Goal: Task Accomplishment & Management: Complete application form

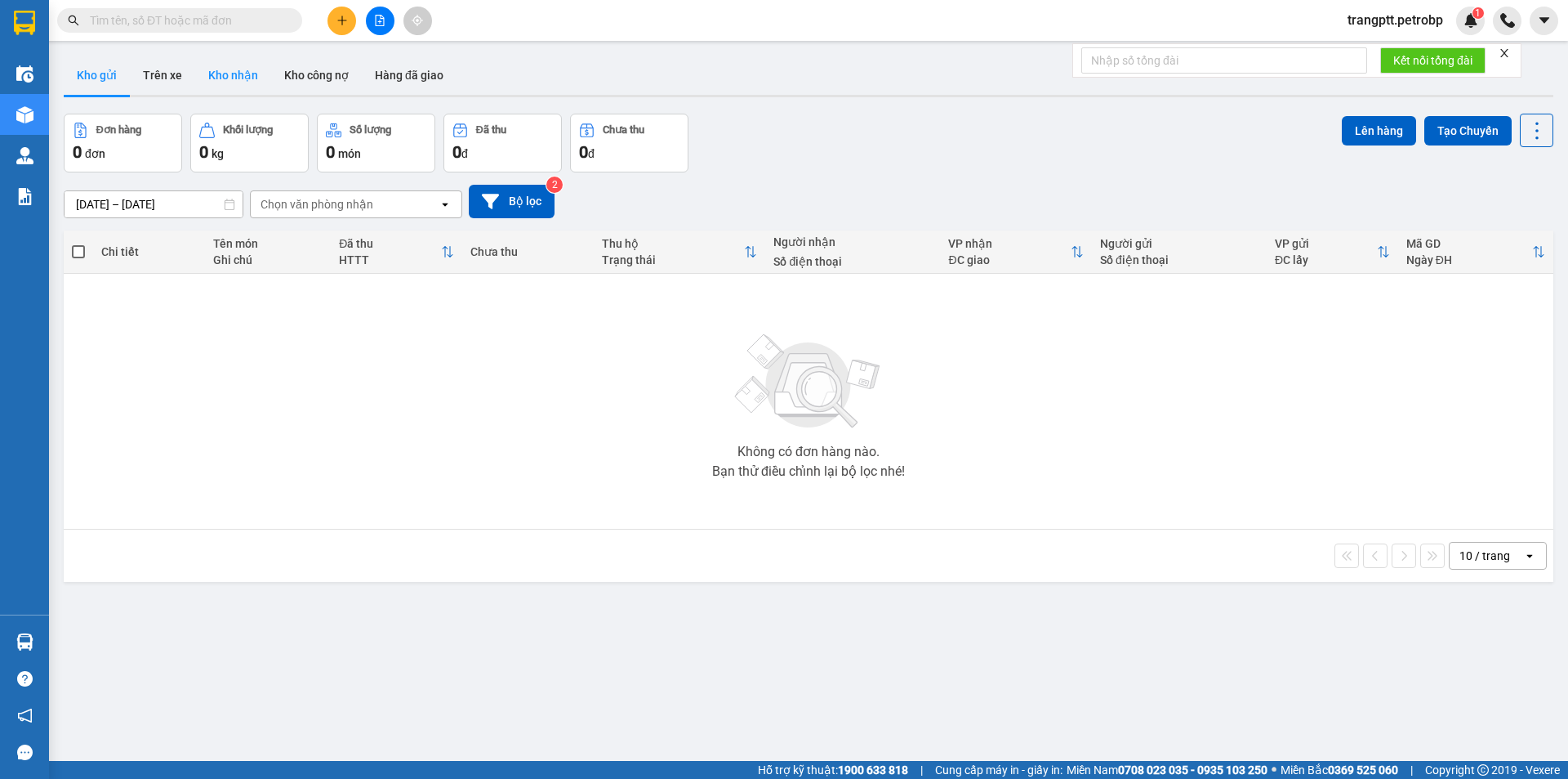
click at [223, 74] on button "Kho nhận" at bounding box center [232, 76] width 76 height 39
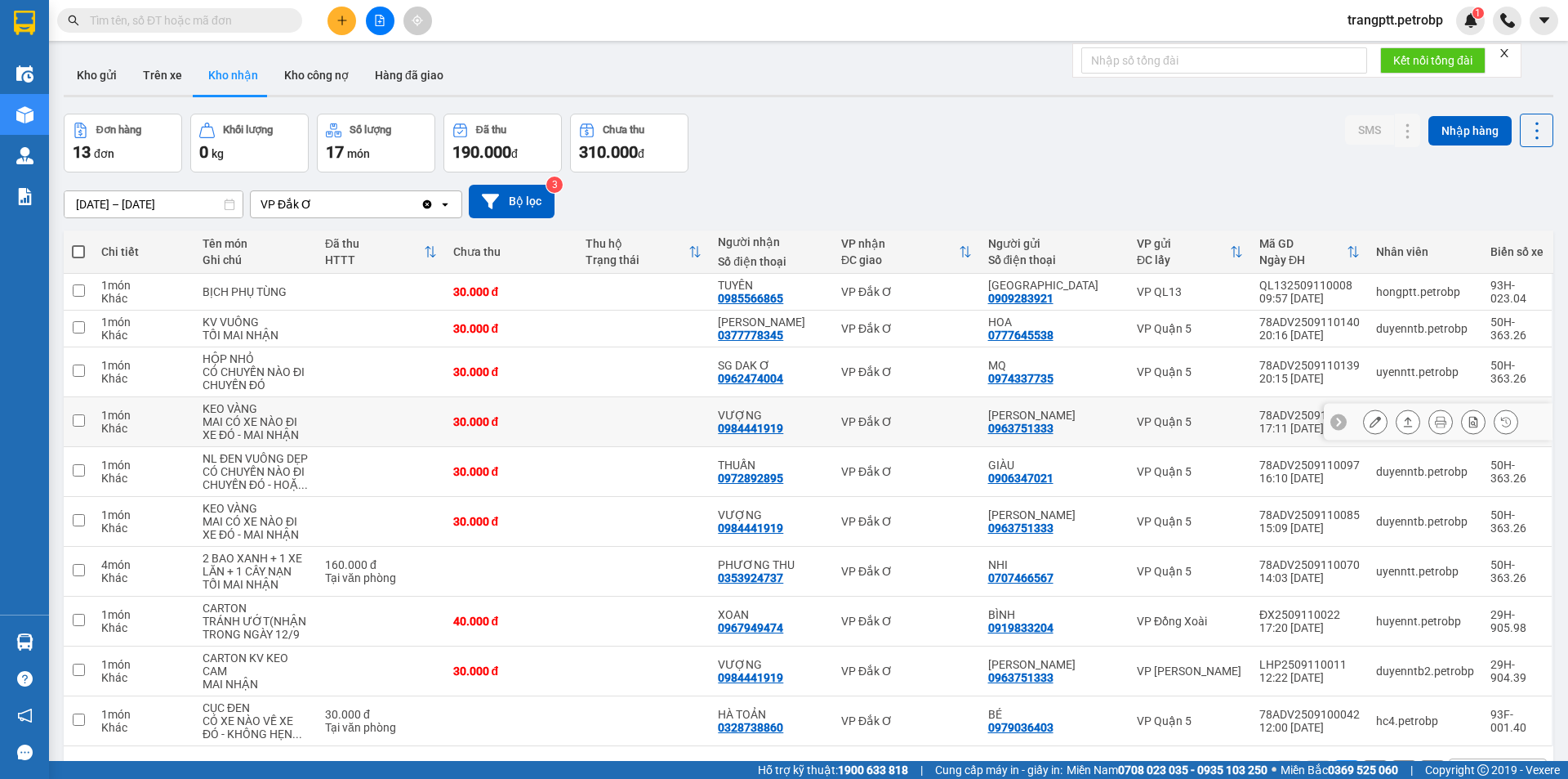
click at [1369, 423] on button at bounding box center [1375, 422] width 23 height 28
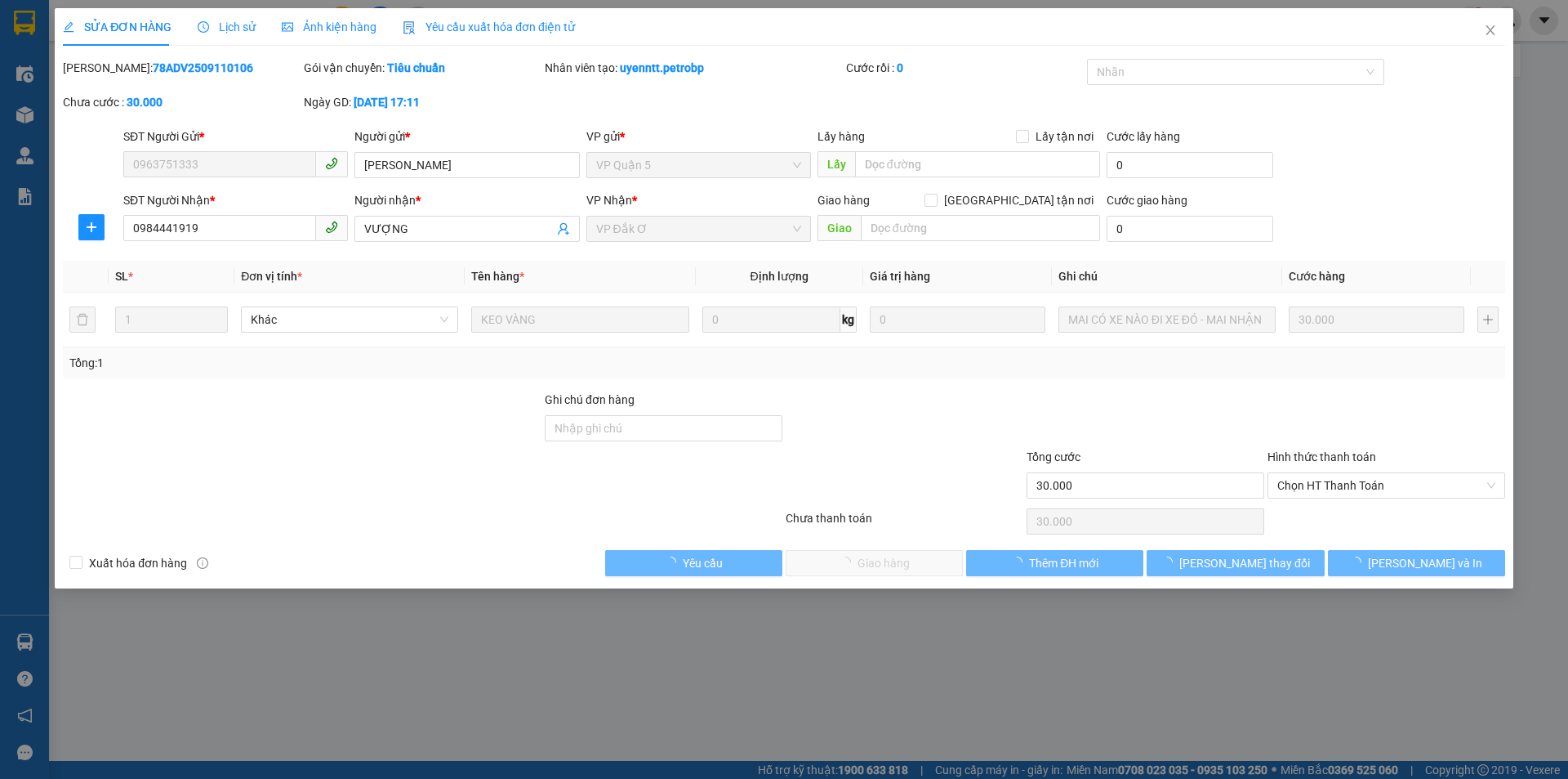
type input "0963751333"
type input "[PERSON_NAME]"
type input "0984441919"
type input "VƯỢNG"
type input "30.000"
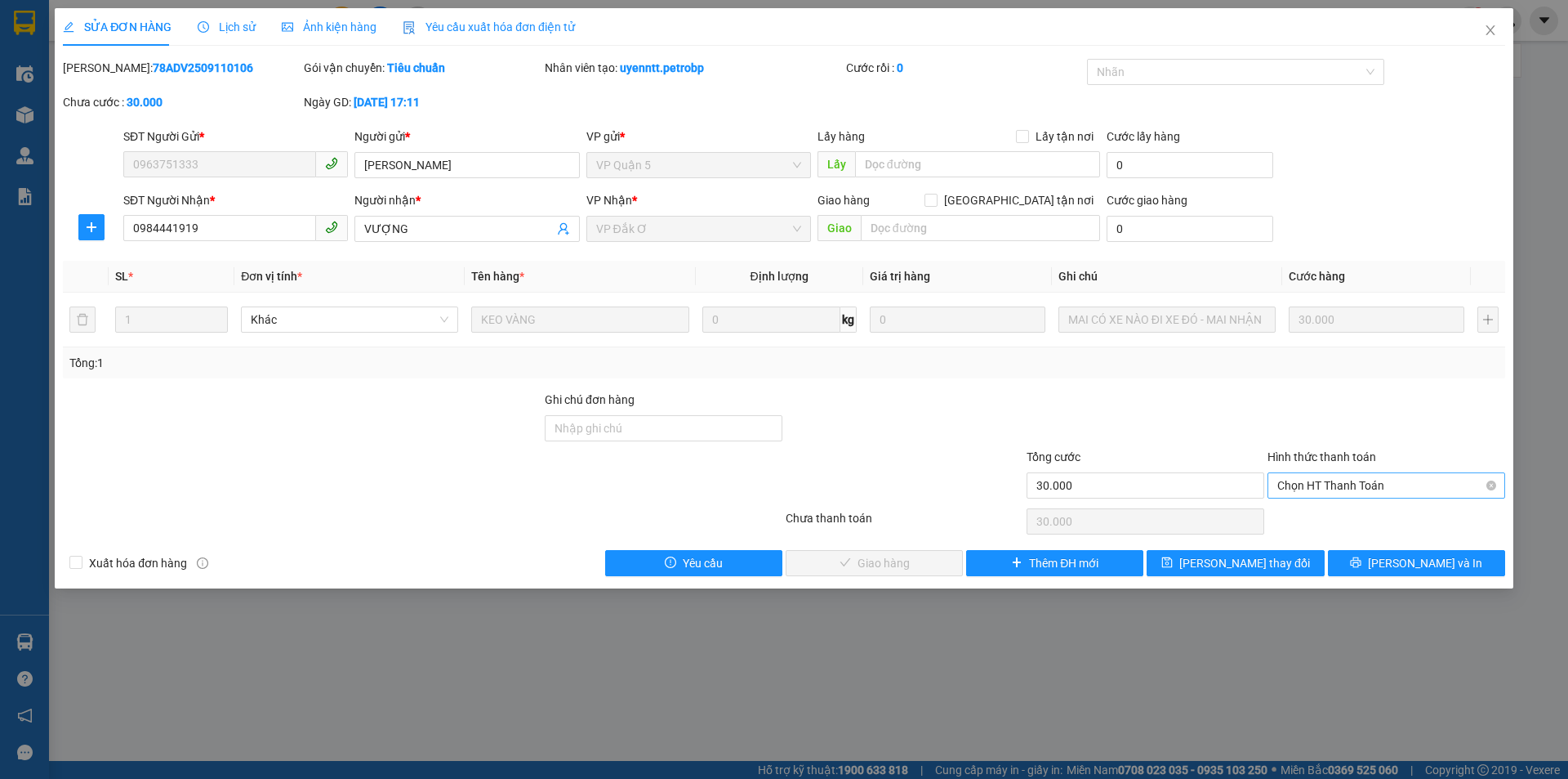
click at [1300, 487] on span "Chọn HT Thanh Toán" at bounding box center [1387, 485] width 218 height 25
click at [1308, 514] on div "Tại văn phòng" at bounding box center [1387, 518] width 218 height 18
type input "0"
click at [927, 559] on span "[PERSON_NAME] và Giao hàng" at bounding box center [895, 563] width 157 height 18
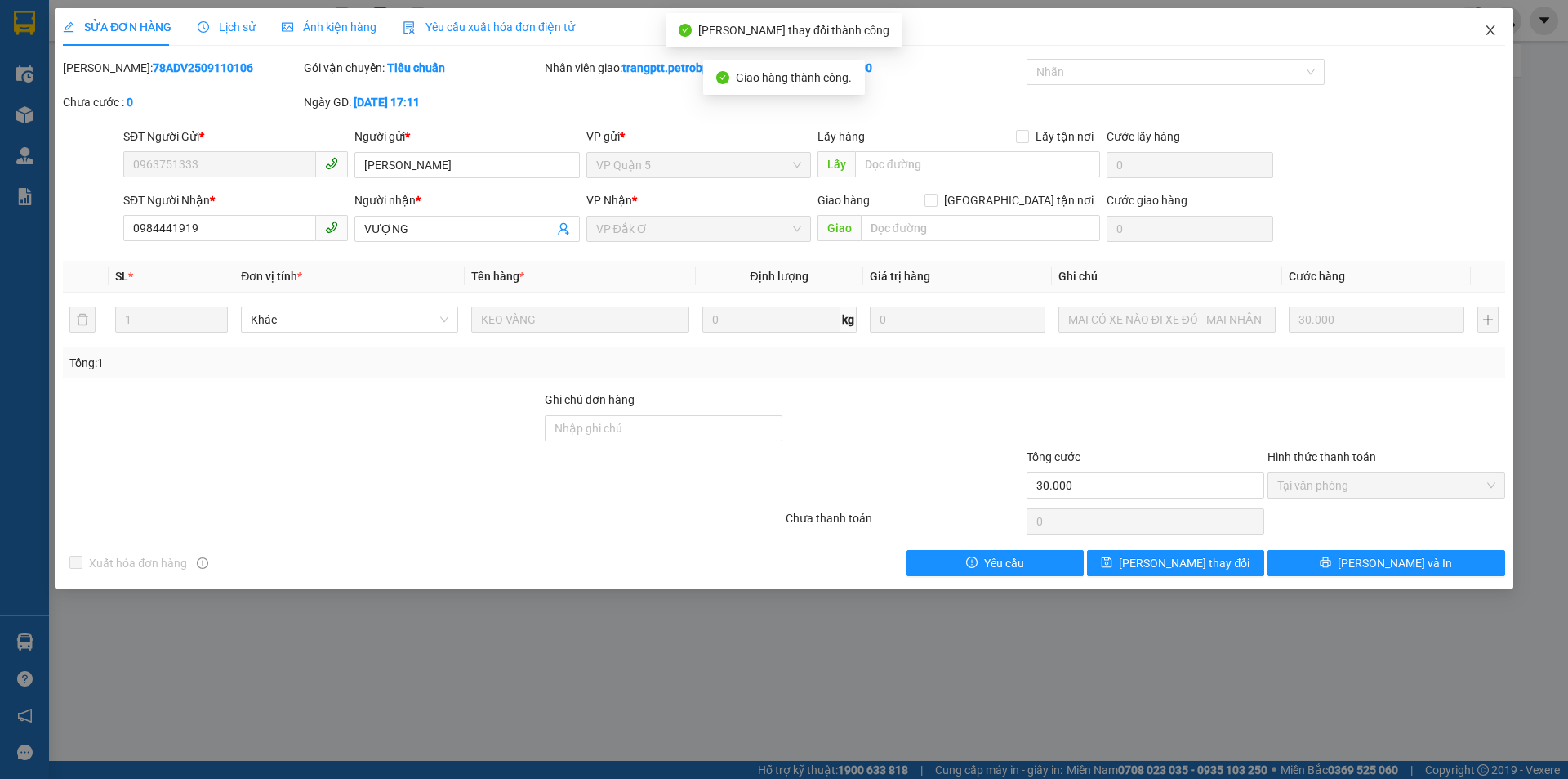
click at [1490, 32] on icon "close" at bounding box center [1490, 30] width 9 height 10
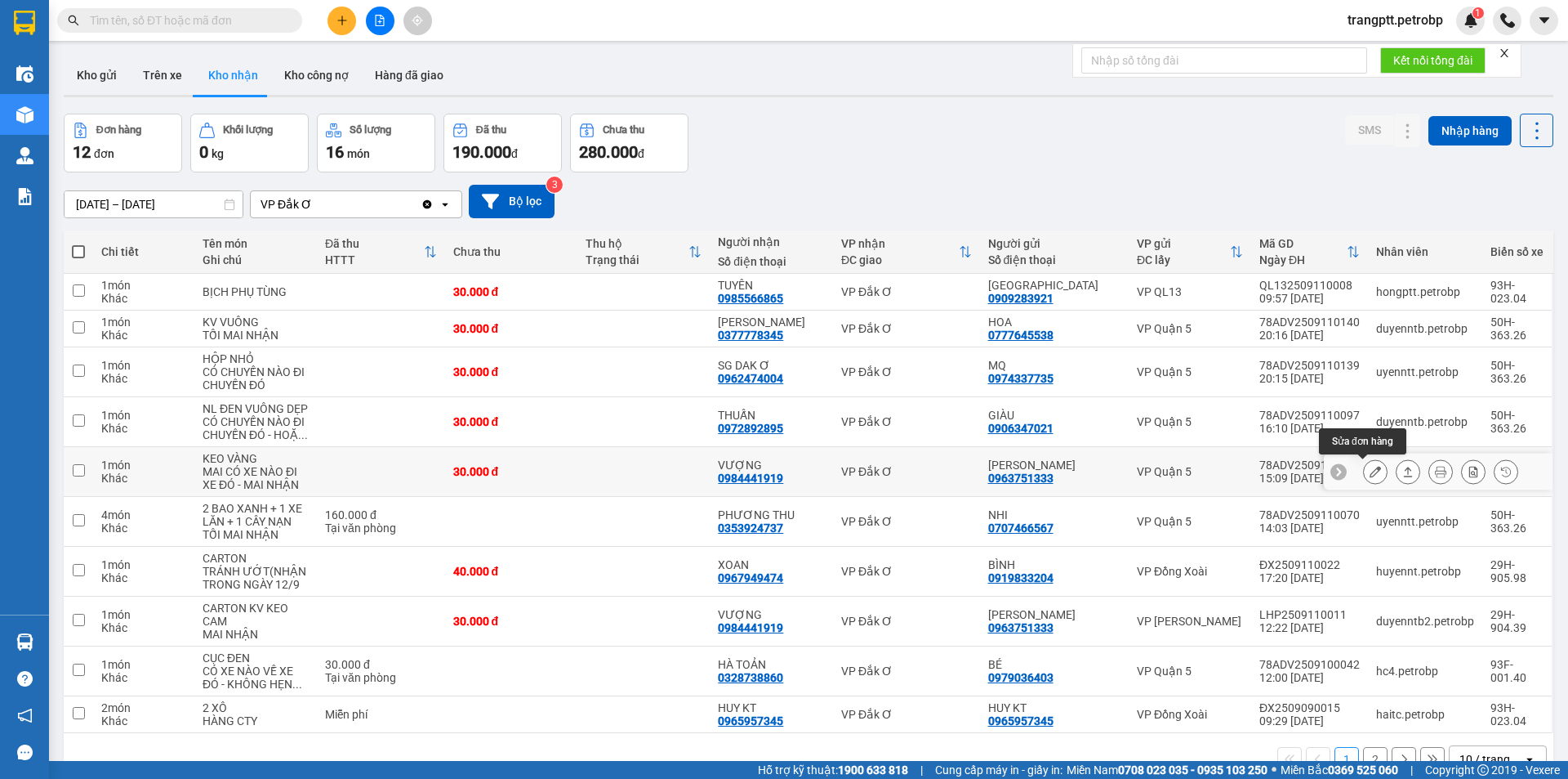
click at [1370, 473] on icon at bounding box center [1376, 472] width 12 height 12
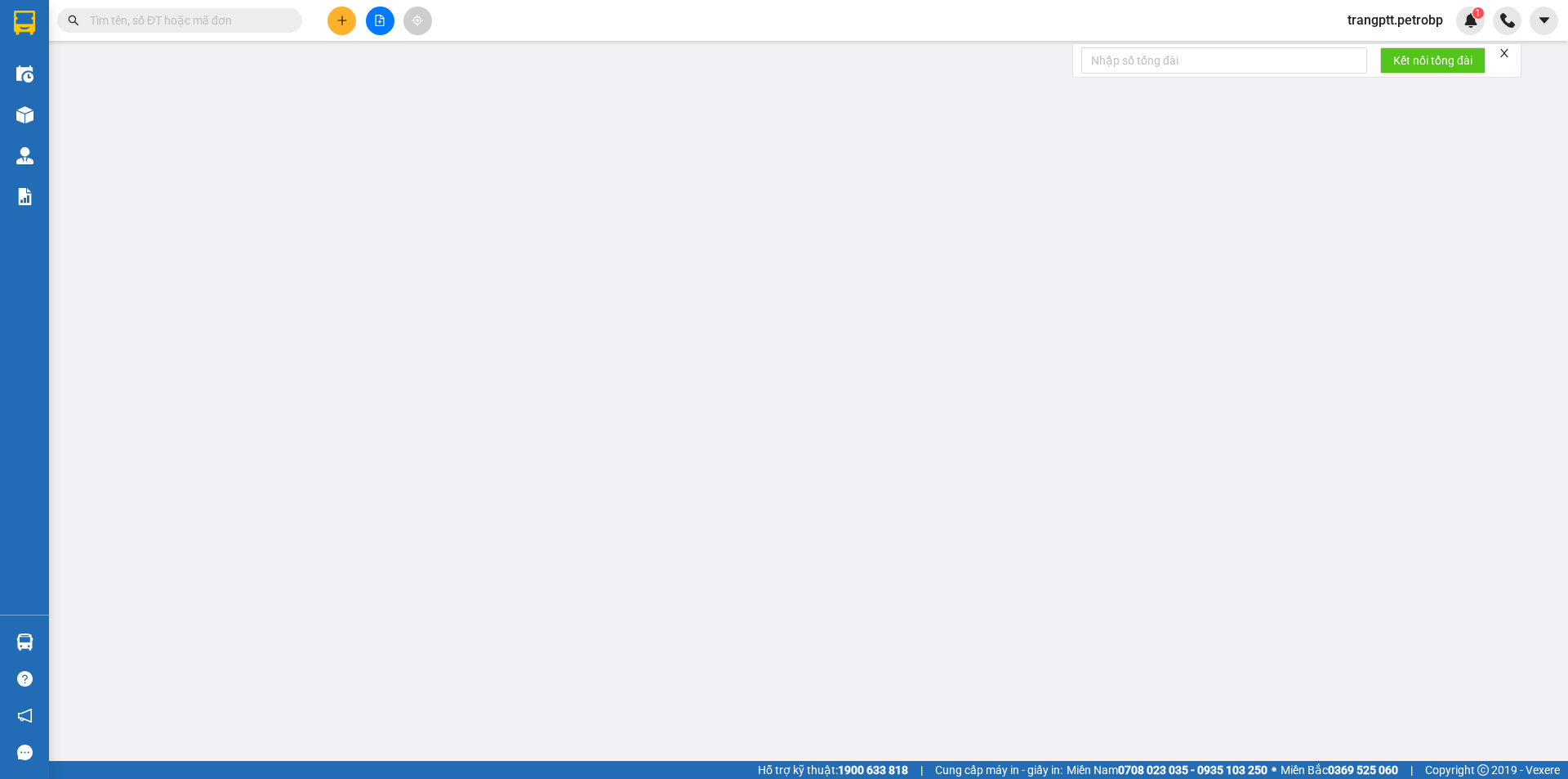
type input "0963751333"
type input "[PERSON_NAME]"
type input "0984441919"
type input "VƯỢNG"
type input "30.000"
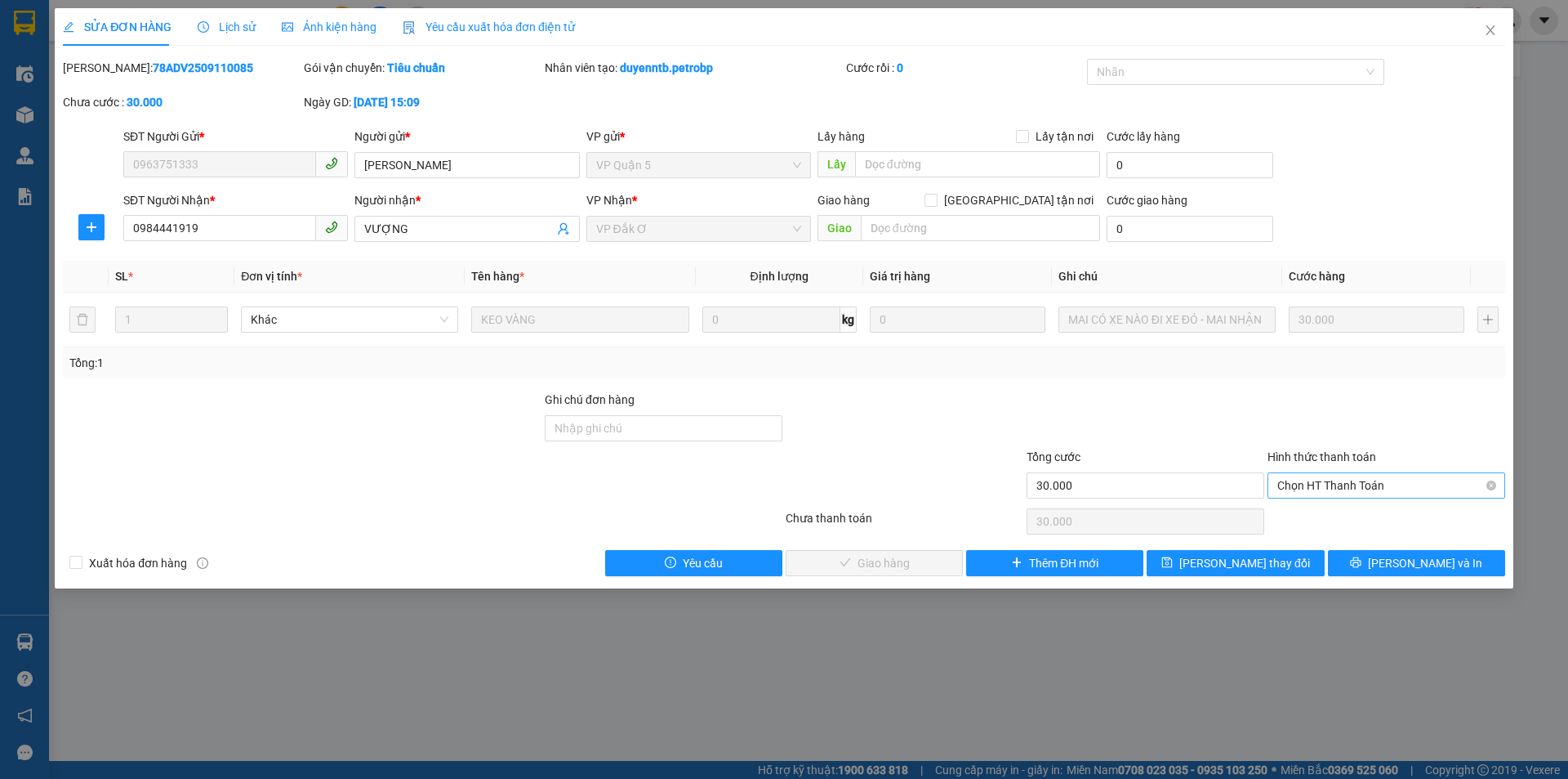
click at [1334, 478] on span "Chọn HT Thanh Toán" at bounding box center [1387, 485] width 218 height 25
click at [1331, 514] on div "Tại văn phòng" at bounding box center [1387, 518] width 218 height 18
type input "0"
click at [917, 562] on span "[PERSON_NAME] và Giao hàng" at bounding box center [895, 563] width 157 height 18
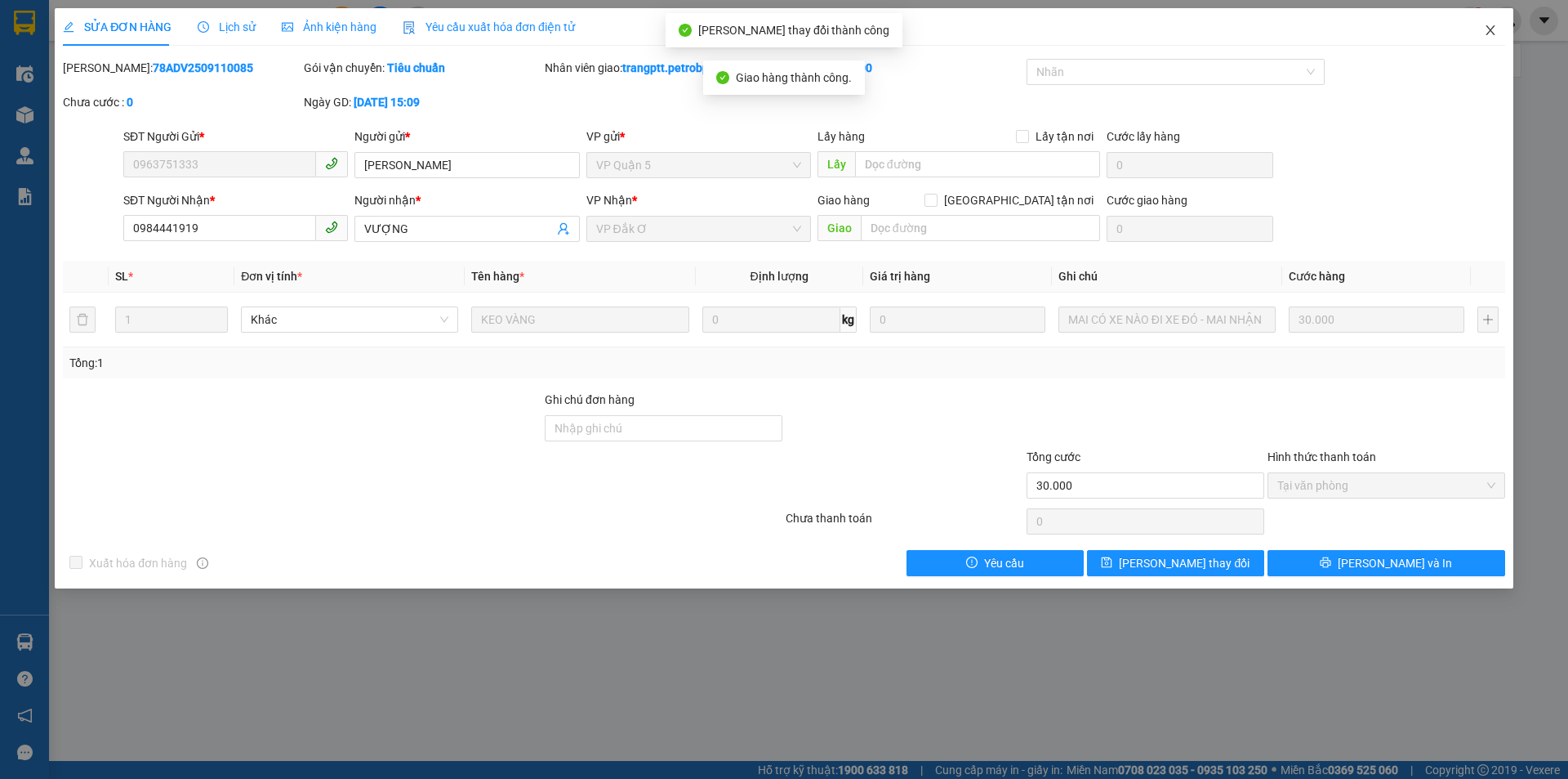
click at [1490, 26] on icon "close" at bounding box center [1491, 29] width 13 height 13
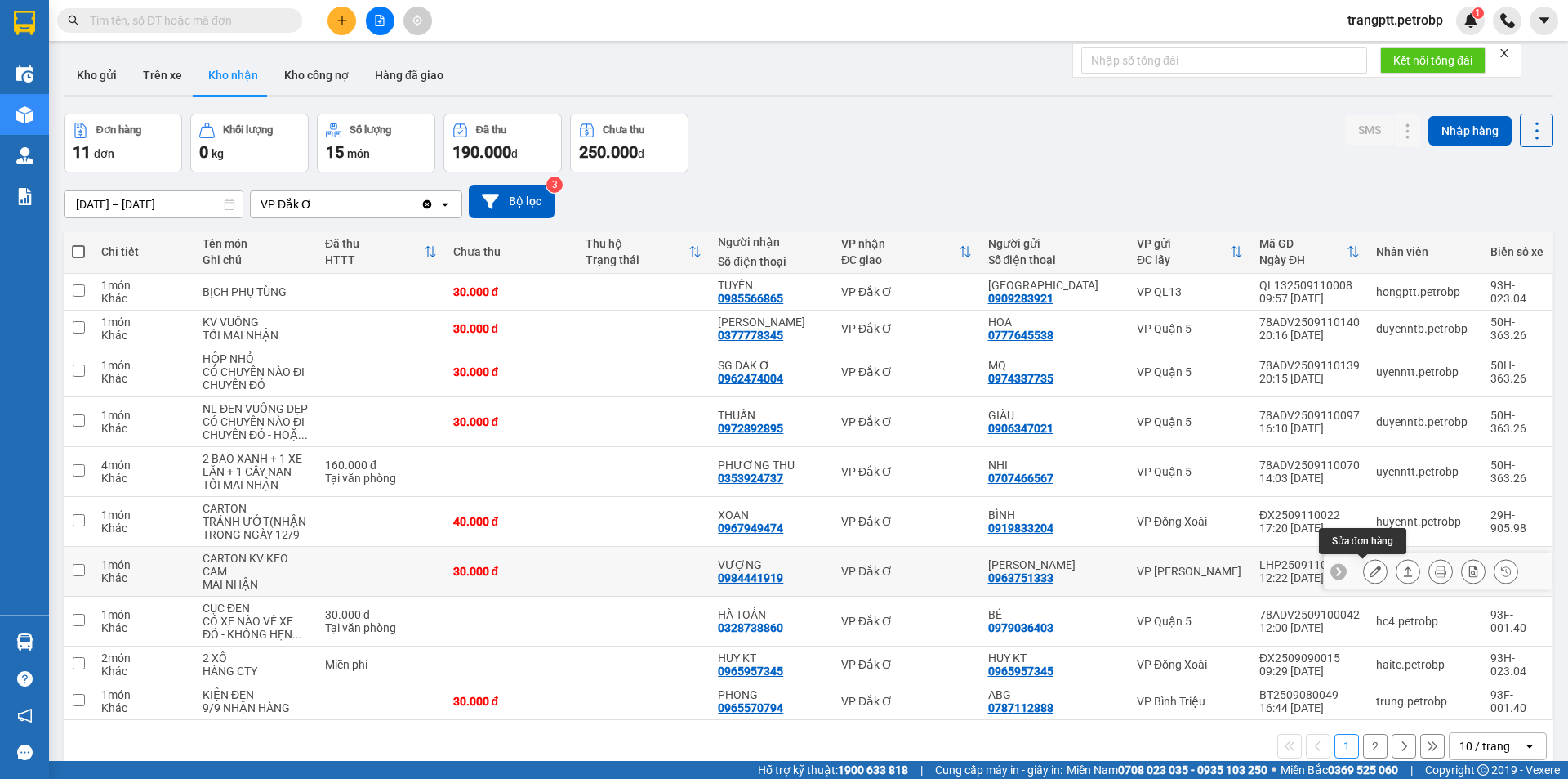
click at [1370, 570] on icon at bounding box center [1376, 571] width 12 height 12
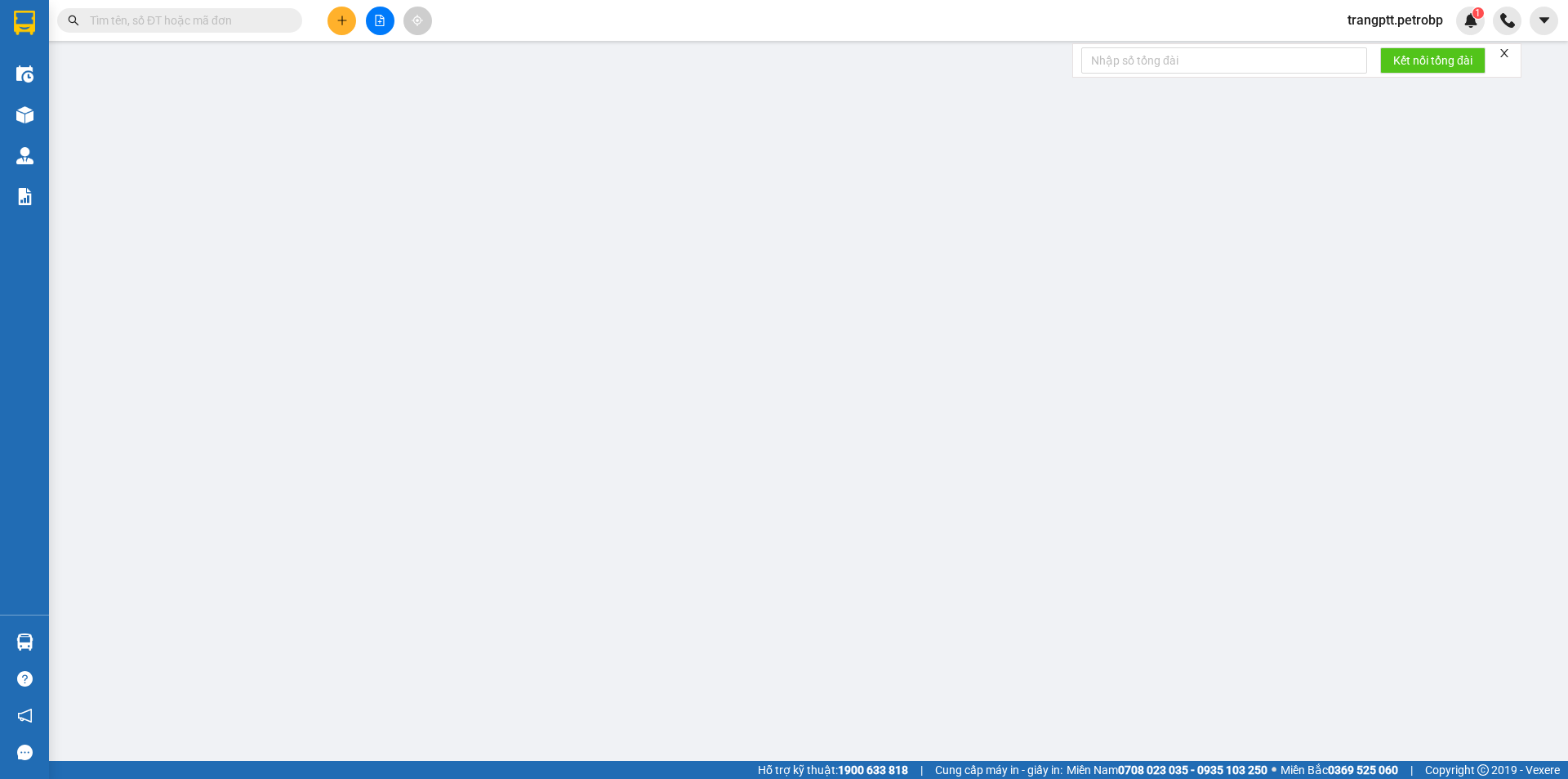
type input "0963751333"
type input "[PERSON_NAME]"
type input "0984441919"
type input "VƯỢNG"
type input "30.000"
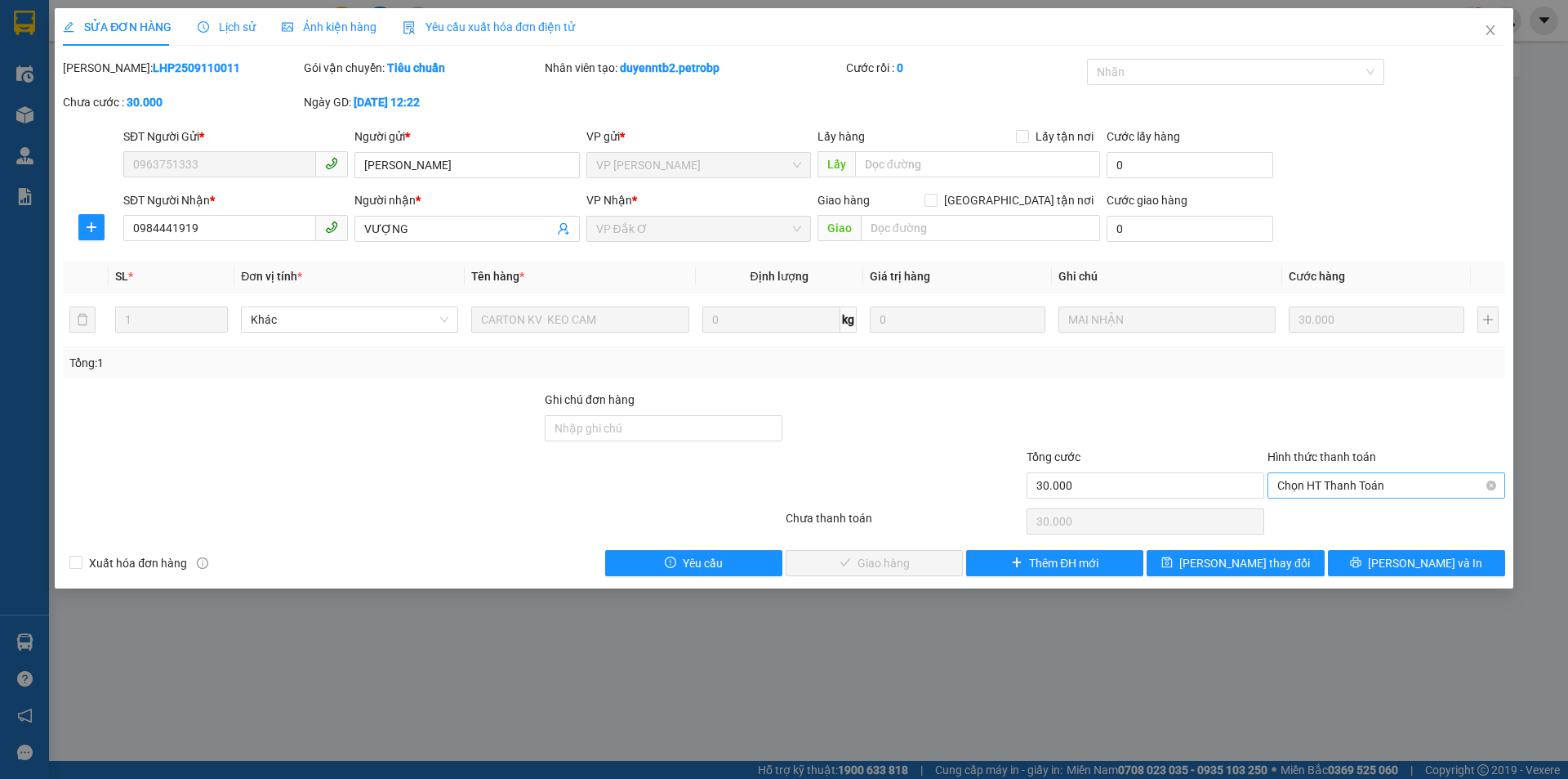
click at [1338, 478] on span "Chọn HT Thanh Toán" at bounding box center [1387, 485] width 218 height 25
click at [1352, 513] on div "Tại văn phòng" at bounding box center [1387, 518] width 218 height 18
type input "0"
click at [878, 565] on span "[PERSON_NAME] và Giao hàng" at bounding box center [895, 563] width 157 height 18
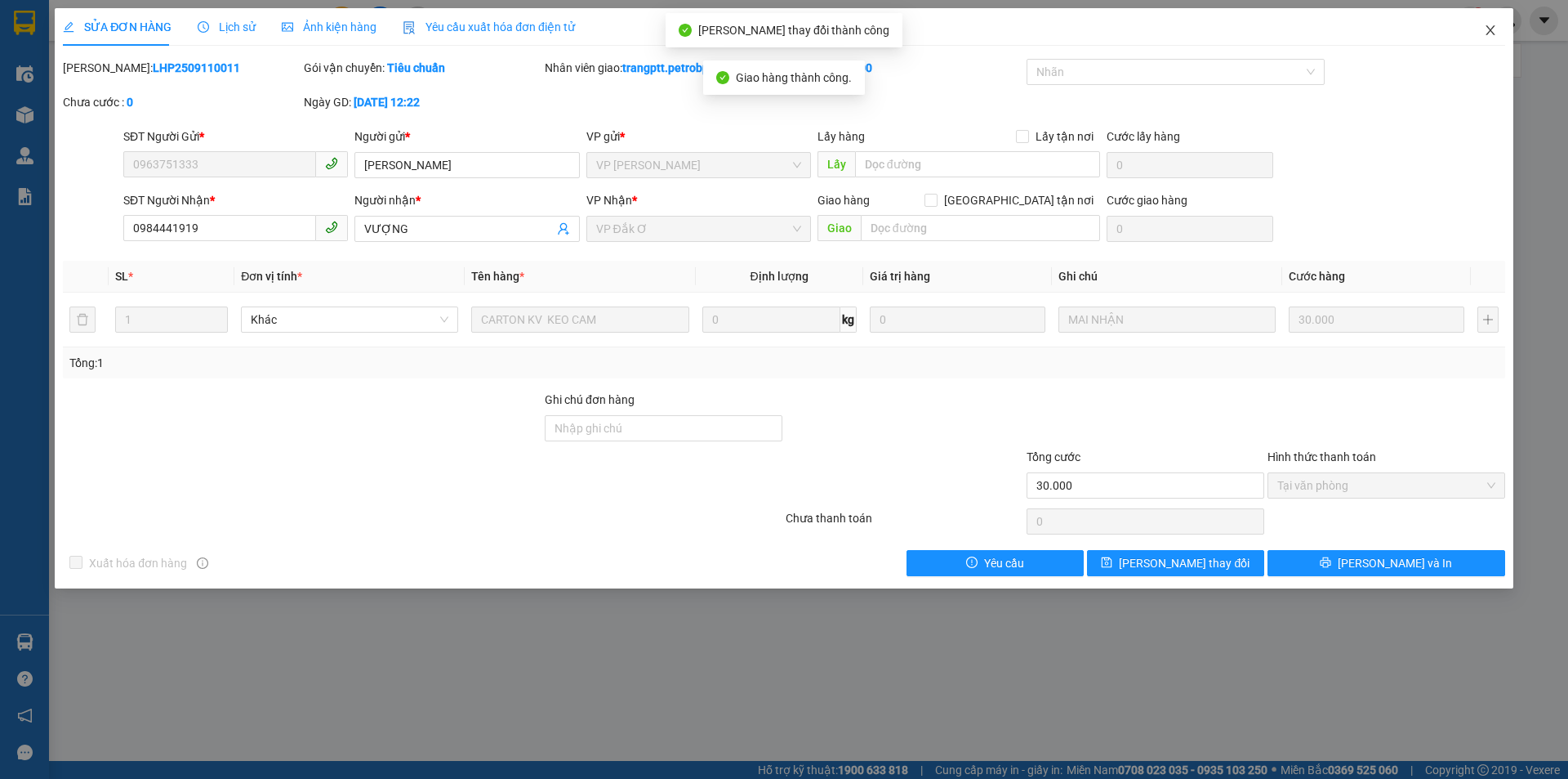
click at [1489, 31] on icon "close" at bounding box center [1491, 29] width 13 height 13
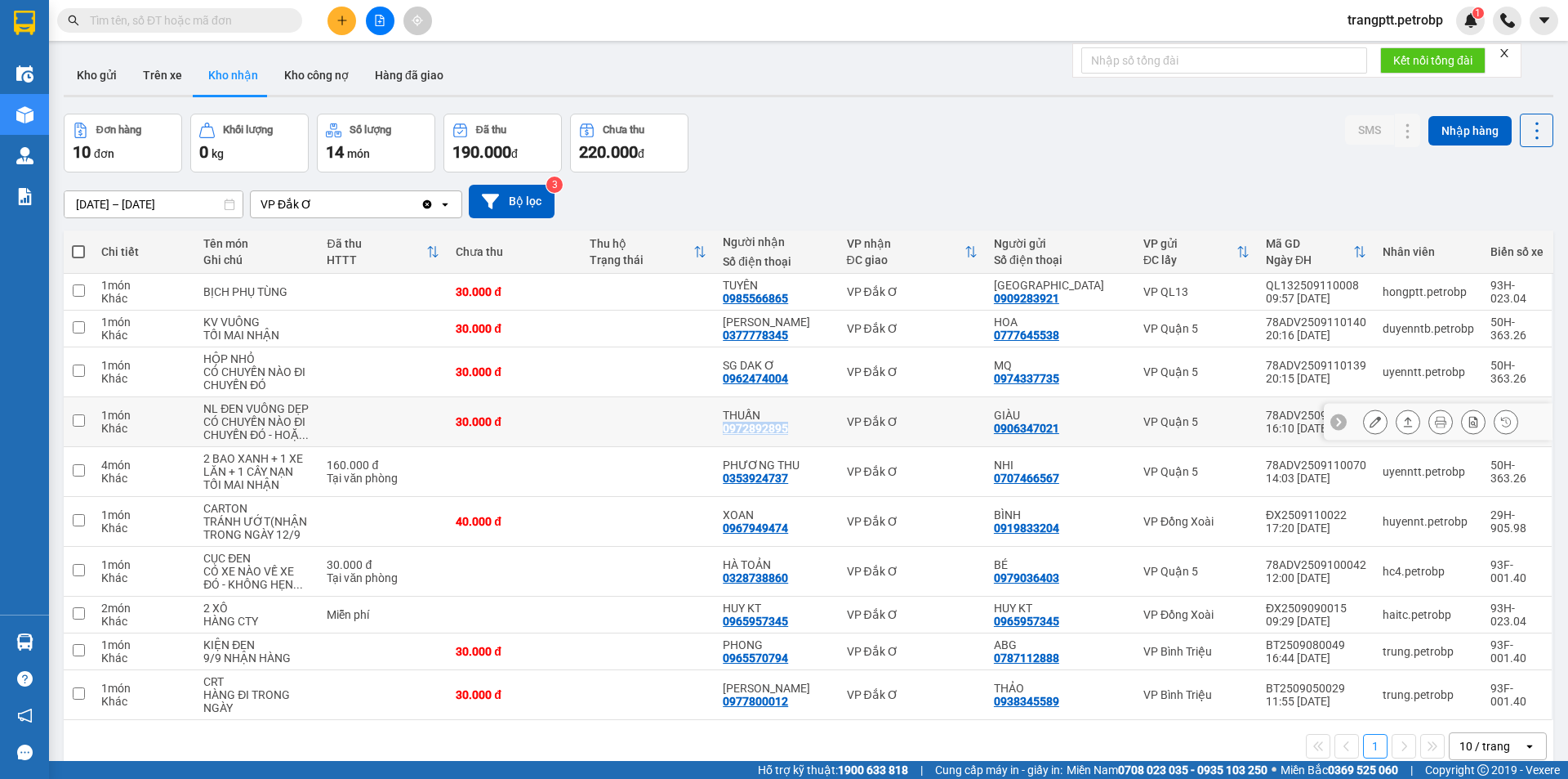
drag, startPoint x: 733, startPoint y: 428, endPoint x: 804, endPoint y: 426, distance: 71.0
click at [804, 426] on td "THUẤN 0972892895" at bounding box center [777, 422] width 124 height 50
checkbox input "true"
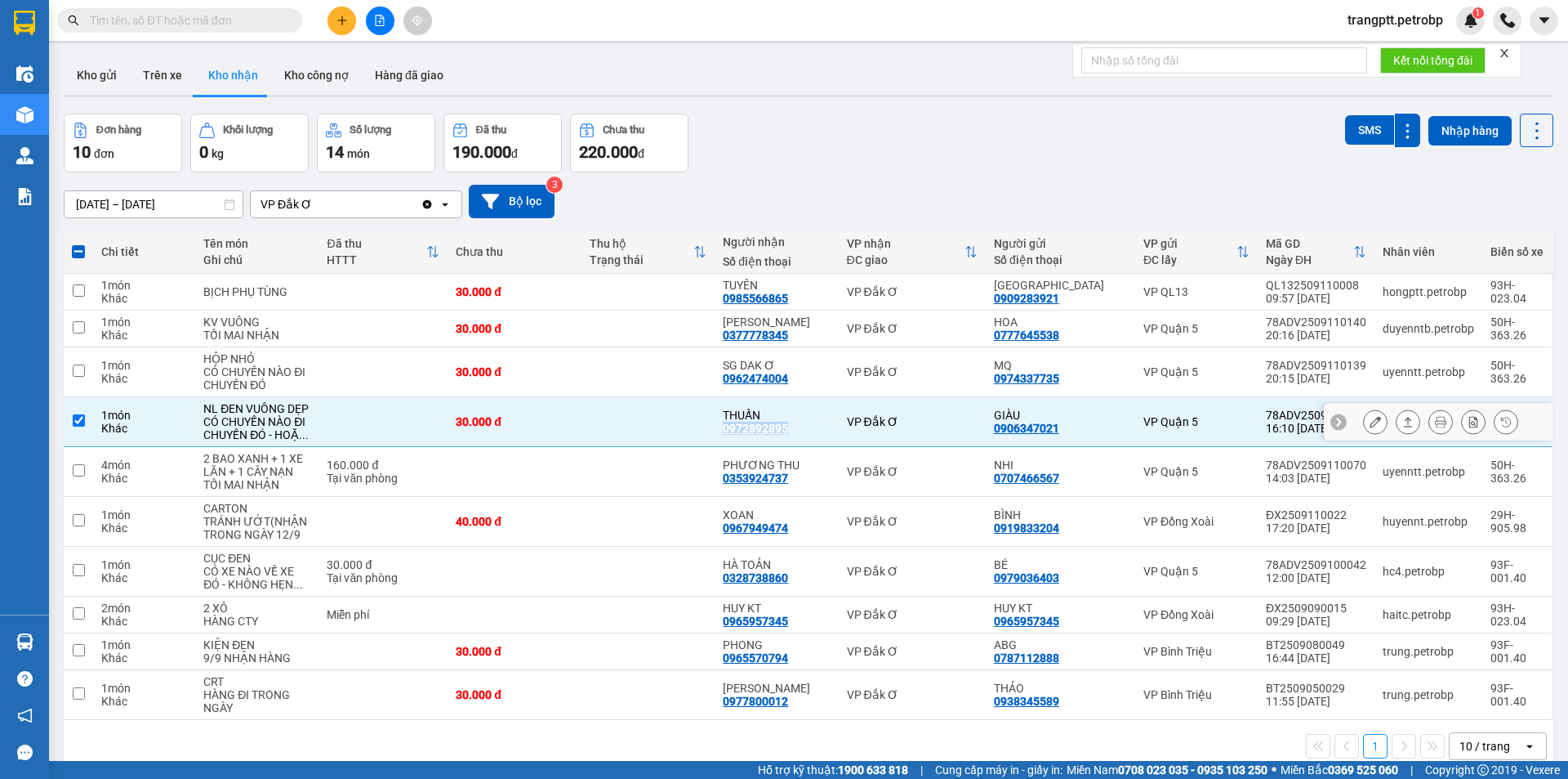
copy div "0972892895"
drag, startPoint x: 739, startPoint y: 478, endPoint x: 803, endPoint y: 478, distance: 64.0
click at [803, 478] on td "PHƯƠNG THU 0353924737" at bounding box center [777, 472] width 124 height 50
checkbox input "true"
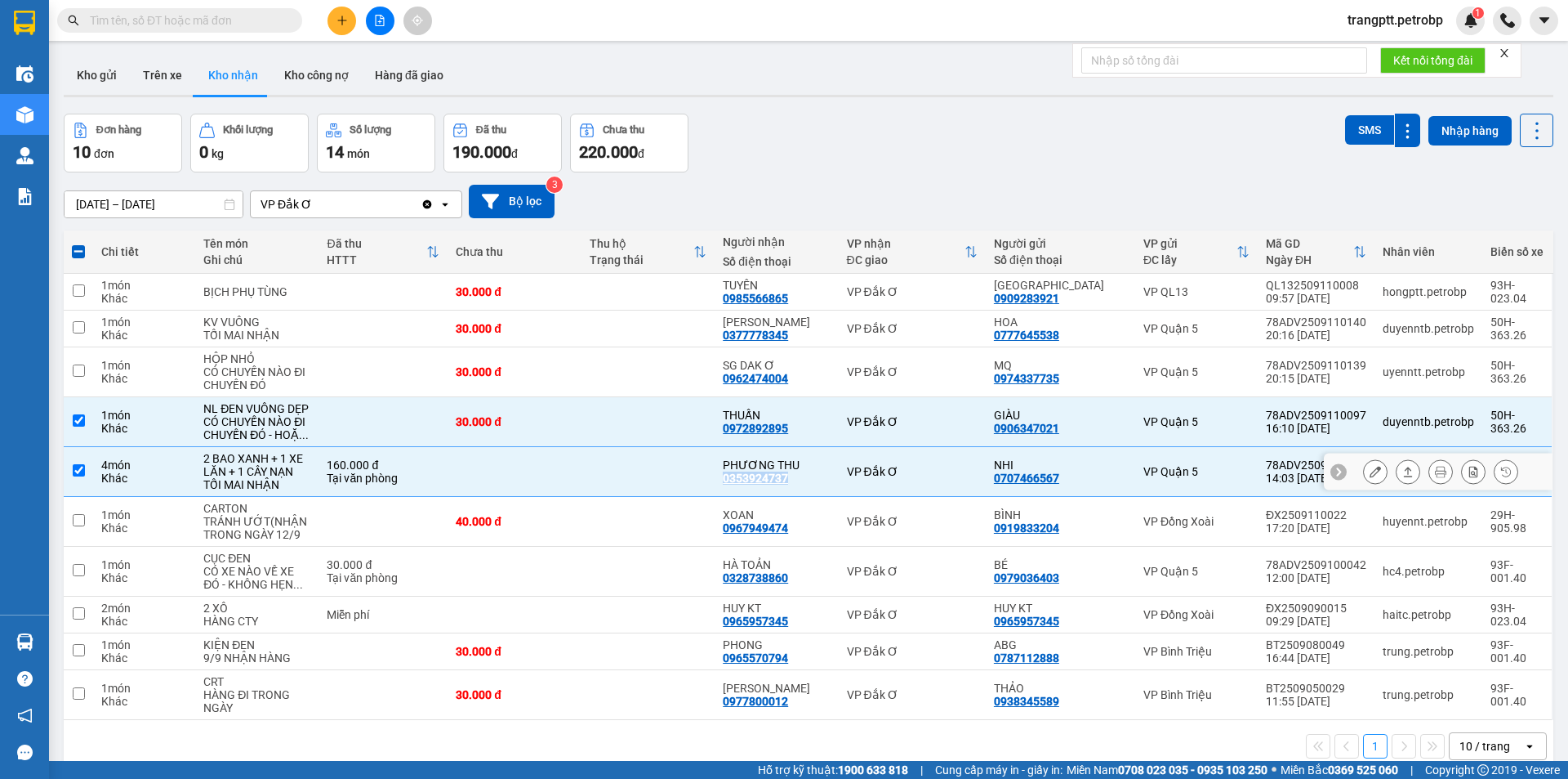
copy div "0353924737"
click at [76, 251] on span at bounding box center [77, 251] width 13 height 13
click at [78, 243] on input "checkbox" at bounding box center [78, 243] width 0 height 0
checkbox input "true"
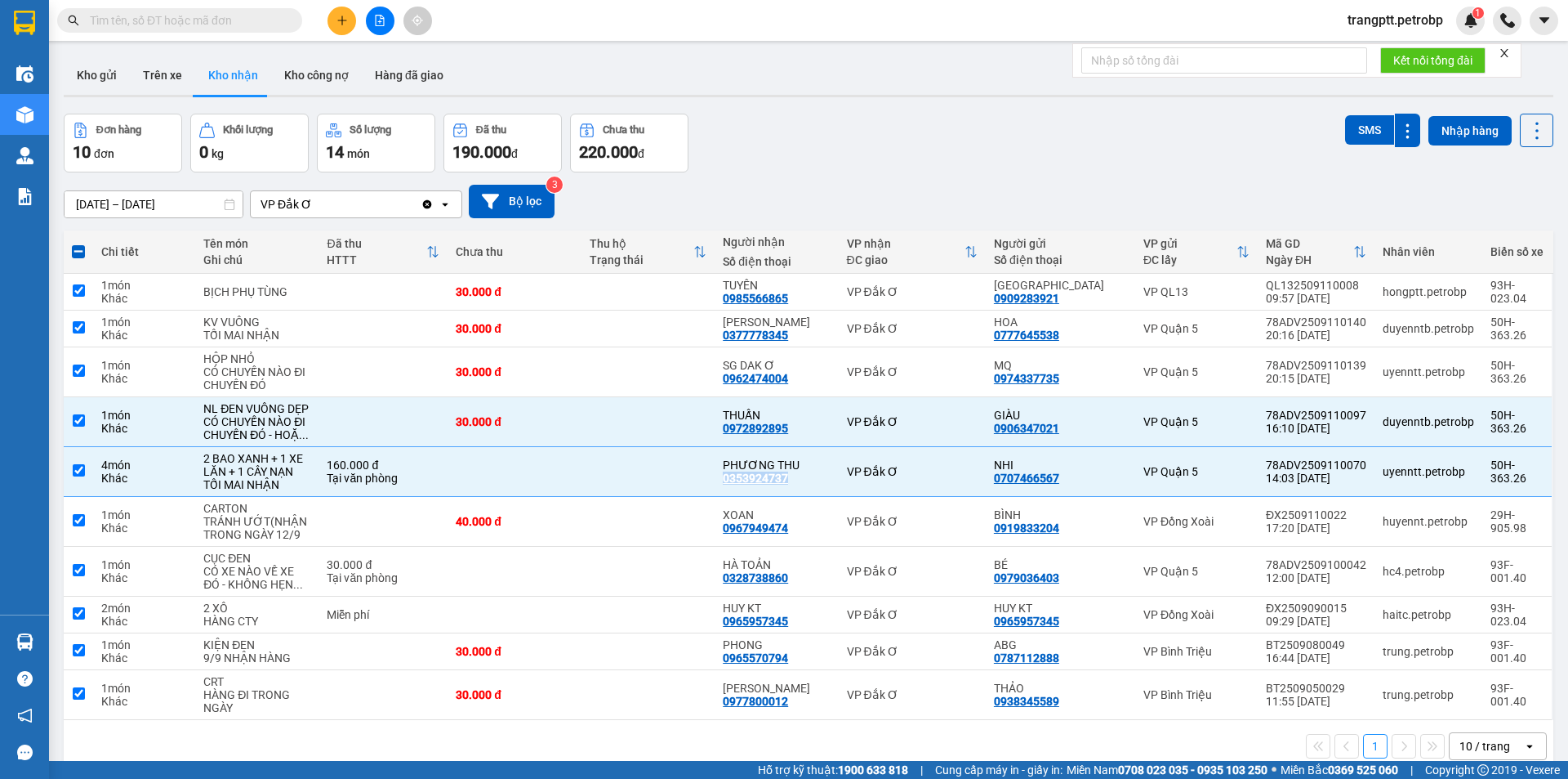
checkbox input "true"
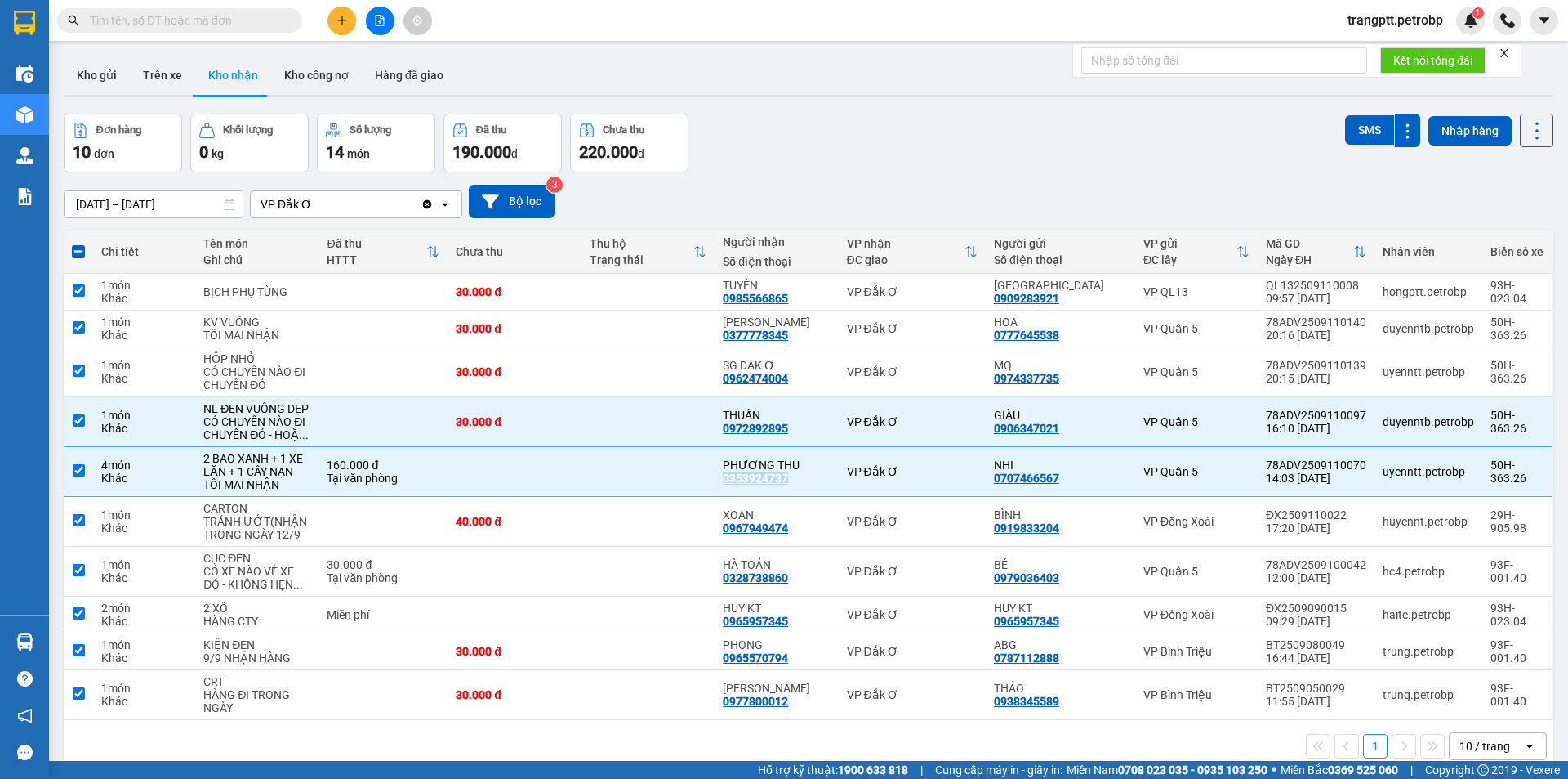
checkbox input "true"
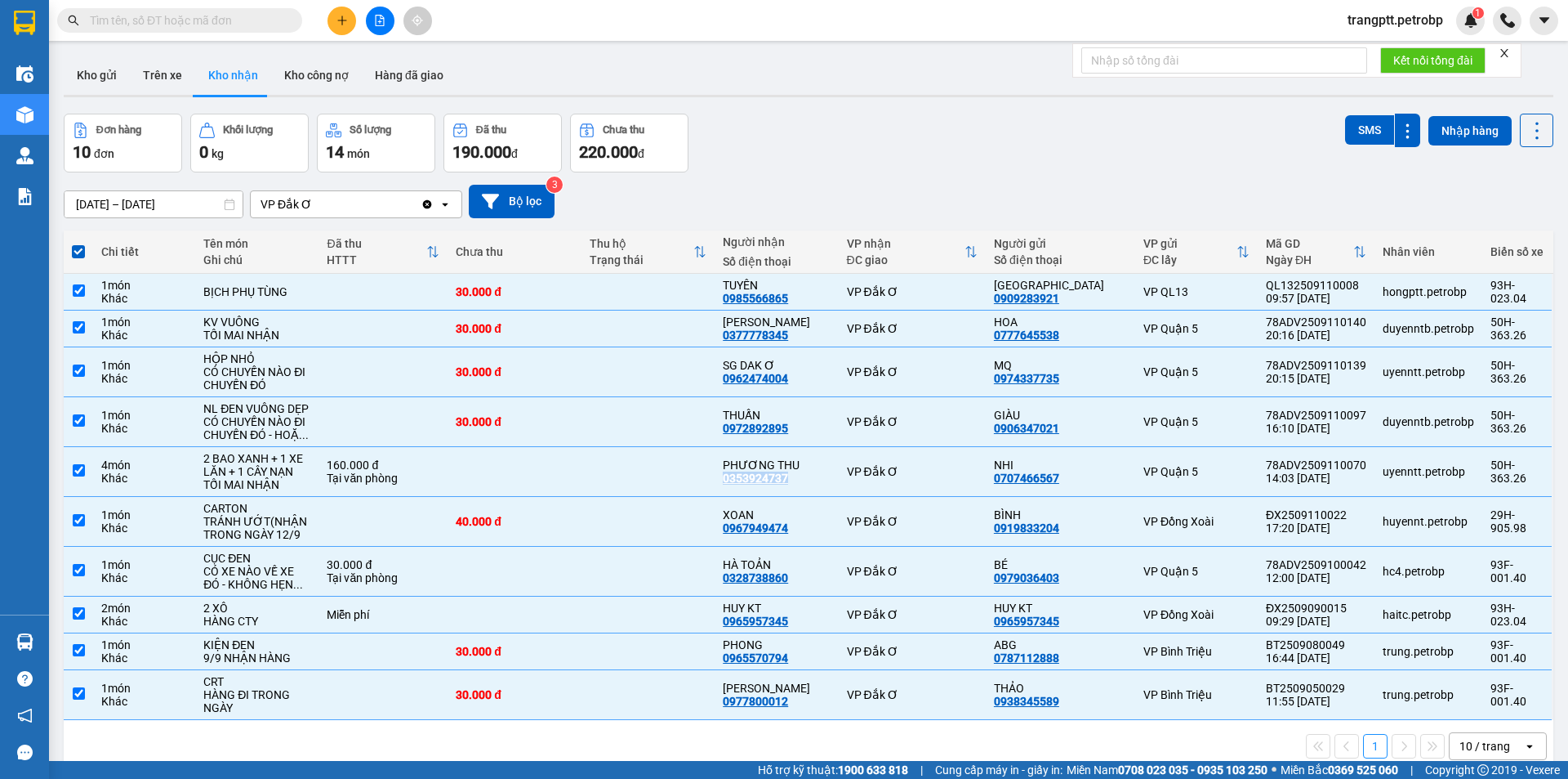
click at [76, 251] on span at bounding box center [77, 251] width 13 height 13
click at [78, 243] on input "checkbox" at bounding box center [78, 243] width 0 height 0
checkbox input "false"
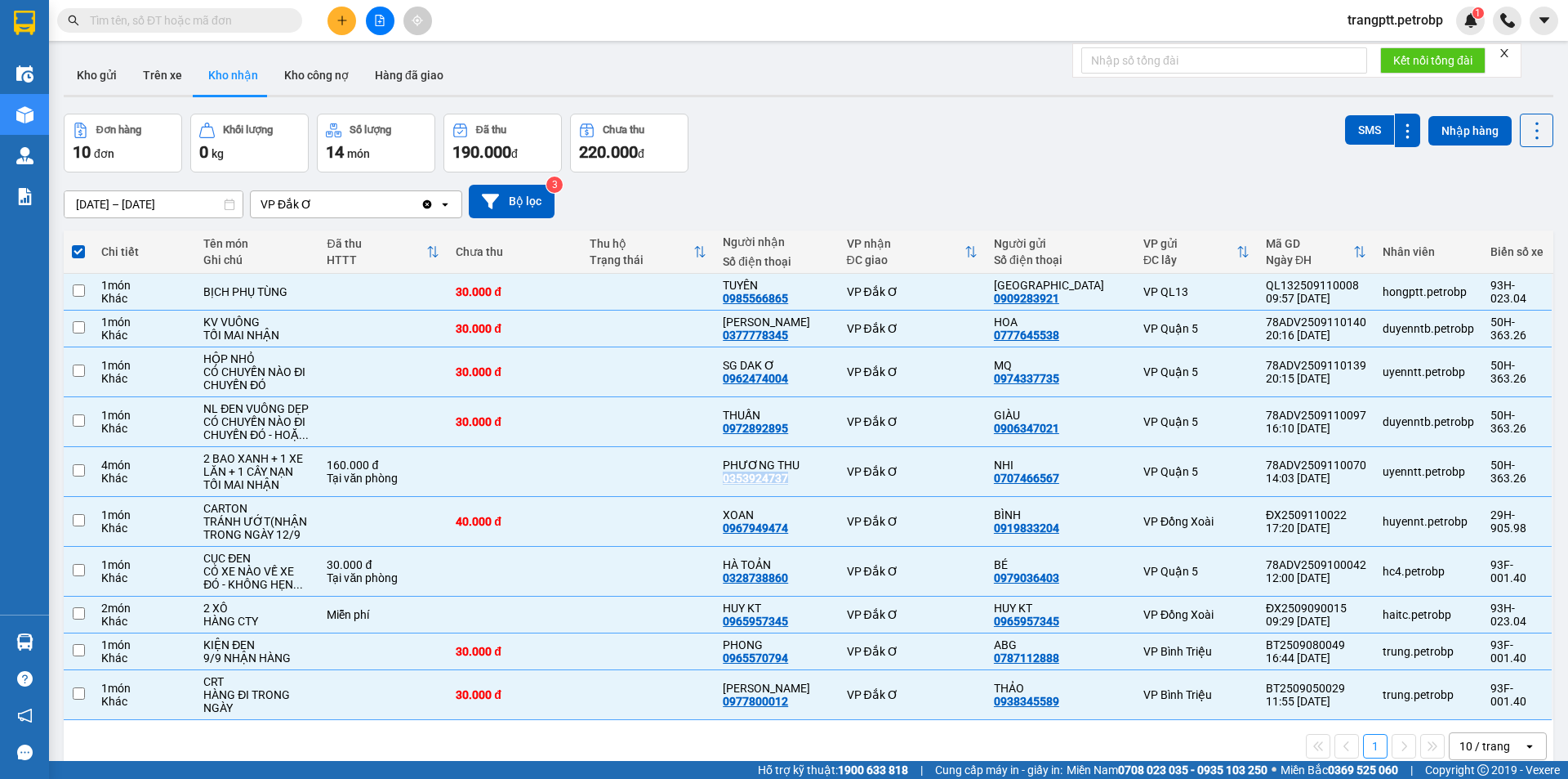
checkbox input "false"
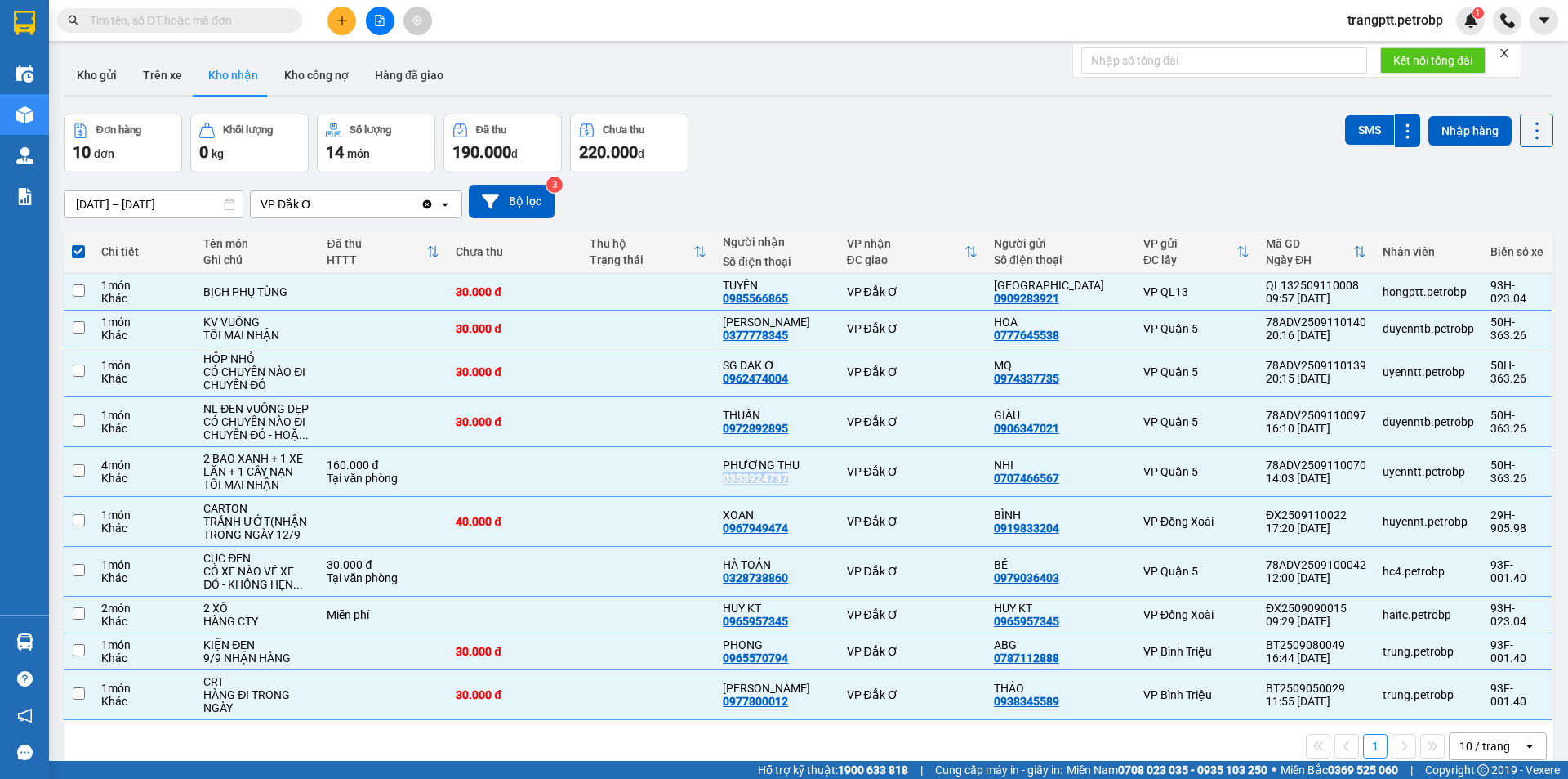
checkbox input "false"
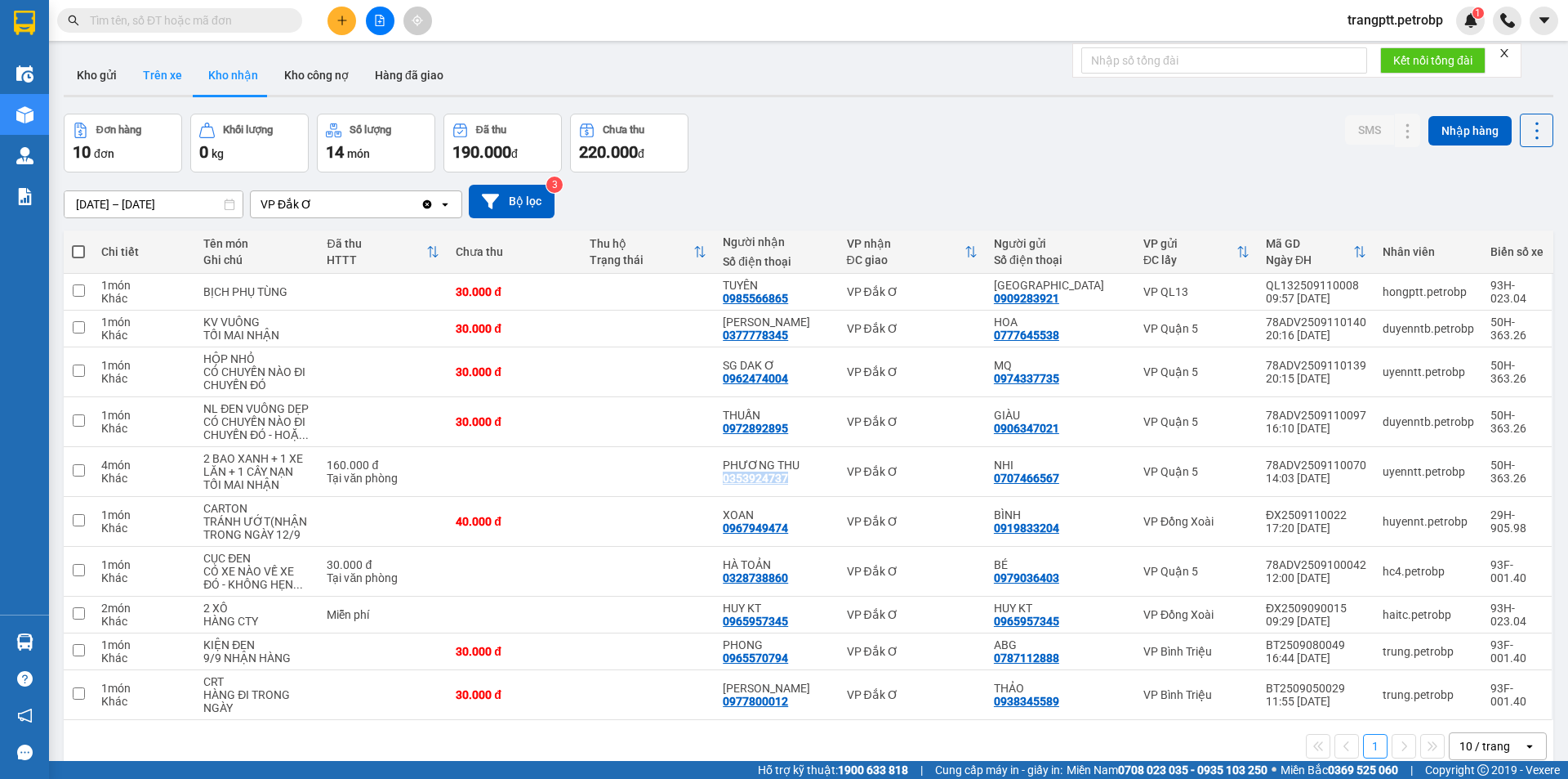
click at [151, 67] on button "Trên xe" at bounding box center [162, 76] width 66 height 39
type input "[DATE] – [DATE]"
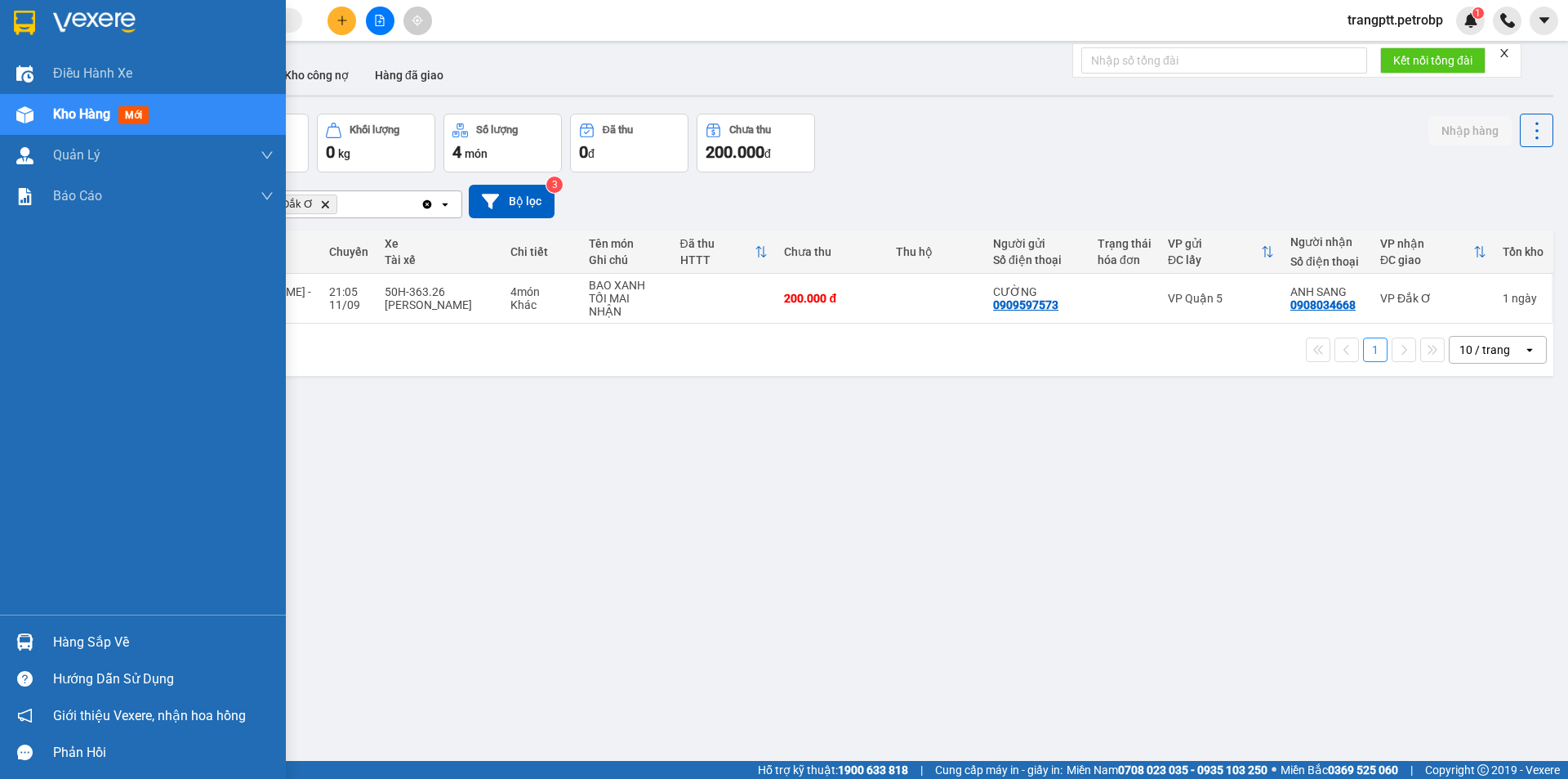
click at [63, 641] on div "Hàng sắp về" at bounding box center [163, 642] width 221 height 25
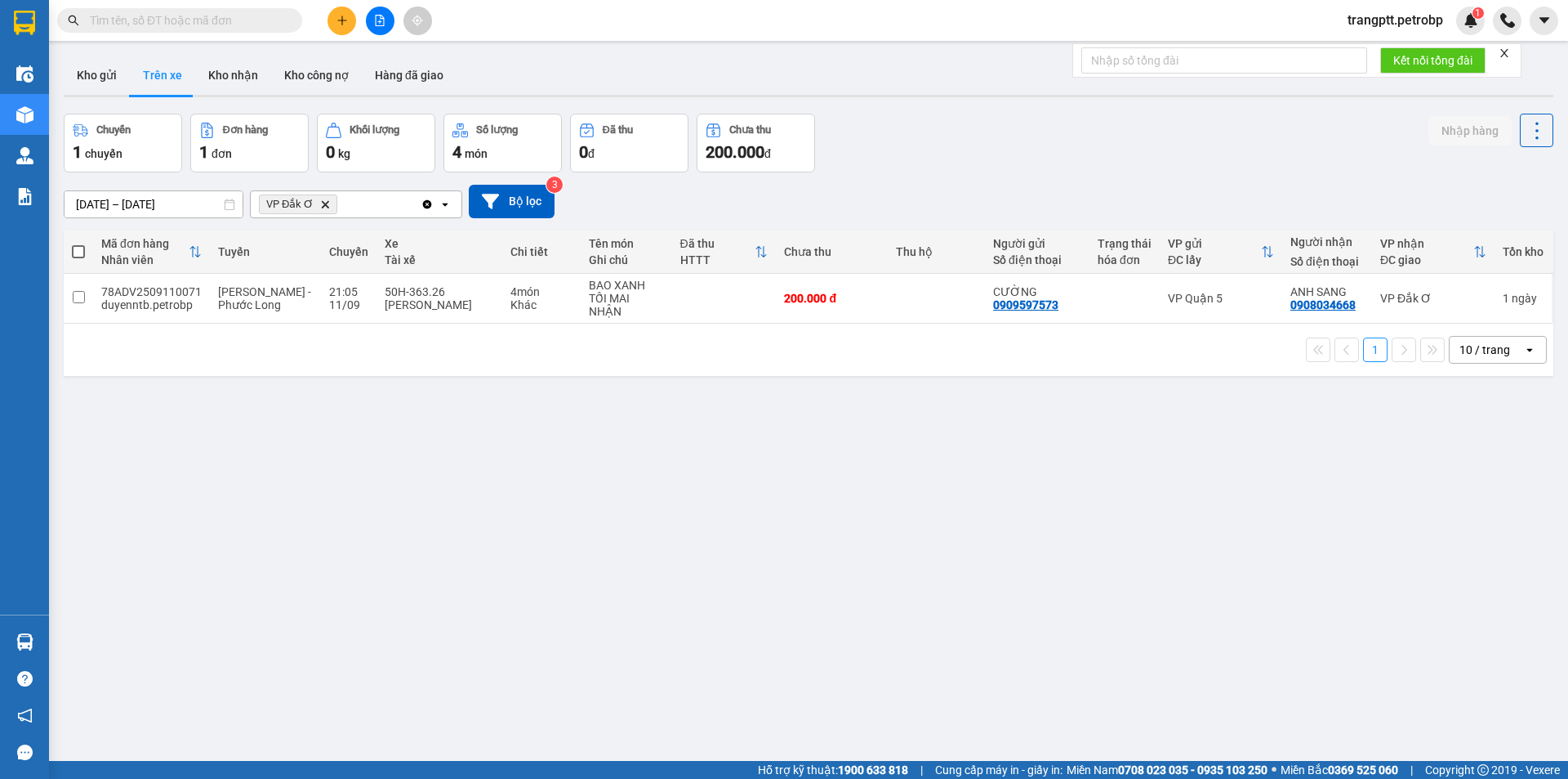
click at [927, 660] on section "Kết quả tìm kiếm ( 0 ) Bộ lọc No Data trangptt.petrobp 1 Điều hành xe Kho hàng …" at bounding box center [784, 390] width 1568 height 779
click at [91, 70] on button "Kho gửi" at bounding box center [96, 76] width 66 height 39
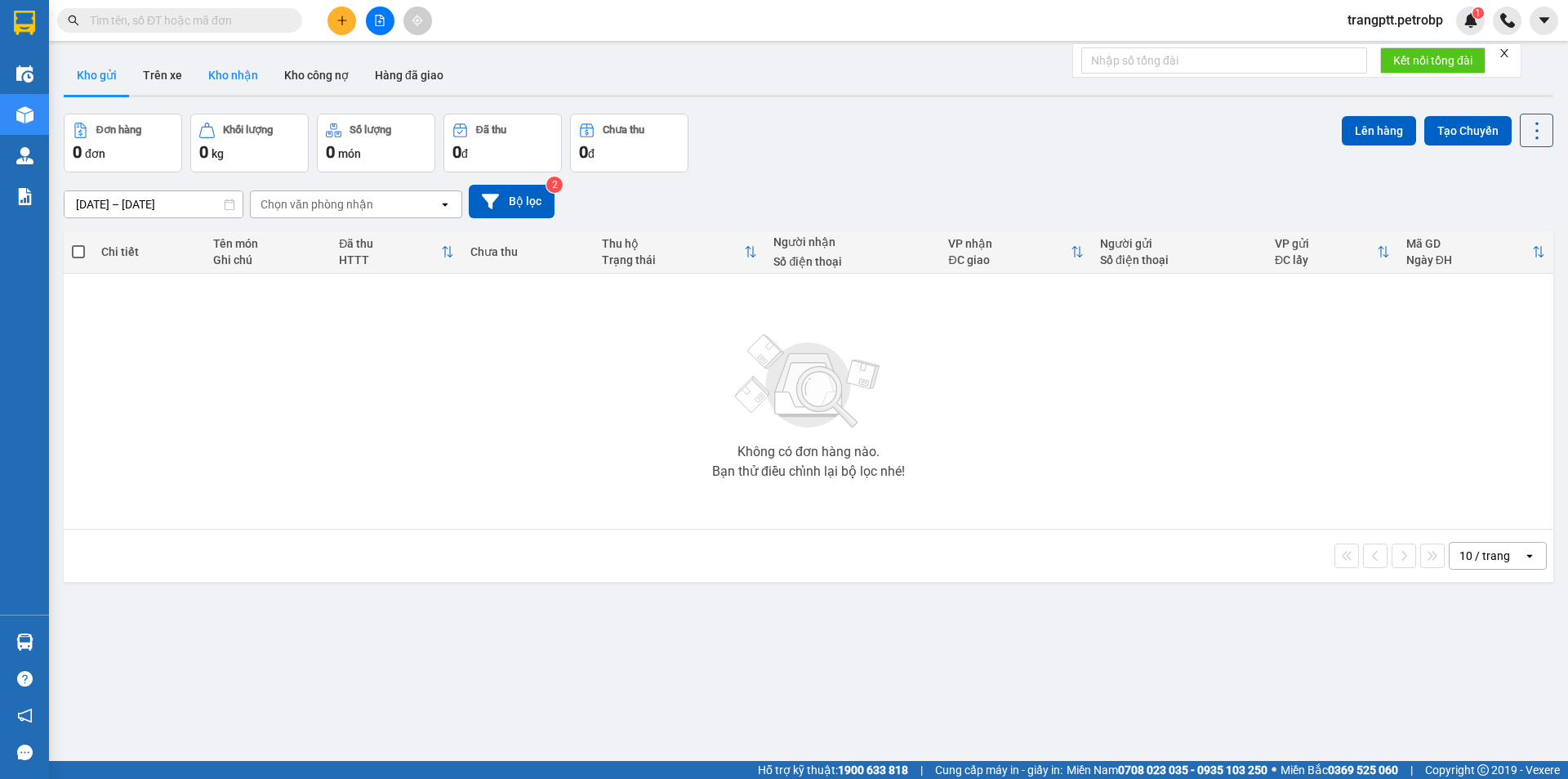
click at [241, 74] on button "Kho nhận" at bounding box center [232, 76] width 76 height 39
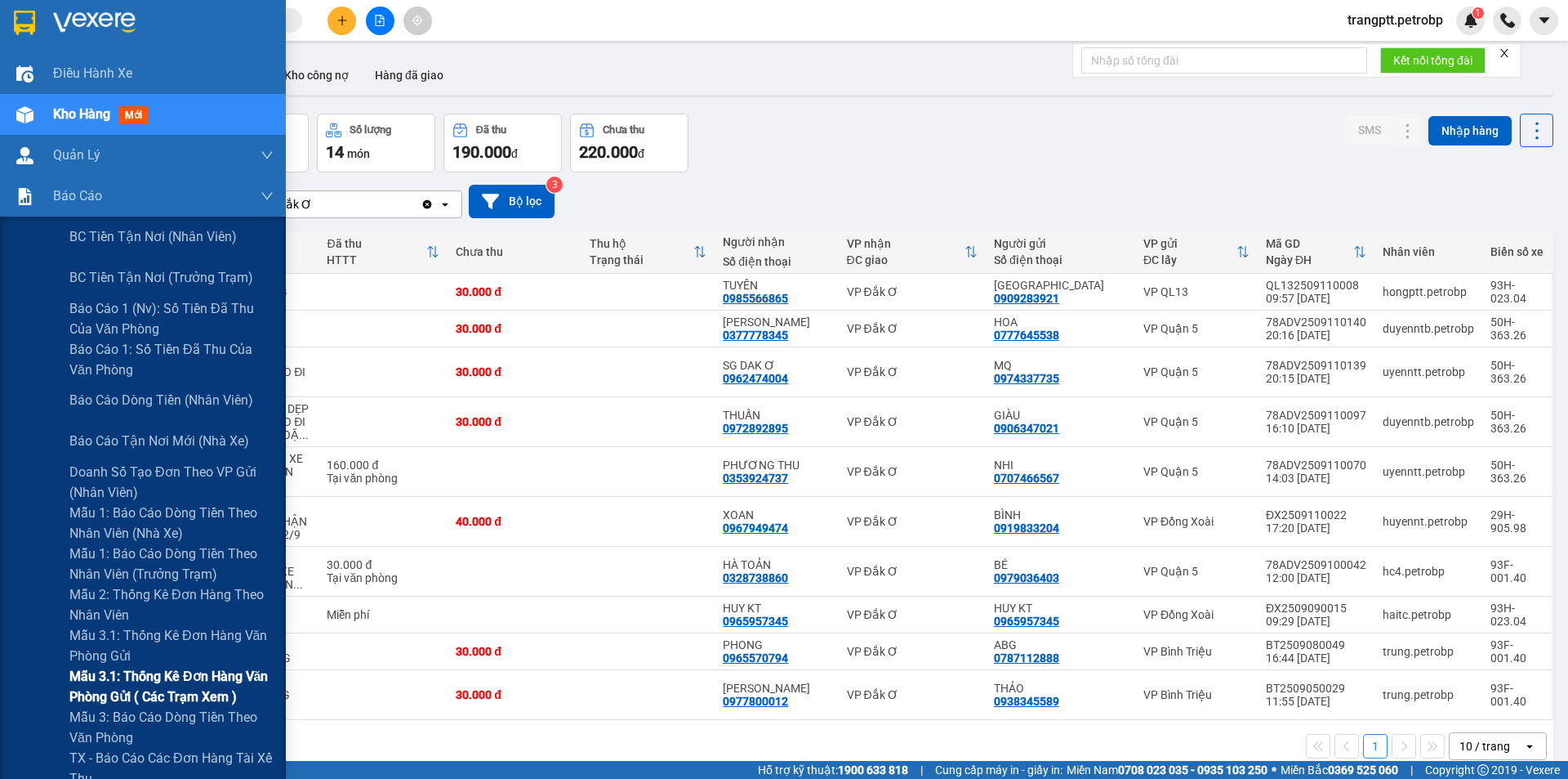
click at [165, 671] on span "Mẫu 3.1: Thống kê đơn hàng văn phòng gửi ( các trạm xem )" at bounding box center [172, 687] width 204 height 41
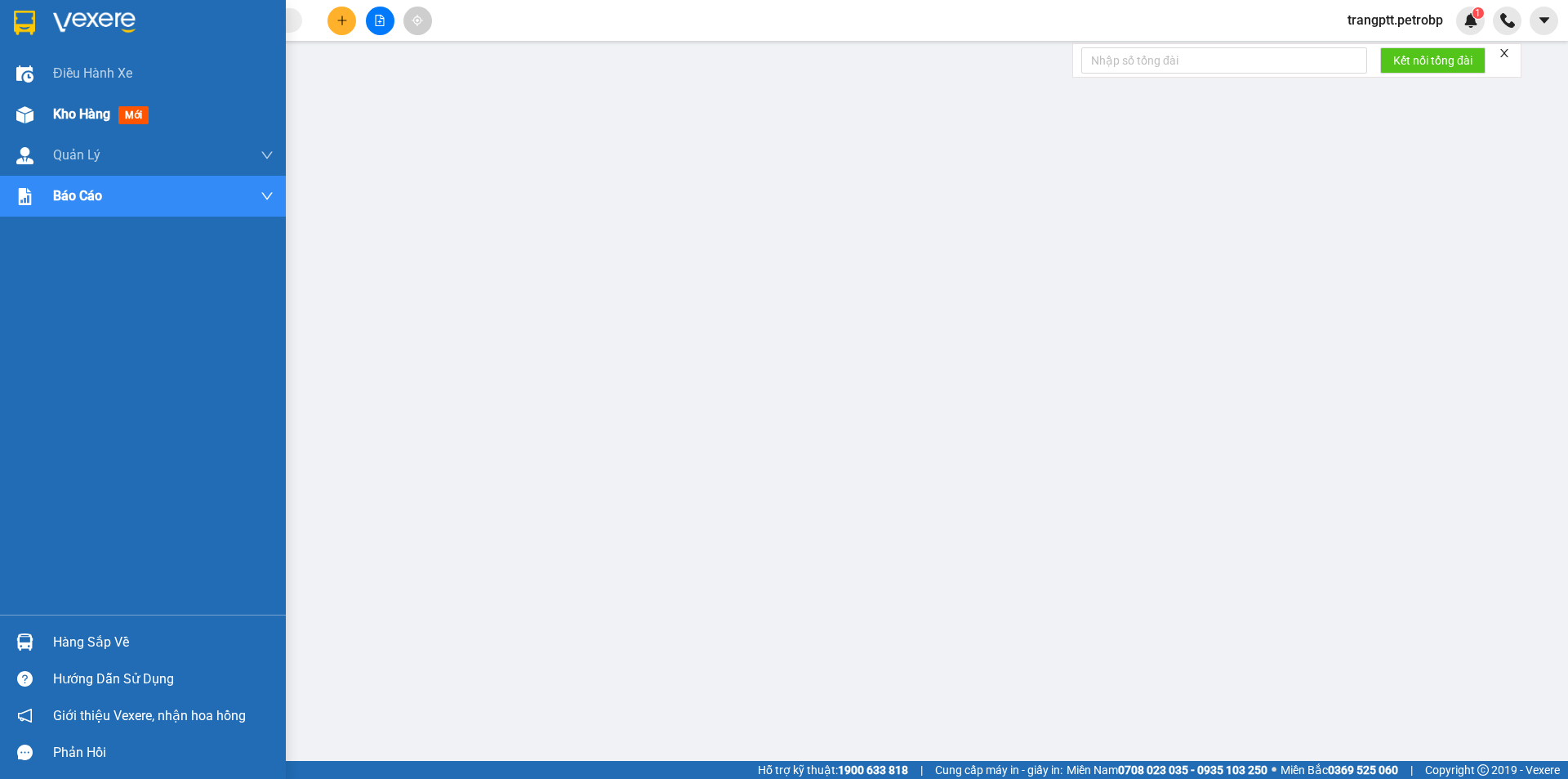
click at [77, 117] on span "Kho hàng" at bounding box center [81, 114] width 57 height 16
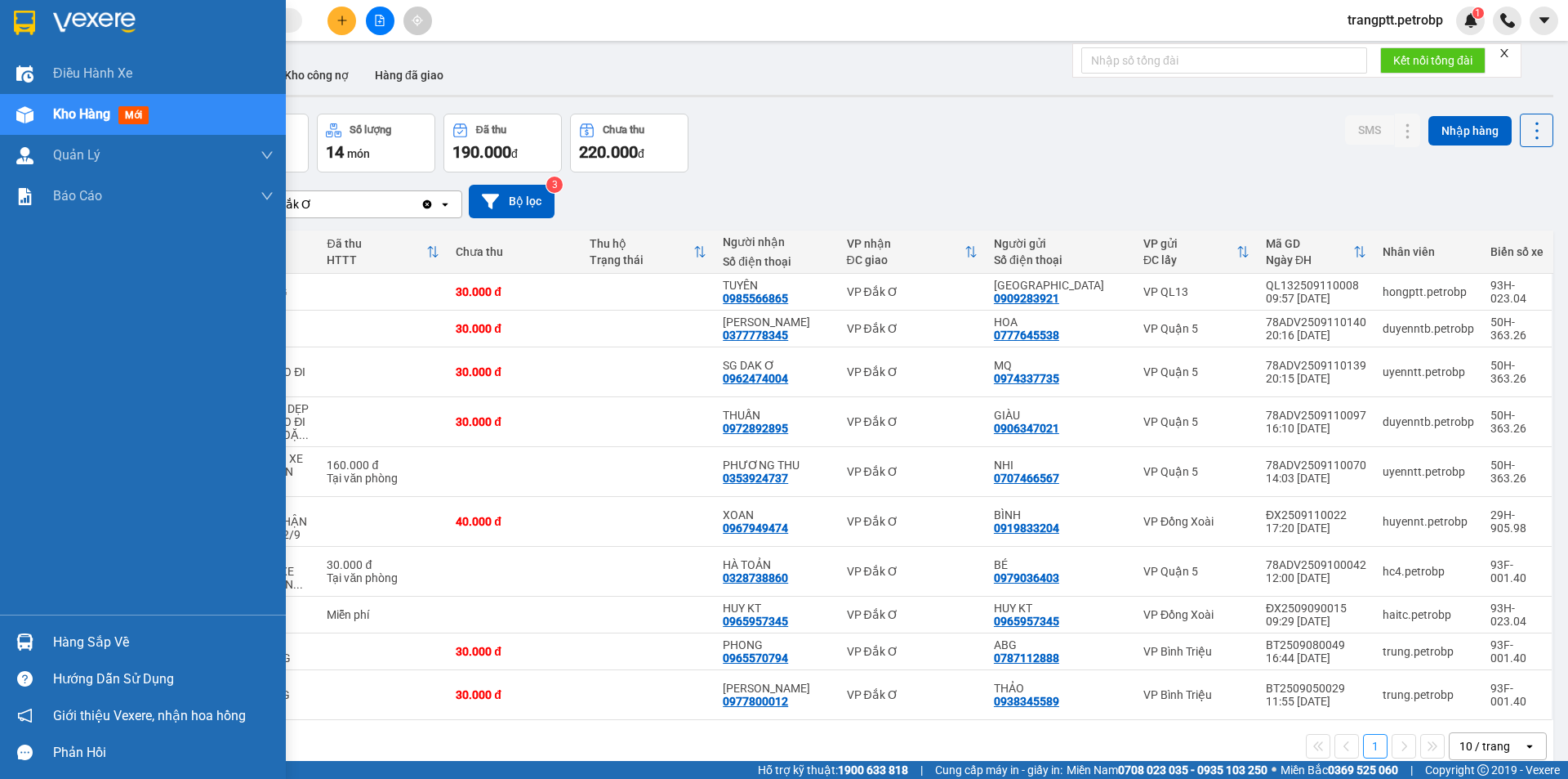
click at [90, 644] on div "Hàng sắp về" at bounding box center [163, 642] width 221 height 25
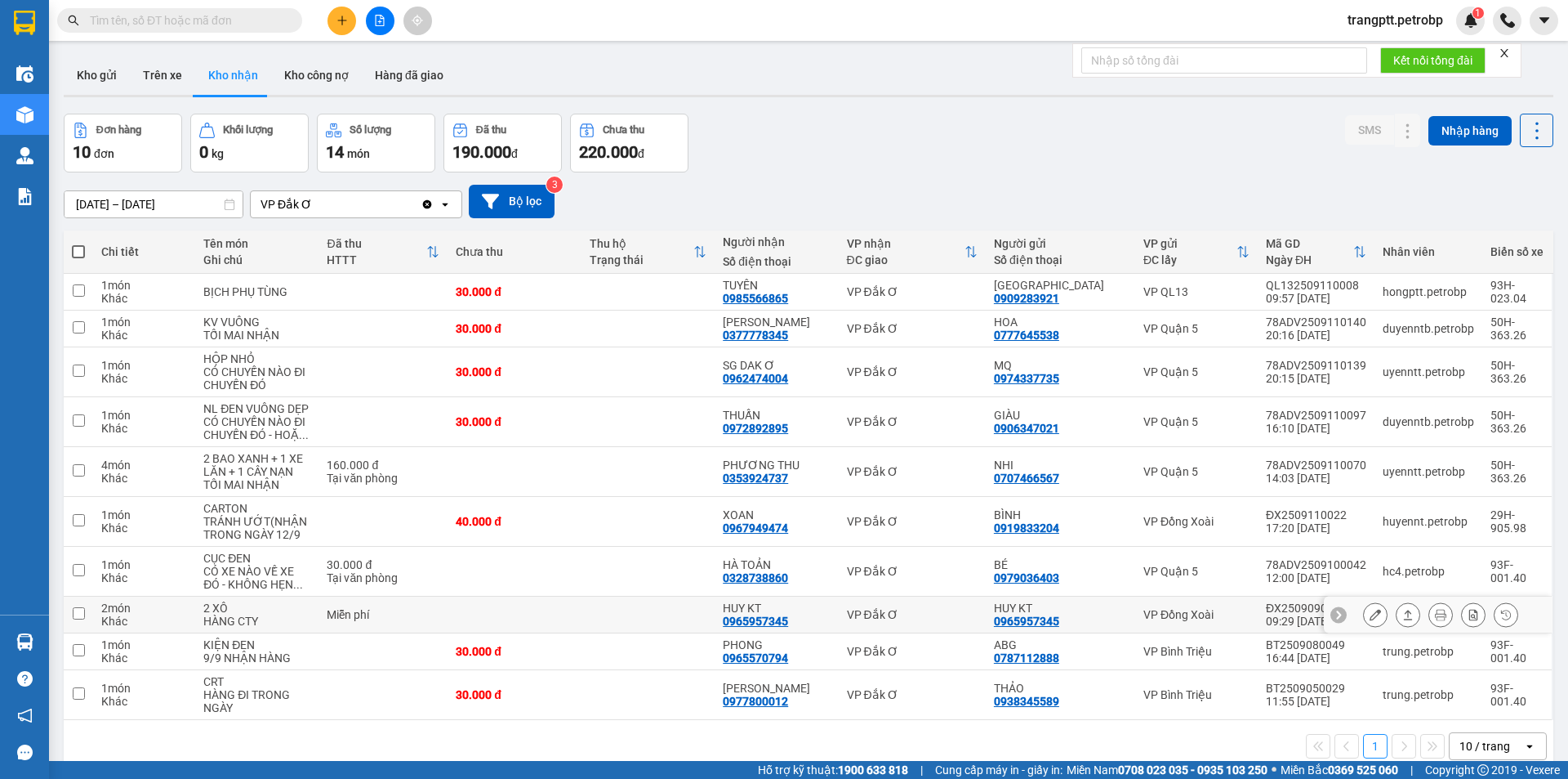
click at [942, 610] on section "Kết quả tìm kiếm ( 0 ) Bộ lọc No Data trangptt.petrobp 1 Điều hành xe Kho hàng …" at bounding box center [784, 390] width 1568 height 779
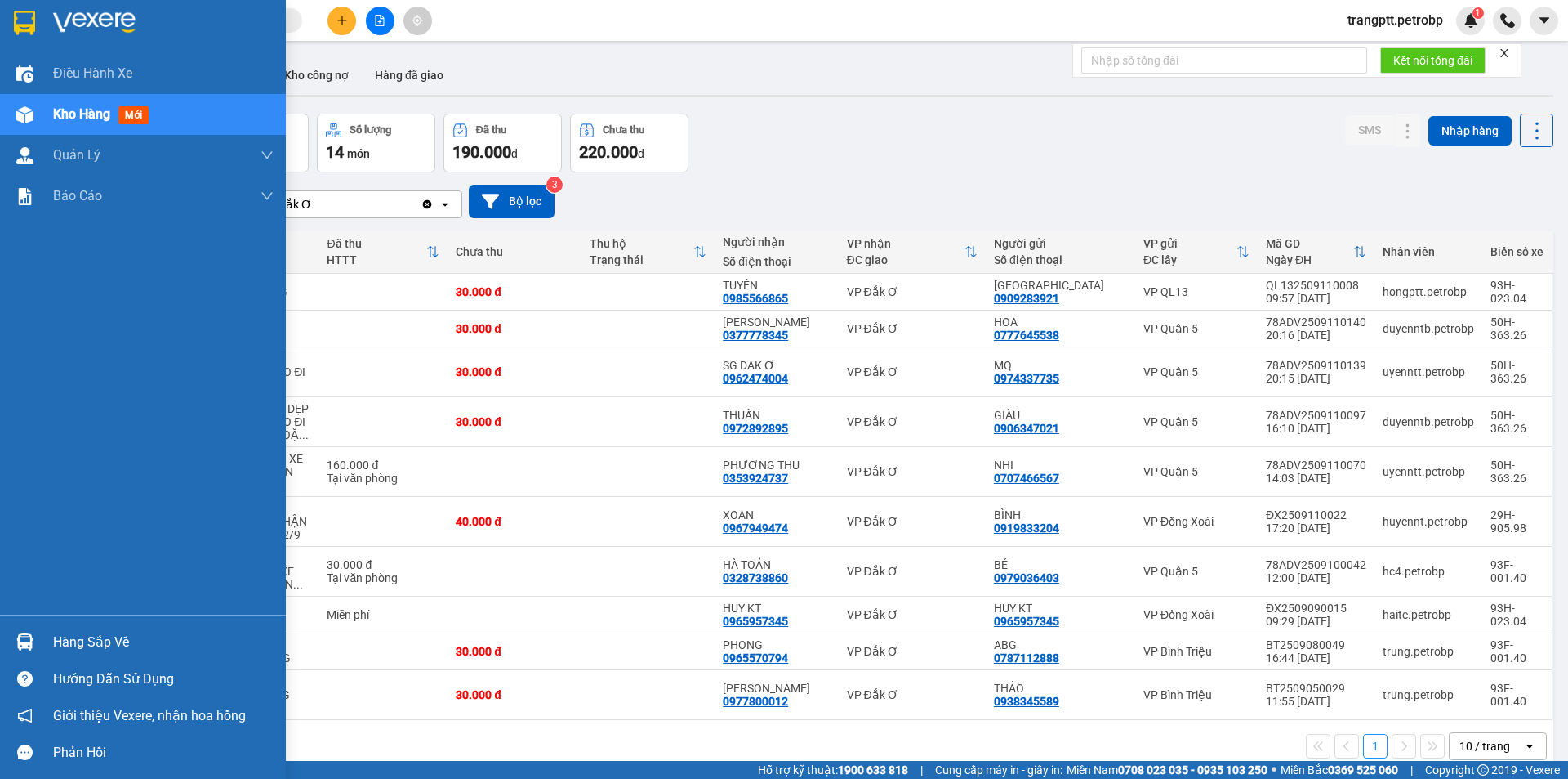
click at [95, 643] on div "Hàng sắp về" at bounding box center [163, 642] width 221 height 25
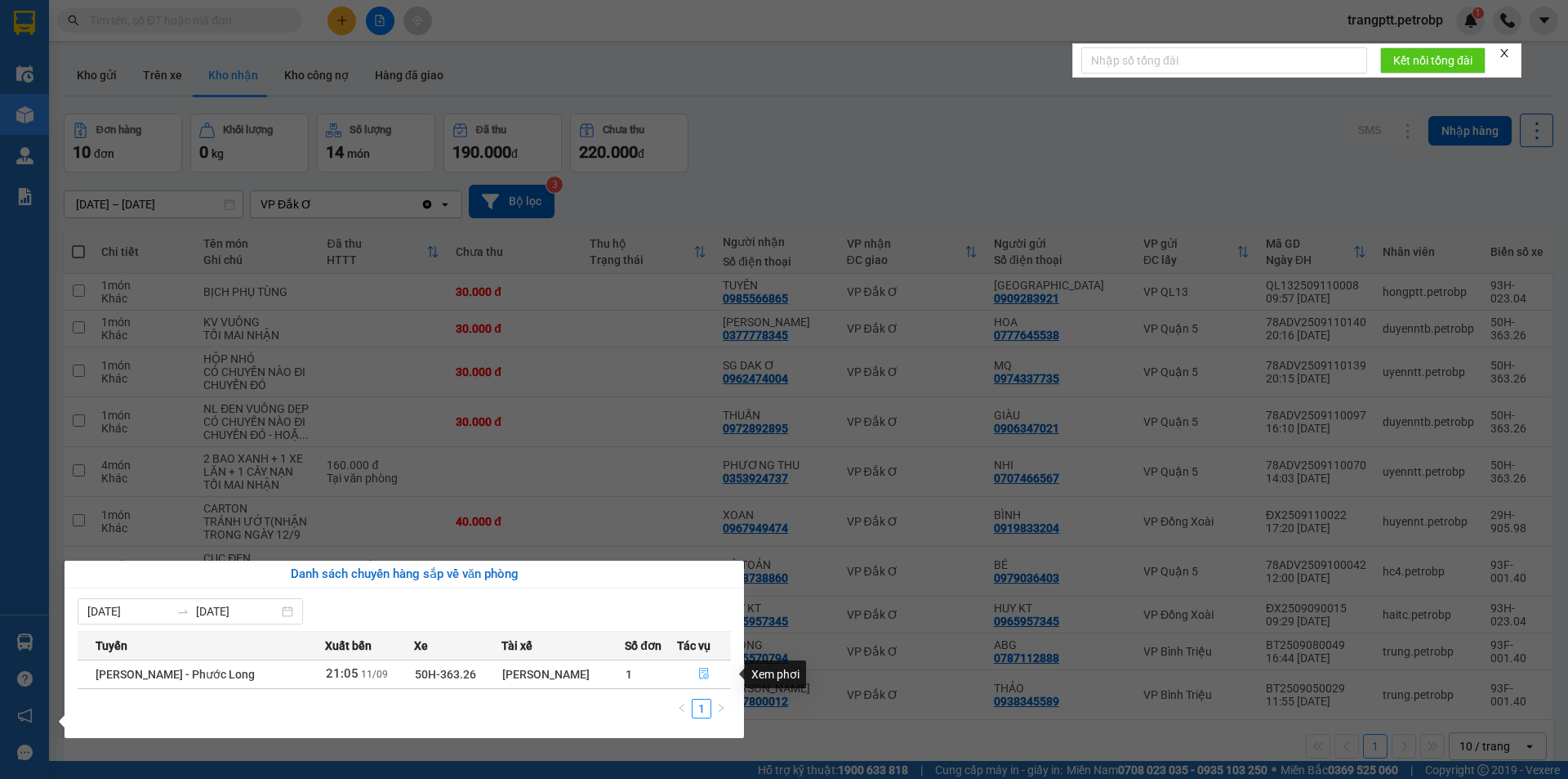
click at [702, 670] on icon "file-done" at bounding box center [704, 674] width 12 height 12
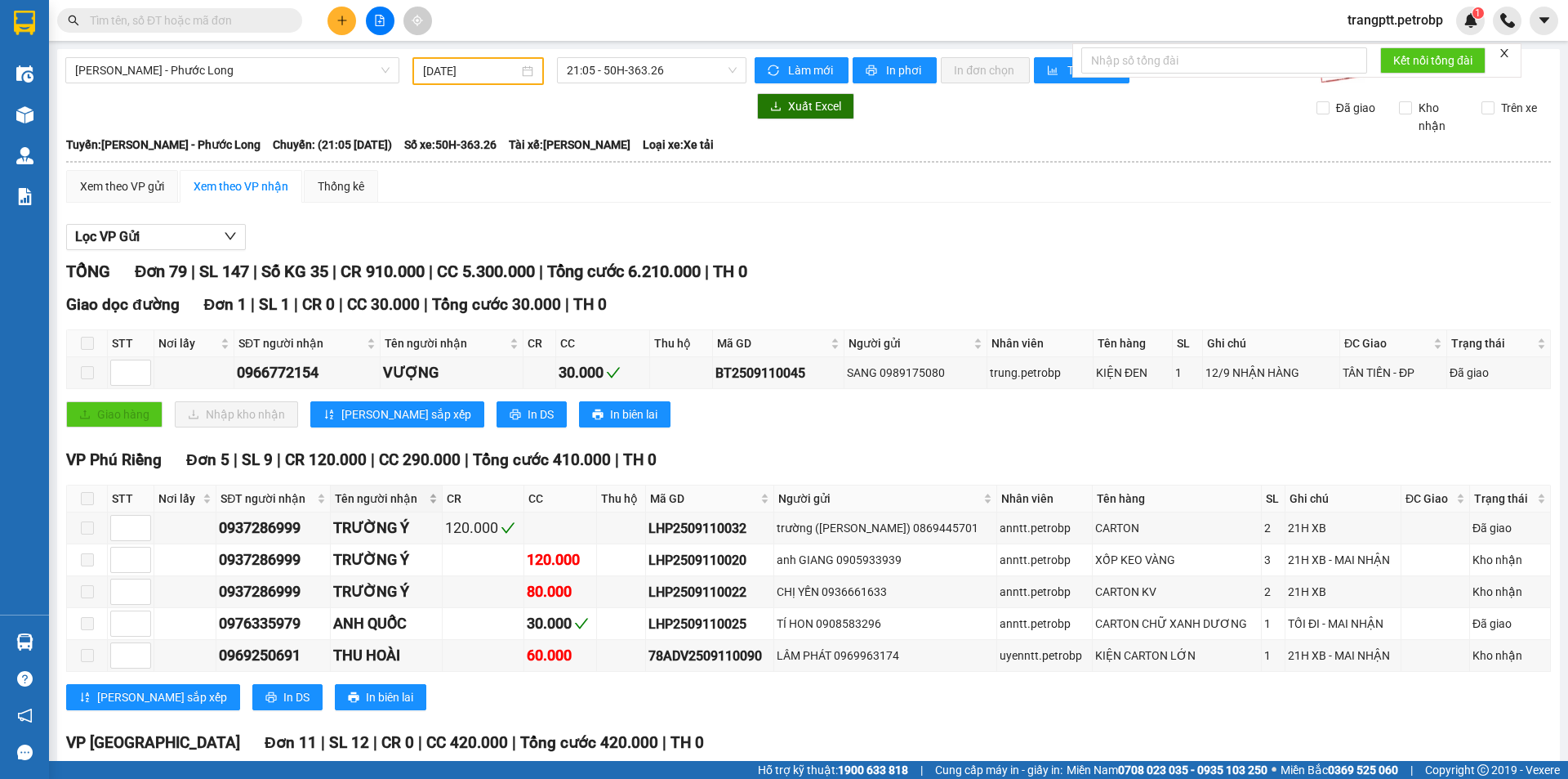
type input "[DATE]"
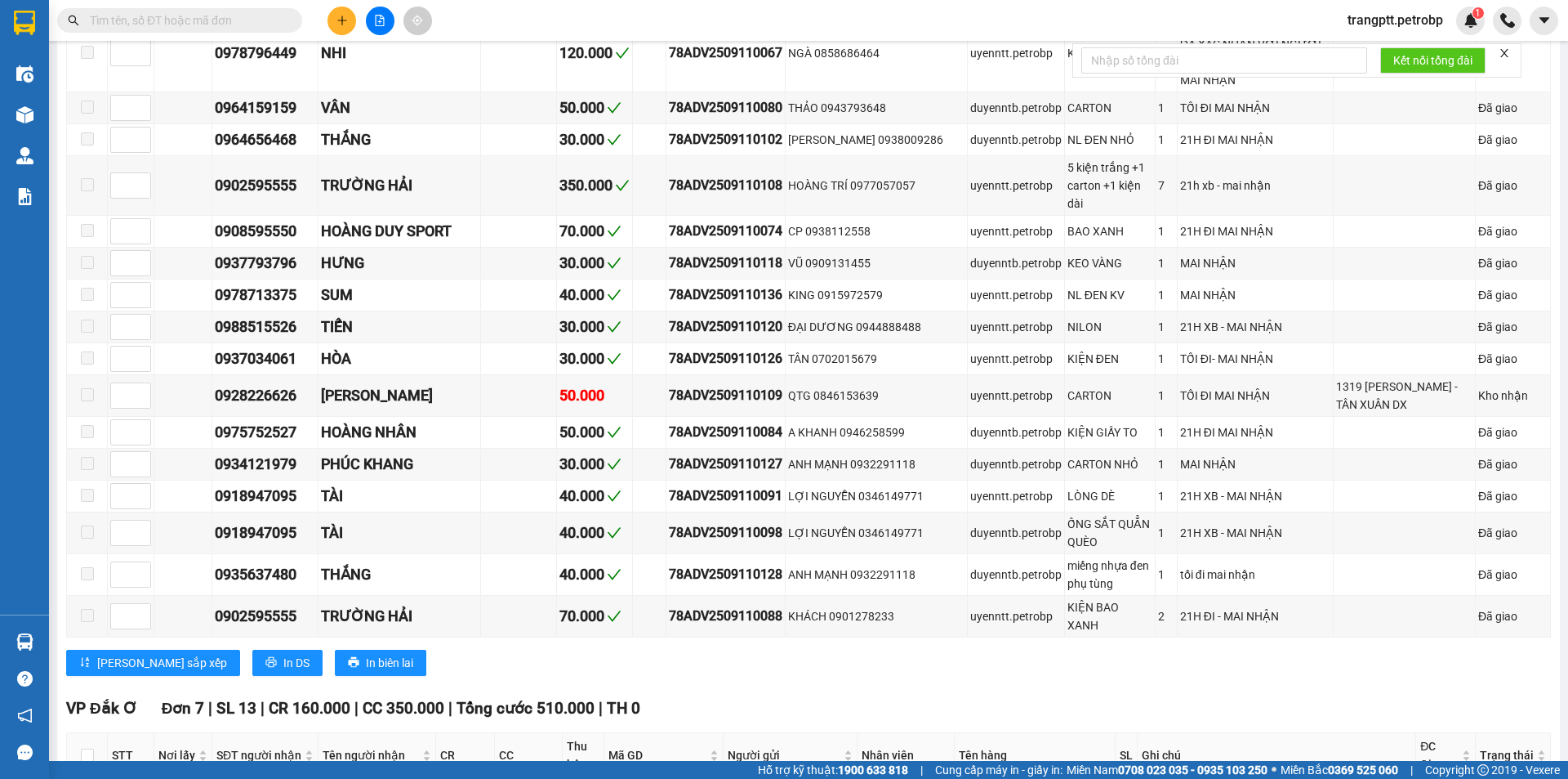
scroll to position [3024, 0]
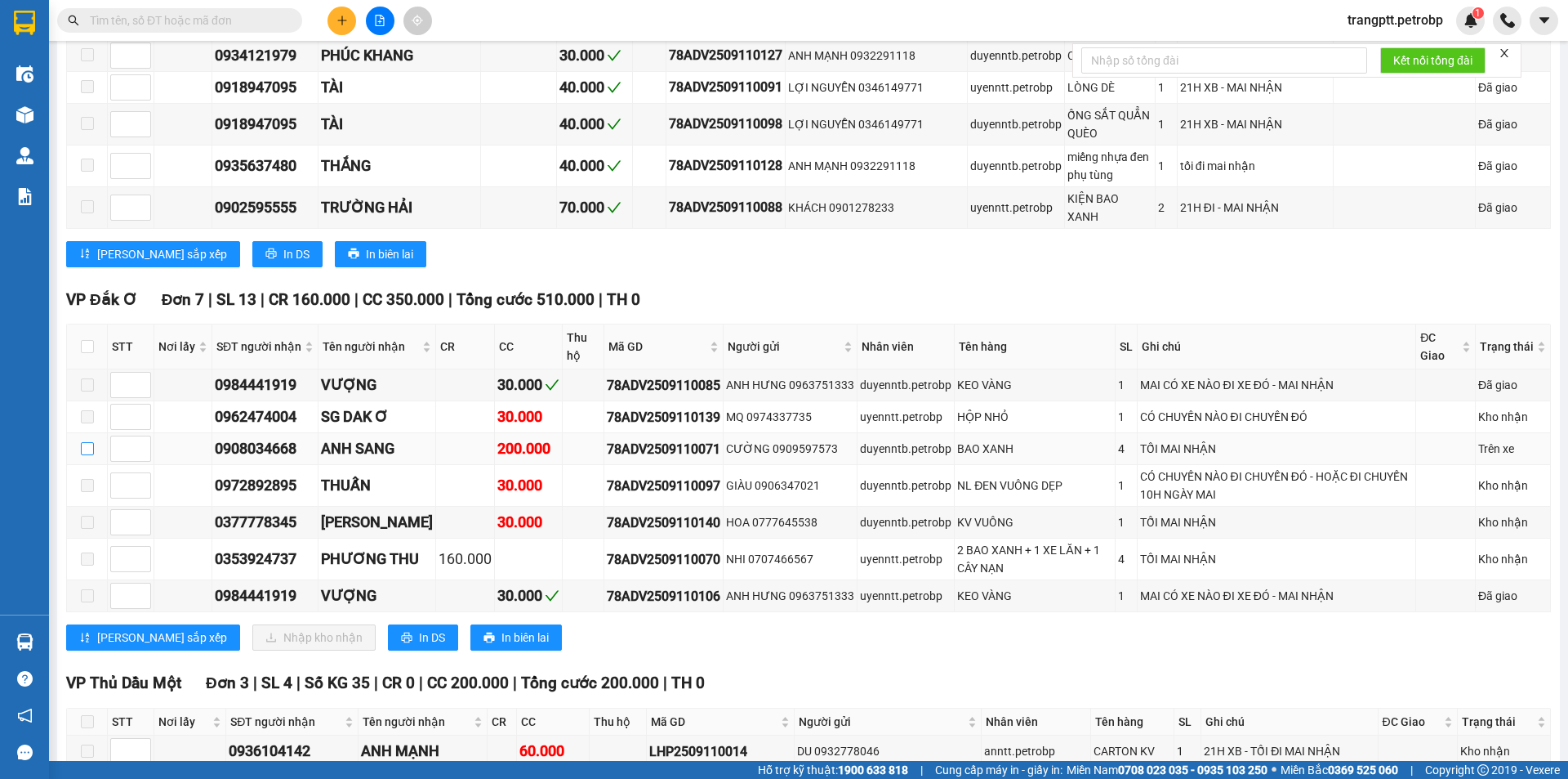
click at [90, 442] on input "checkbox" at bounding box center [86, 448] width 13 height 13
checkbox input "true"
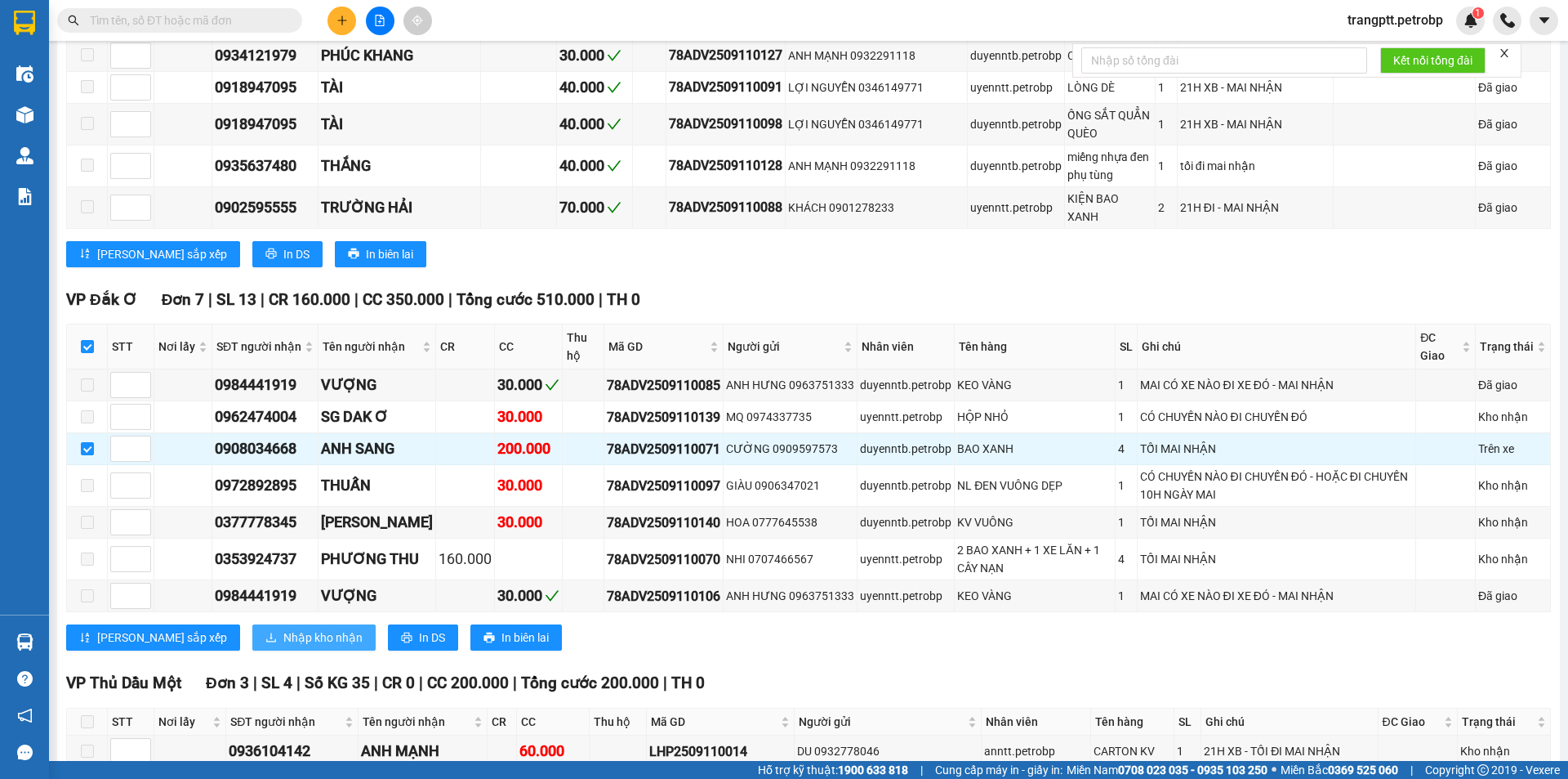
click at [283, 629] on span "Nhập kho nhận" at bounding box center [323, 638] width 79 height 18
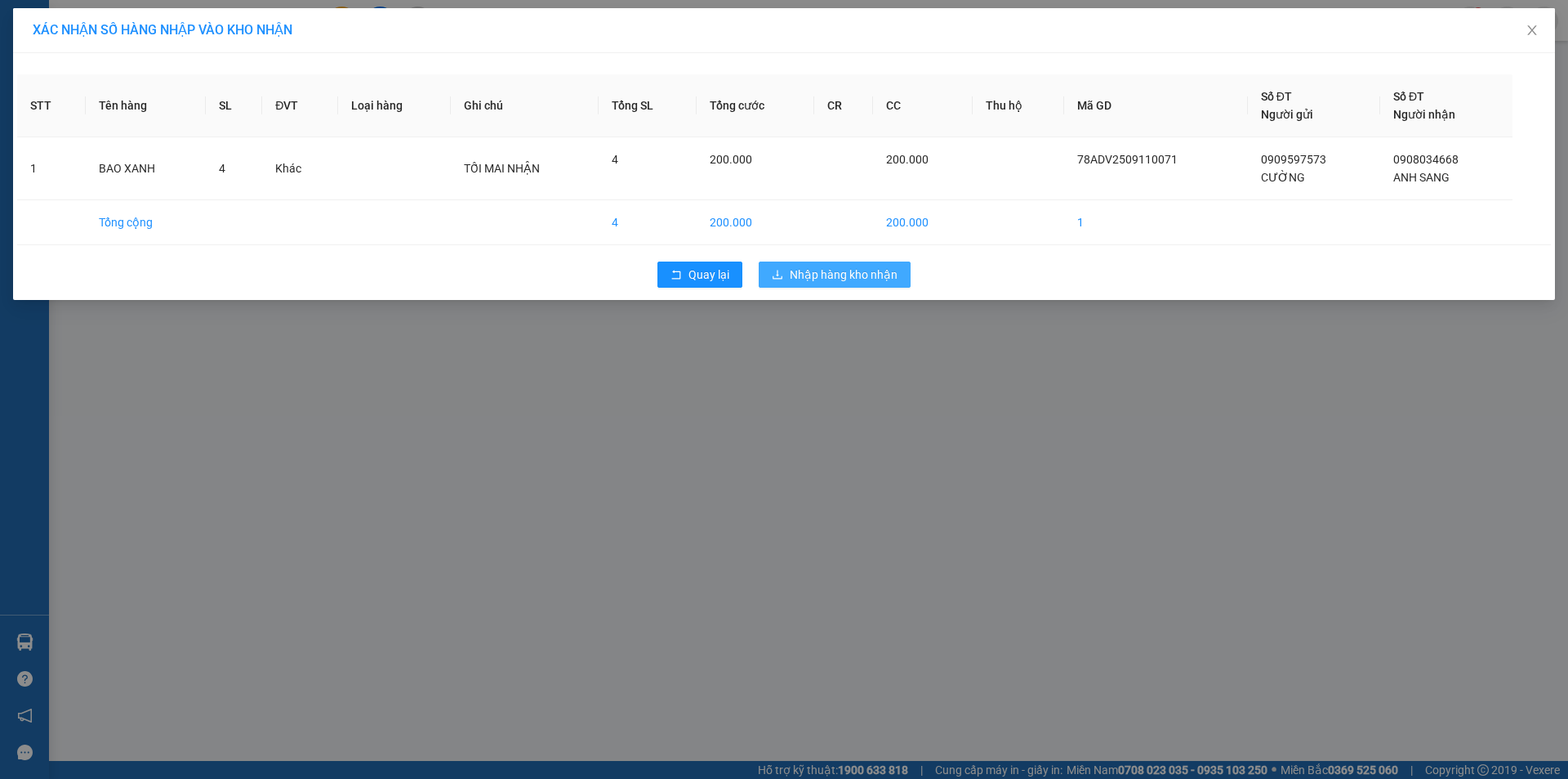
click at [837, 276] on span "Nhập hàng kho nhận" at bounding box center [844, 275] width 108 height 18
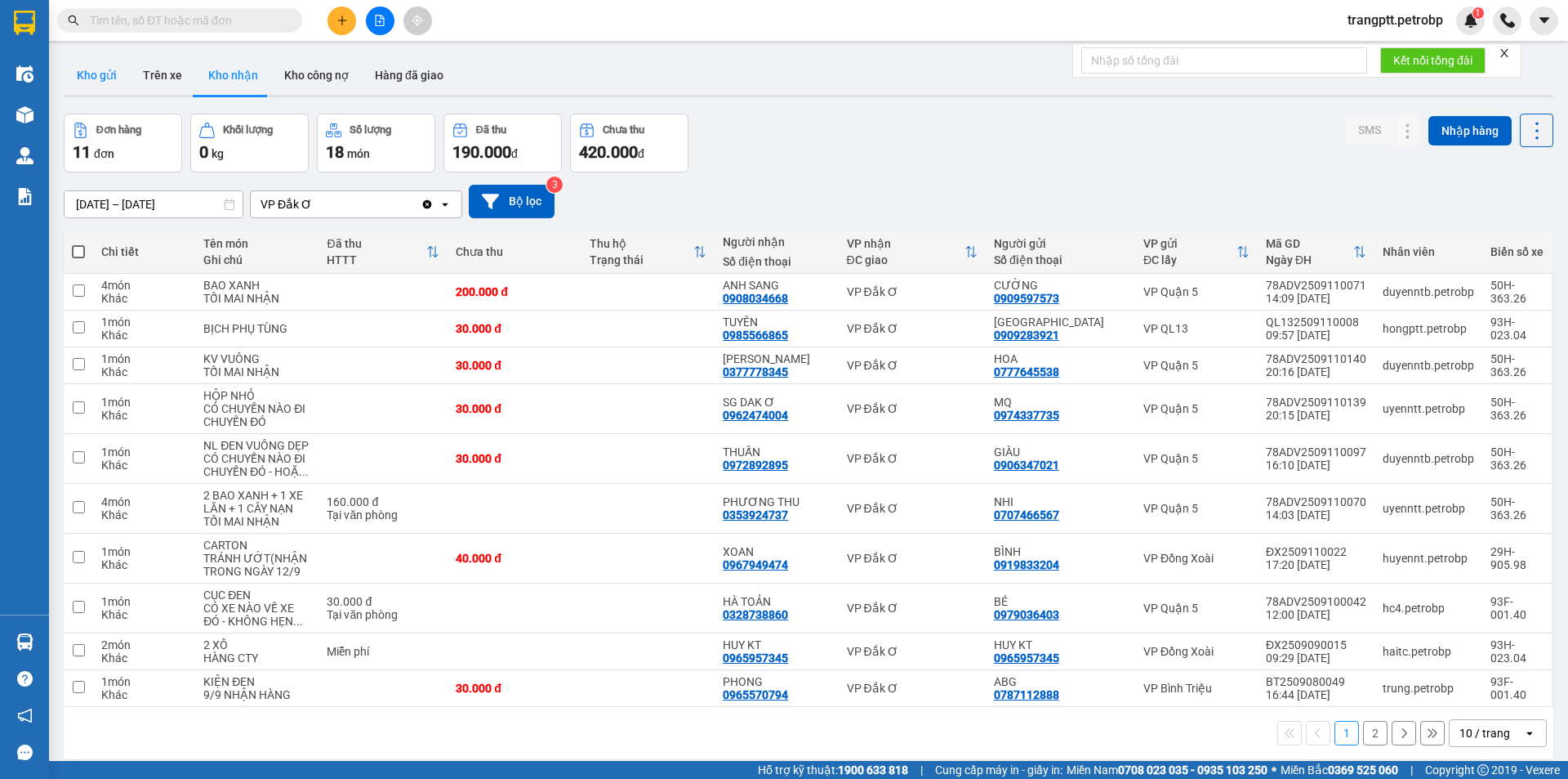
click at [95, 68] on button "Kho gửi" at bounding box center [96, 76] width 66 height 39
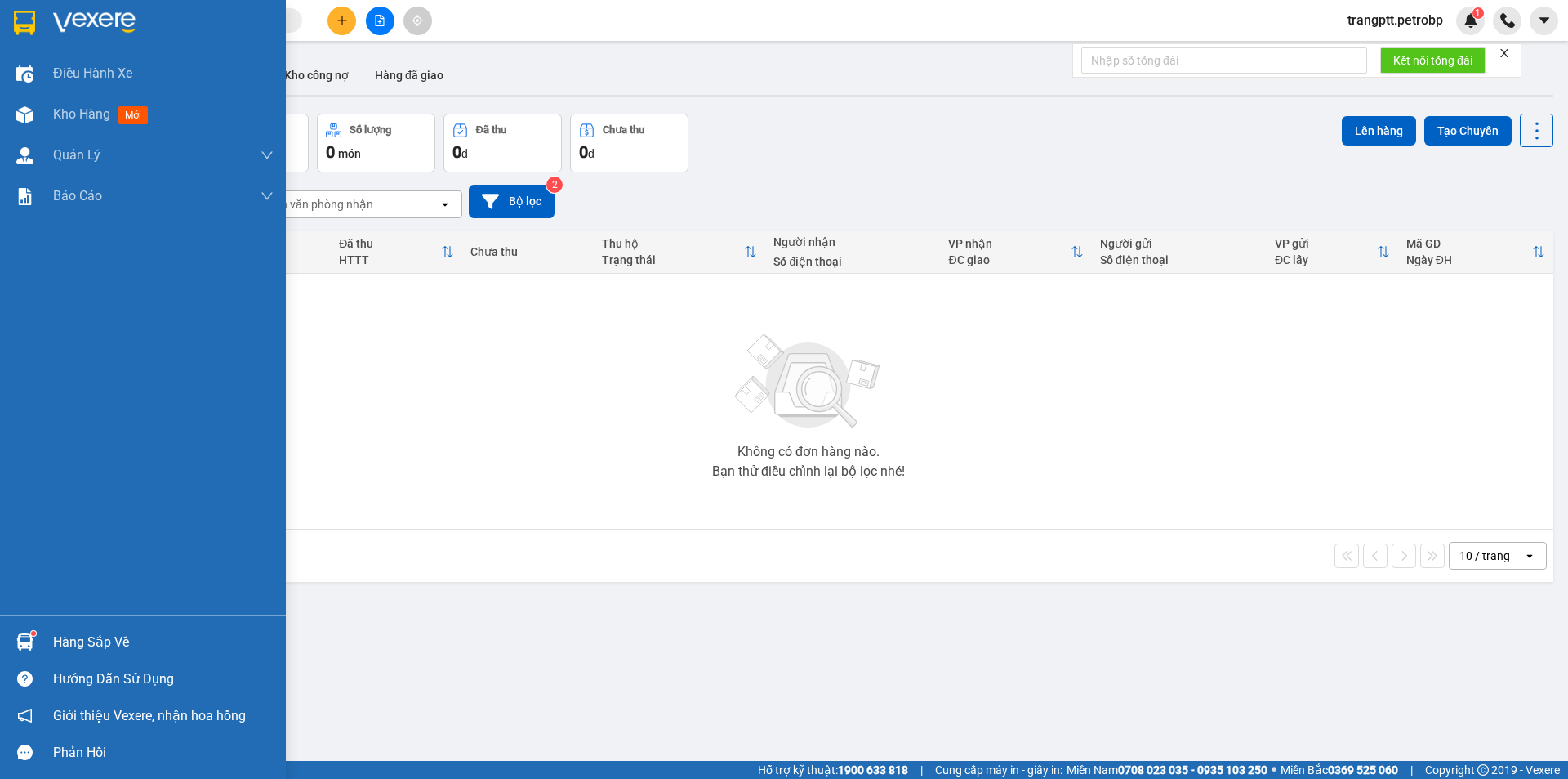
click at [56, 639] on div "Hàng sắp về" at bounding box center [163, 642] width 221 height 25
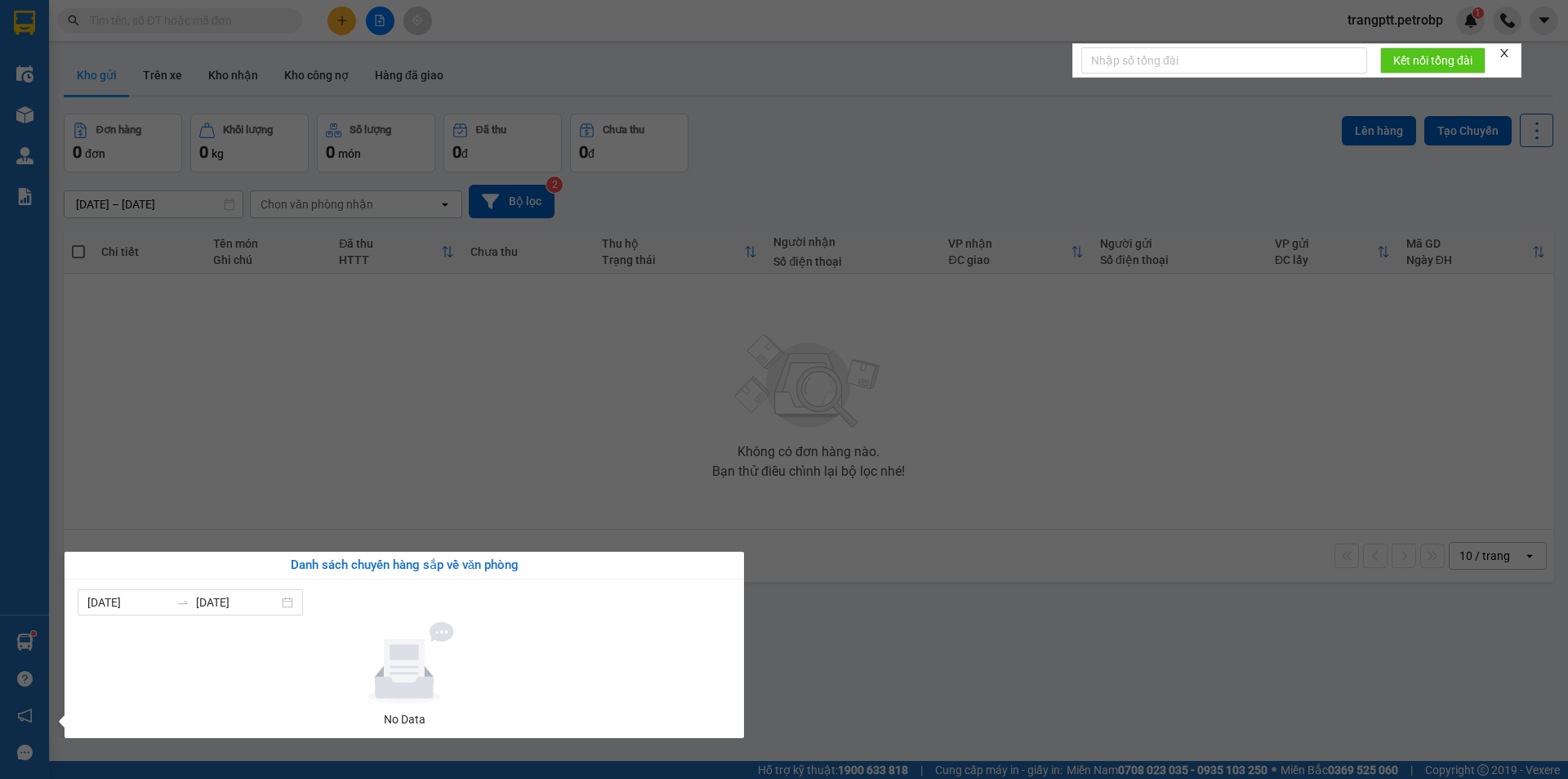
click at [976, 673] on section "Kết quả tìm kiếm ( 0 ) Bộ lọc No Data trangptt.petrobp 1 Điều hành xe Kho hàng …" at bounding box center [784, 390] width 1568 height 779
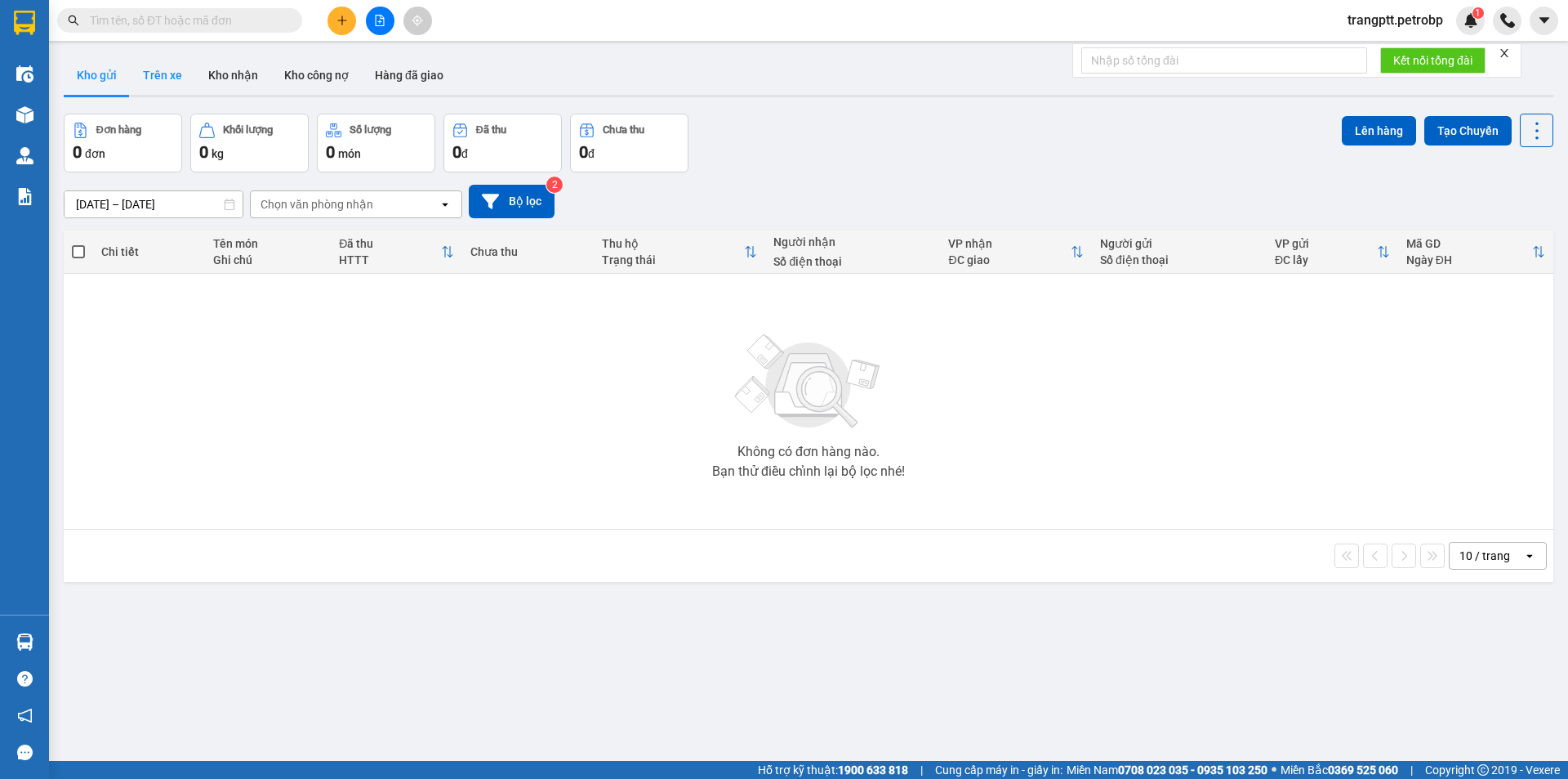
click at [161, 67] on button "Trên xe" at bounding box center [162, 76] width 66 height 39
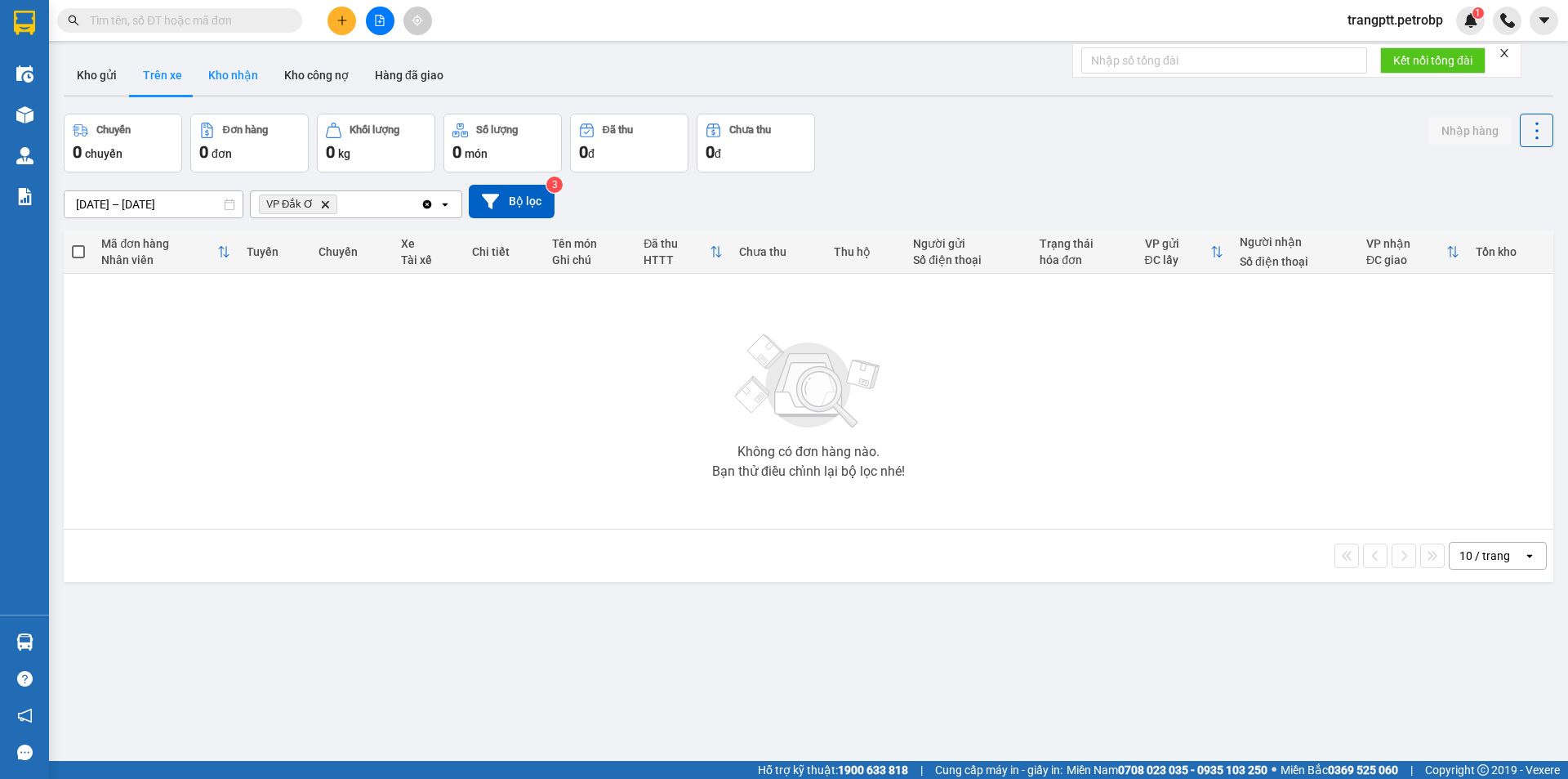
click at [231, 69] on button "Kho nhận" at bounding box center [232, 76] width 76 height 39
type input "[DATE] – [DATE]"
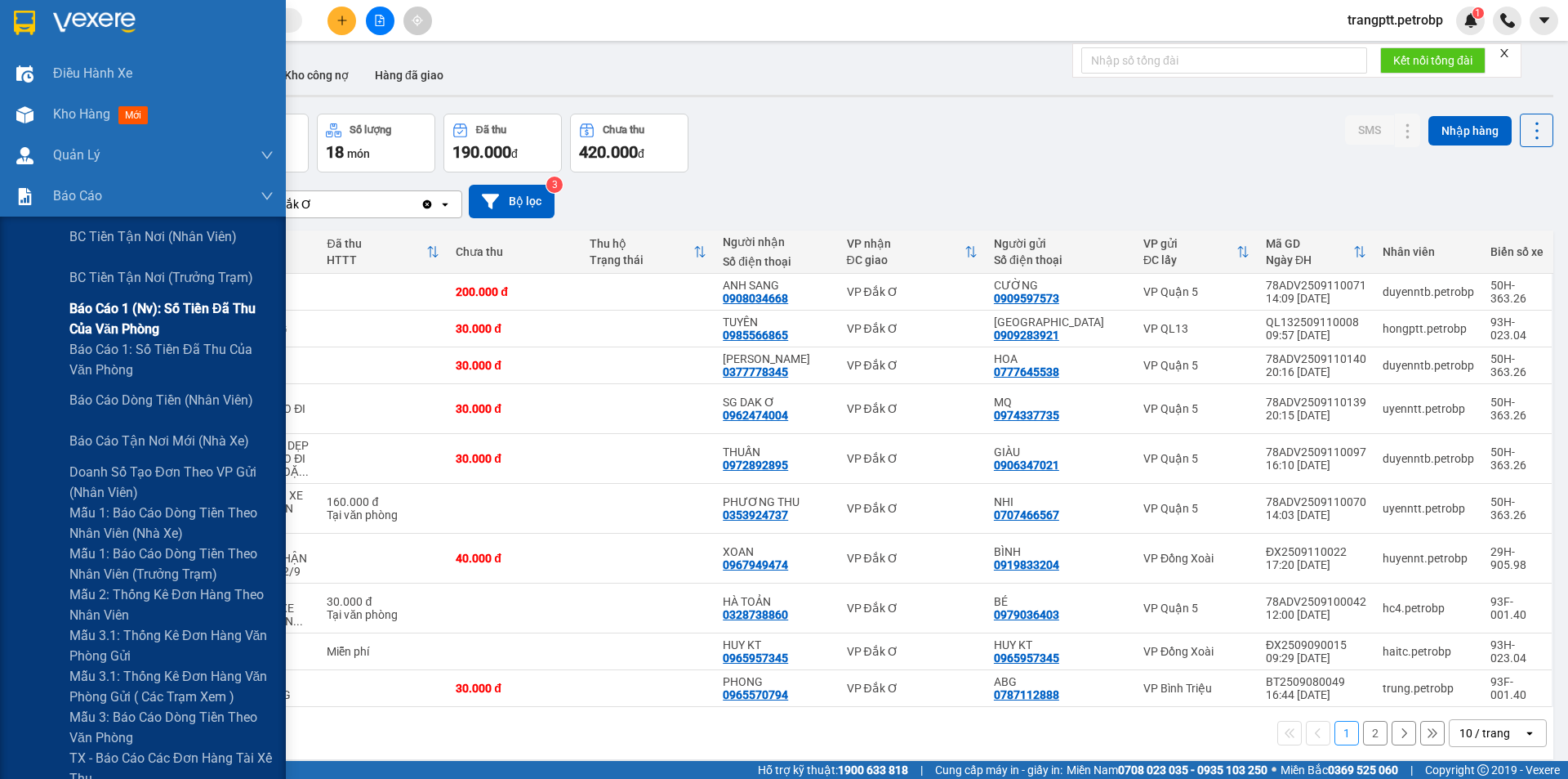
click at [107, 316] on span "Báo cáo 1 (nv): Số tiền đã thu của văn phòng" at bounding box center [172, 319] width 204 height 41
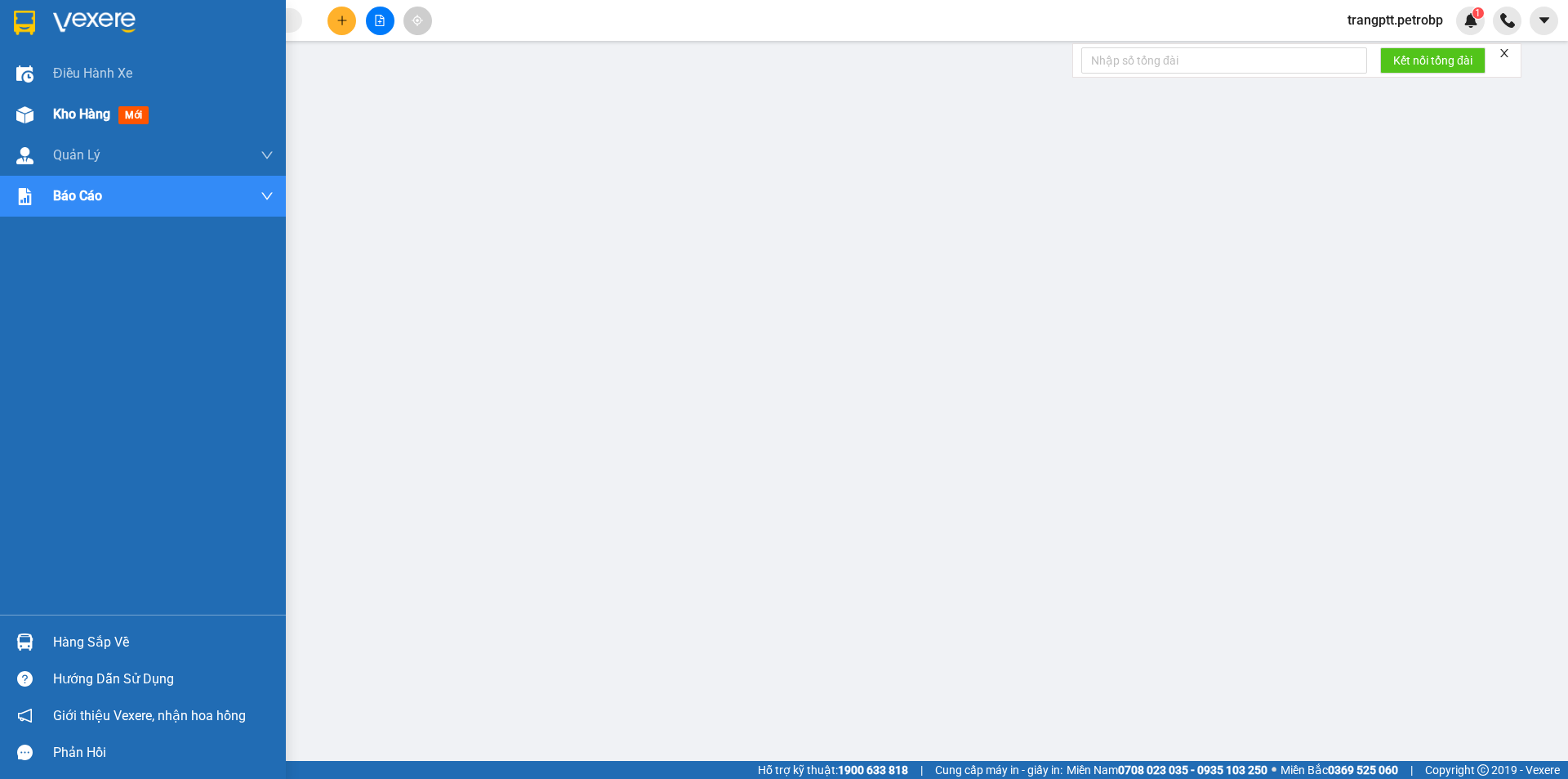
click at [35, 110] on div at bounding box center [25, 114] width 28 height 28
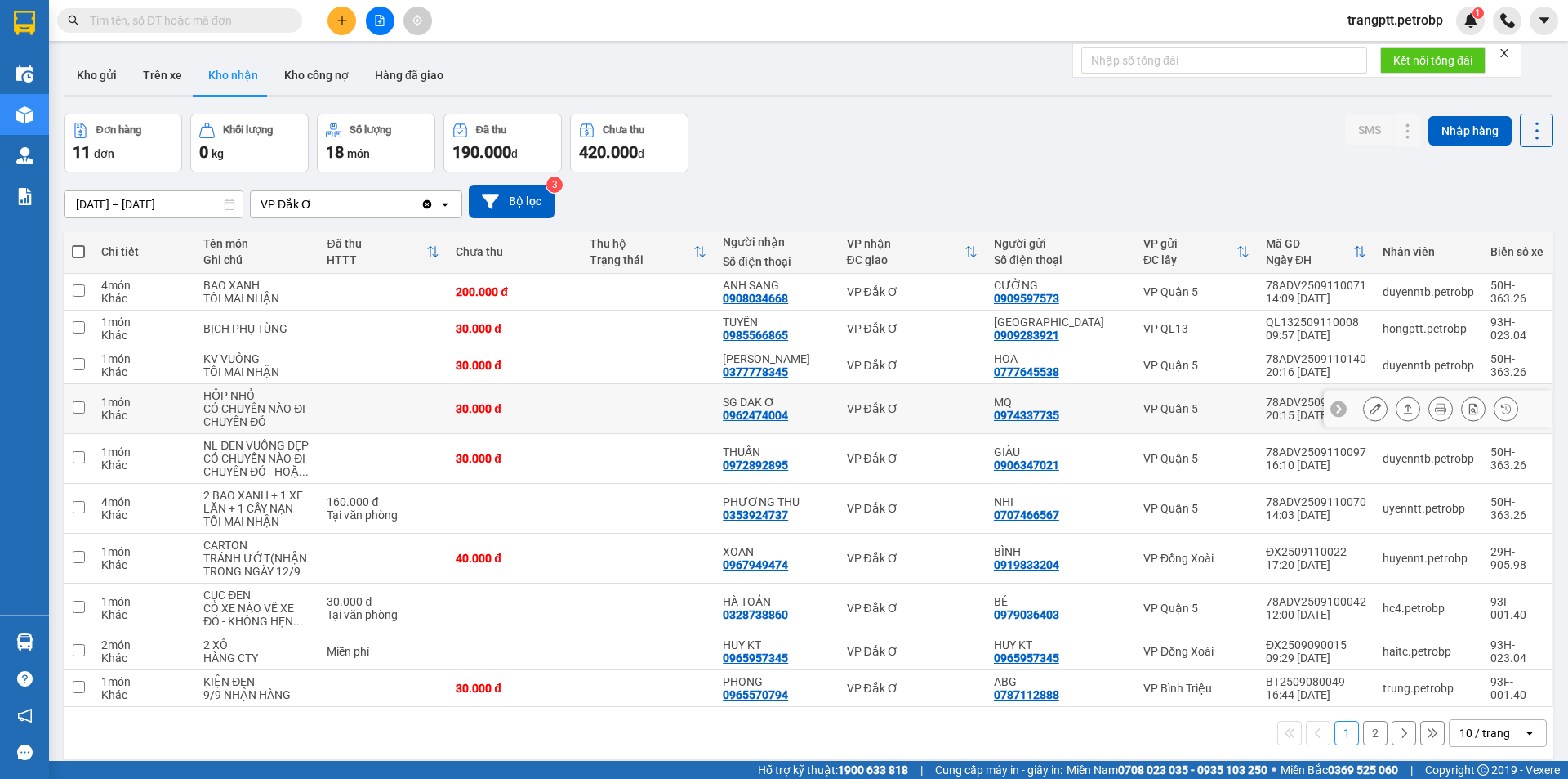
scroll to position [76, 0]
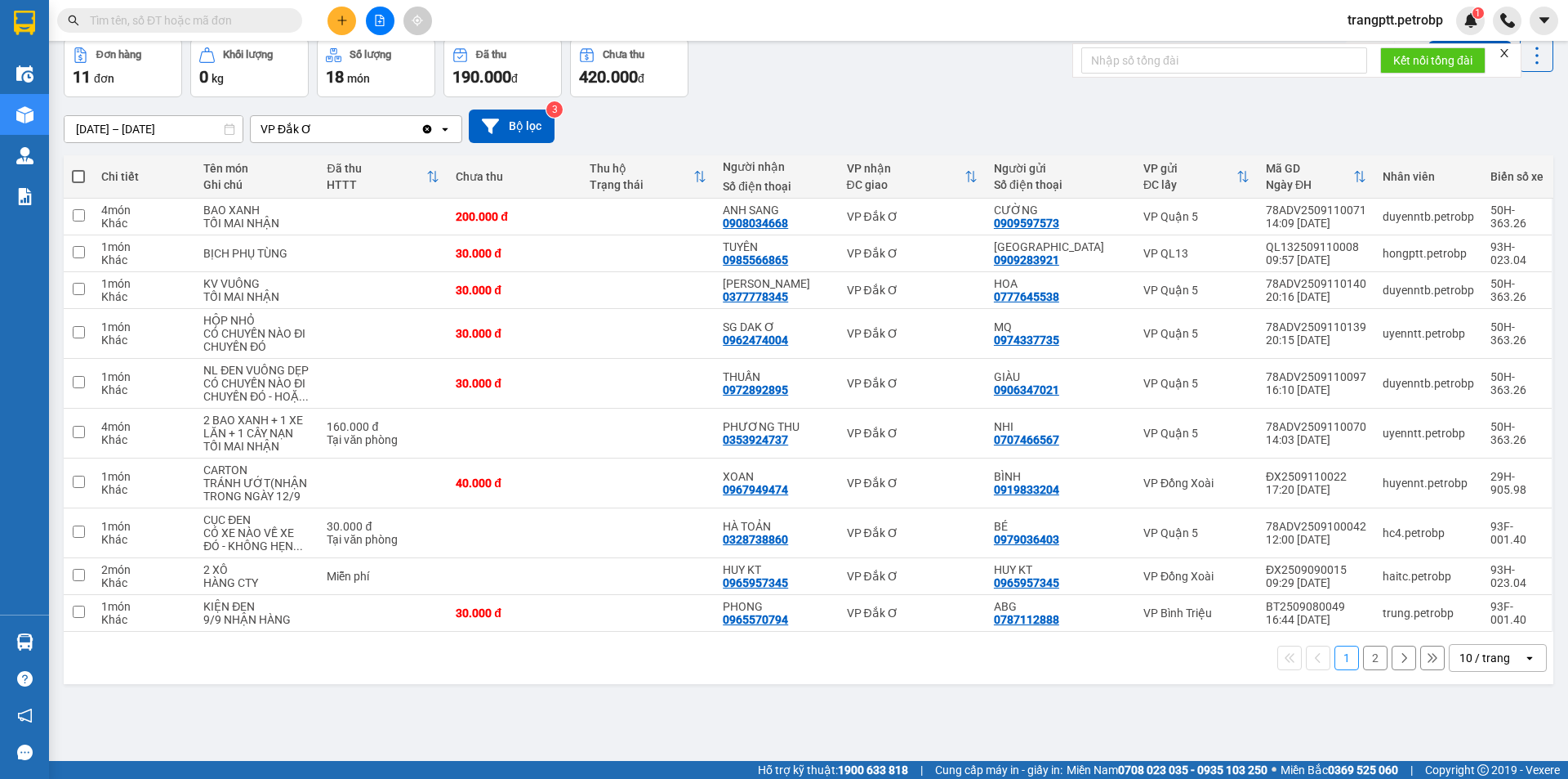
click at [1369, 658] on button "2" at bounding box center [1375, 657] width 25 height 25
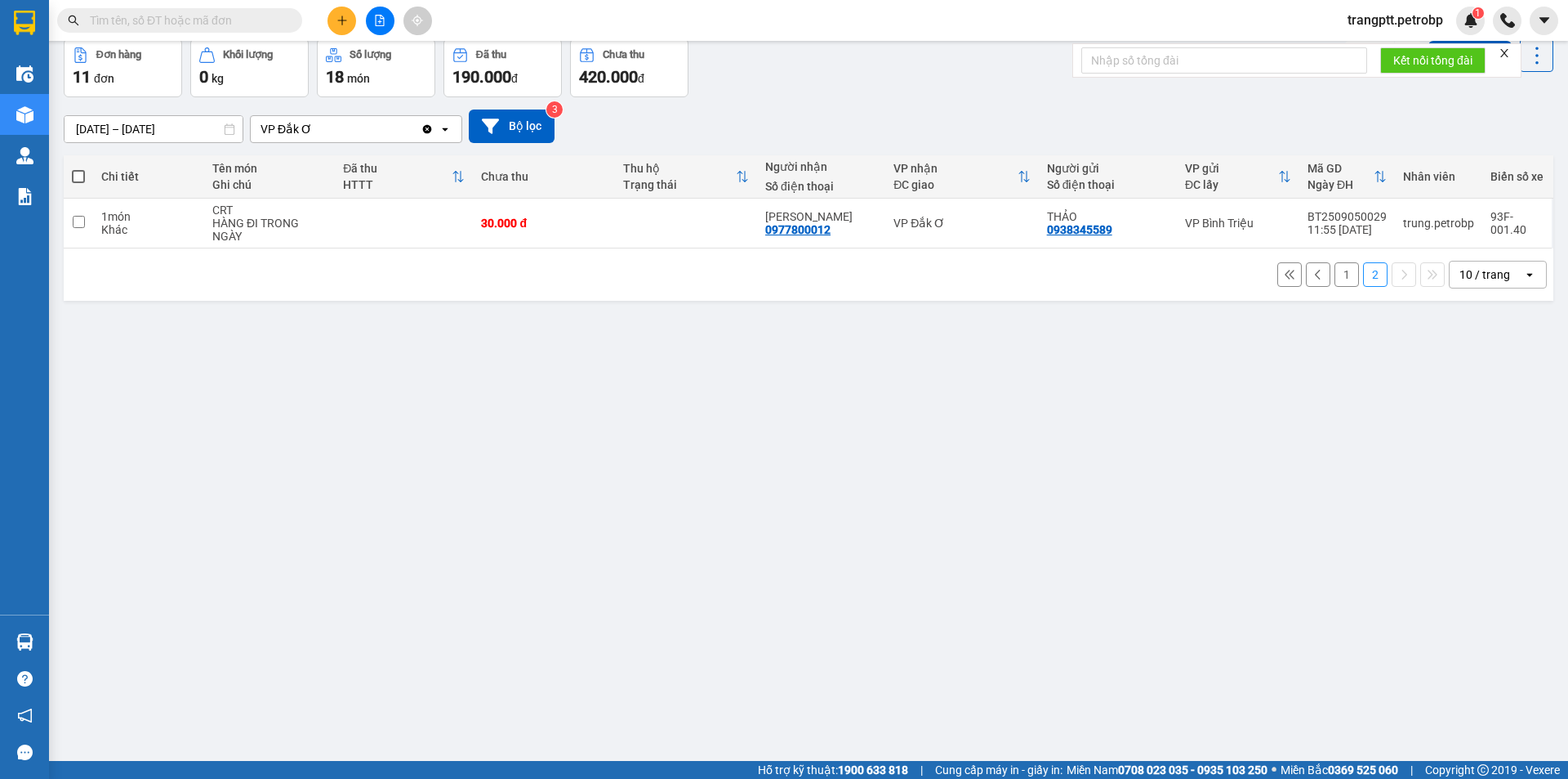
click at [1339, 276] on button "1" at bounding box center [1346, 274] width 25 height 25
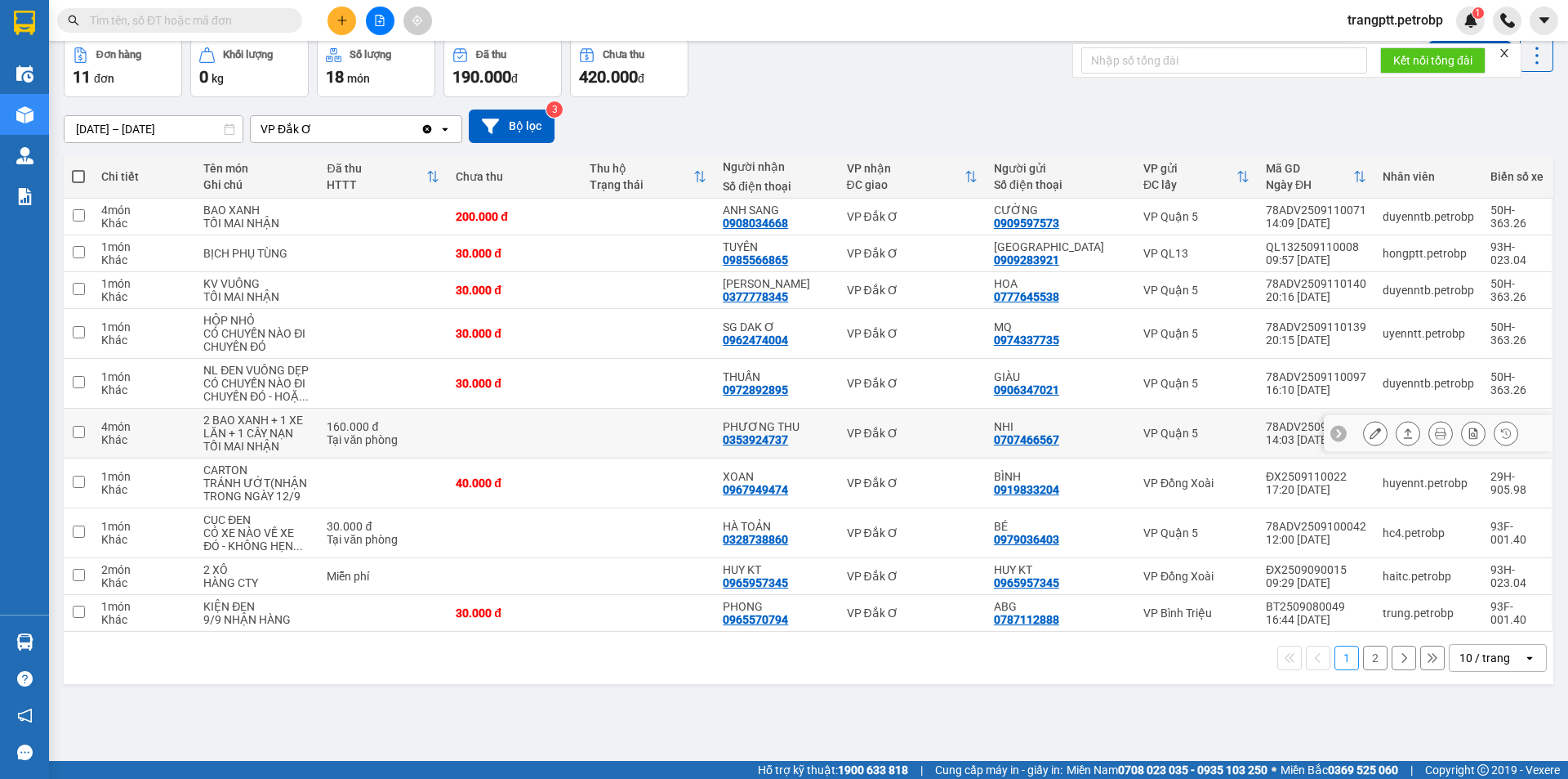
scroll to position [0, 0]
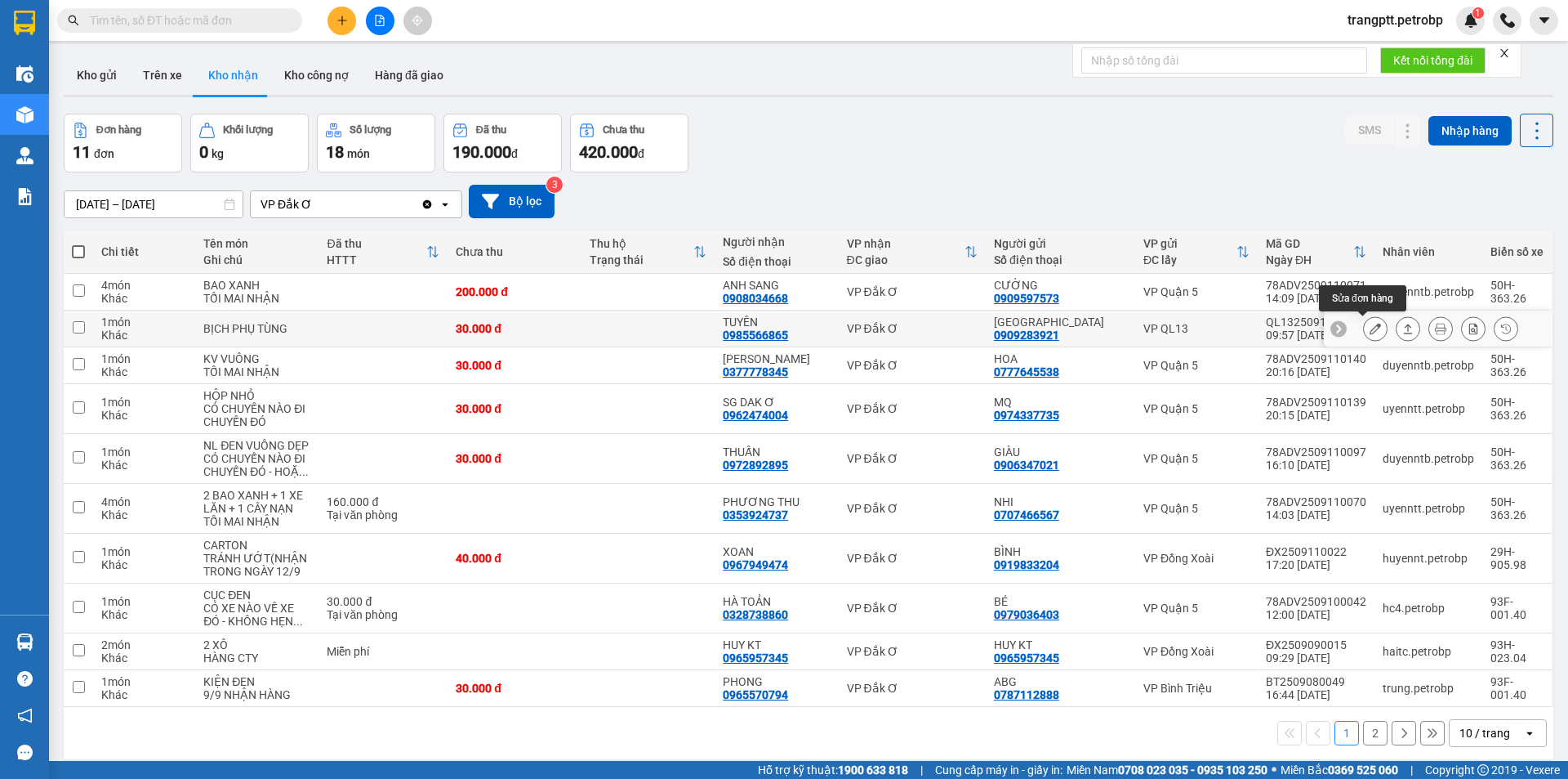
click at [1370, 330] on icon at bounding box center [1376, 329] width 12 height 12
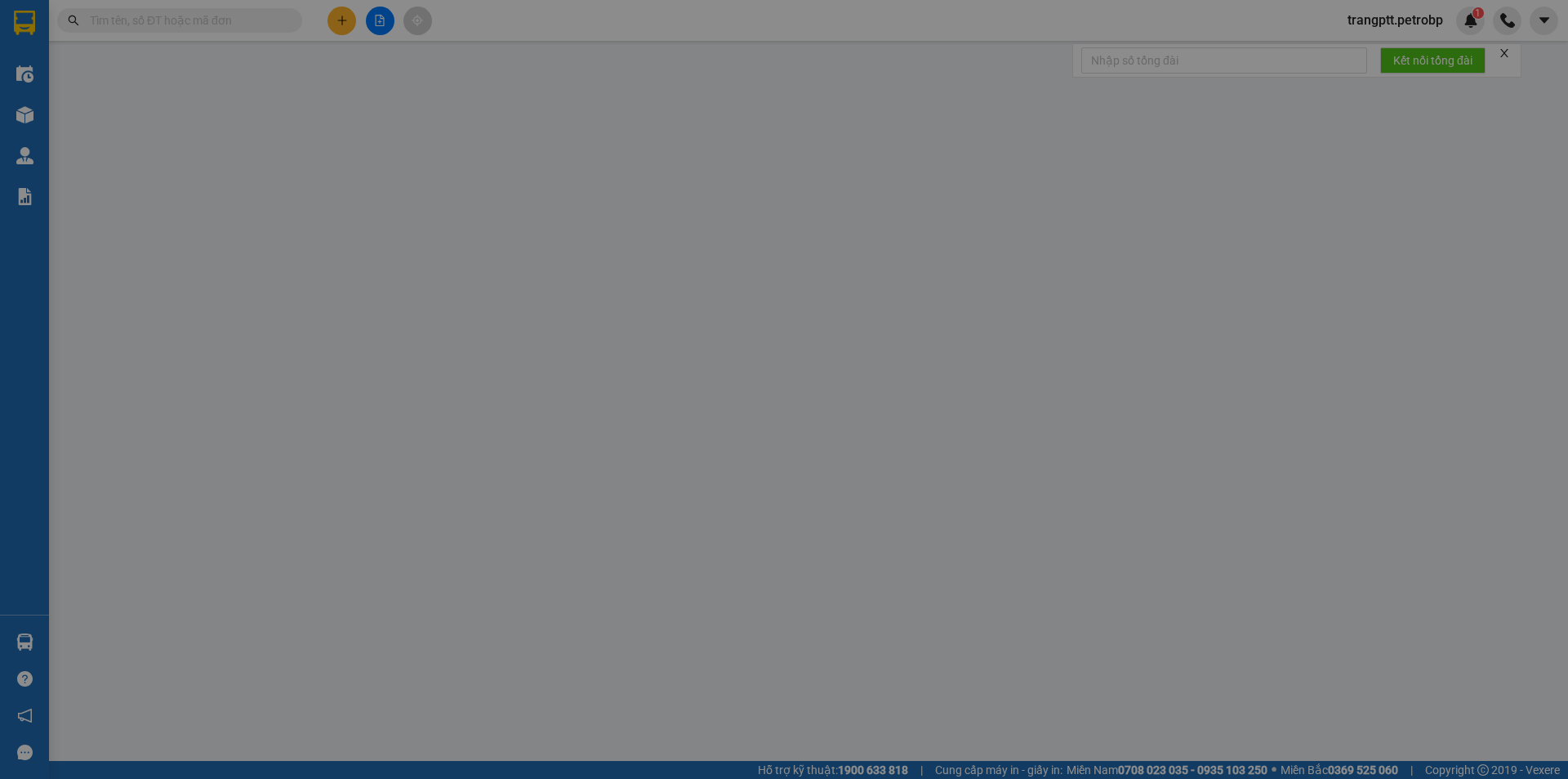
type input "0909283921"
type input "[GEOGRAPHIC_DATA]"
type input "0985566865"
type input "TUYÊN"
type input "30.000"
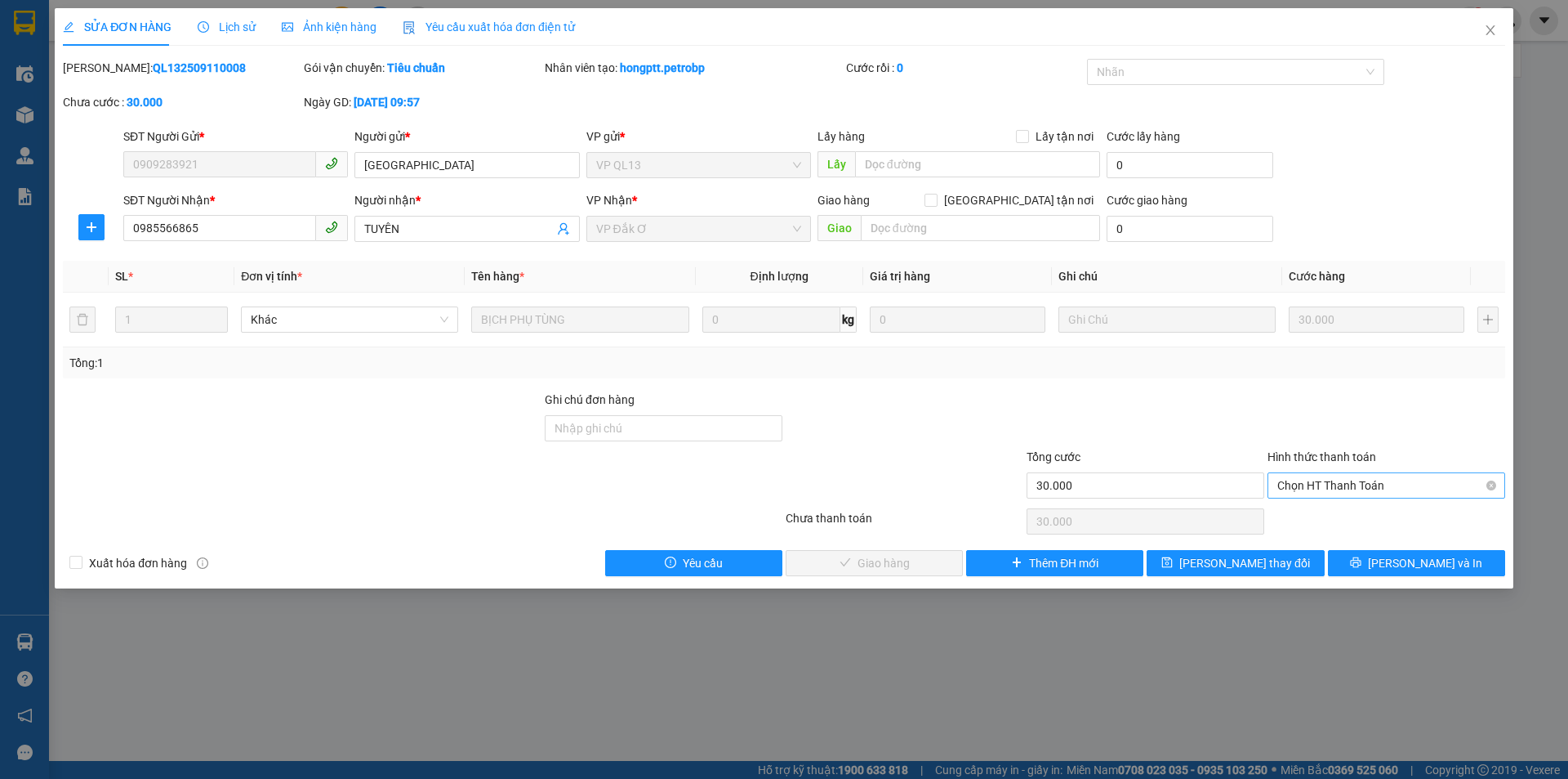
click at [1326, 485] on span "Chọn HT Thanh Toán" at bounding box center [1387, 485] width 218 height 25
click at [1316, 510] on div "Tại văn phòng" at bounding box center [1387, 518] width 218 height 18
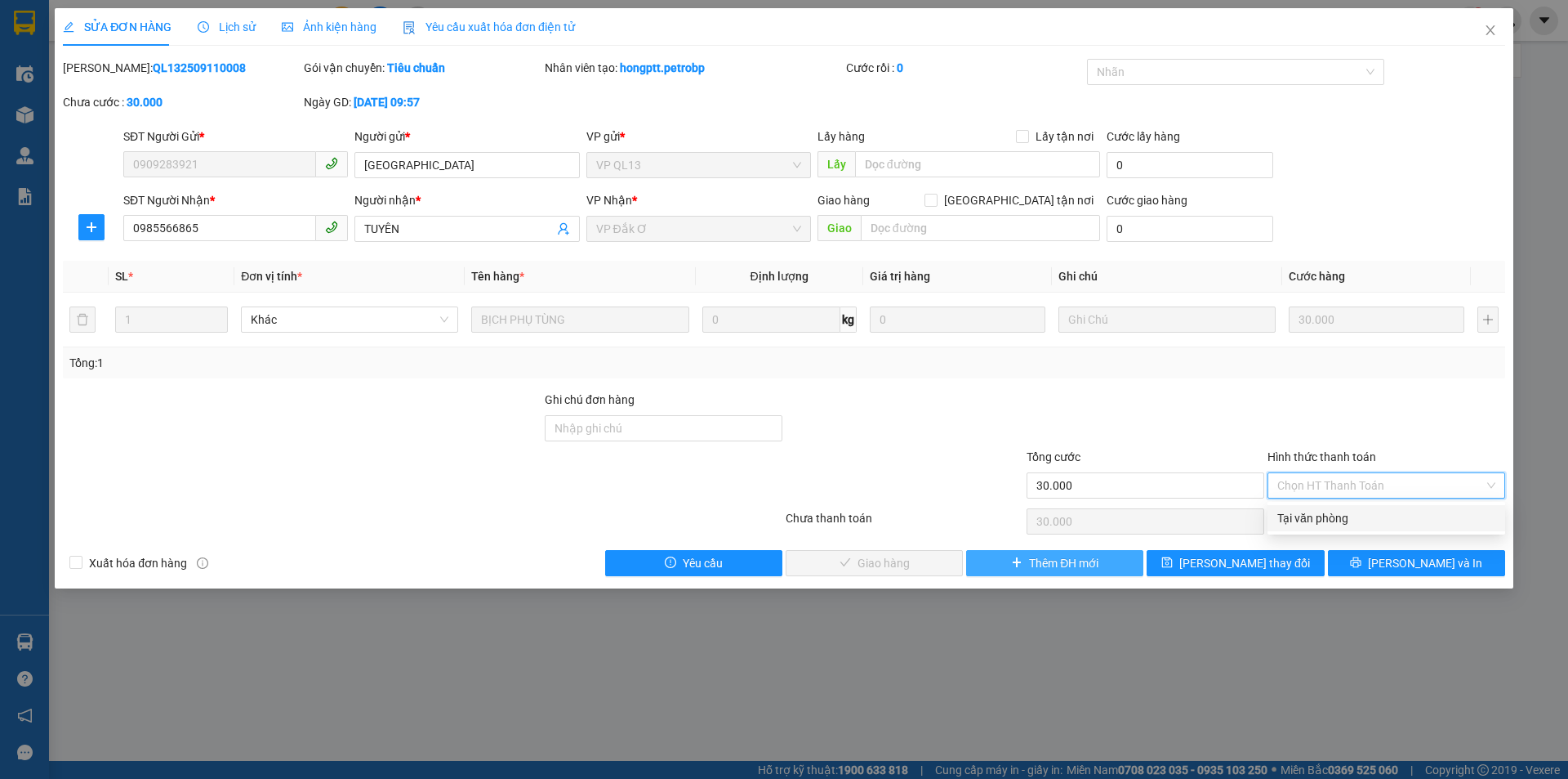
type input "0"
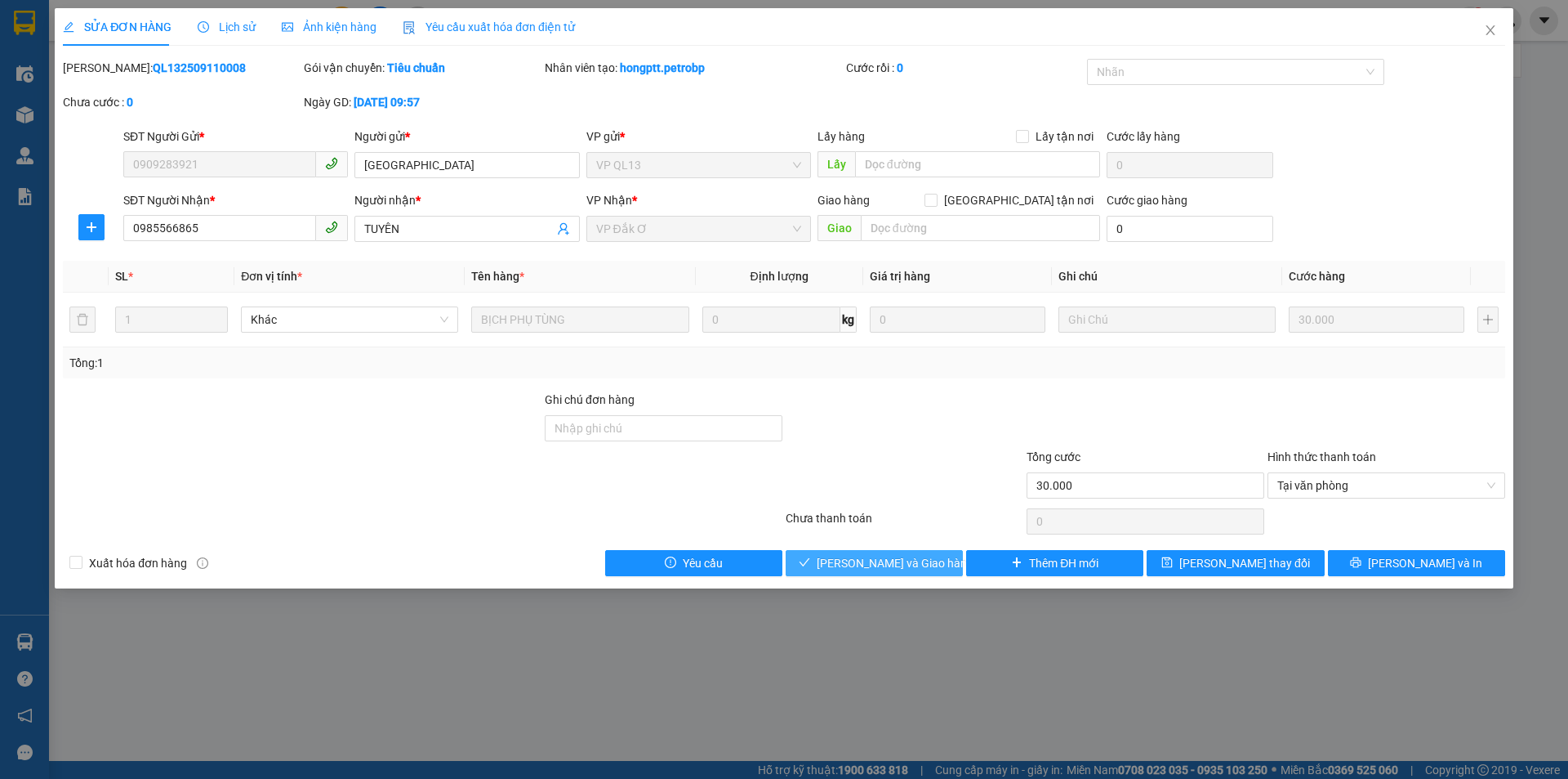
click at [922, 570] on span "[PERSON_NAME] và Giao hàng" at bounding box center [895, 563] width 157 height 18
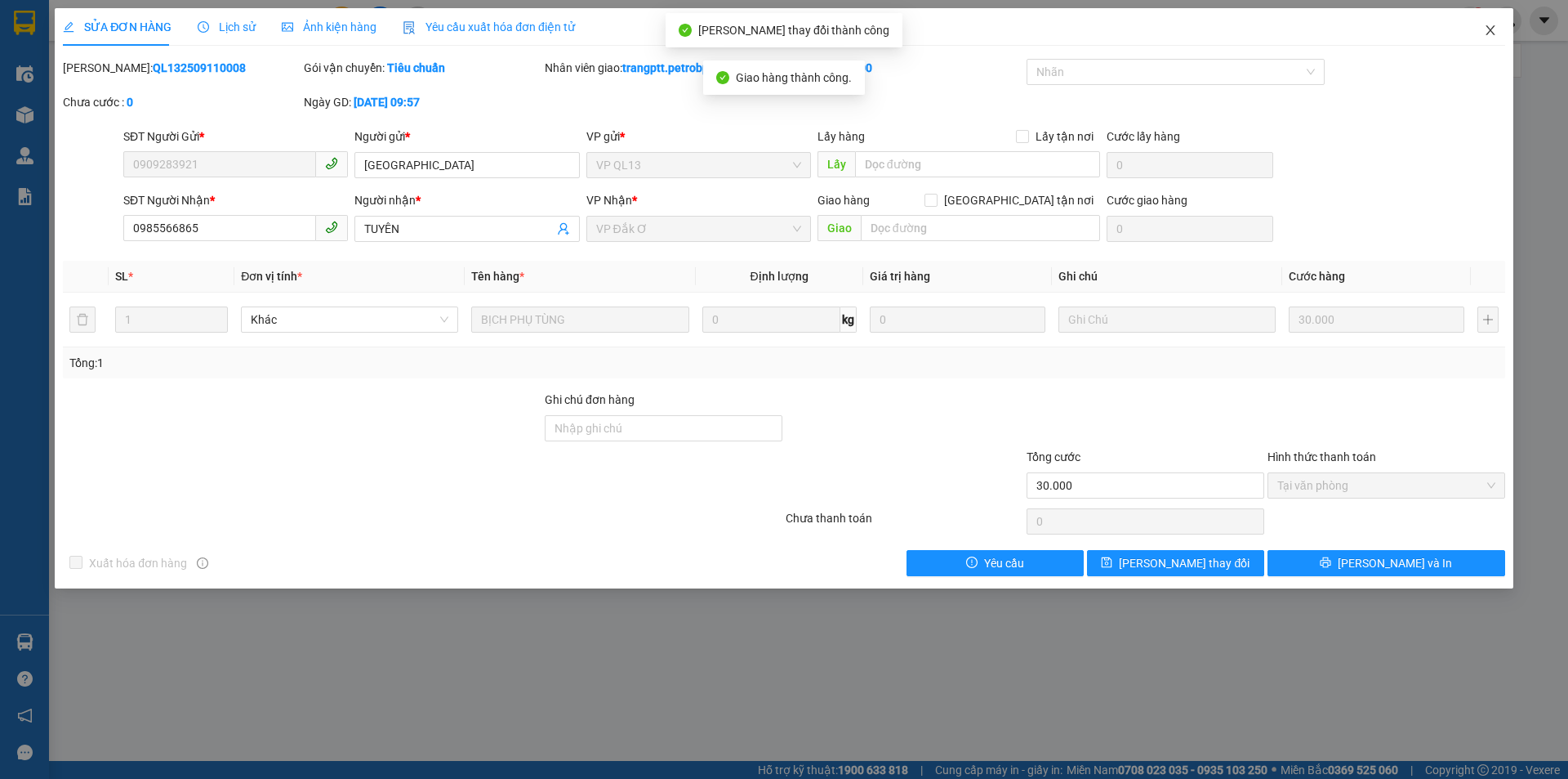
drag, startPoint x: 1491, startPoint y: 31, endPoint x: 0, endPoint y: 267, distance: 1509.6
click at [1490, 31] on icon "close" at bounding box center [1490, 30] width 9 height 10
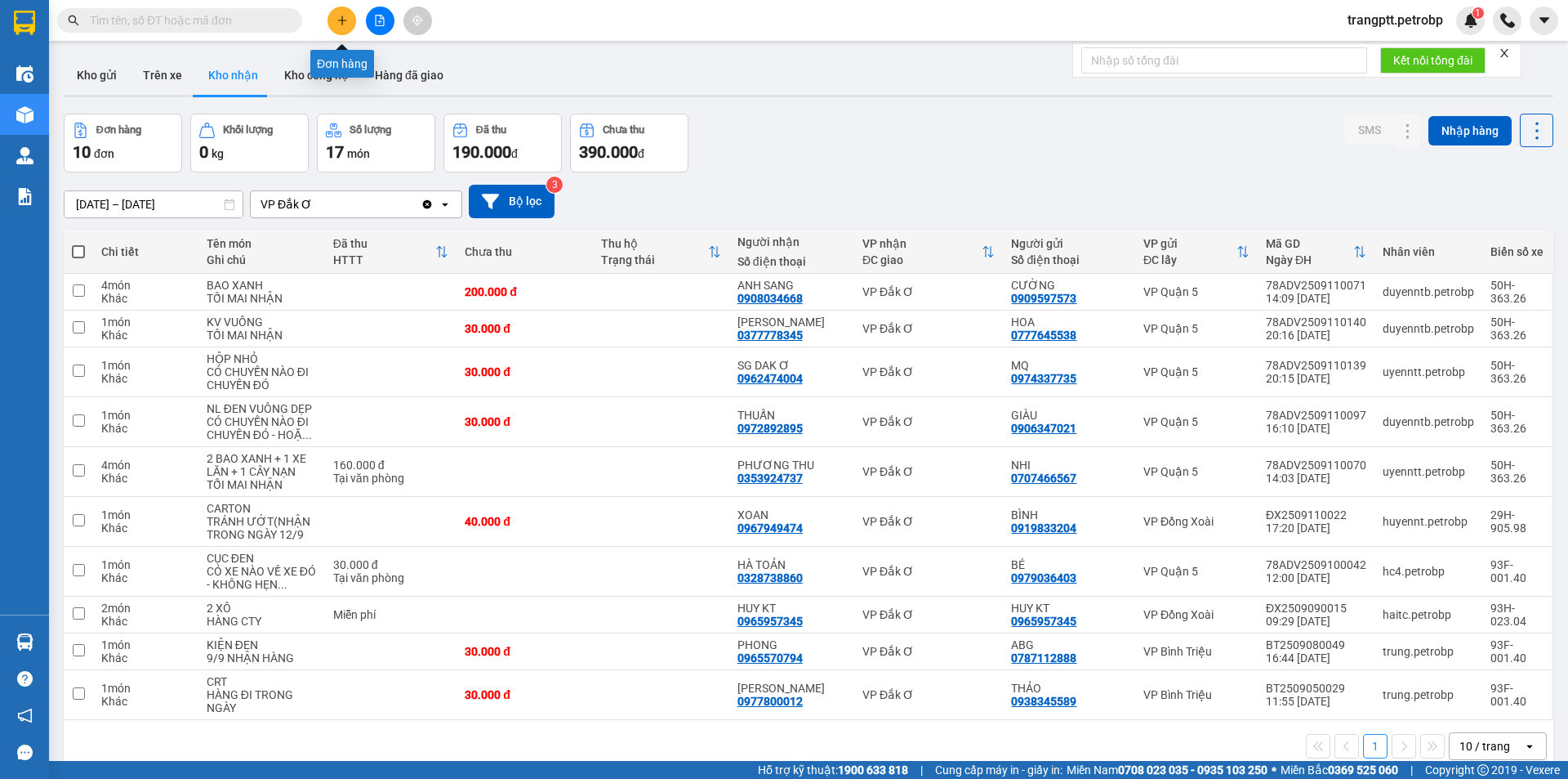
click at [338, 18] on icon "plus" at bounding box center [342, 21] width 12 height 12
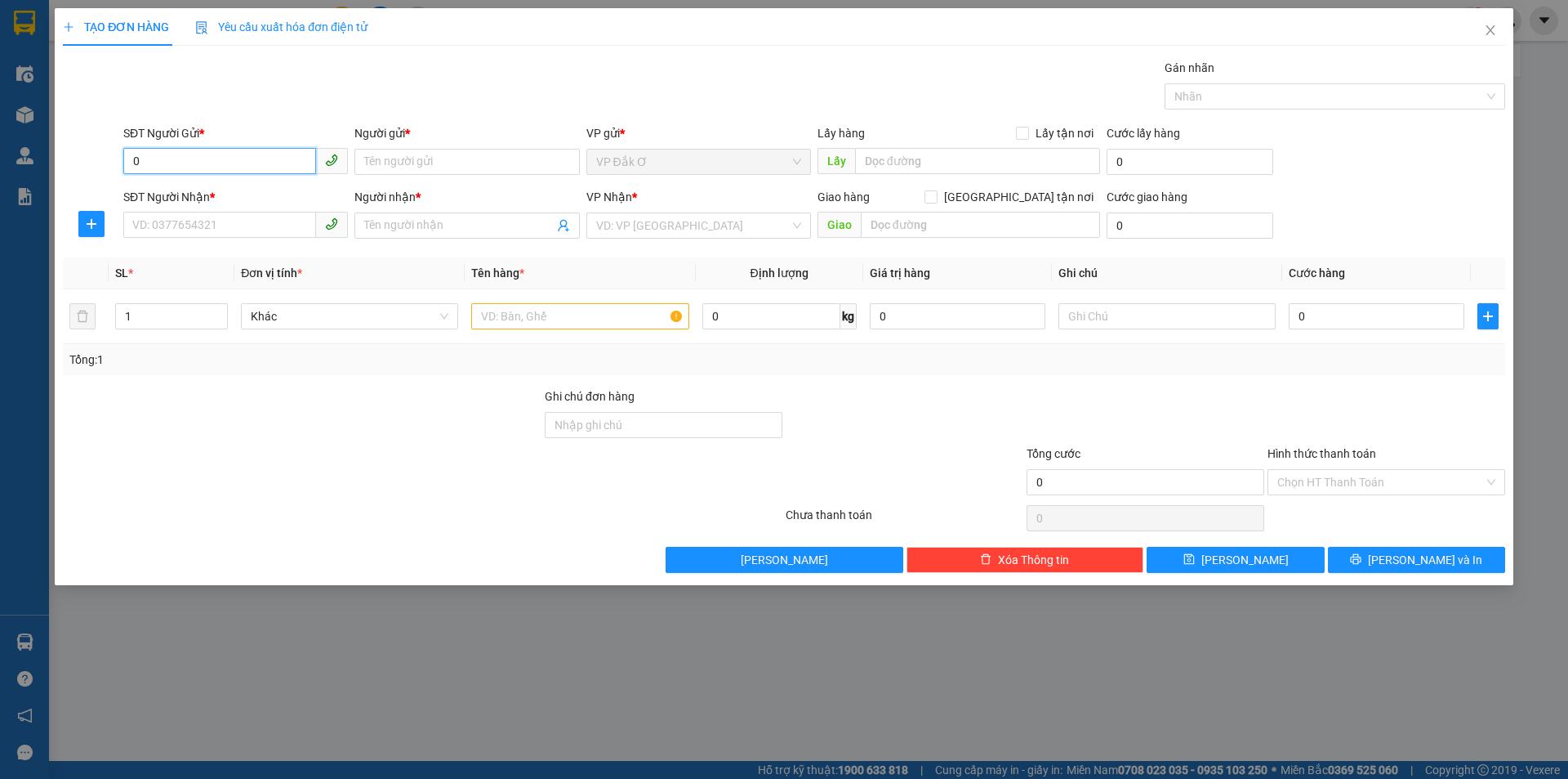
click at [156, 158] on input "0" at bounding box center [220, 161] width 193 height 26
type input "0375671701"
click at [458, 154] on input "Người gửi *" at bounding box center [467, 162] width 225 height 26
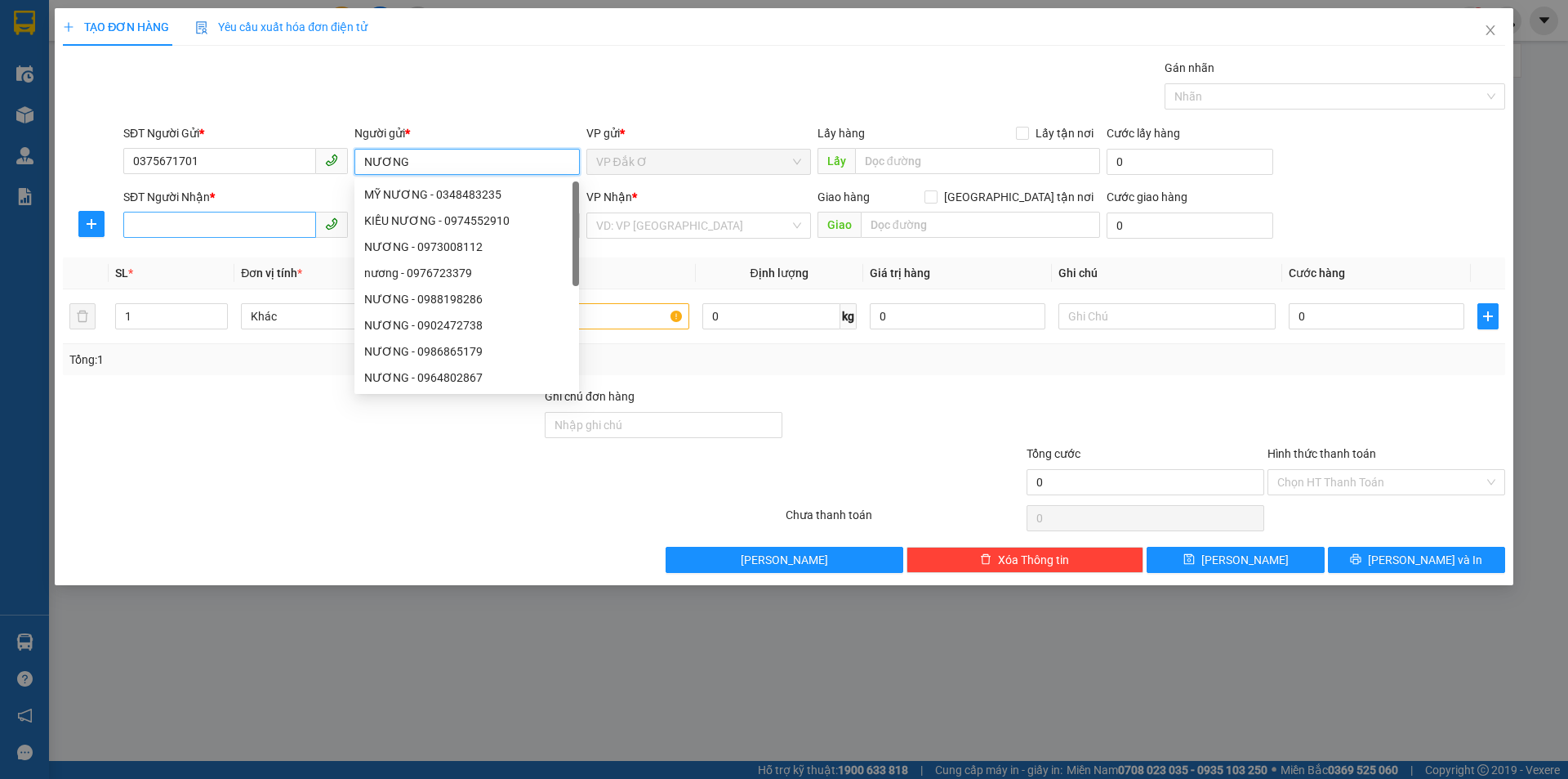
type input "NƯƠNG"
click at [218, 220] on input "SĐT Người Nhận *" at bounding box center [220, 225] width 193 height 26
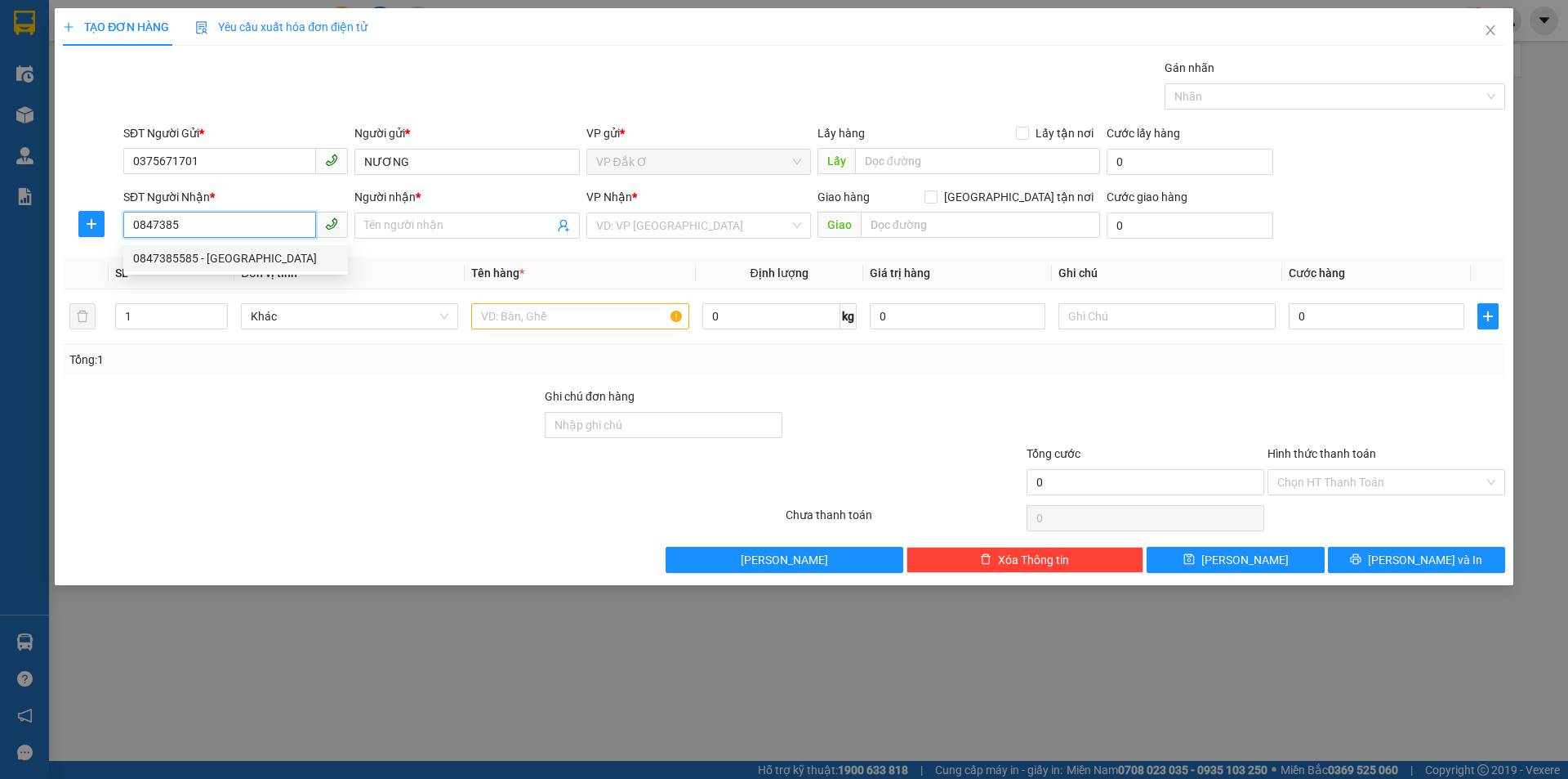
click at [220, 260] on div "0847385585 - [GEOGRAPHIC_DATA]" at bounding box center [235, 258] width 205 height 18
type input "0847385585"
type input "[PERSON_NAME]"
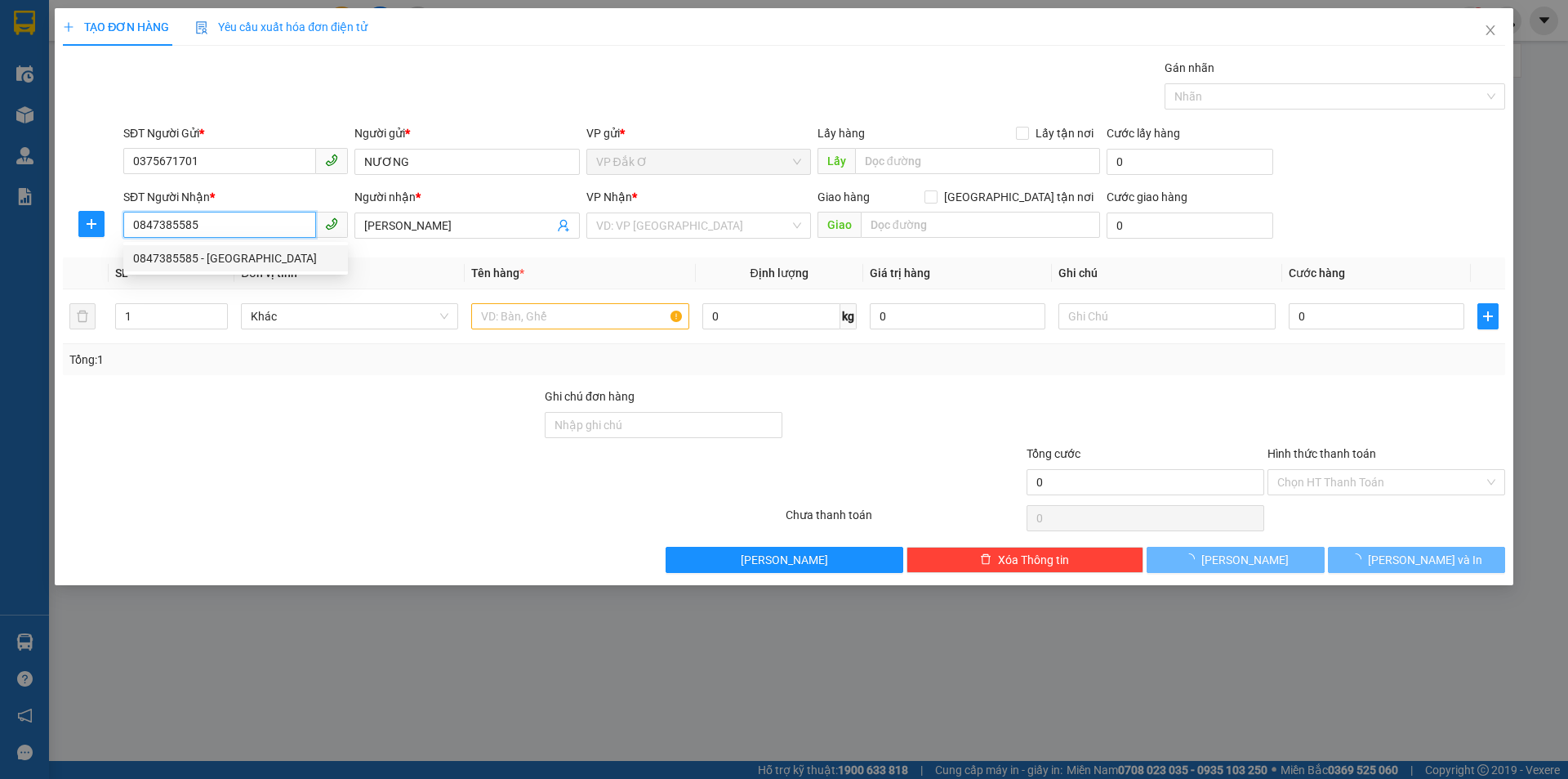
type input "40.000"
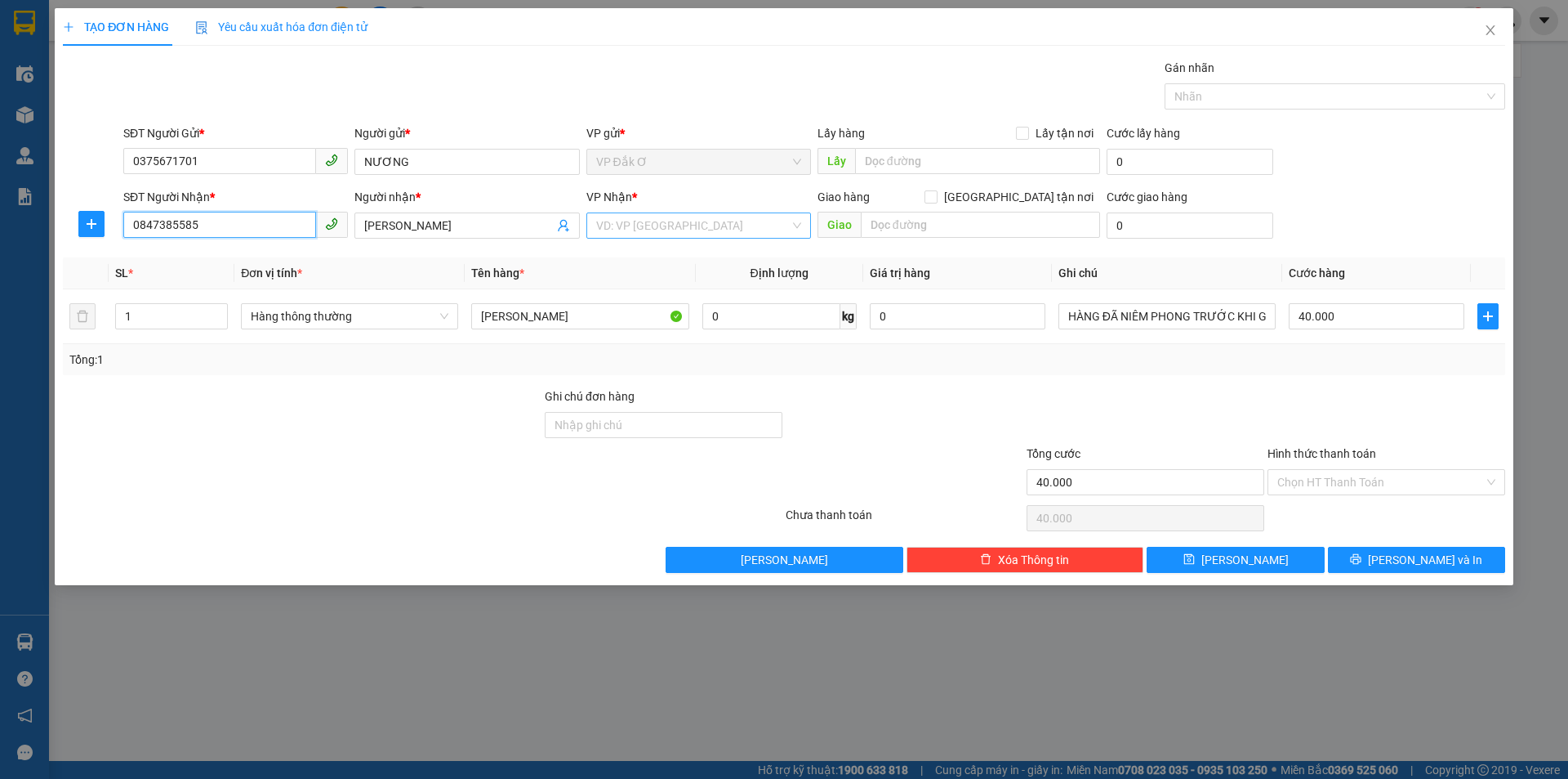
type input "0847385585"
click at [699, 233] on input "search" at bounding box center [692, 225] width 193 height 25
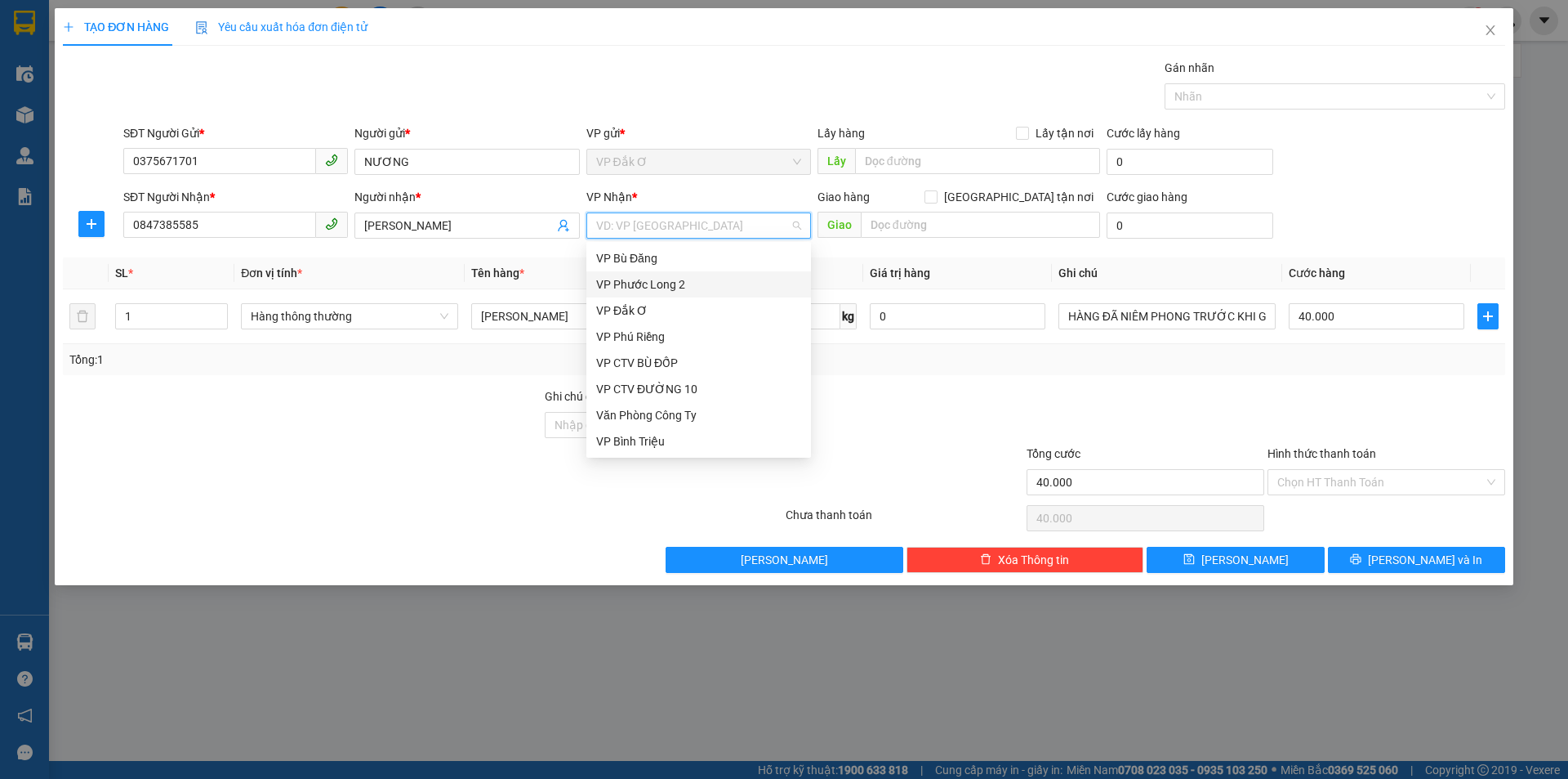
type input "5"
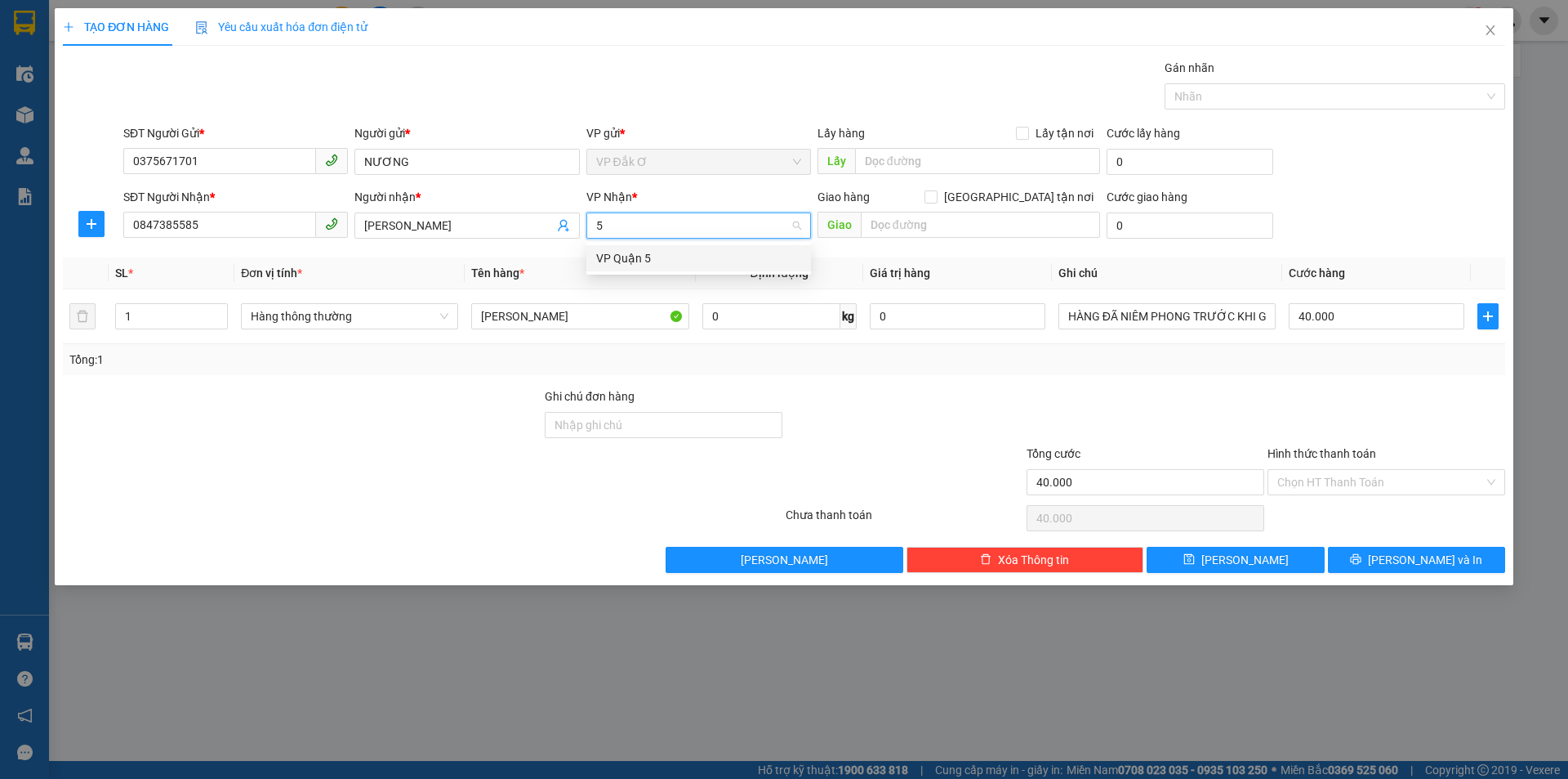
click at [622, 252] on div "VP Quận 5" at bounding box center [698, 258] width 205 height 18
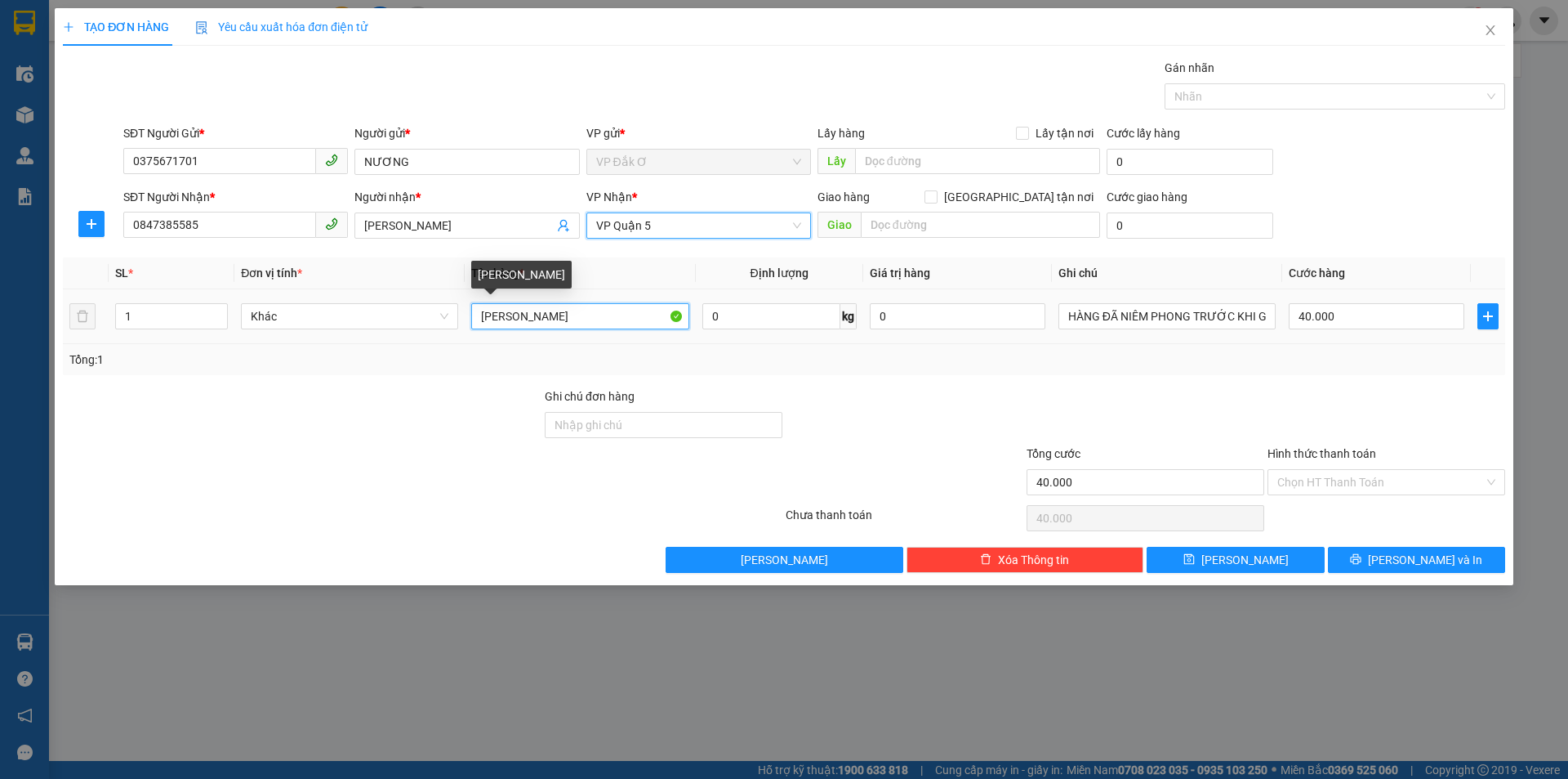
click at [588, 312] on input "[PERSON_NAME]" at bounding box center [581, 316] width 218 height 26
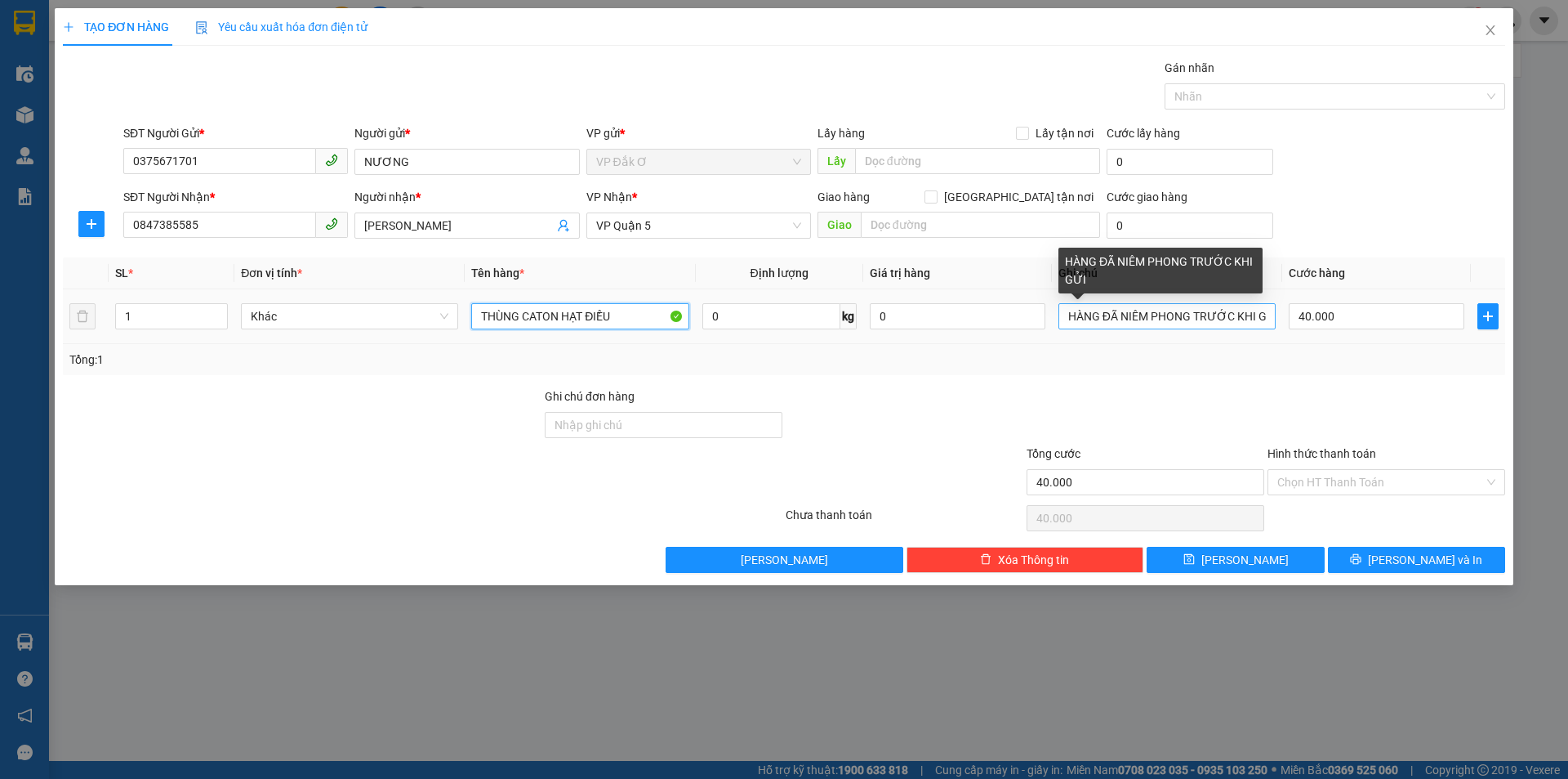
type input "THÙNG CATON HẠT ĐIỀU"
click at [1066, 316] on input "HÀNG ĐÃ NIÊM PHONG TRƯỚC KHI GỬI" at bounding box center [1168, 316] width 218 height 26
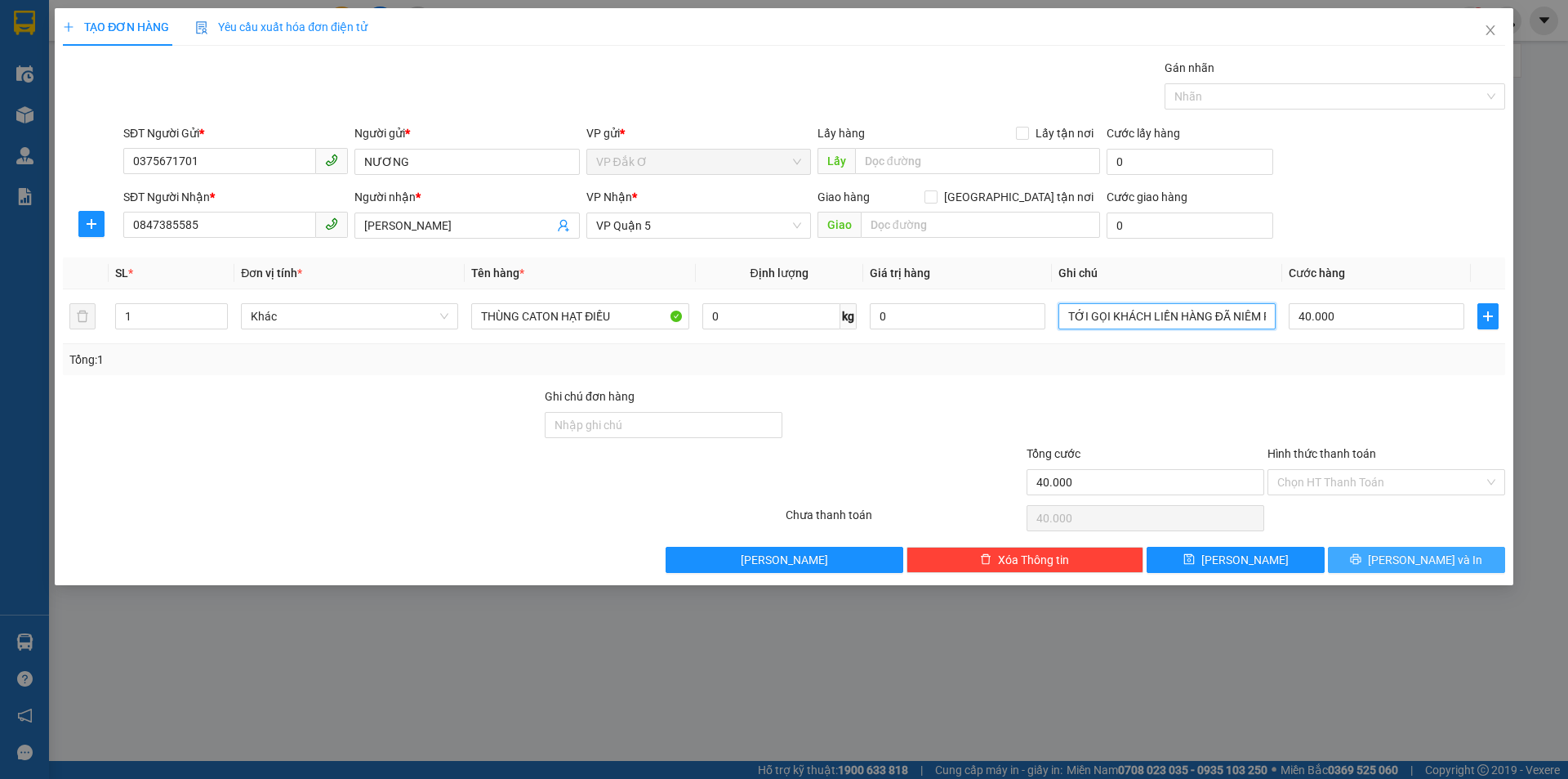
type input "TỚI GỌI KHÁCH LIỀN HÀNG ĐÃ NIÊM PHONG TRƯỚC KHI GỬI"
click at [1372, 558] on button "[PERSON_NAME] và In" at bounding box center [1416, 559] width 177 height 26
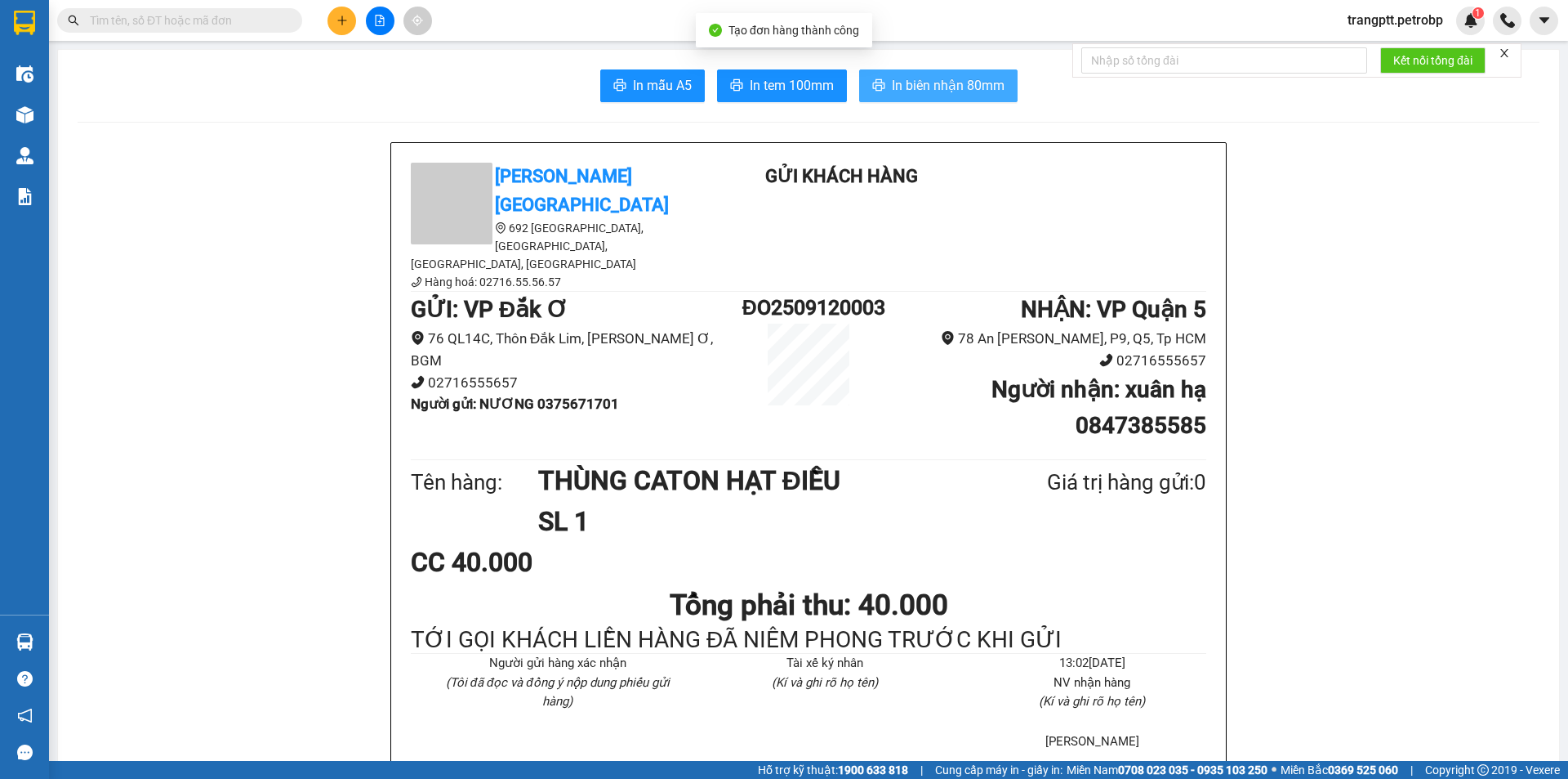
click at [912, 73] on button "In biên nhận 80mm" at bounding box center [938, 85] width 159 height 32
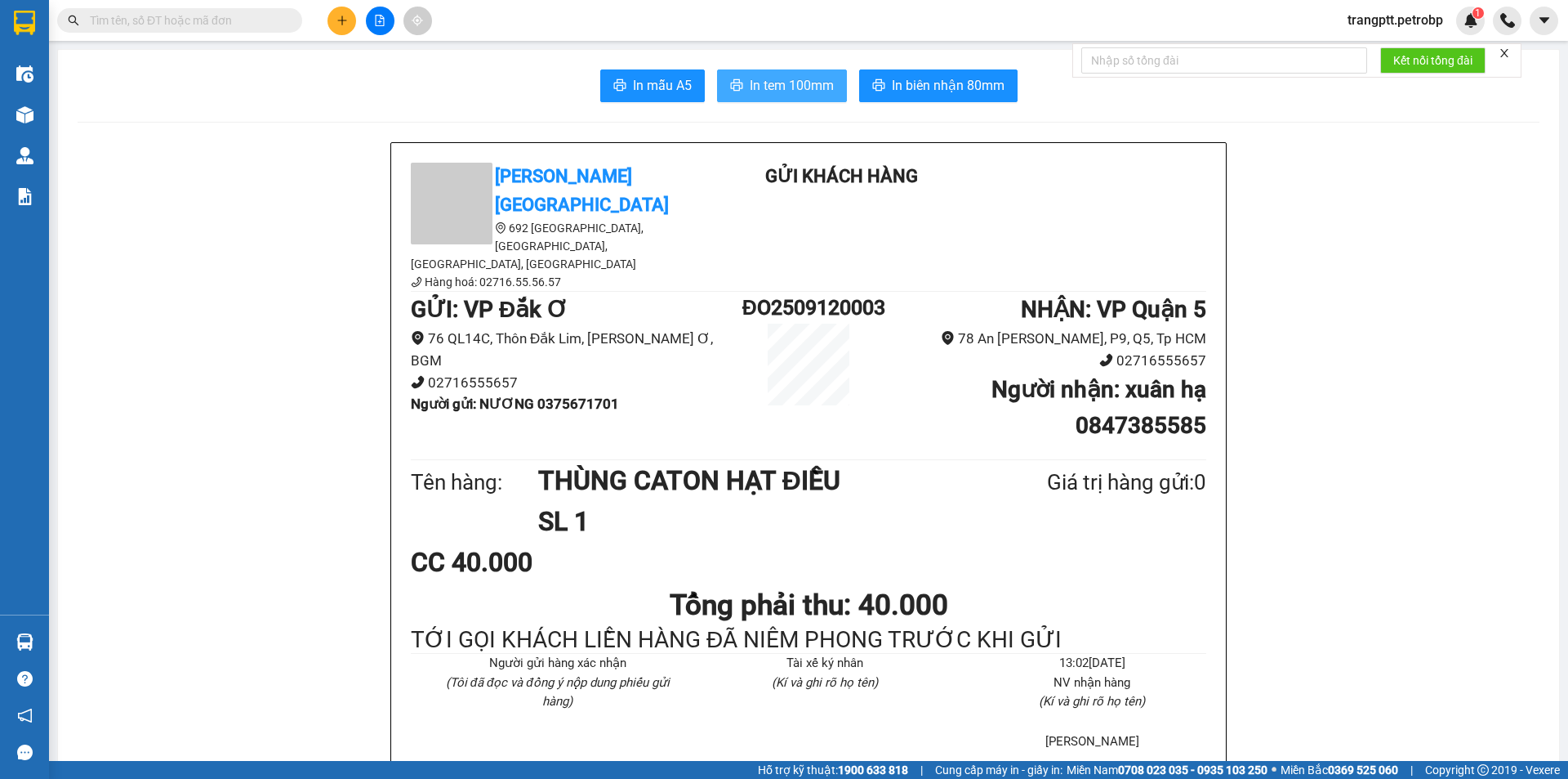
click at [783, 90] on span "In tem 100mm" at bounding box center [792, 85] width 84 height 21
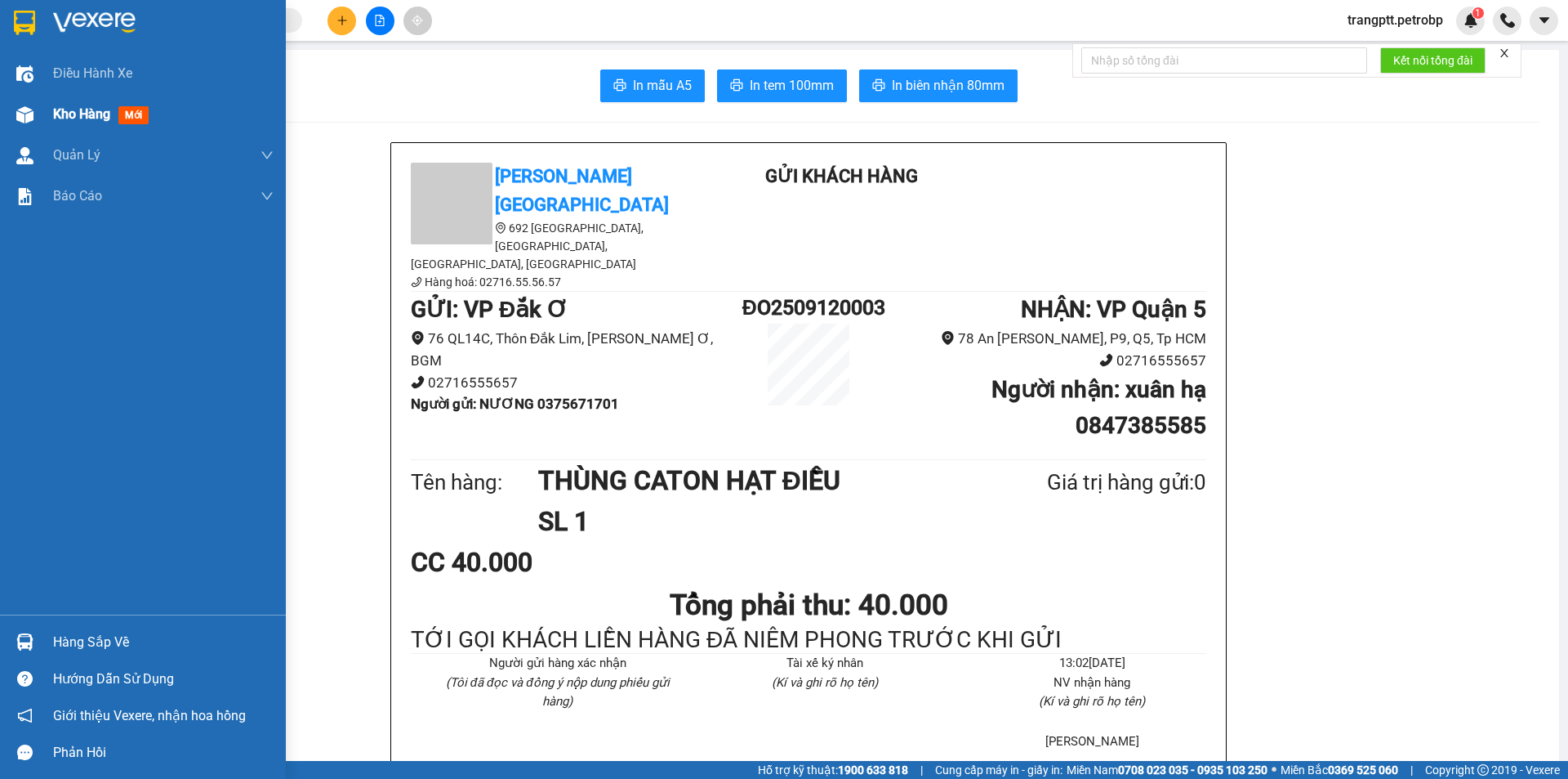
click at [54, 115] on span "Kho hàng" at bounding box center [81, 114] width 57 height 16
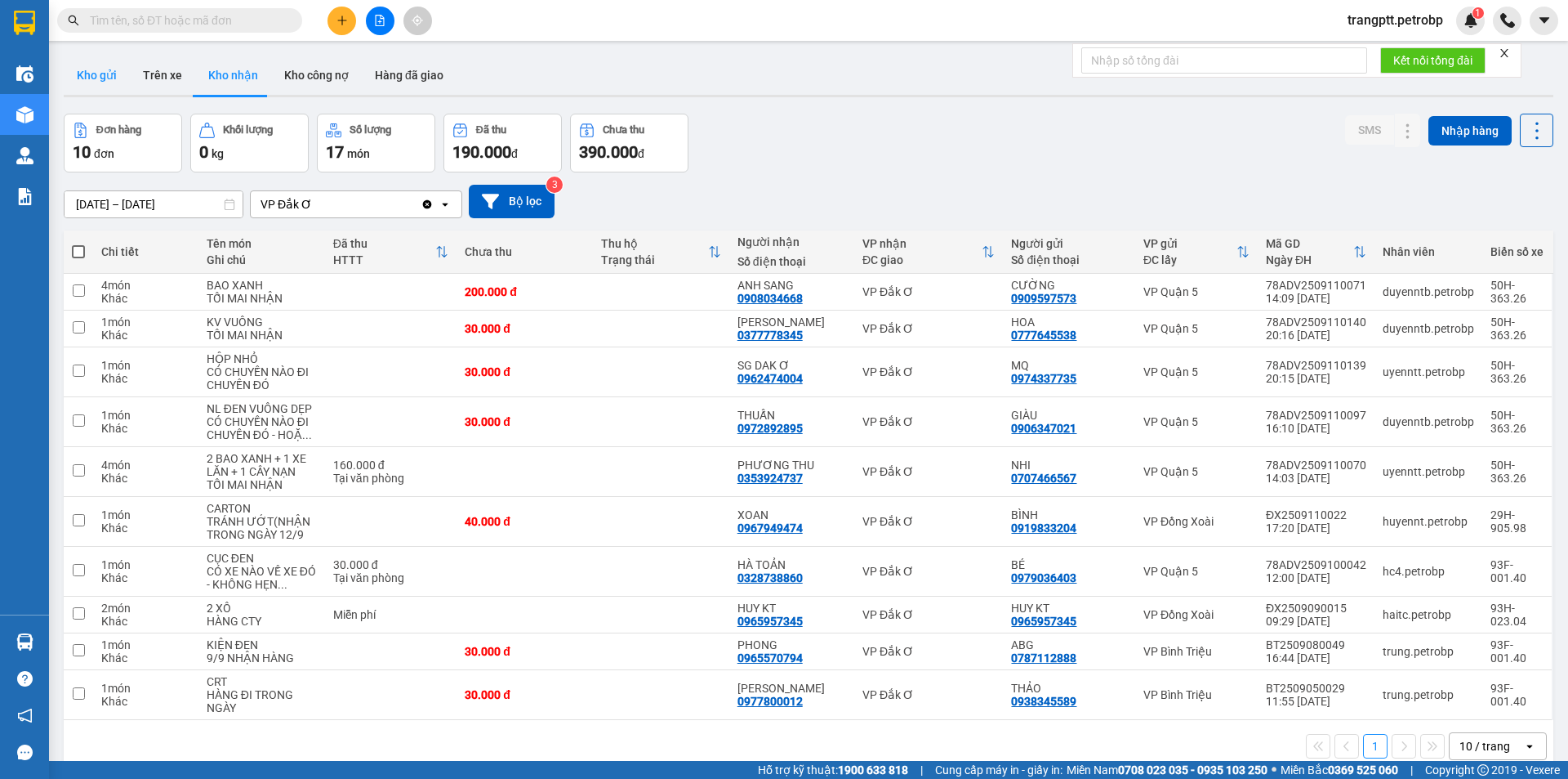
click at [103, 68] on button "Kho gửi" at bounding box center [96, 76] width 66 height 39
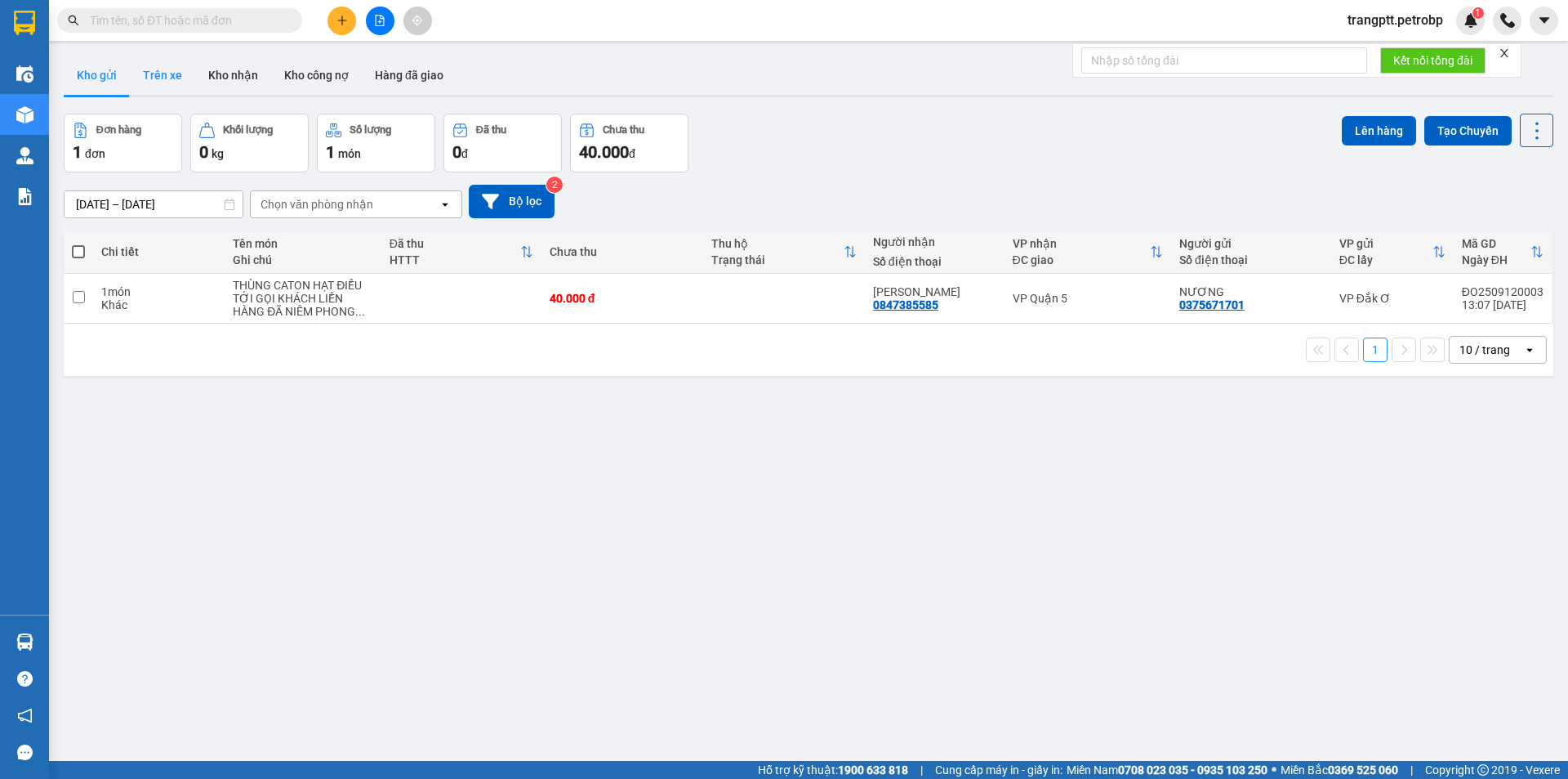
click at [159, 75] on button "Trên xe" at bounding box center [162, 76] width 66 height 39
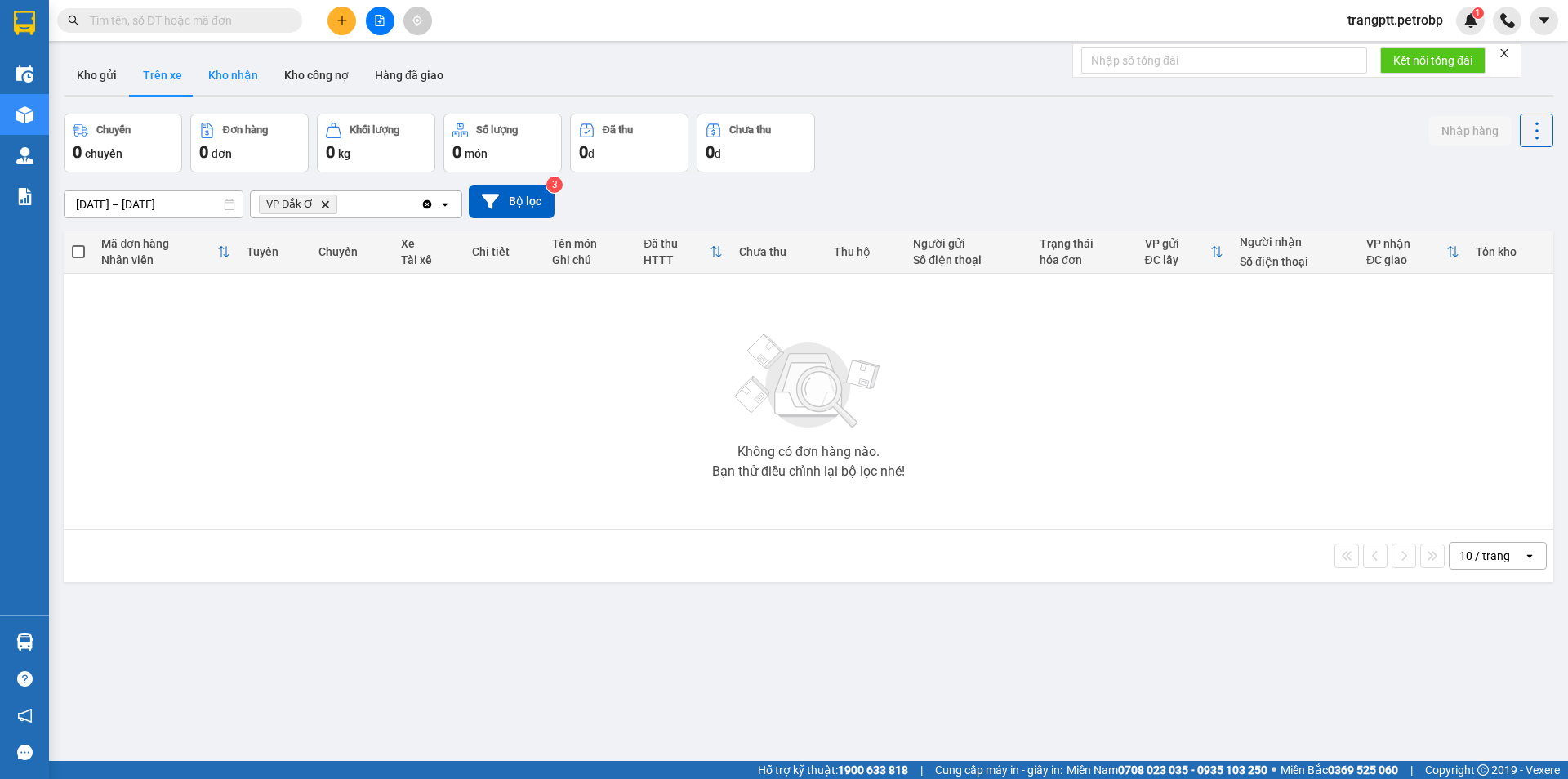
click at [226, 70] on button "Kho nhận" at bounding box center [232, 76] width 76 height 39
type input "[DATE] – [DATE]"
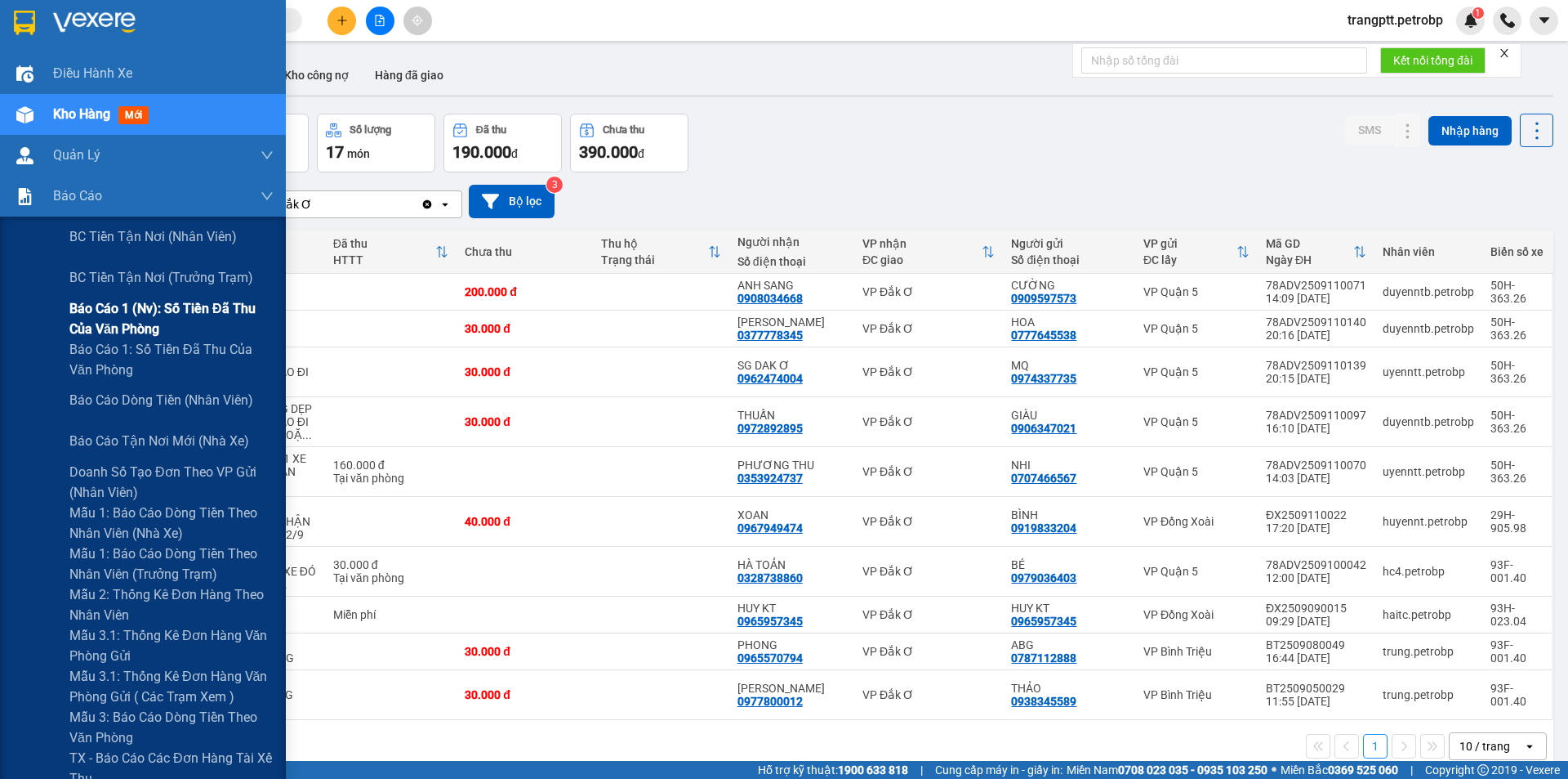
click at [115, 306] on span "Báo cáo 1 (nv): Số tiền đã thu của văn phòng" at bounding box center [172, 319] width 204 height 41
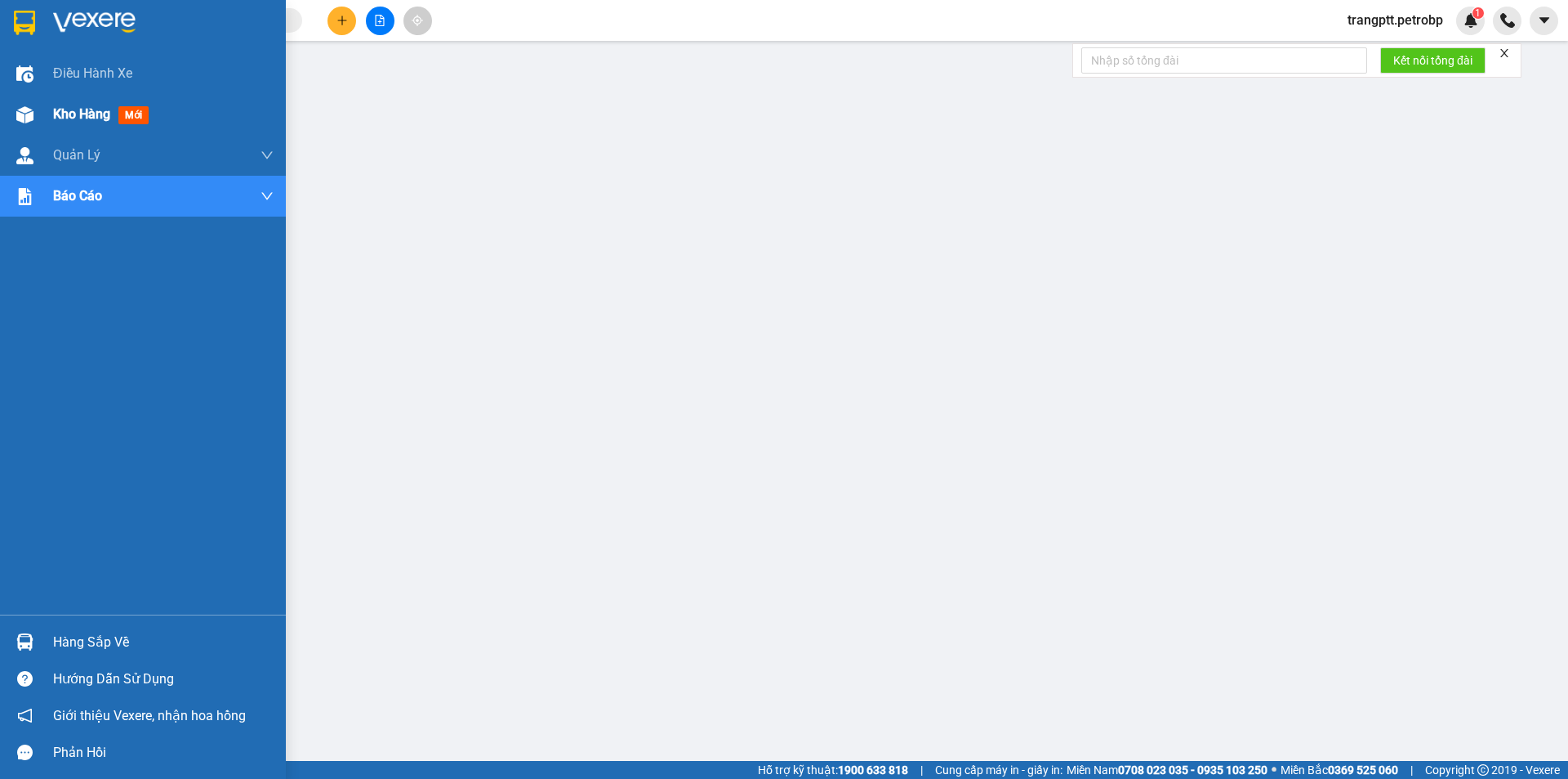
click at [27, 108] on img at bounding box center [25, 114] width 17 height 17
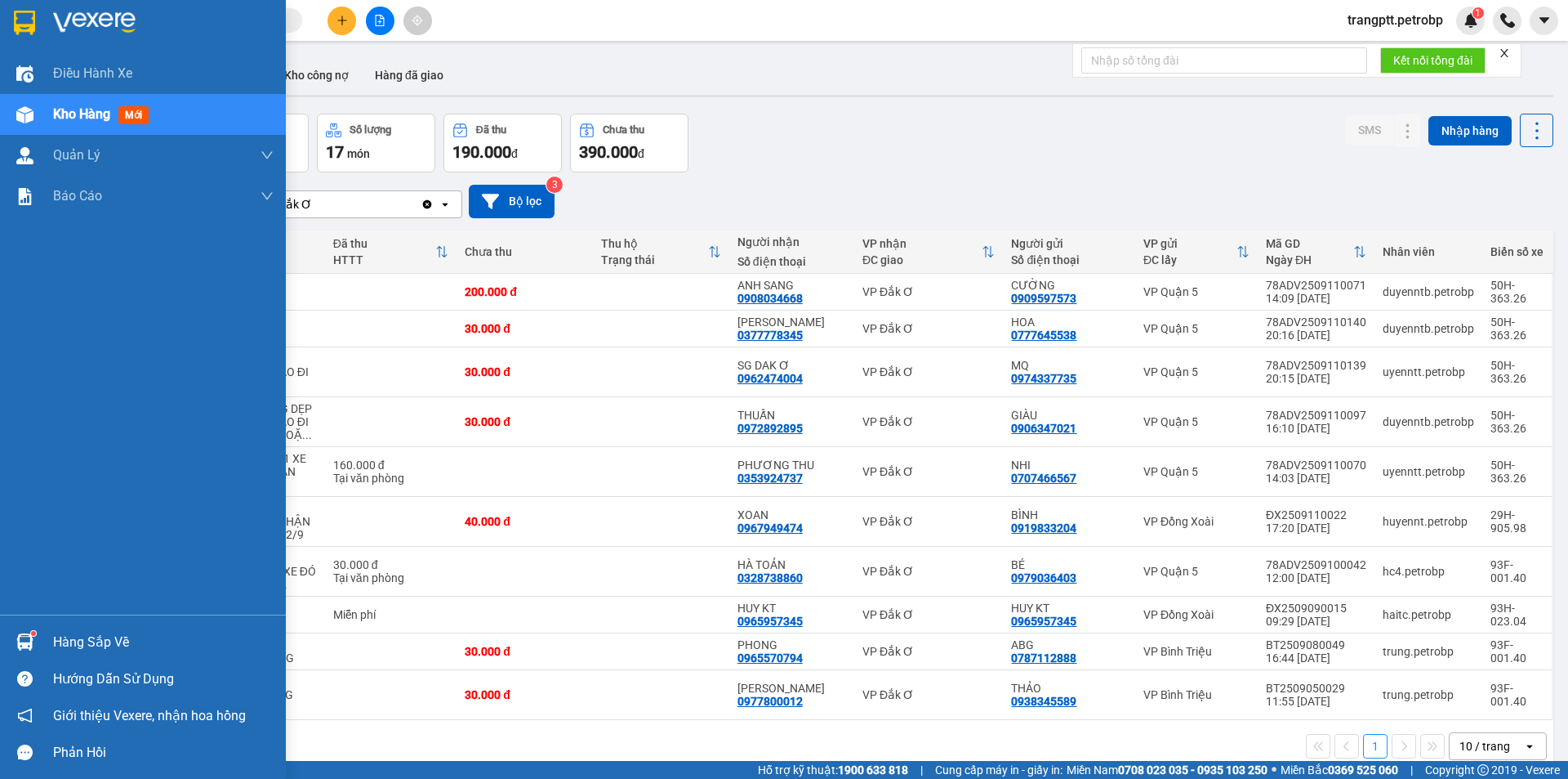
click at [61, 638] on div "Hàng sắp về" at bounding box center [163, 642] width 221 height 25
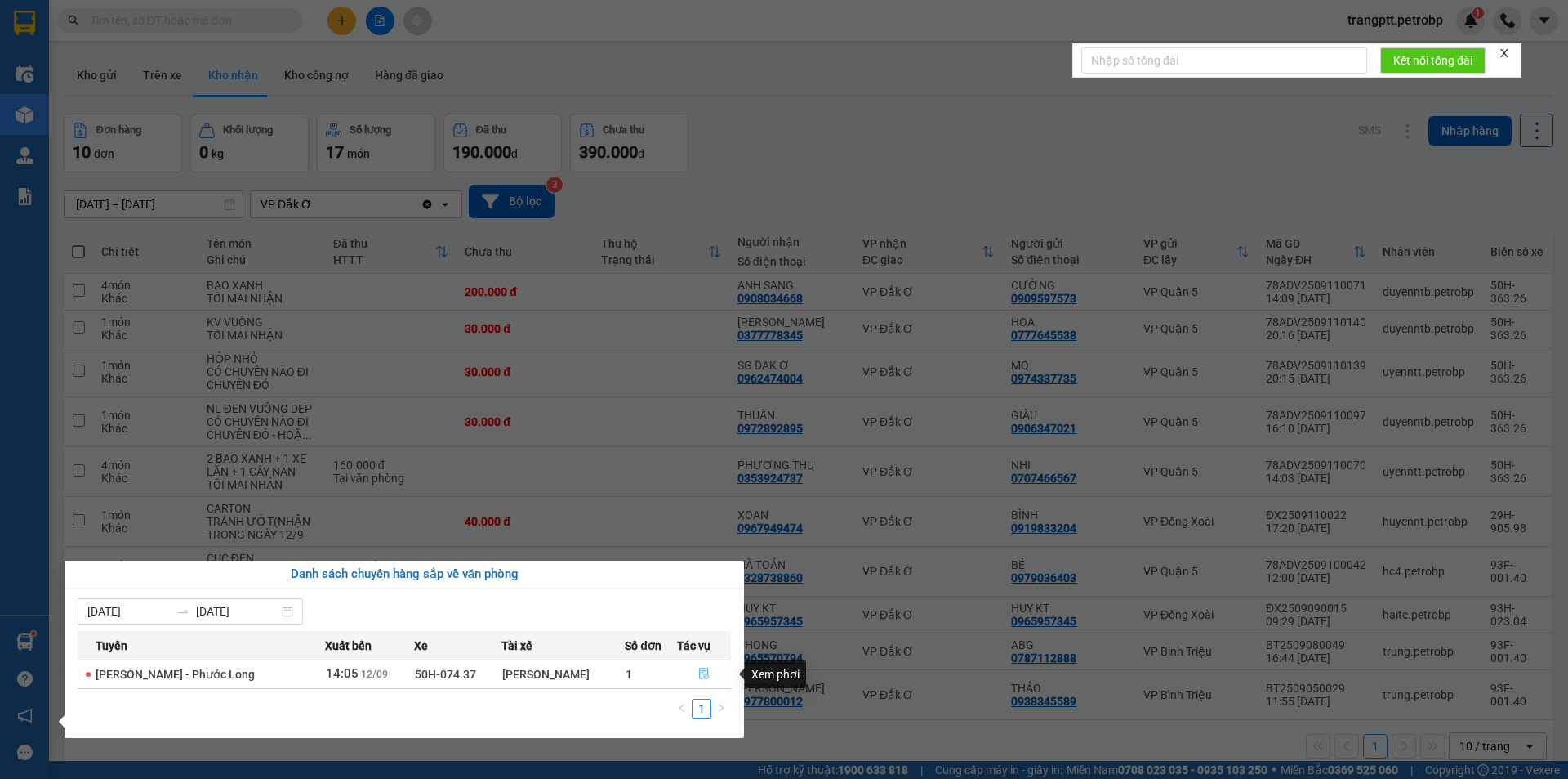
click at [706, 671] on icon "file-done" at bounding box center [704, 674] width 12 height 12
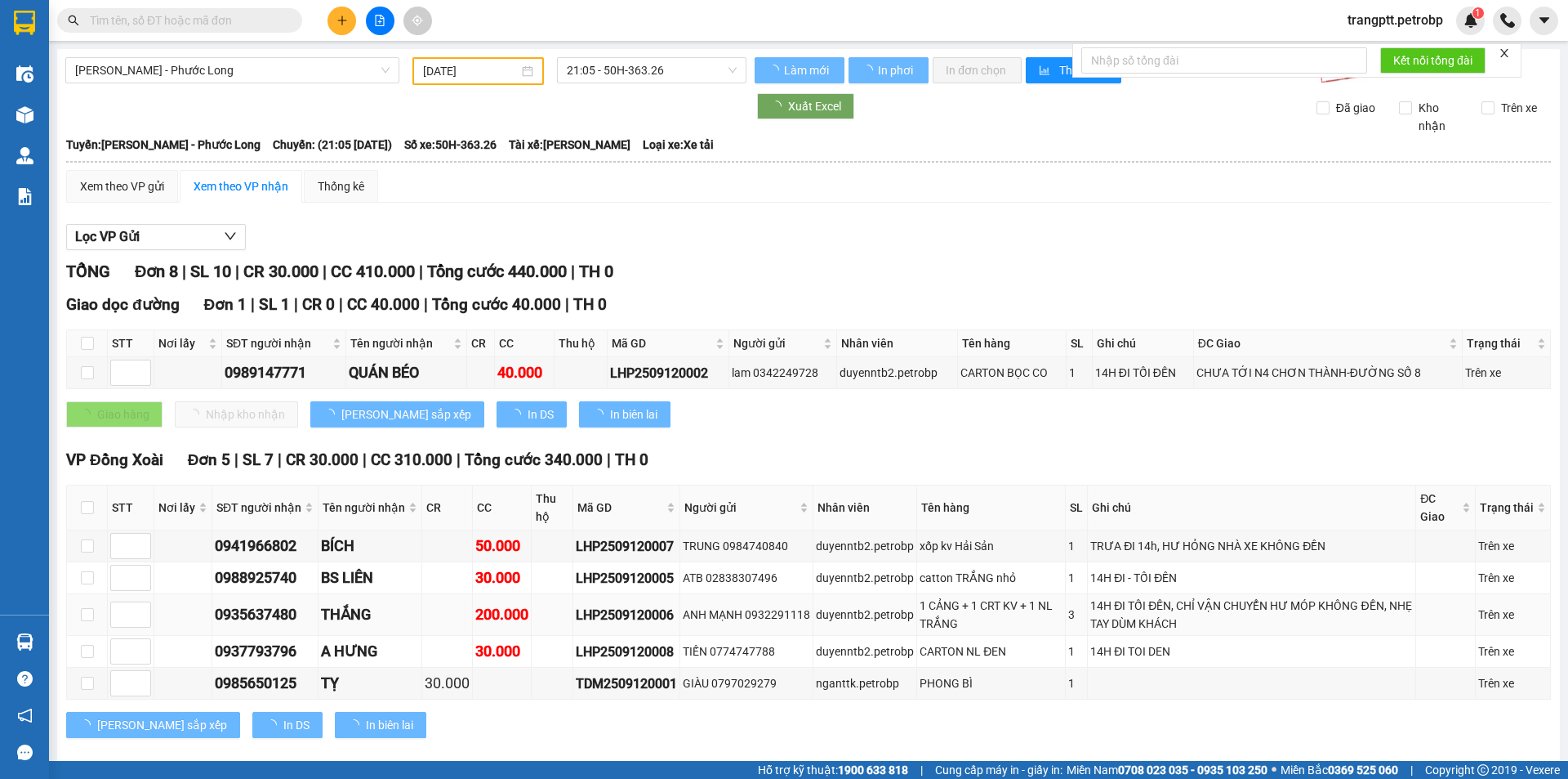
type input "[DATE]"
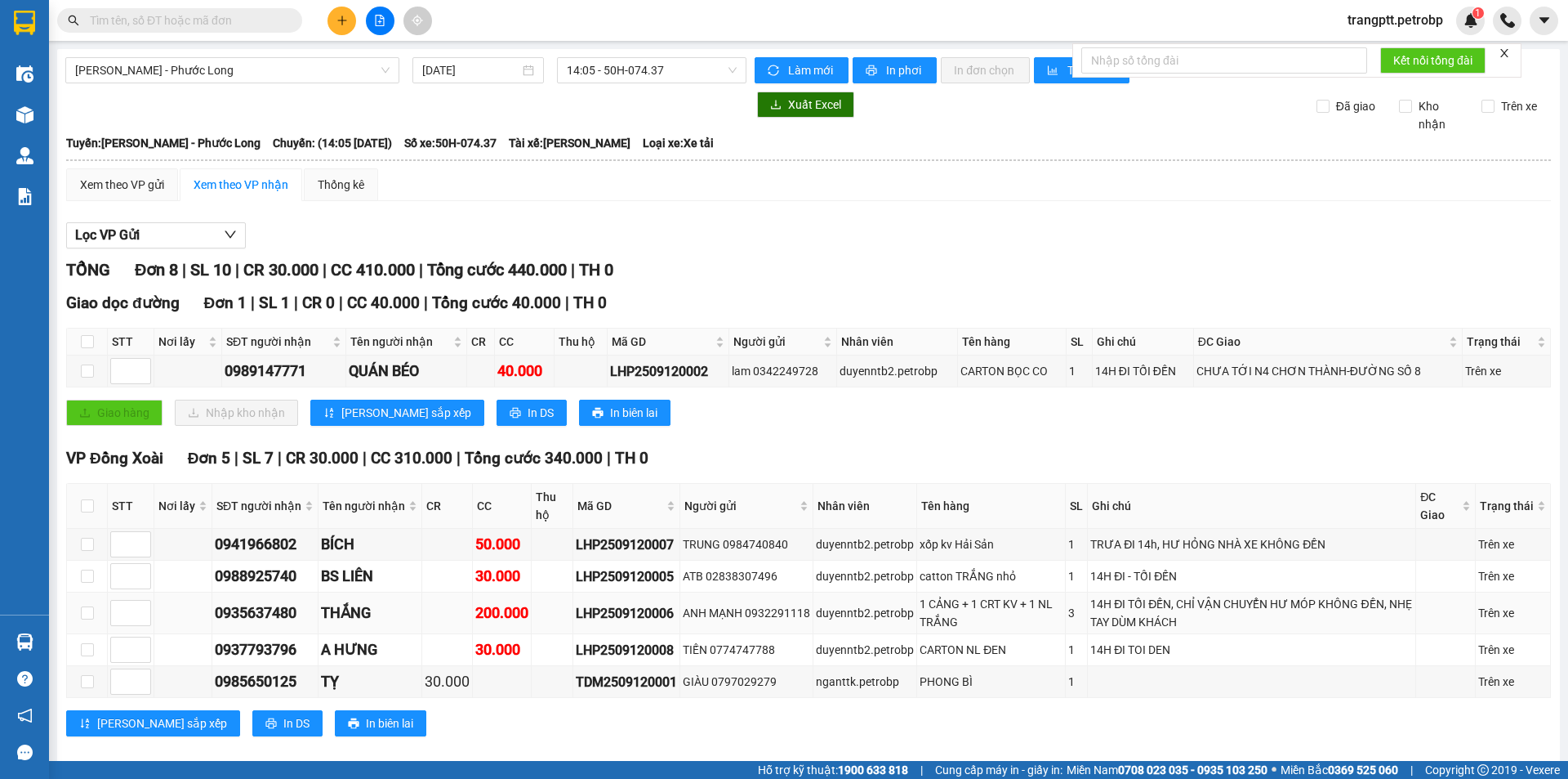
scroll to position [327, 0]
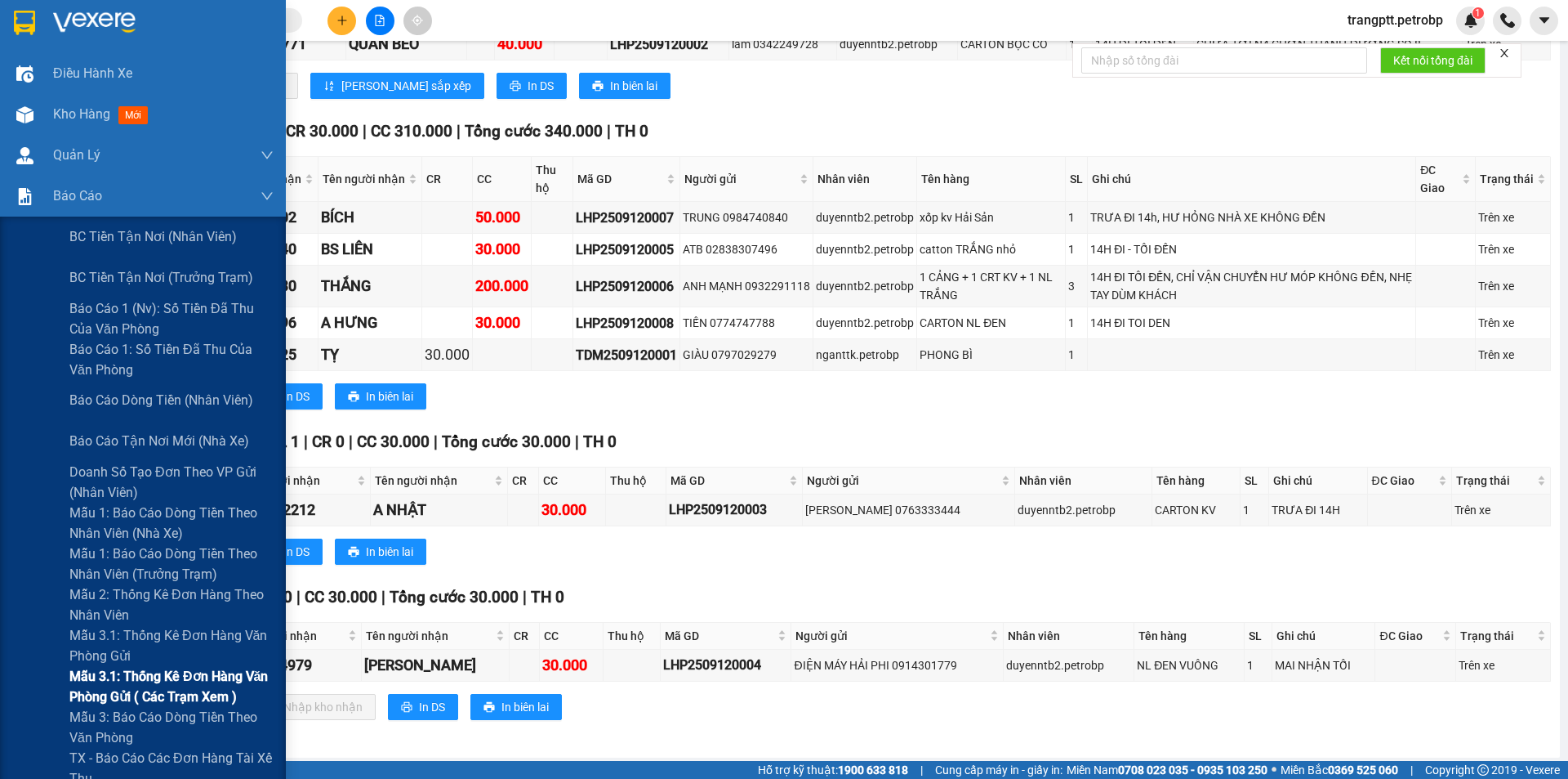
click at [138, 670] on span "Mẫu 3.1: Thống kê đơn hàng văn phòng gửi ( các trạm xem )" at bounding box center [172, 687] width 204 height 41
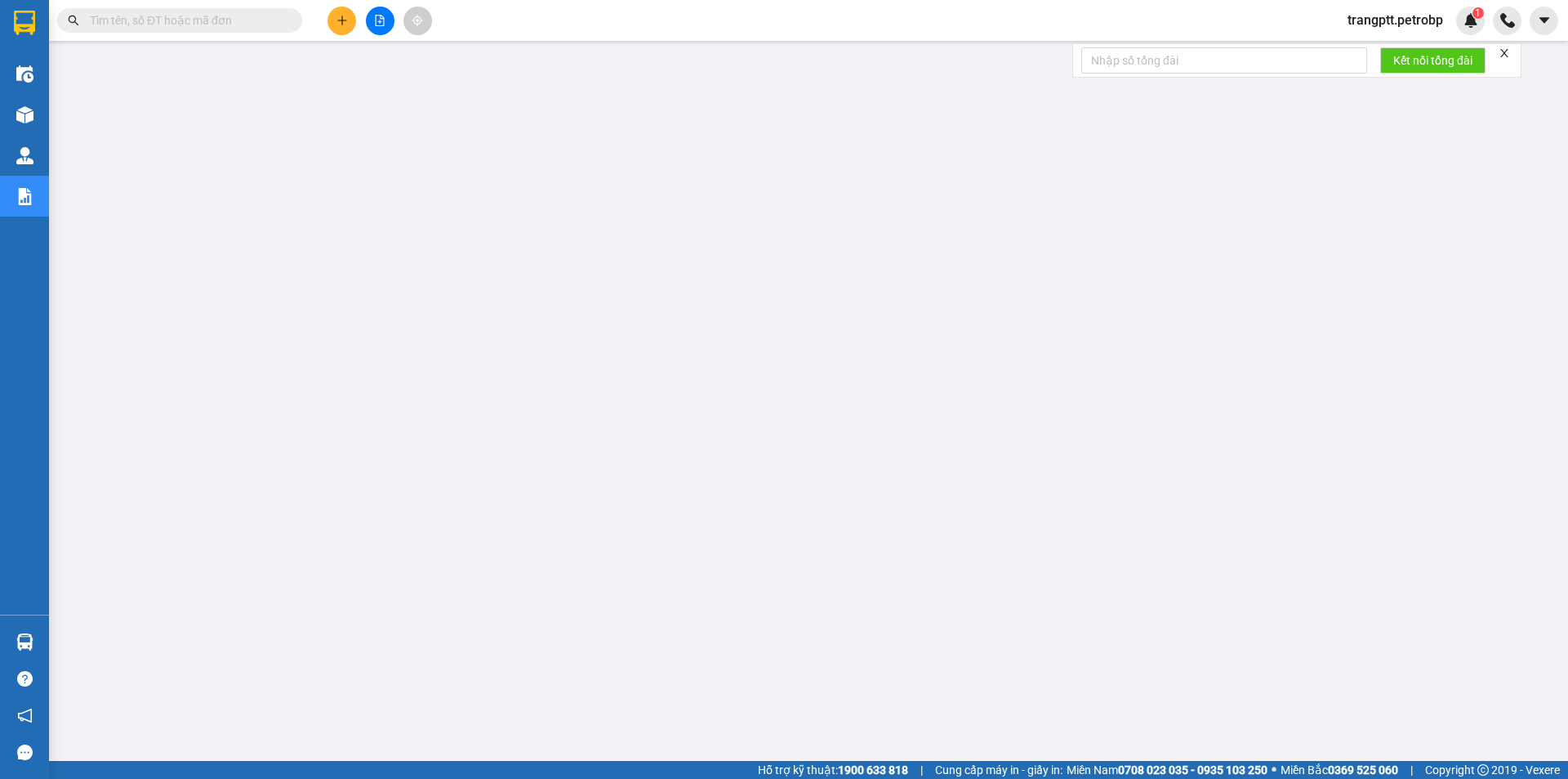
scroll to position [31, 0]
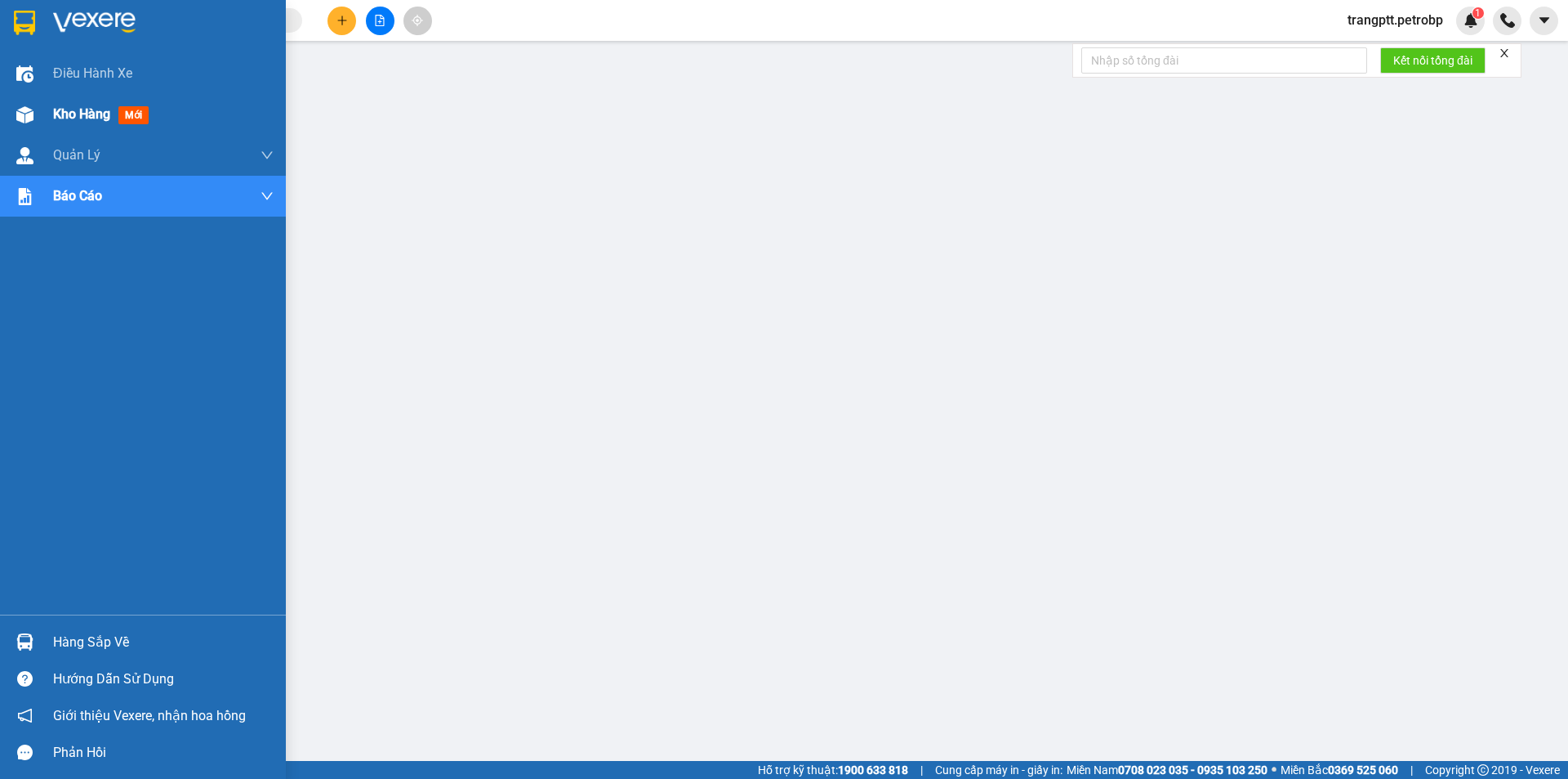
click at [32, 106] on img at bounding box center [25, 114] width 17 height 17
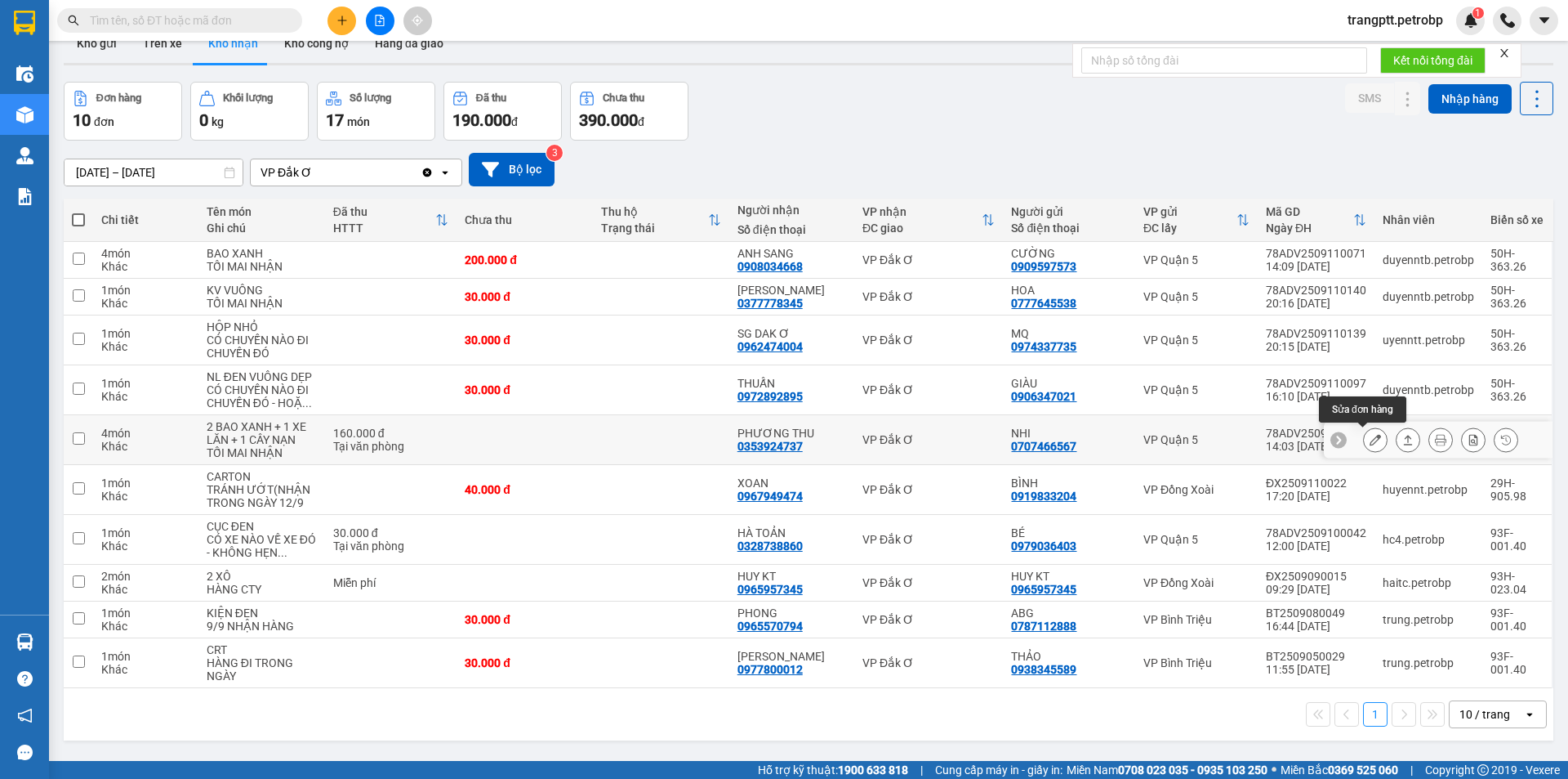
click at [1373, 441] on button at bounding box center [1375, 440] width 23 height 28
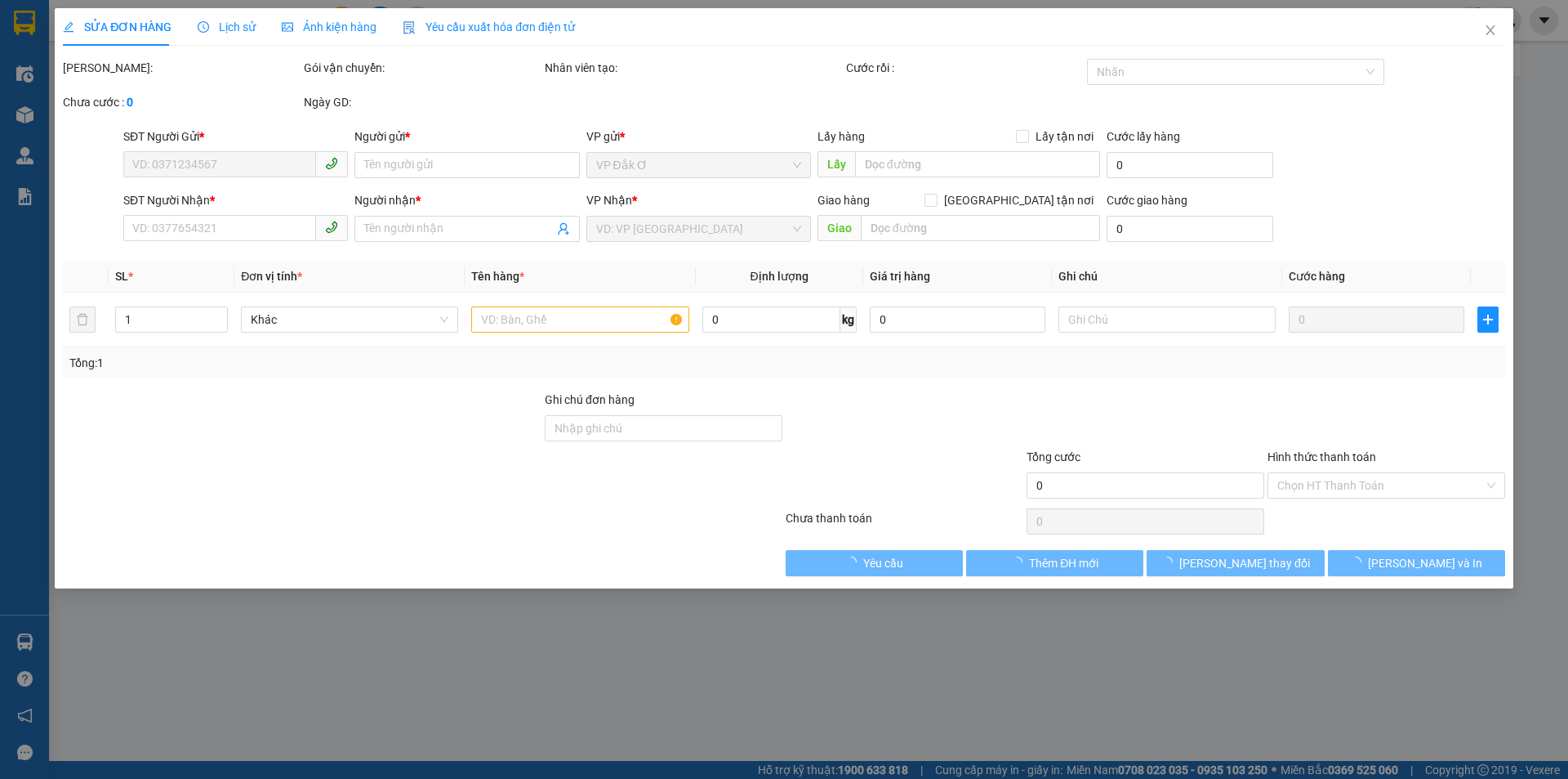
type input "0707466567"
type input "NHI"
type input "0353924737"
type input "PHƯƠNG THU"
type input "160.000"
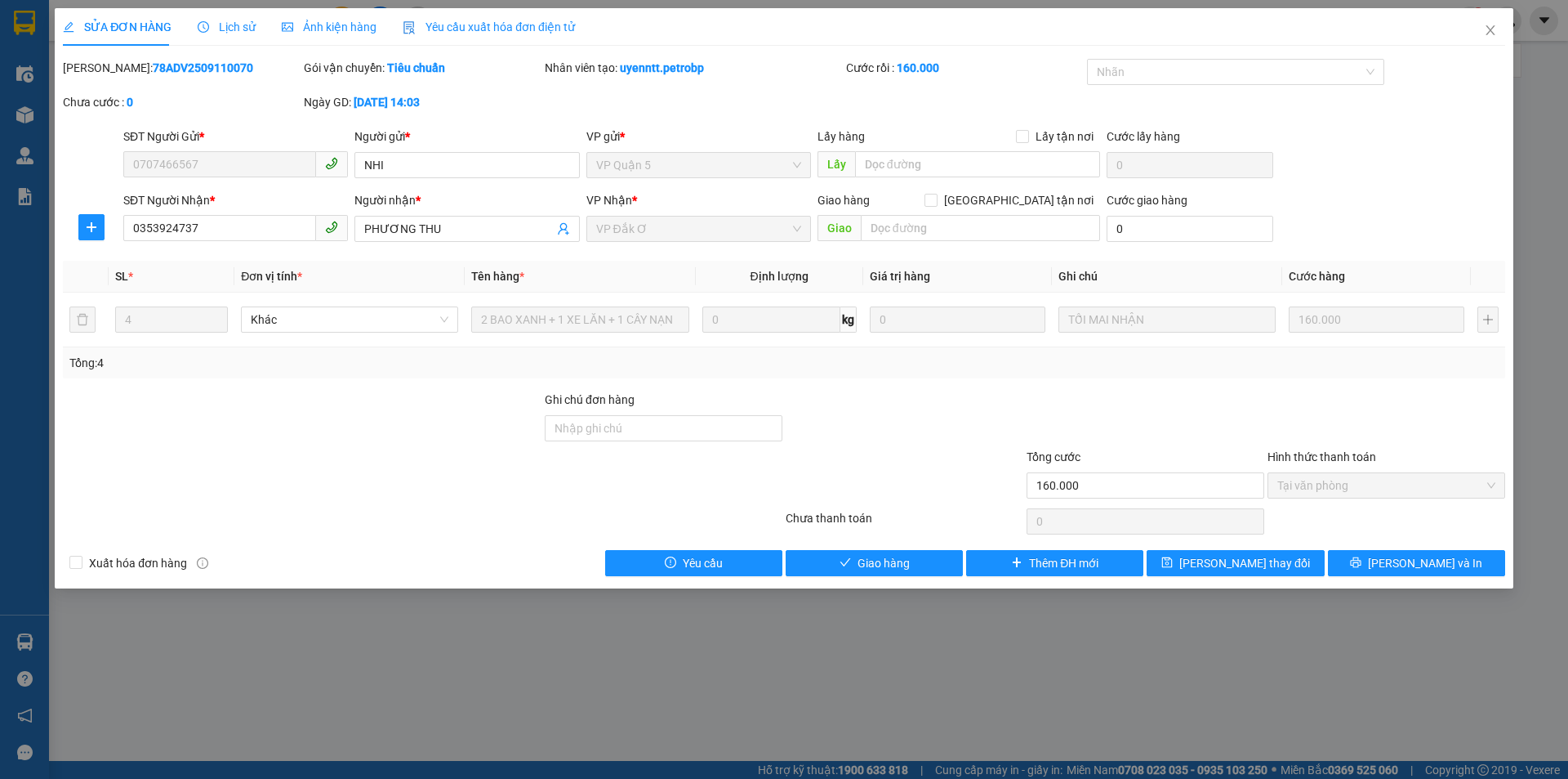
click at [1315, 490] on span "Tại văn phòng" at bounding box center [1387, 485] width 218 height 25
click at [932, 555] on button "Giao hàng" at bounding box center [874, 563] width 177 height 26
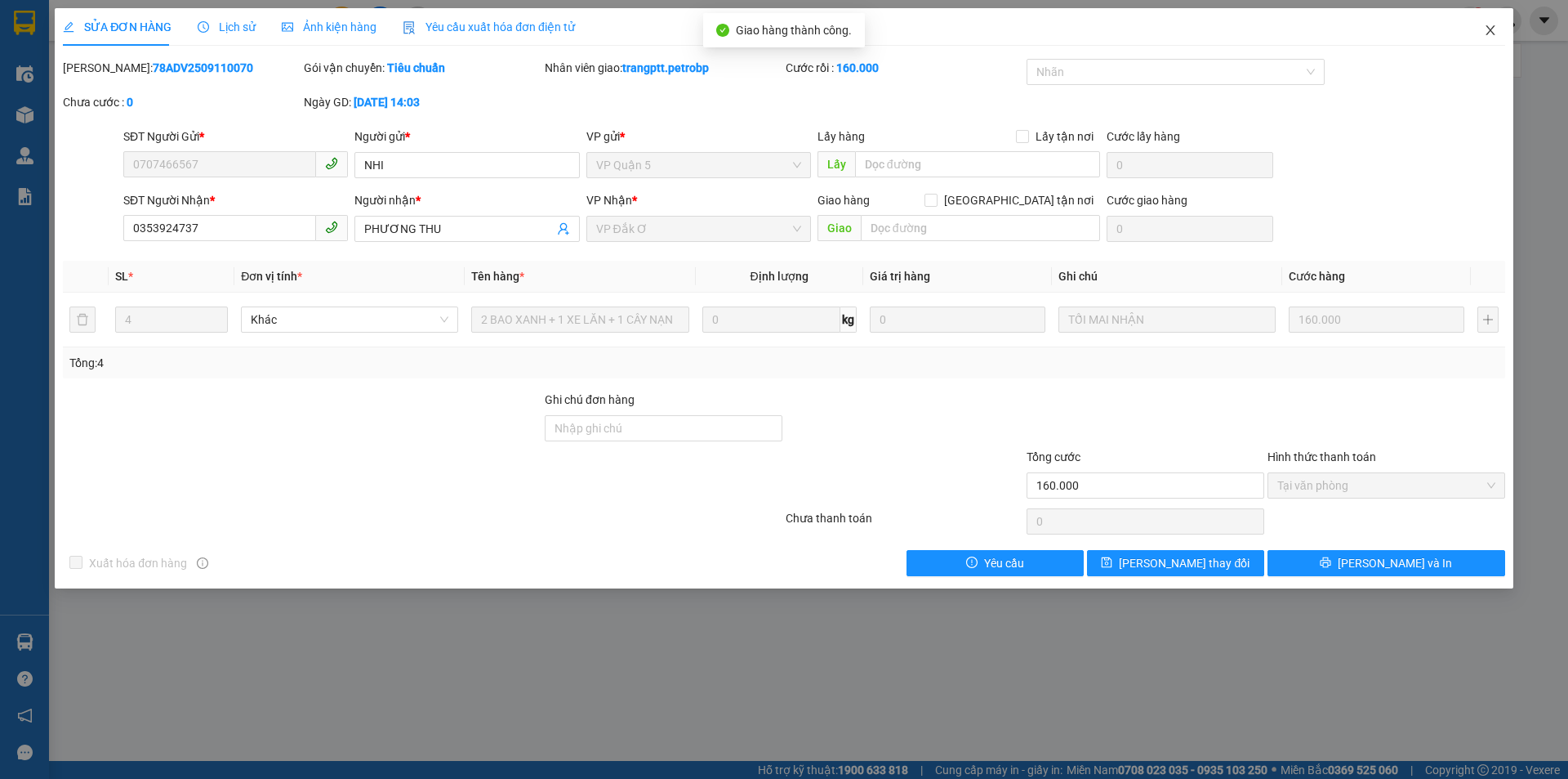
click at [1482, 28] on span "Close" at bounding box center [1491, 30] width 46 height 46
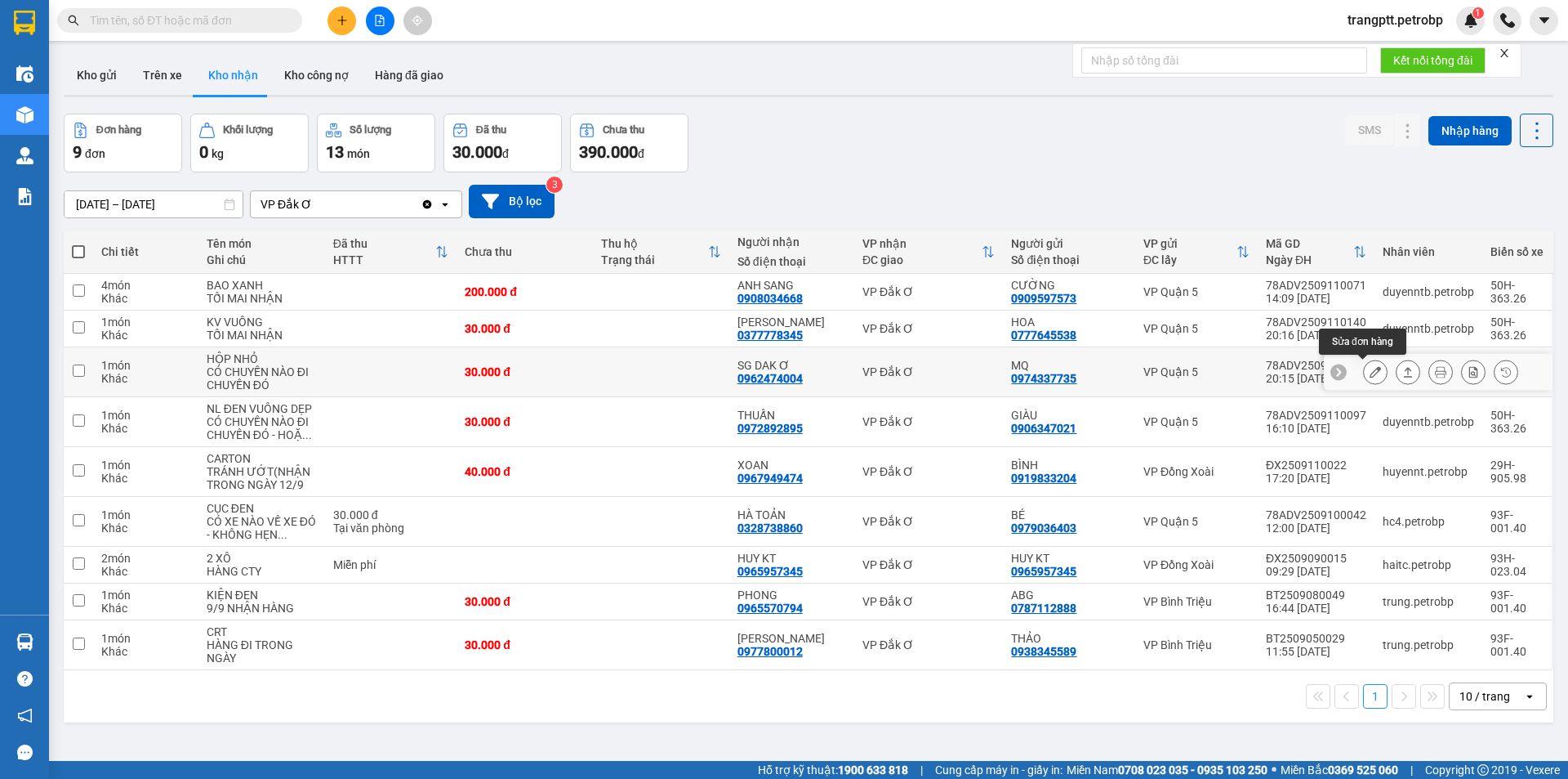
click at [1370, 369] on icon at bounding box center [1376, 372] width 12 height 12
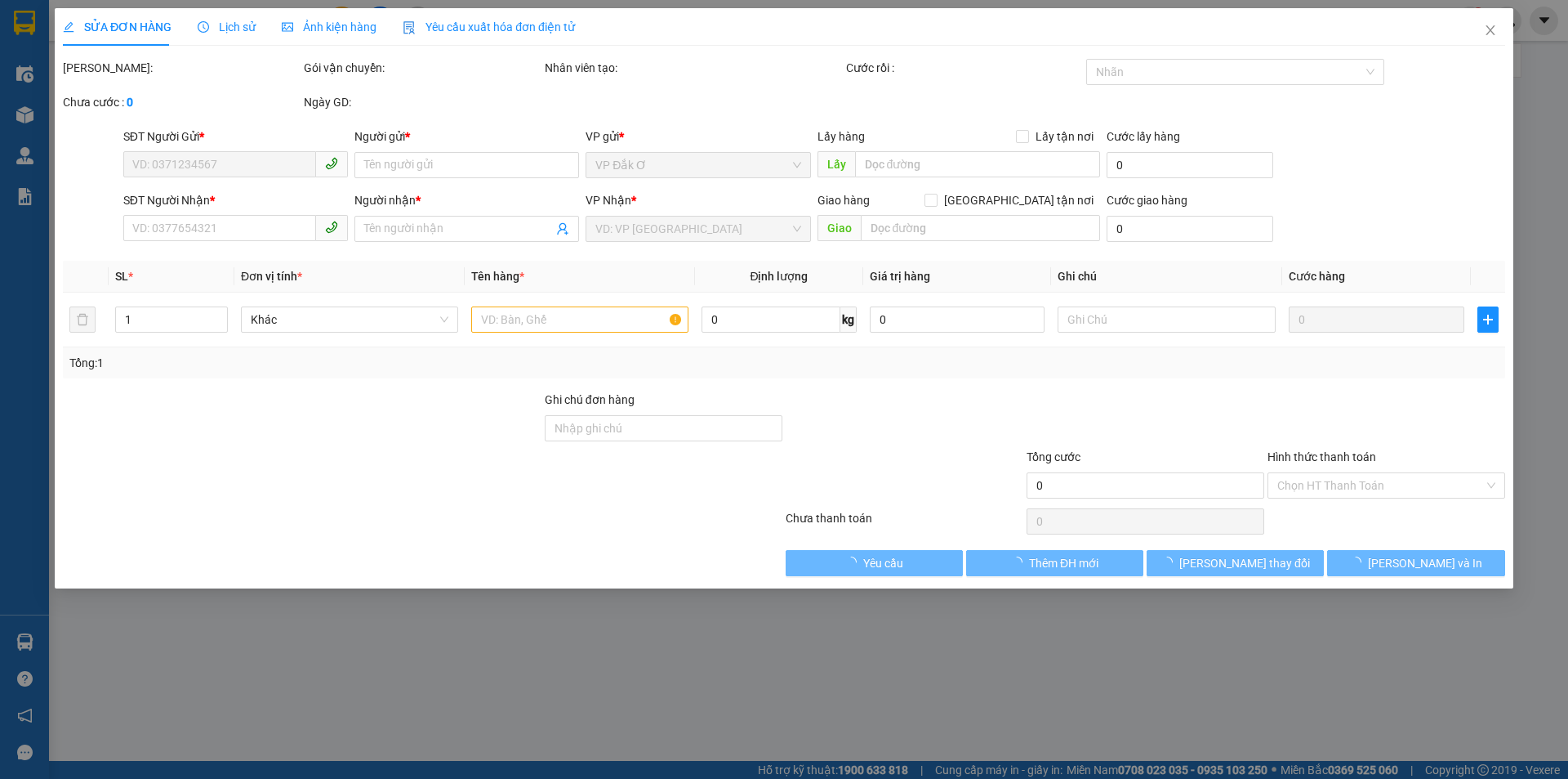
type input "0974337735"
type input "MQ"
type input "0962474004"
type input "SG DAK Ơ"
type input "30.000"
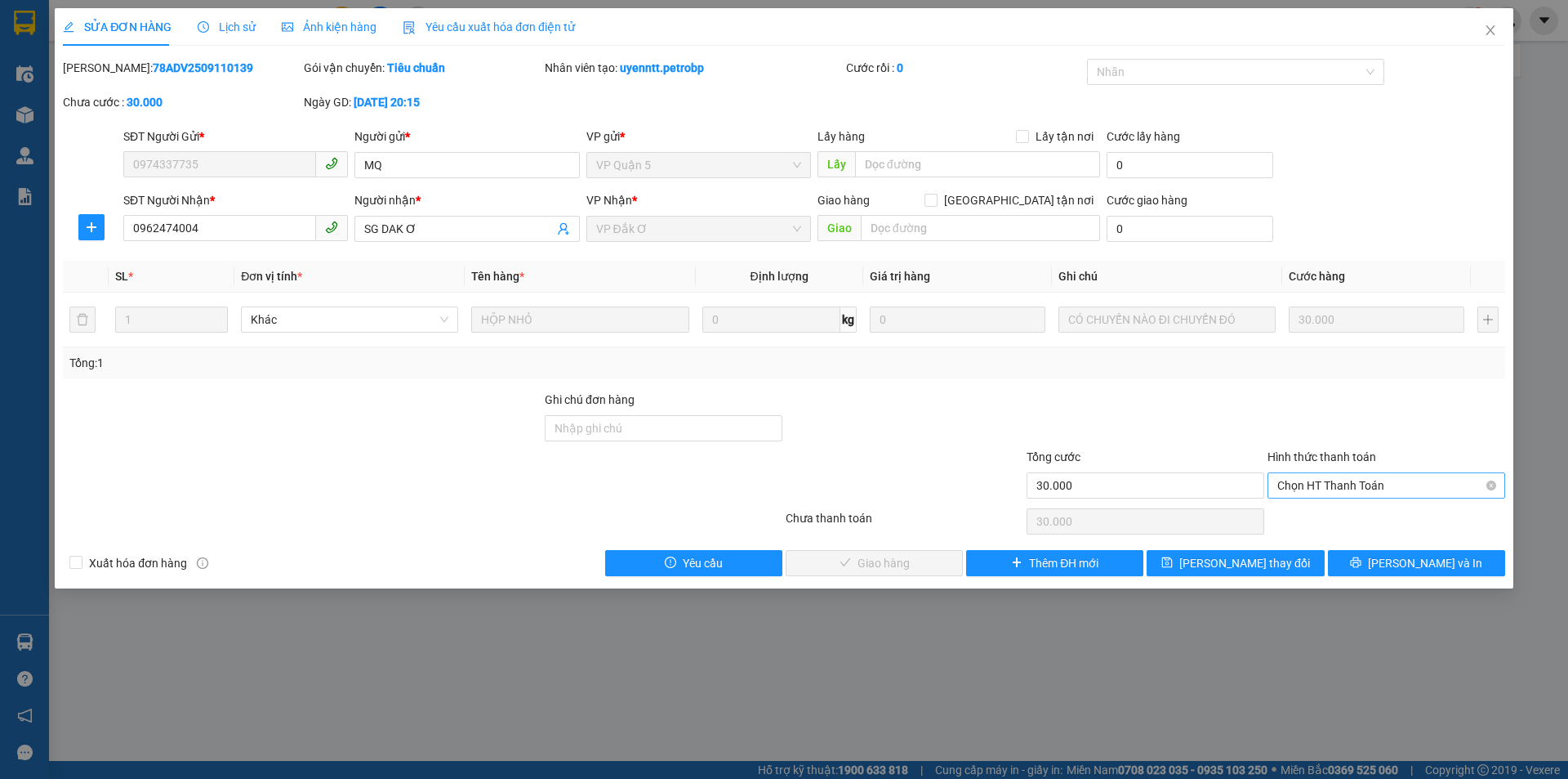
click at [1331, 484] on span "Chọn HT Thanh Toán" at bounding box center [1387, 485] width 218 height 25
click at [1328, 515] on div "Tại văn phòng" at bounding box center [1387, 518] width 218 height 18
type input "0"
click at [906, 557] on span "[PERSON_NAME] và Giao hàng" at bounding box center [895, 563] width 157 height 18
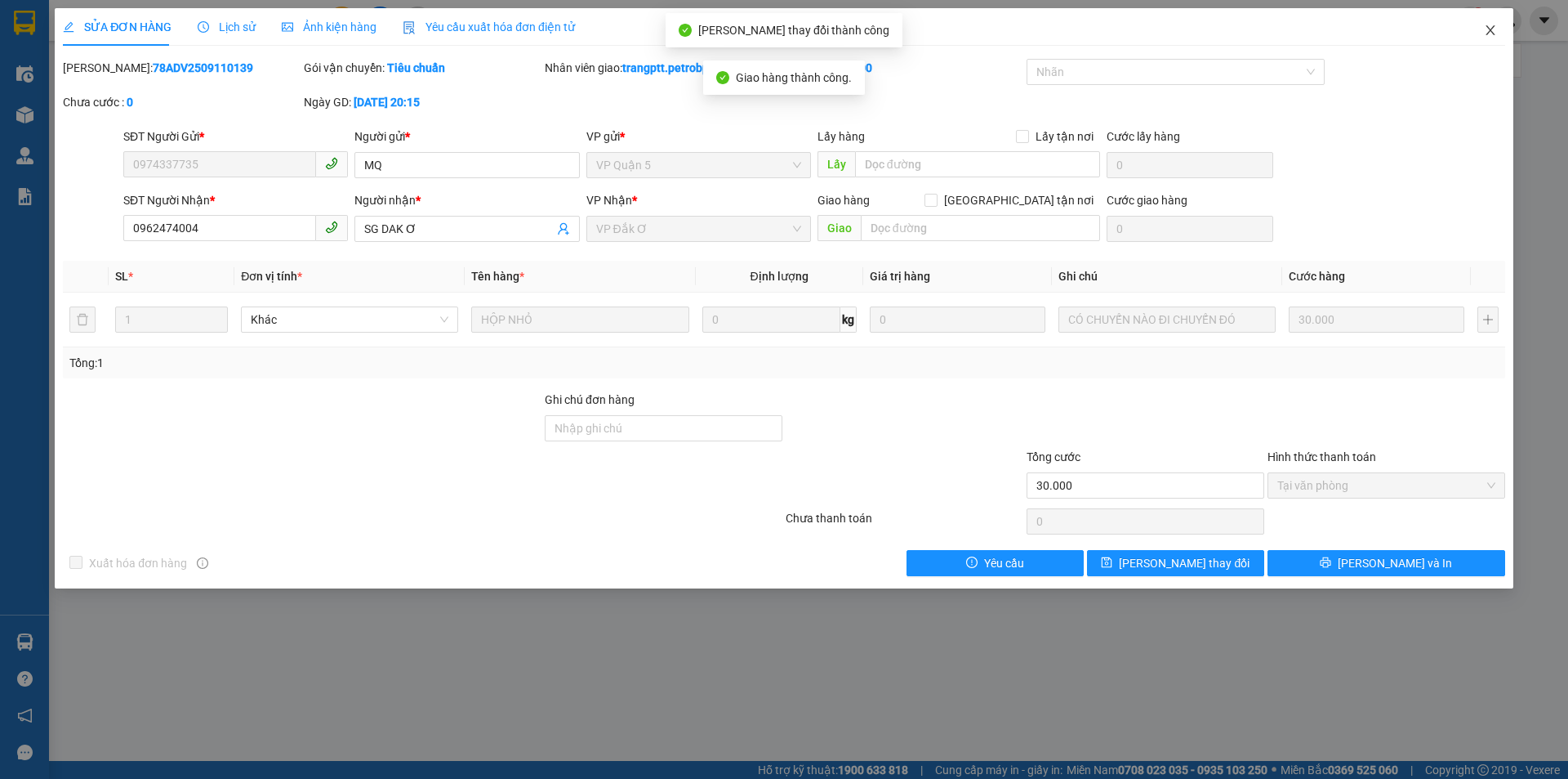
click at [1492, 27] on icon "close" at bounding box center [1491, 29] width 13 height 13
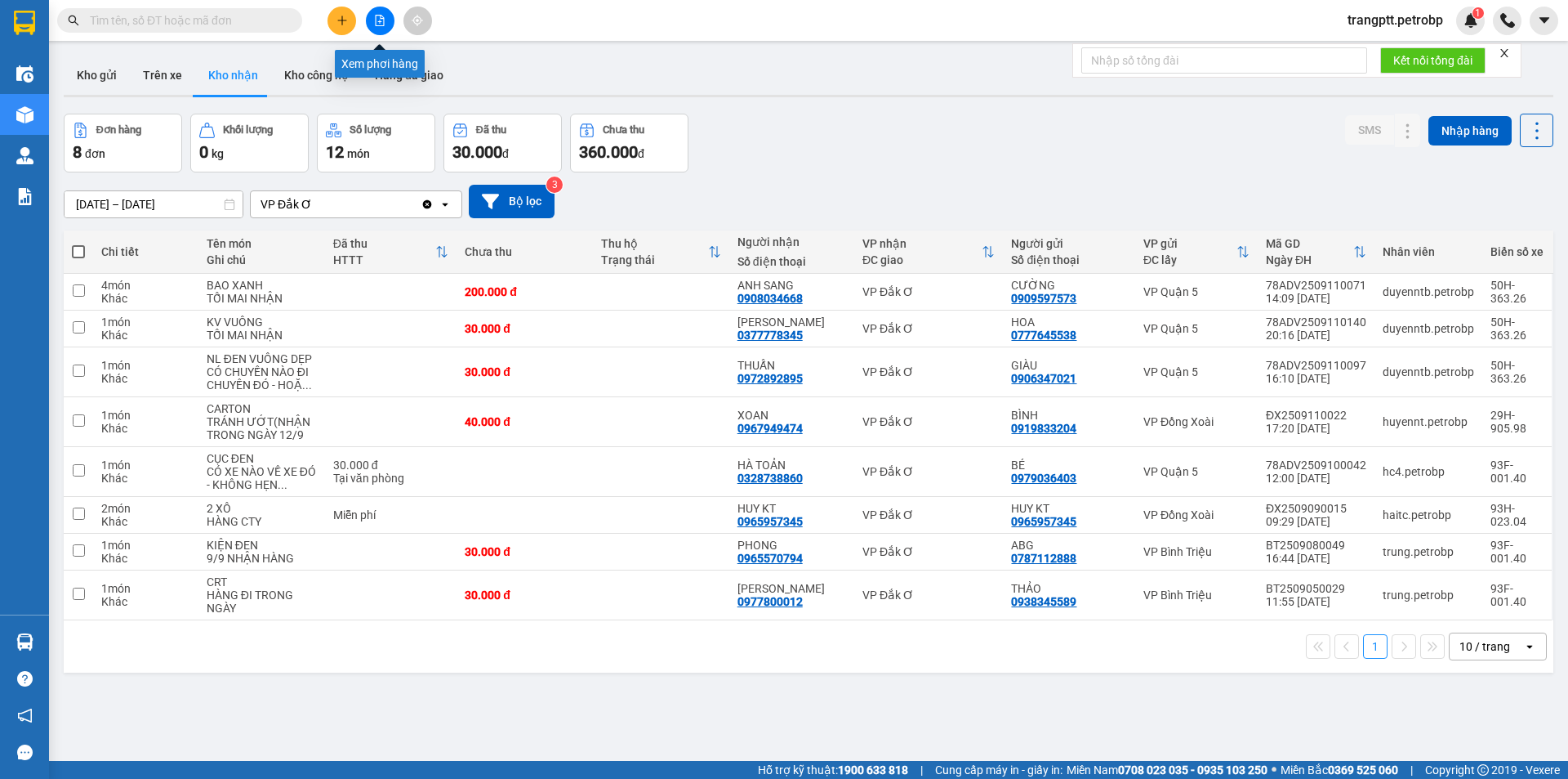
click at [382, 22] on icon "file-add" at bounding box center [380, 21] width 12 height 12
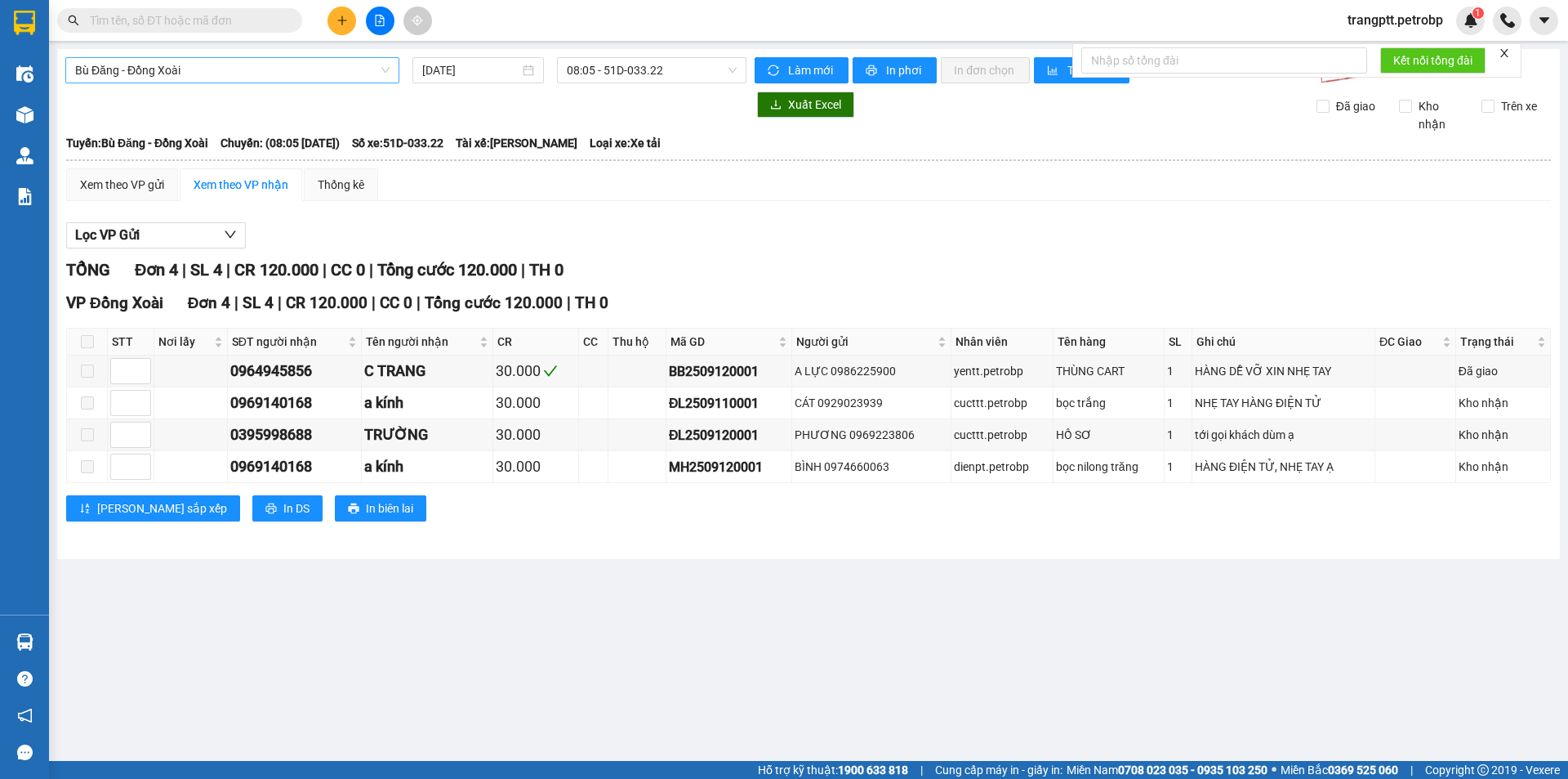
click at [242, 68] on span "Bù Đăng - Đồng Xoài" at bounding box center [232, 70] width 315 height 25
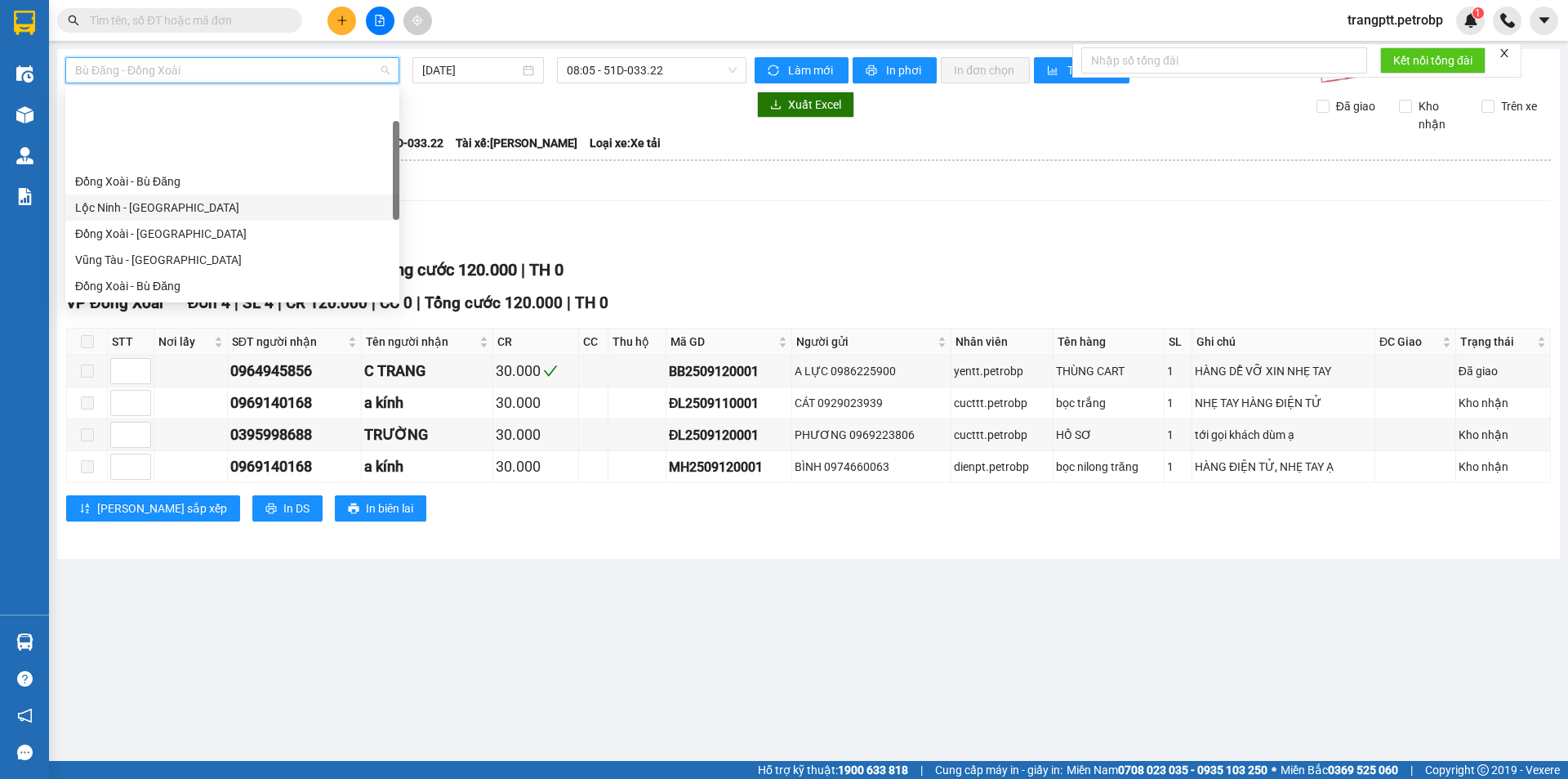
scroll to position [340, 0]
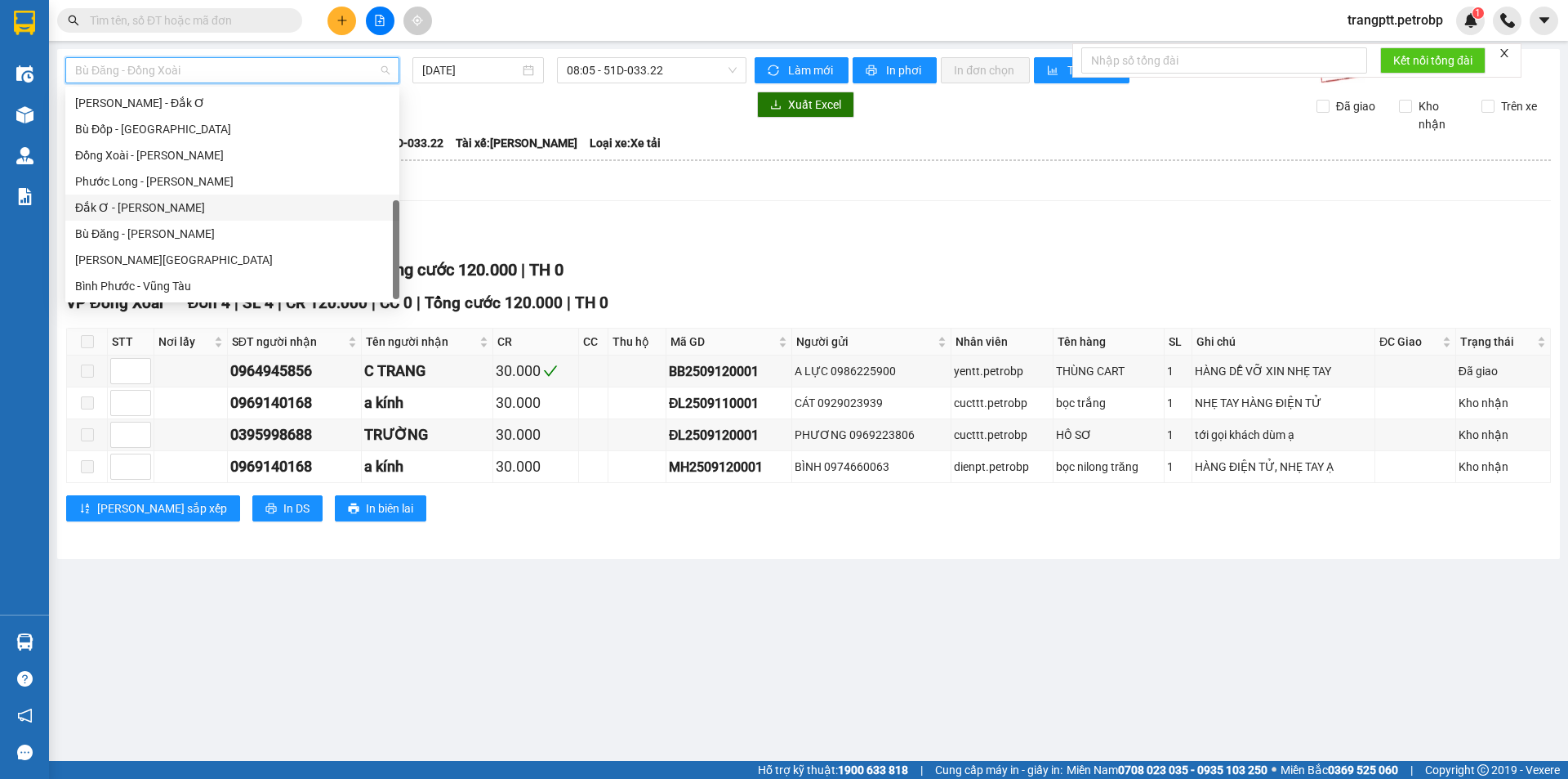
click at [144, 205] on div "Đắk Ơ - [PERSON_NAME]" at bounding box center [232, 207] width 315 height 18
type input "[DATE]"
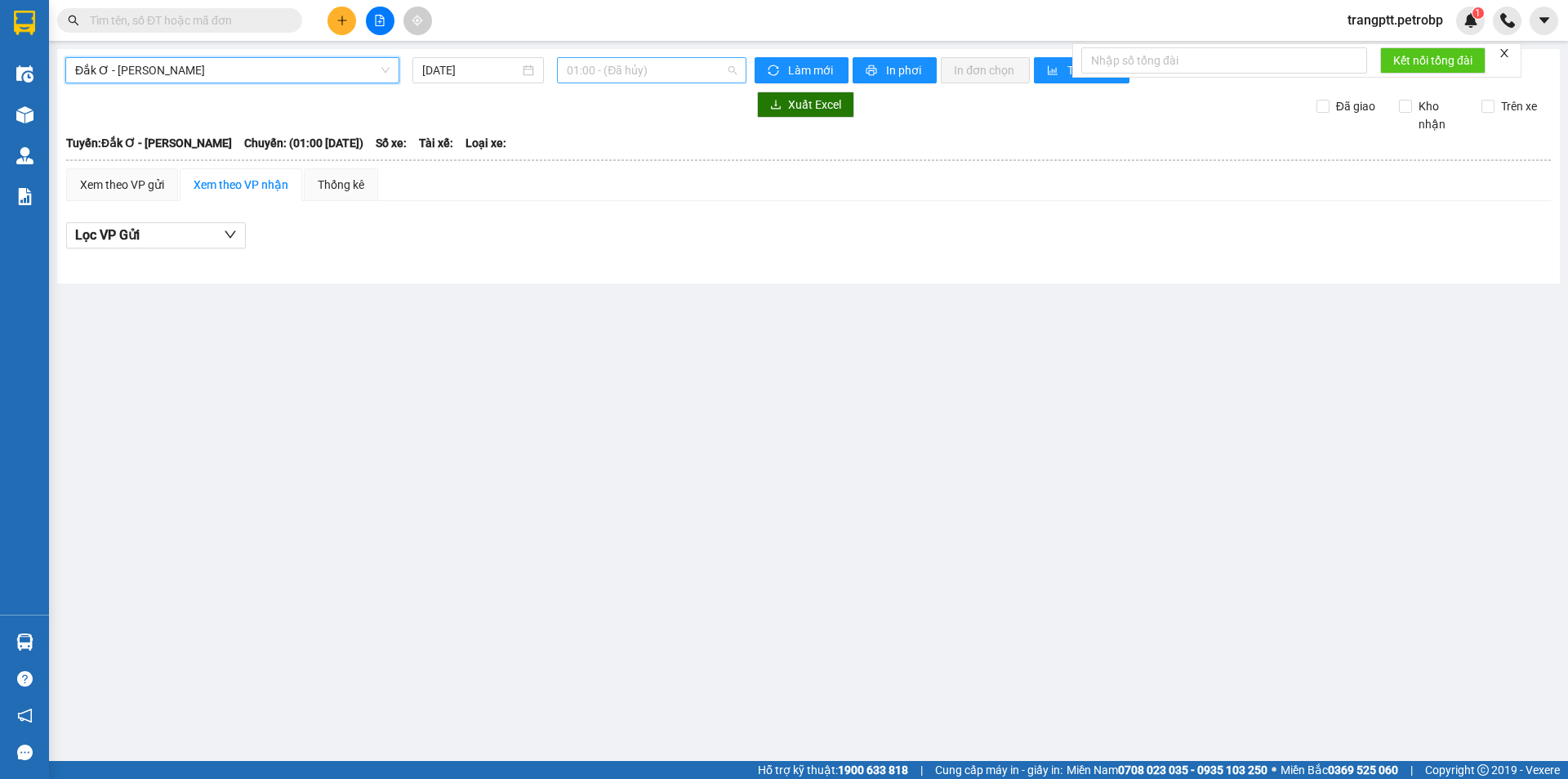
click at [633, 71] on span "01:00 - (Đã hủy)" at bounding box center [651, 70] width 170 height 25
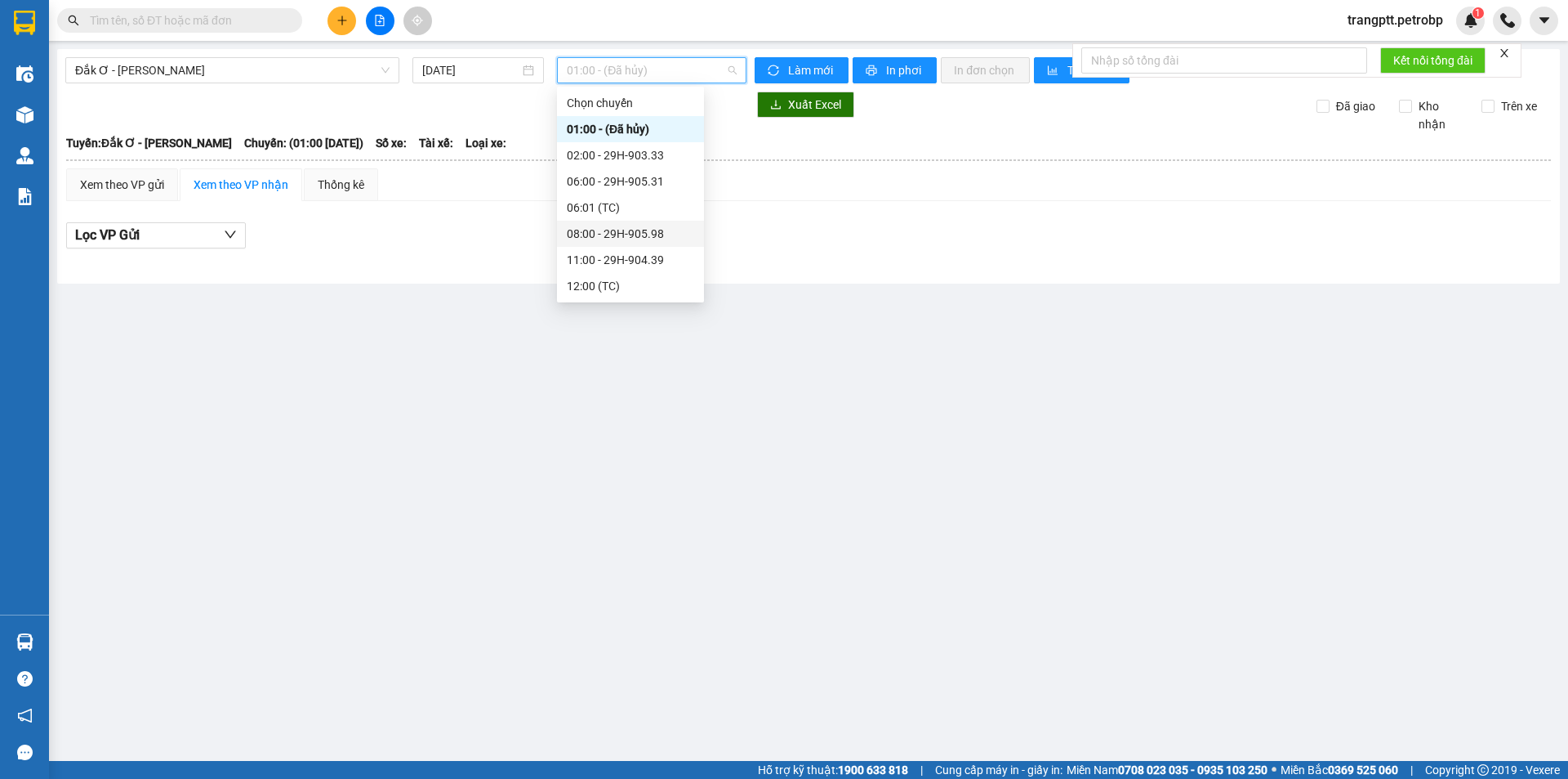
click at [602, 225] on div "08:00 - 29H-905.98" at bounding box center [631, 234] width 127 height 18
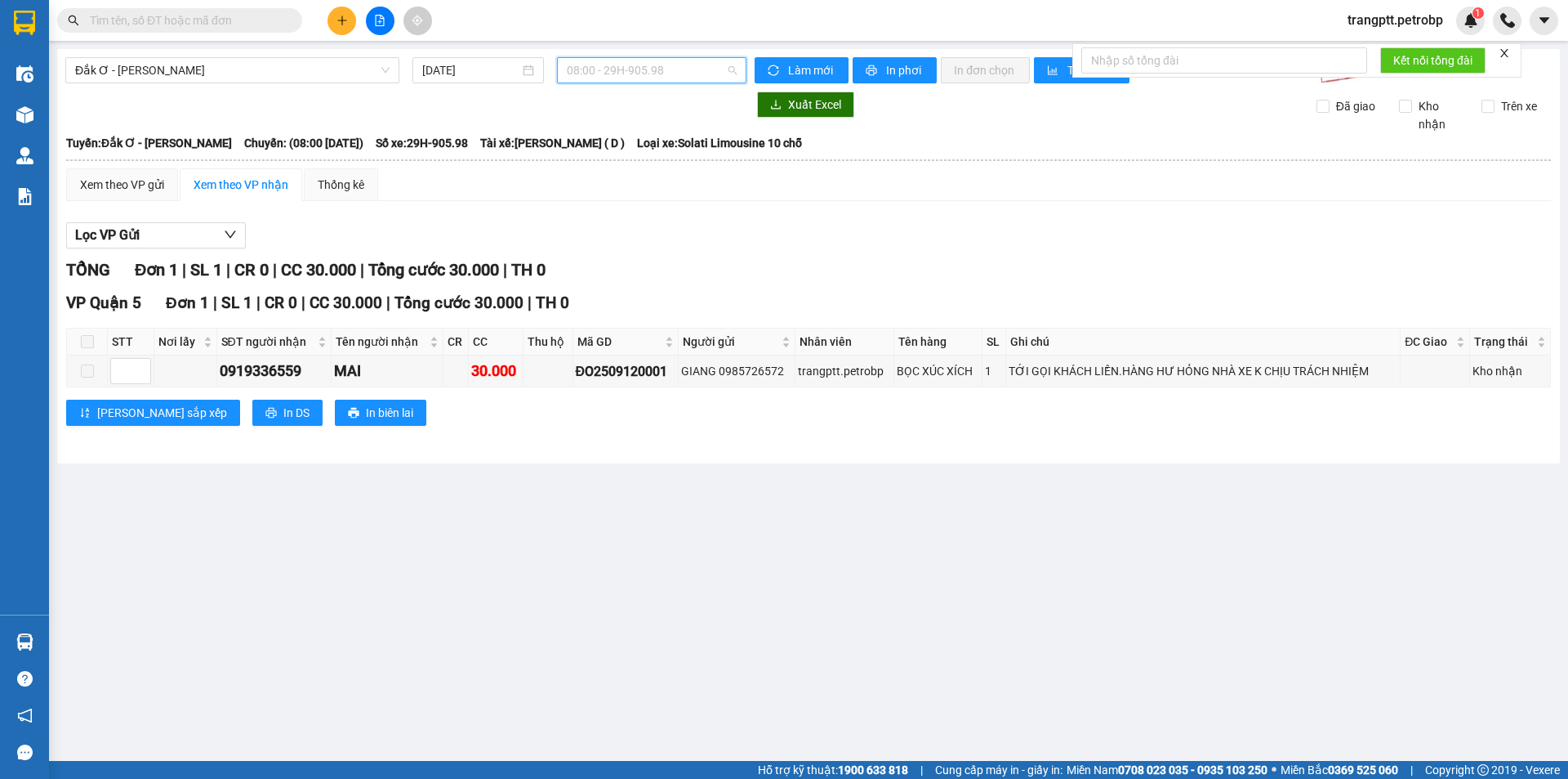
click at [620, 75] on span "08:00 - 29H-905.98" at bounding box center [651, 70] width 170 height 25
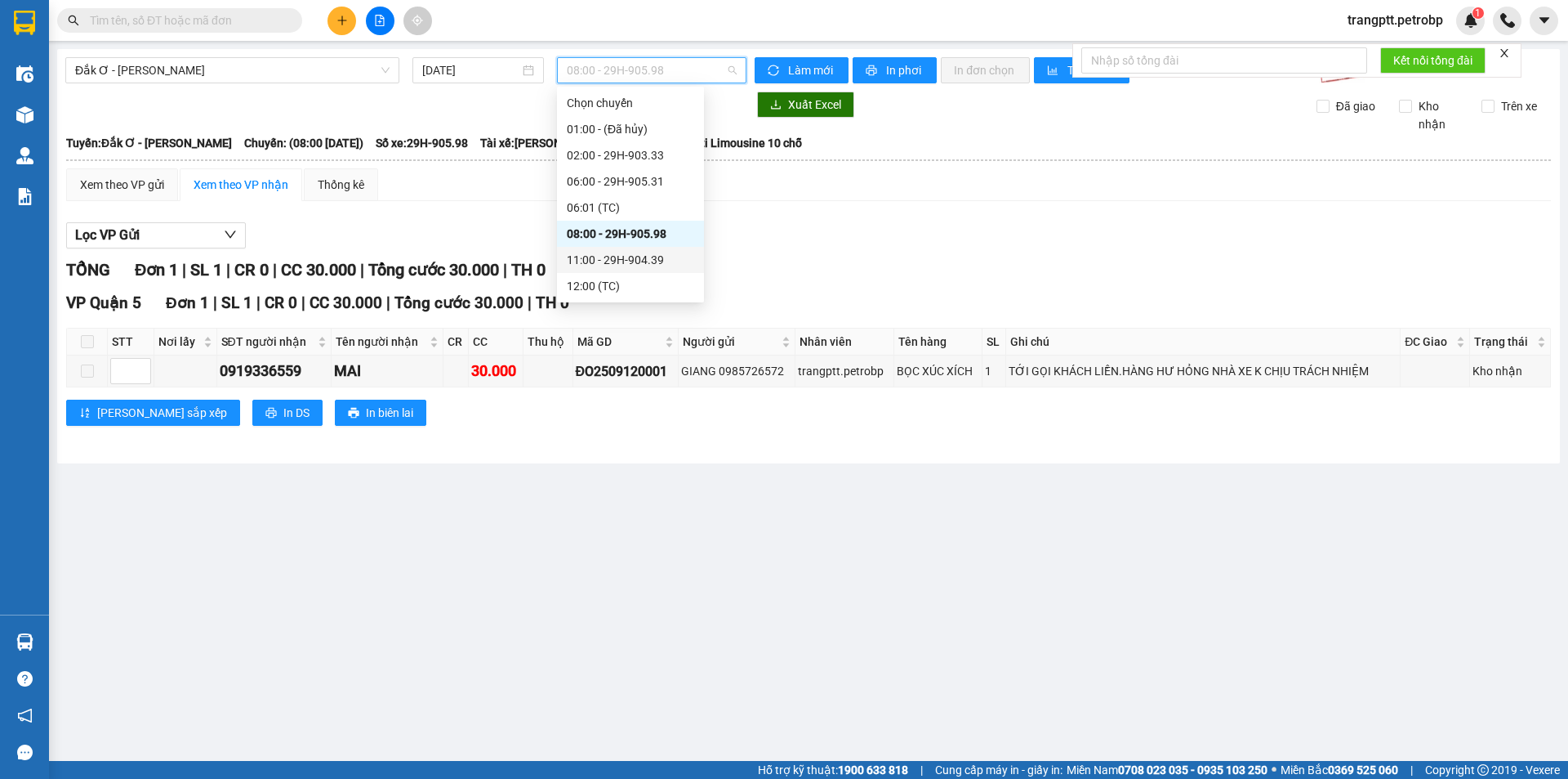
click at [609, 262] on div "11:00 - 29H-904.39" at bounding box center [631, 260] width 127 height 18
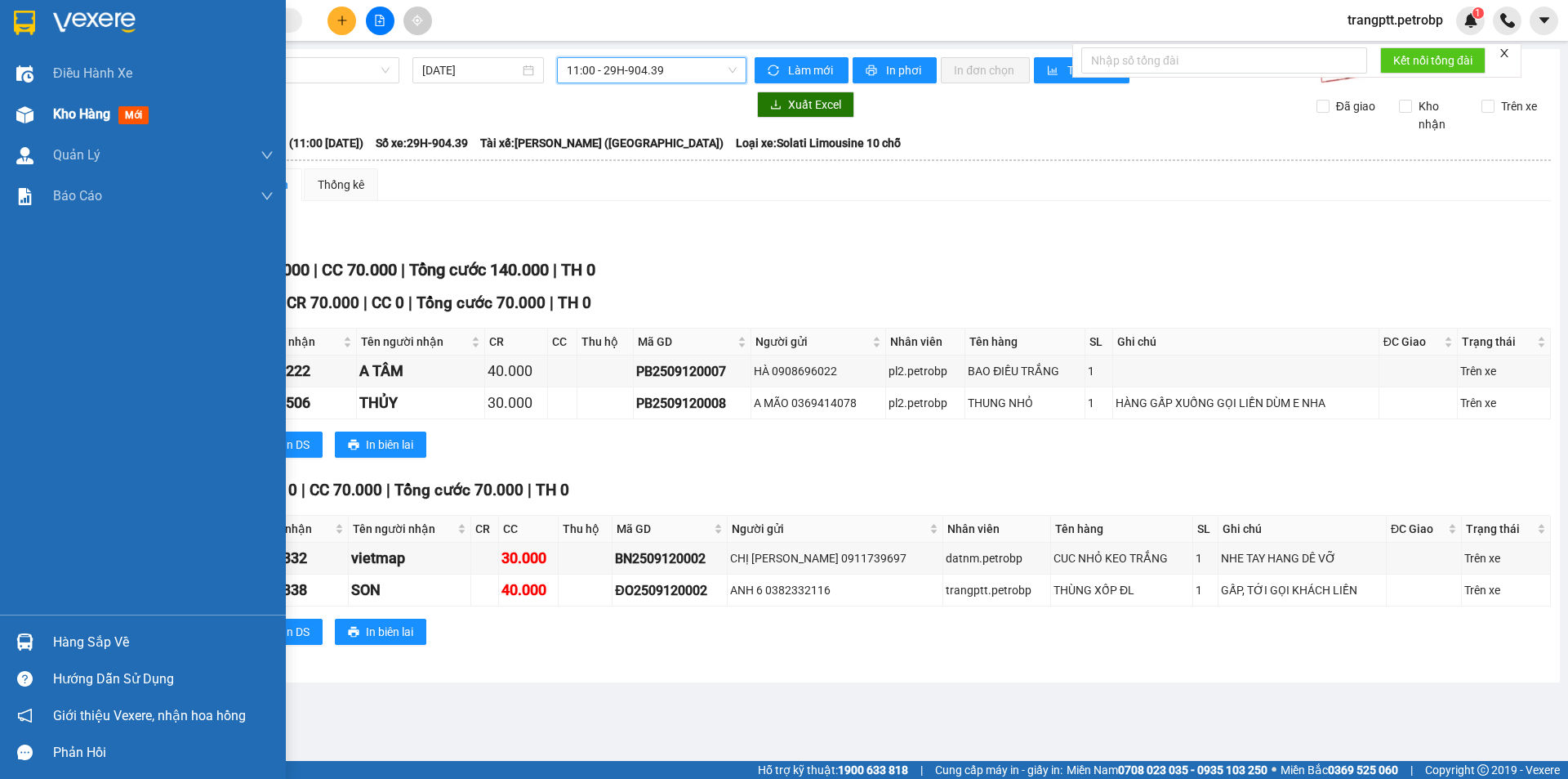
click at [73, 105] on div "Kho hàng mới" at bounding box center [104, 114] width 102 height 21
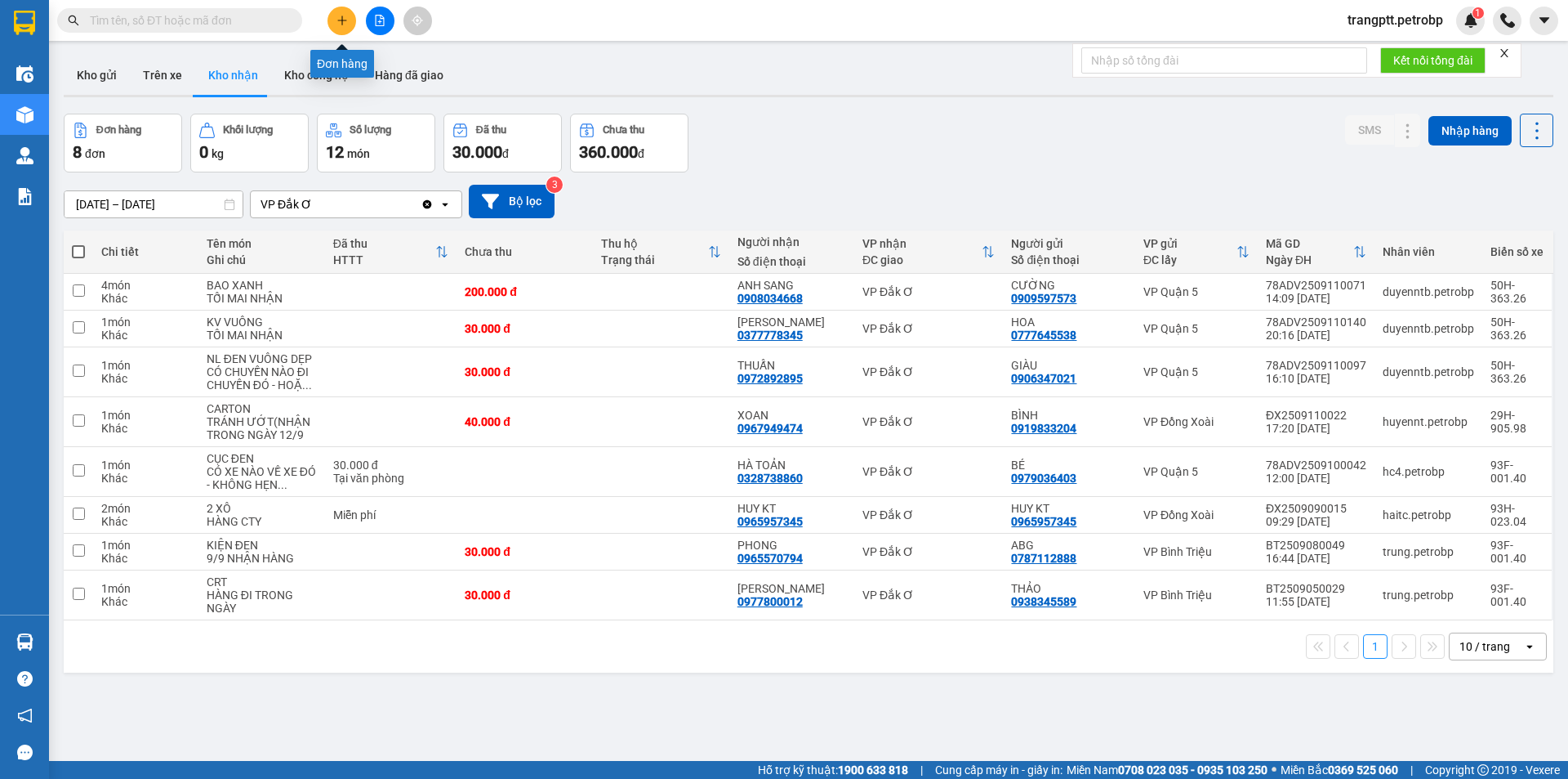
click at [345, 20] on icon "plus" at bounding box center [342, 21] width 12 height 12
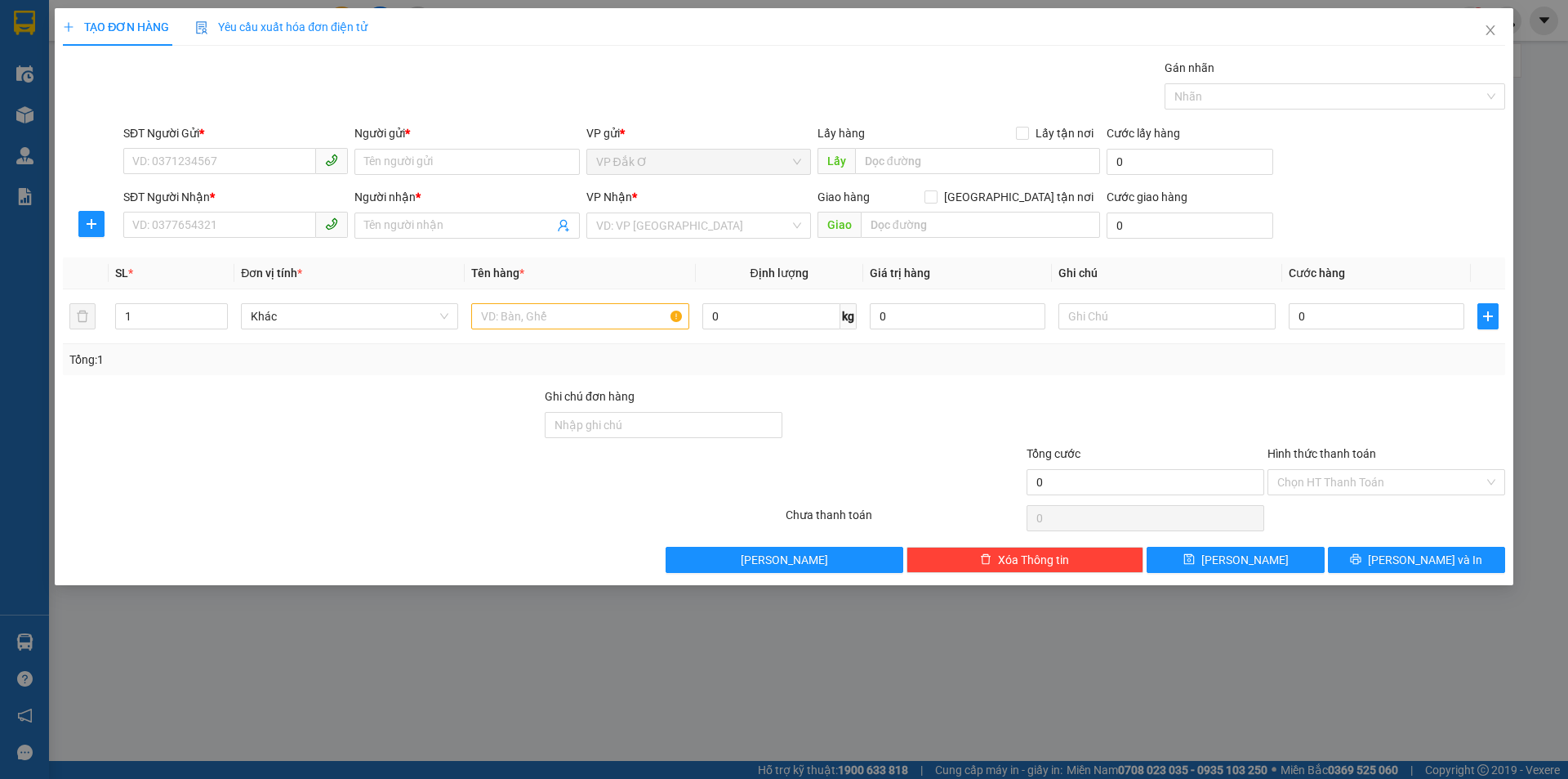
click at [188, 146] on div "SĐT Người Gửi *" at bounding box center [235, 136] width 225 height 25
click at [172, 161] on input "SĐT Người Gửi *" at bounding box center [220, 161] width 193 height 26
click at [188, 189] on div "0973341915 - LONG HƯƠNG" at bounding box center [235, 194] width 205 height 18
type input "0973341915"
type input "LONG HƯƠNG"
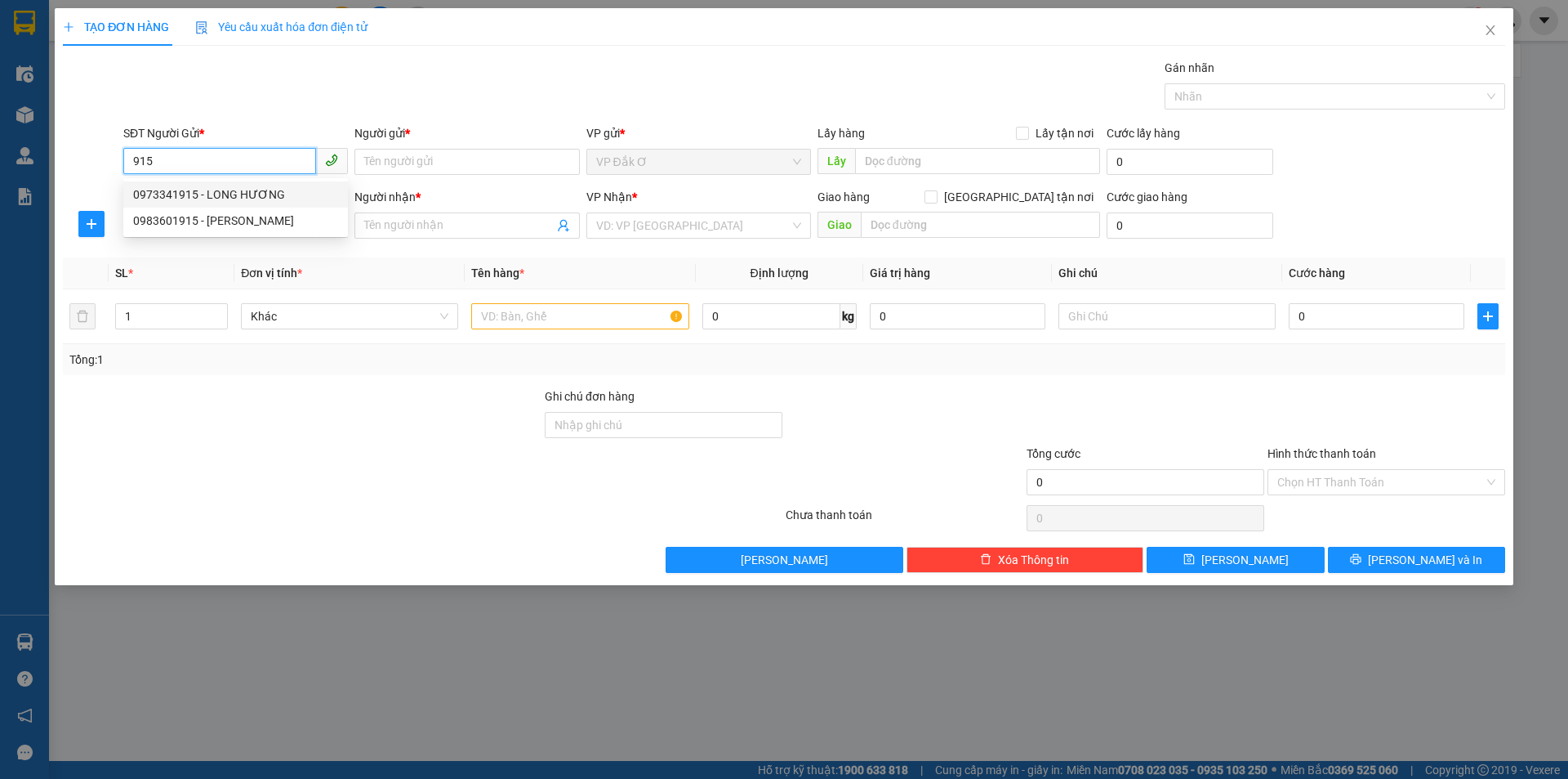
type input "0909720790"
type input "GIẢNG"
type input "30.000"
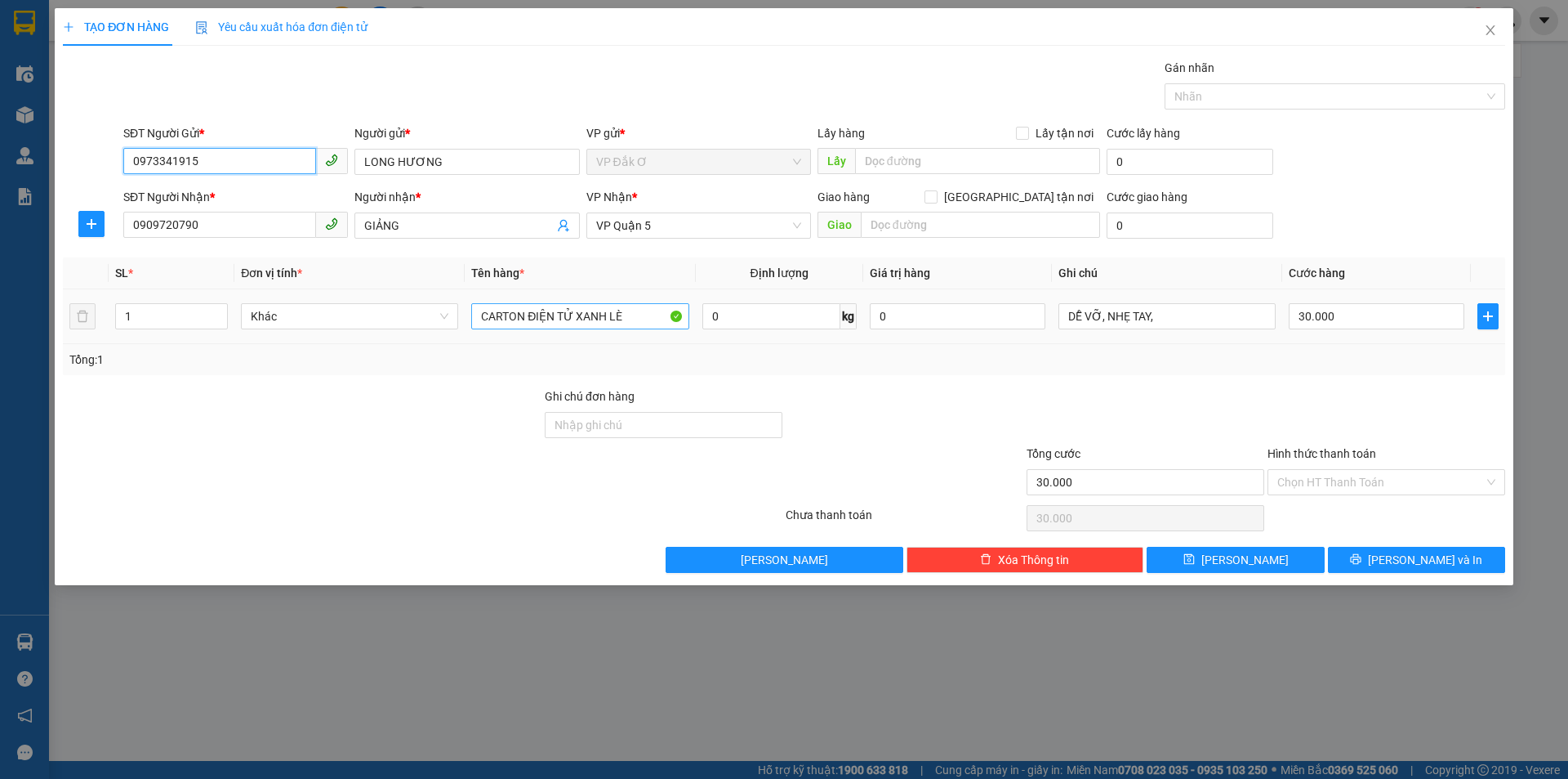
type input "0973341915"
drag, startPoint x: 636, startPoint y: 317, endPoint x: 1403, endPoint y: 257, distance: 769.3
click at [648, 313] on input "CARTON ĐIỆN TỬ XANH LÈ" at bounding box center [581, 316] width 218 height 26
type input "CARTON ĐIỆN TỬ"
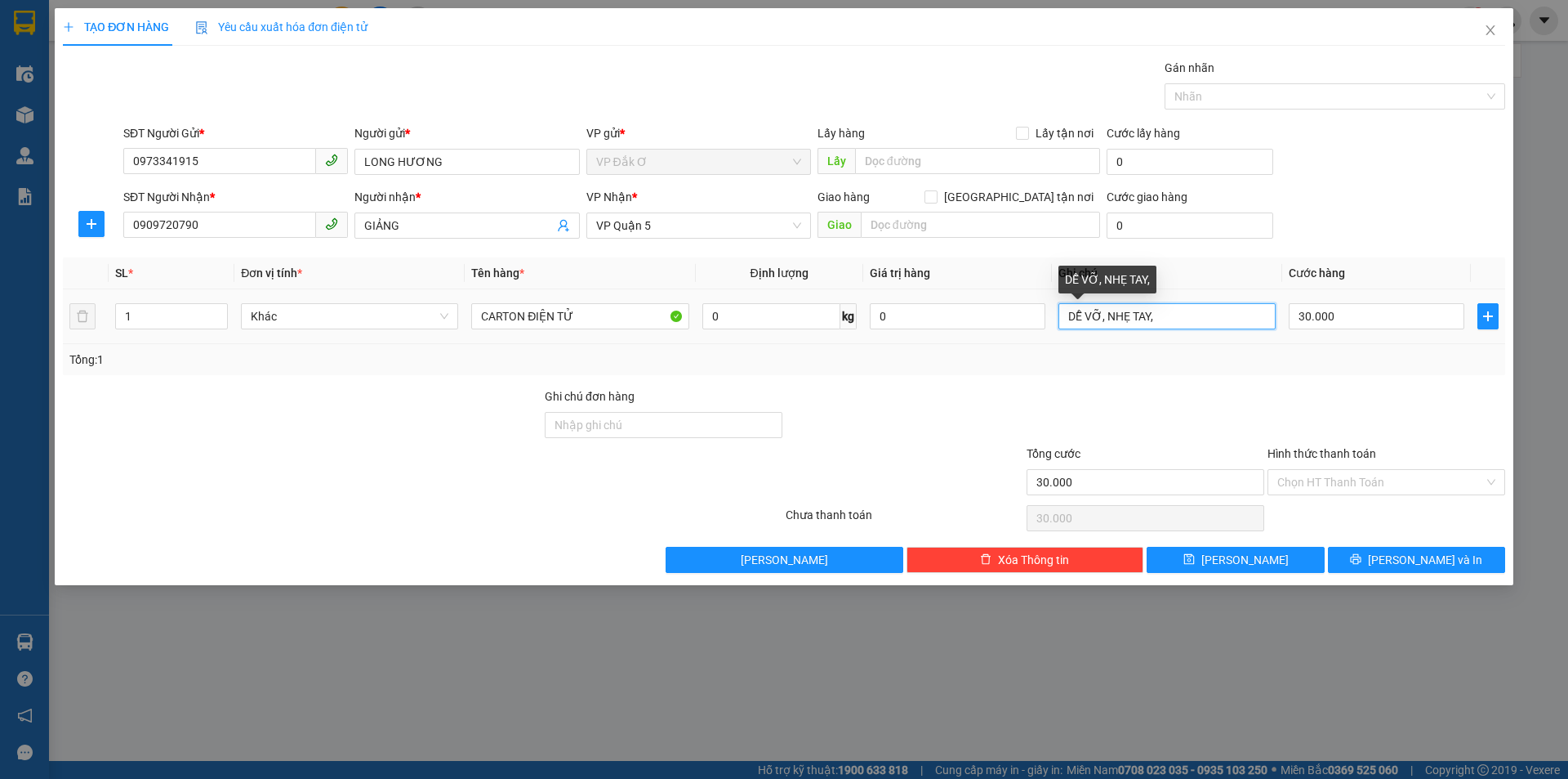
drag, startPoint x: 1157, startPoint y: 310, endPoint x: 1247, endPoint y: 319, distance: 90.4
click at [1162, 312] on input "DỄ VỠ, NHẸ TAY," at bounding box center [1168, 316] width 218 height 26
type input "DỄ VỠ, NHẸ TAY, TỚI GỌI KHÁCH LIỀN"
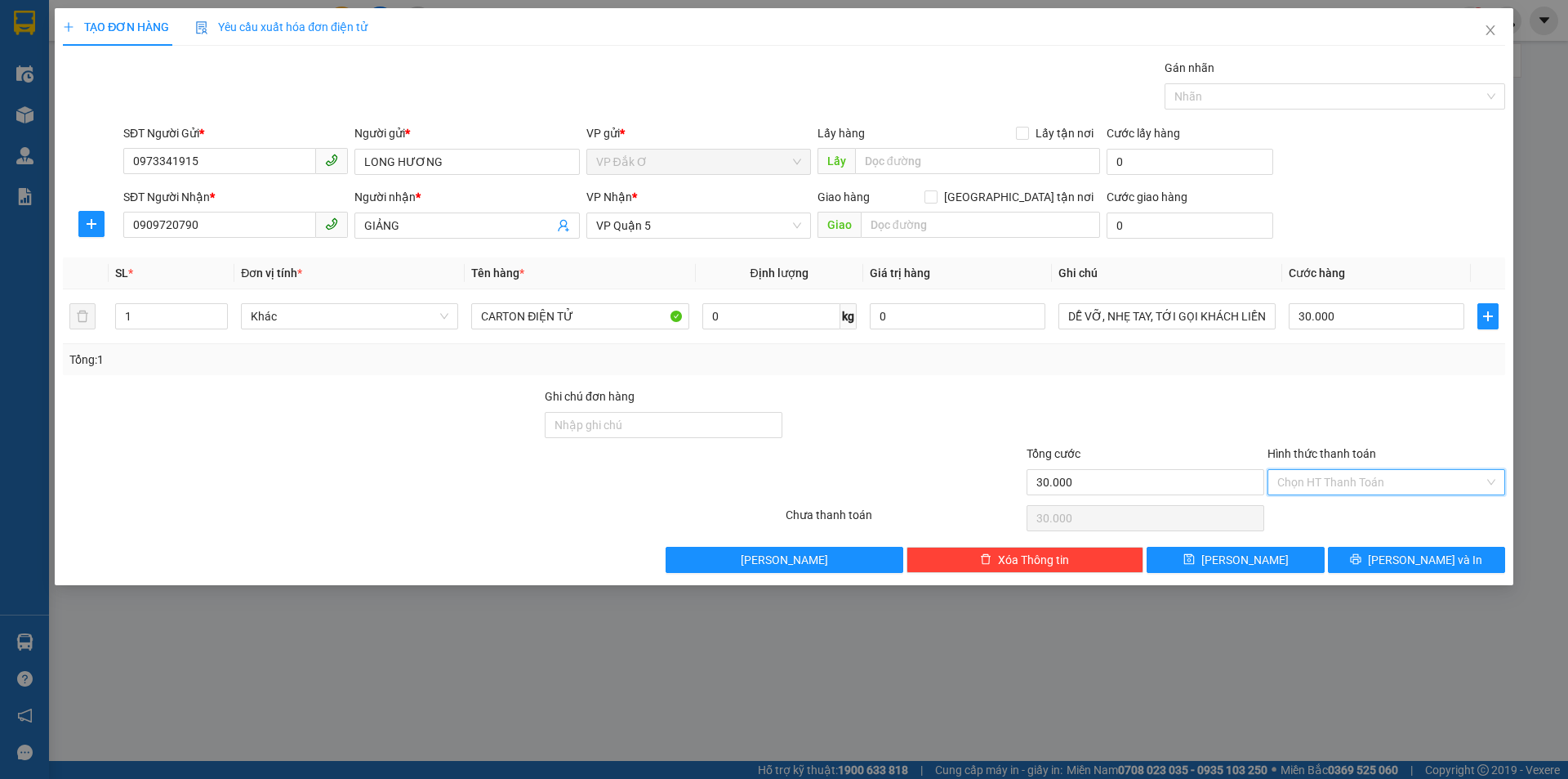
click at [1338, 475] on input "Hình thức thanh toán" at bounding box center [1381, 482] width 207 height 25
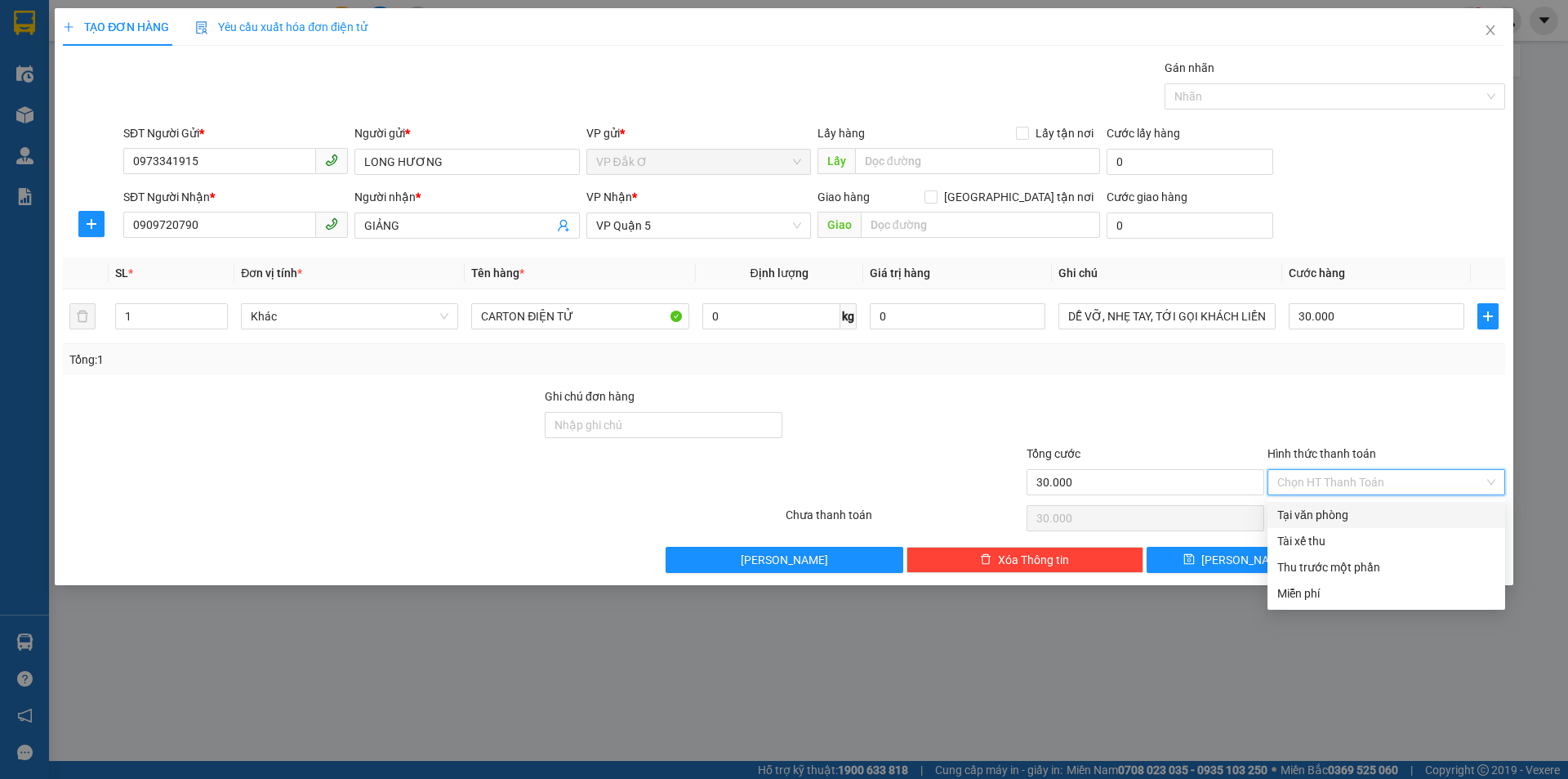
click at [1337, 508] on div "Tại văn phòng" at bounding box center [1387, 515] width 218 height 18
type input "0"
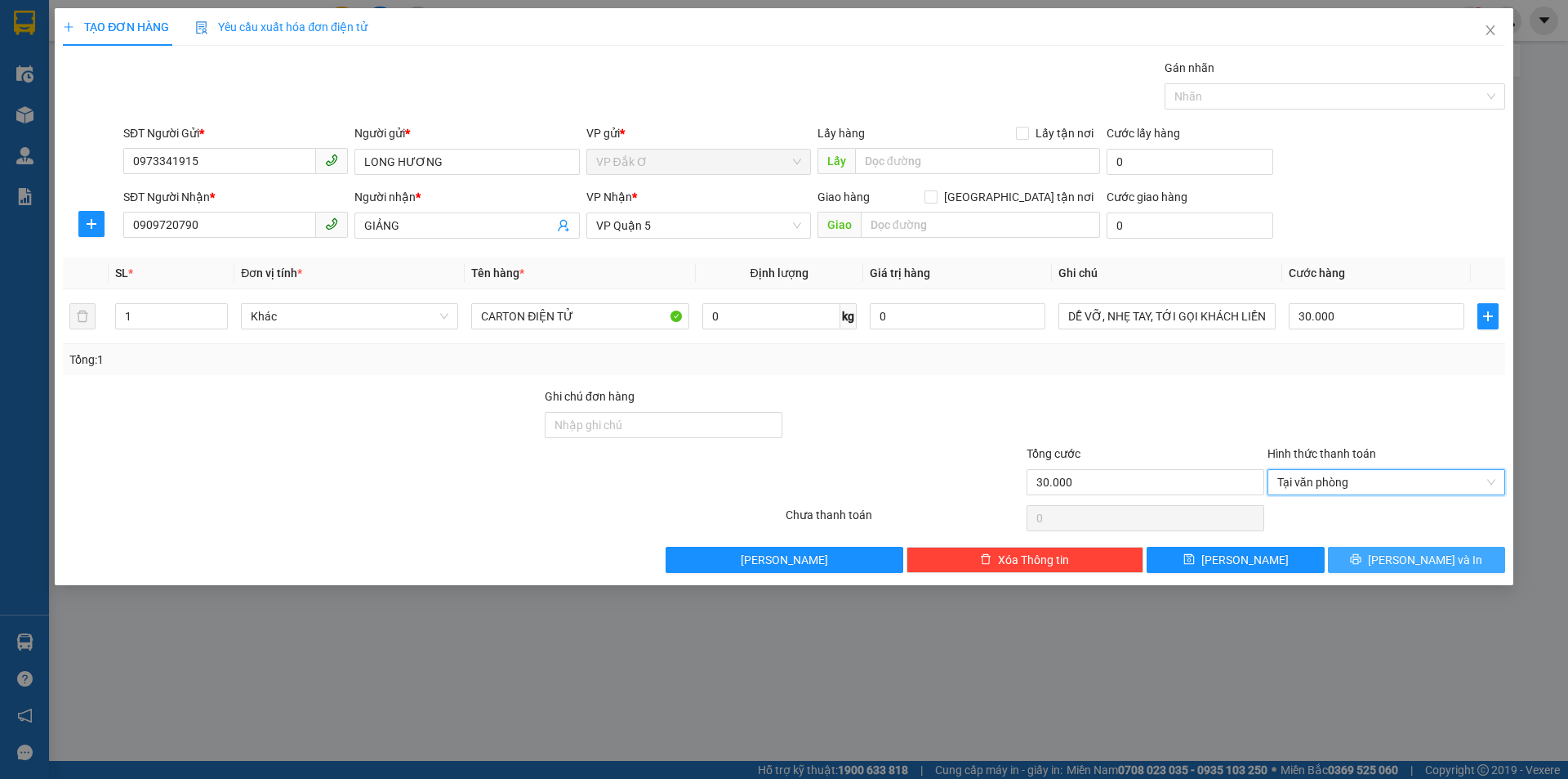
click at [1417, 566] on span "[PERSON_NAME] và In" at bounding box center [1425, 559] width 115 height 18
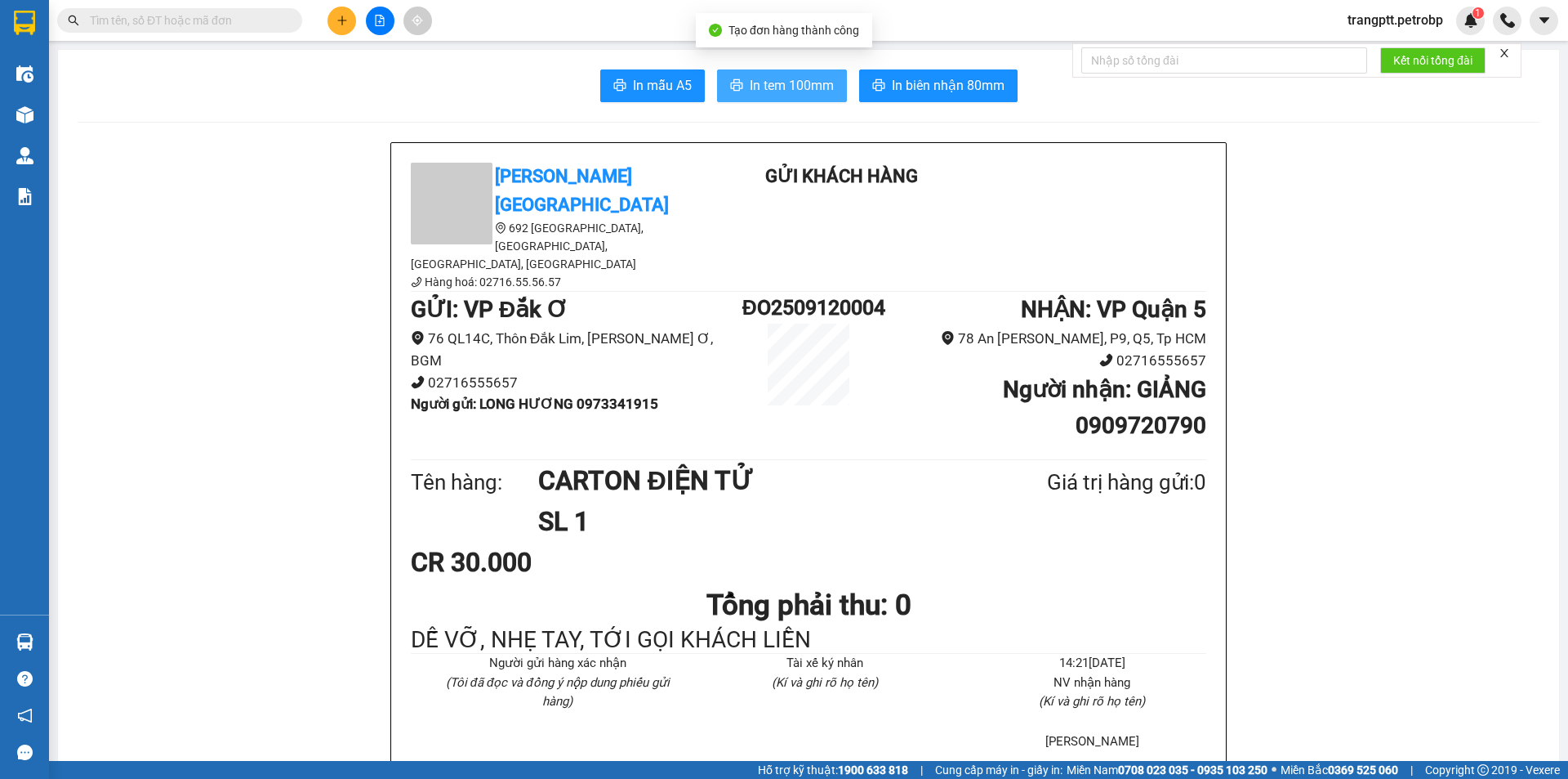
click at [776, 82] on span "In tem 100mm" at bounding box center [792, 85] width 84 height 21
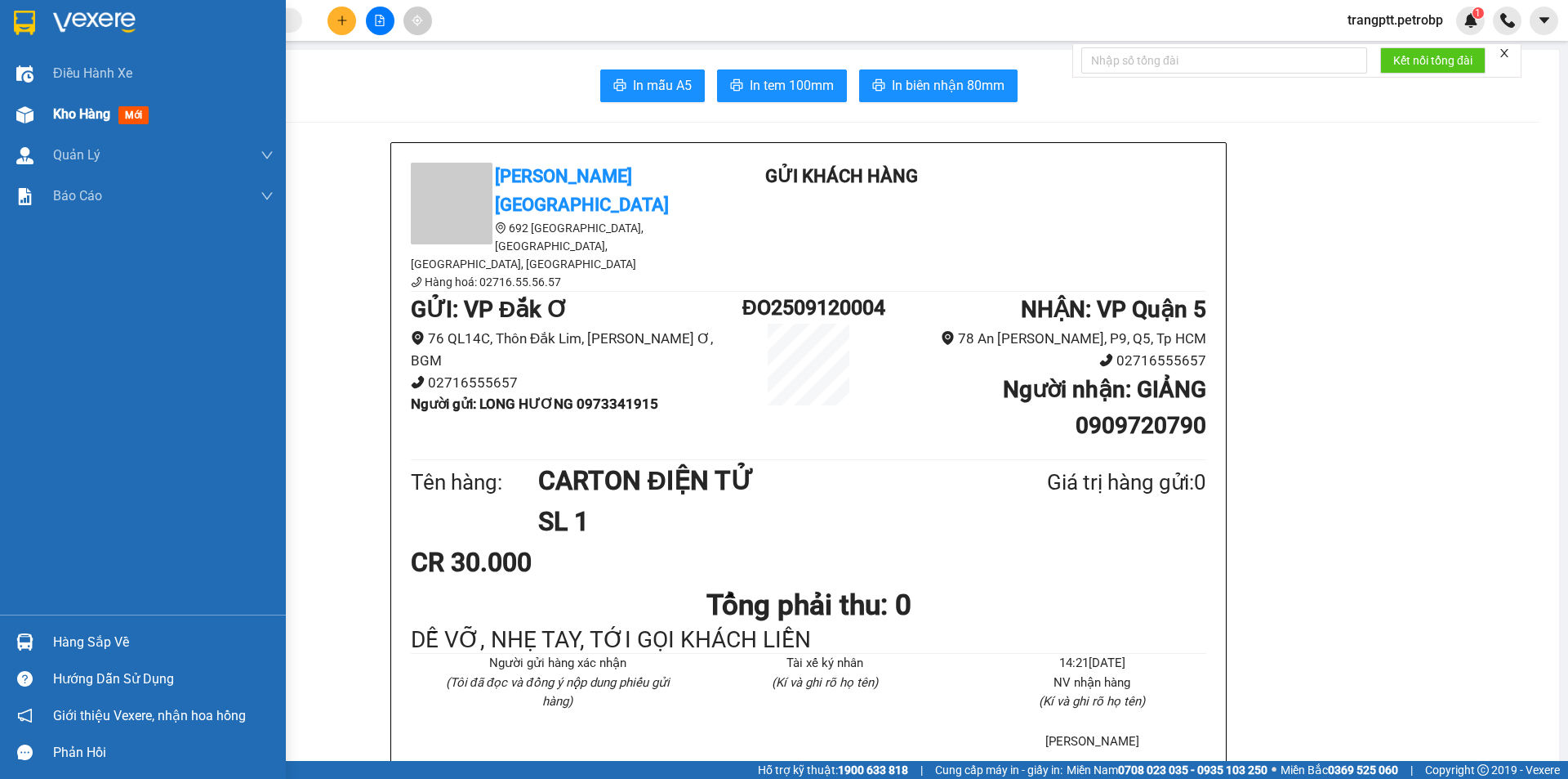
click at [57, 116] on span "Kho hàng" at bounding box center [81, 114] width 57 height 16
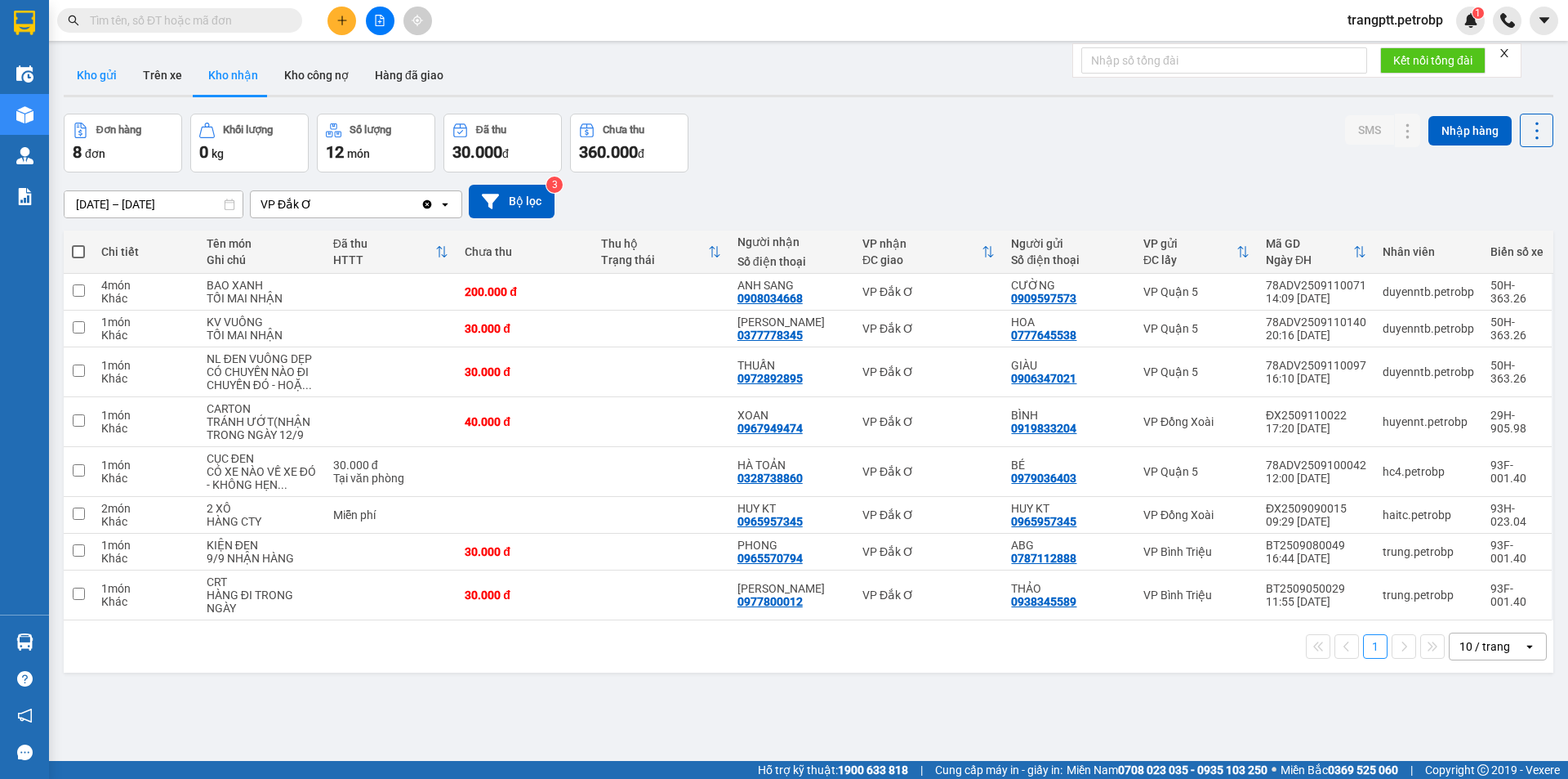
drag, startPoint x: 96, startPoint y: 66, endPoint x: 100, endPoint y: 78, distance: 12.6
click at [100, 78] on button "Kho gửi" at bounding box center [96, 76] width 66 height 39
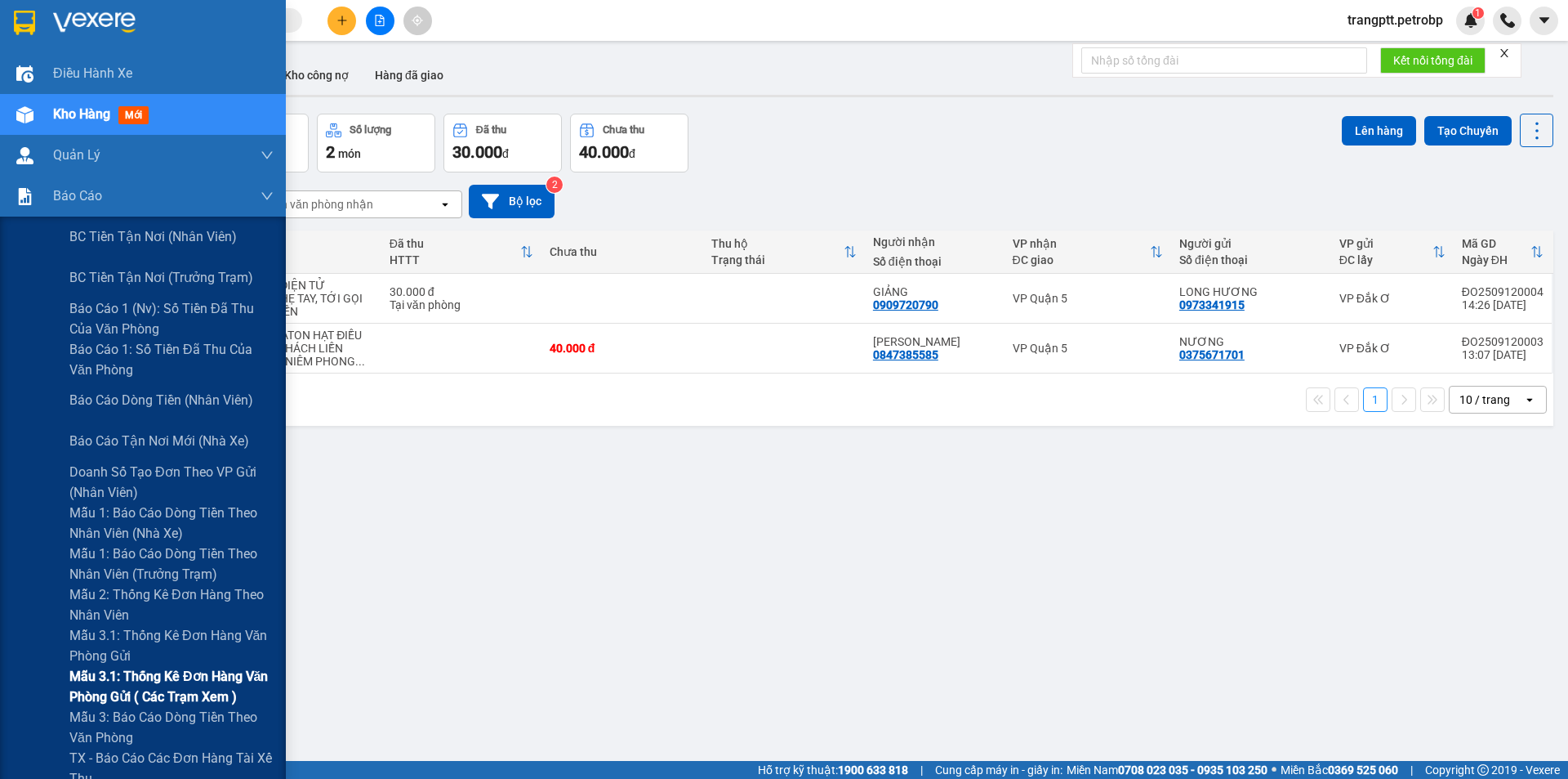
click at [147, 678] on span "Mẫu 3.1: Thống kê đơn hàng văn phòng gửi ( các trạm xem )" at bounding box center [172, 687] width 204 height 41
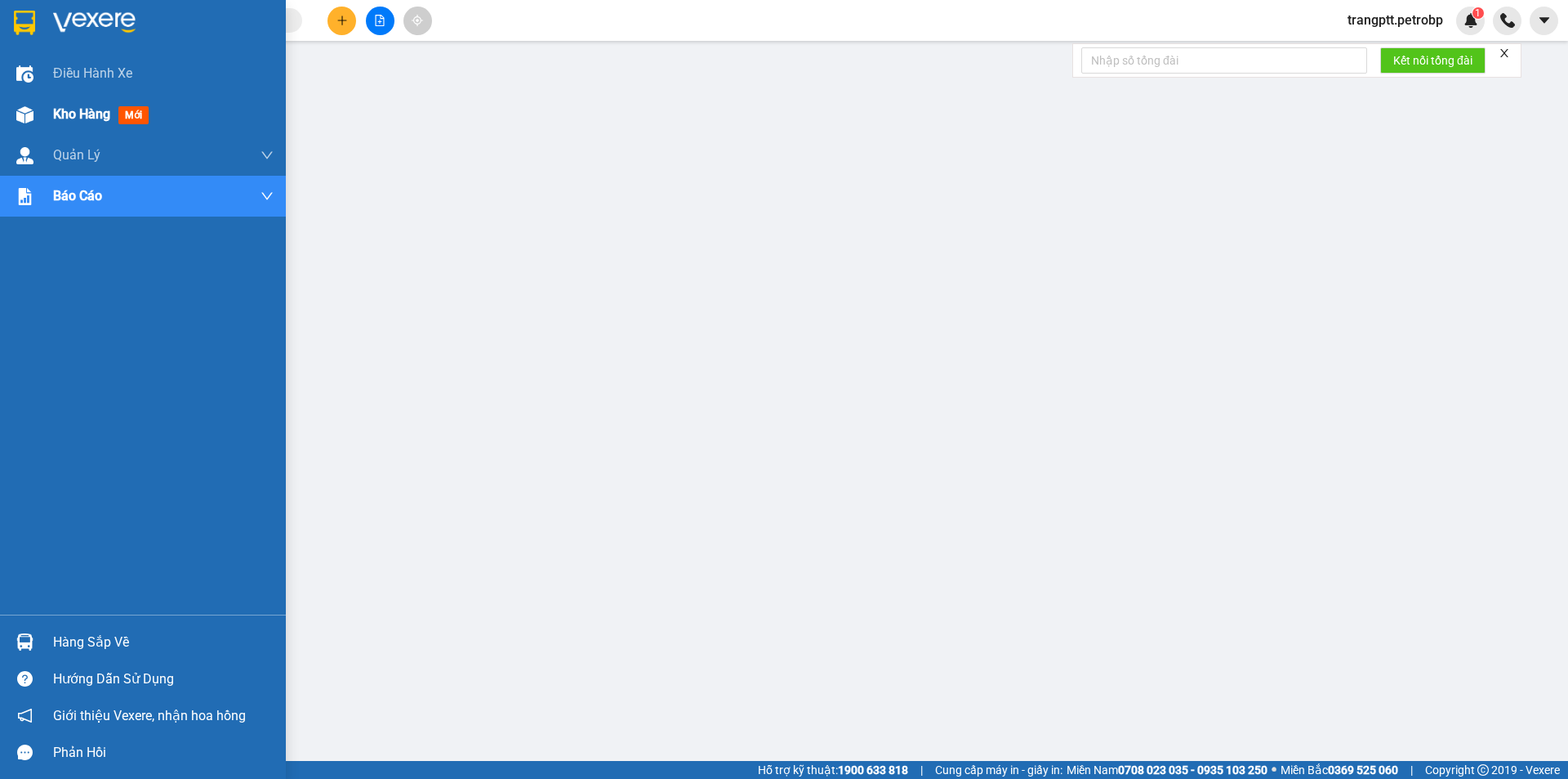
click at [41, 110] on div "Kho hàng mới" at bounding box center [143, 115] width 286 height 41
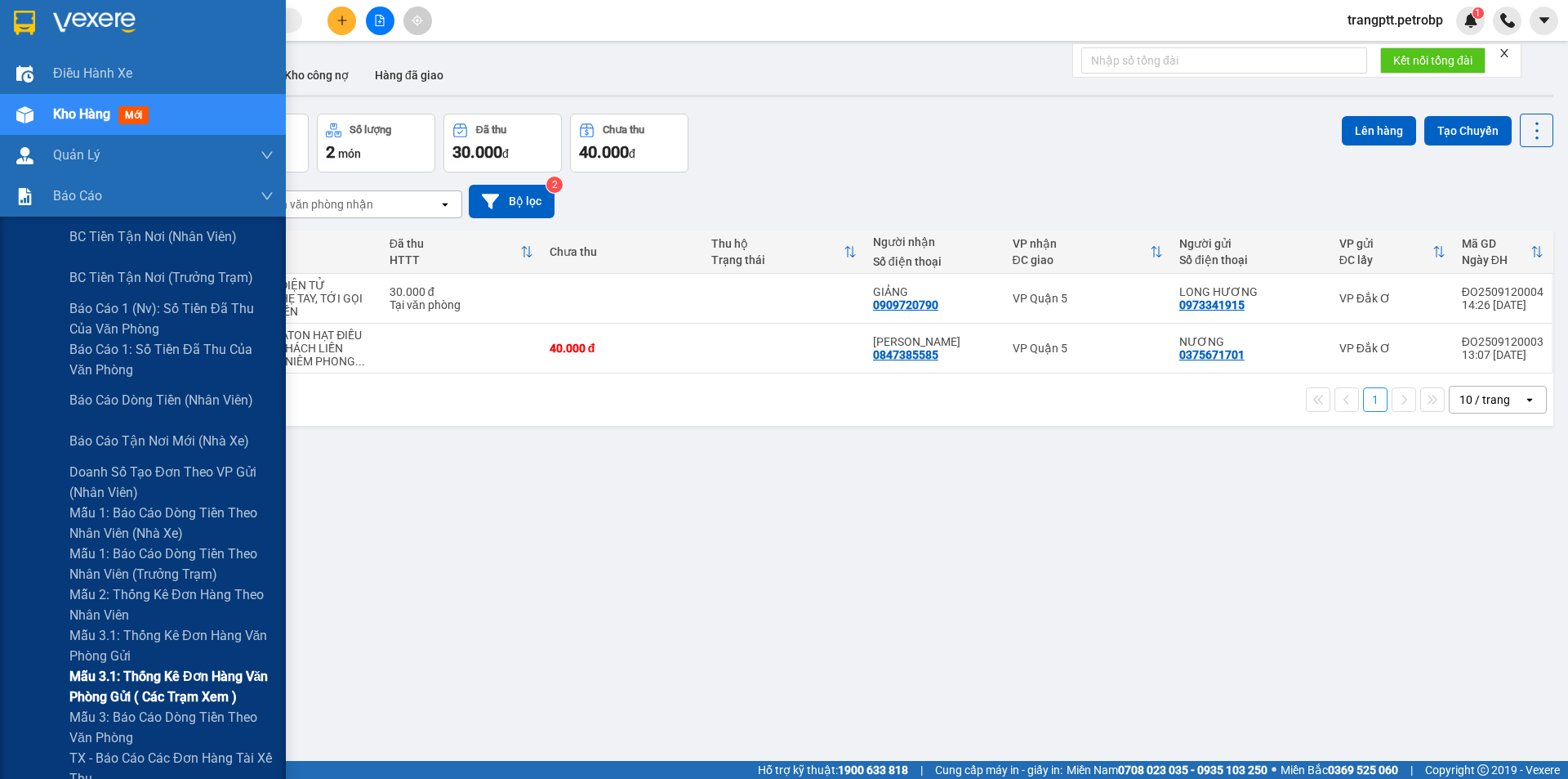
click at [154, 675] on span "Mẫu 3.1: Thống kê đơn hàng văn phòng gửi ( các trạm xem )" at bounding box center [172, 687] width 204 height 41
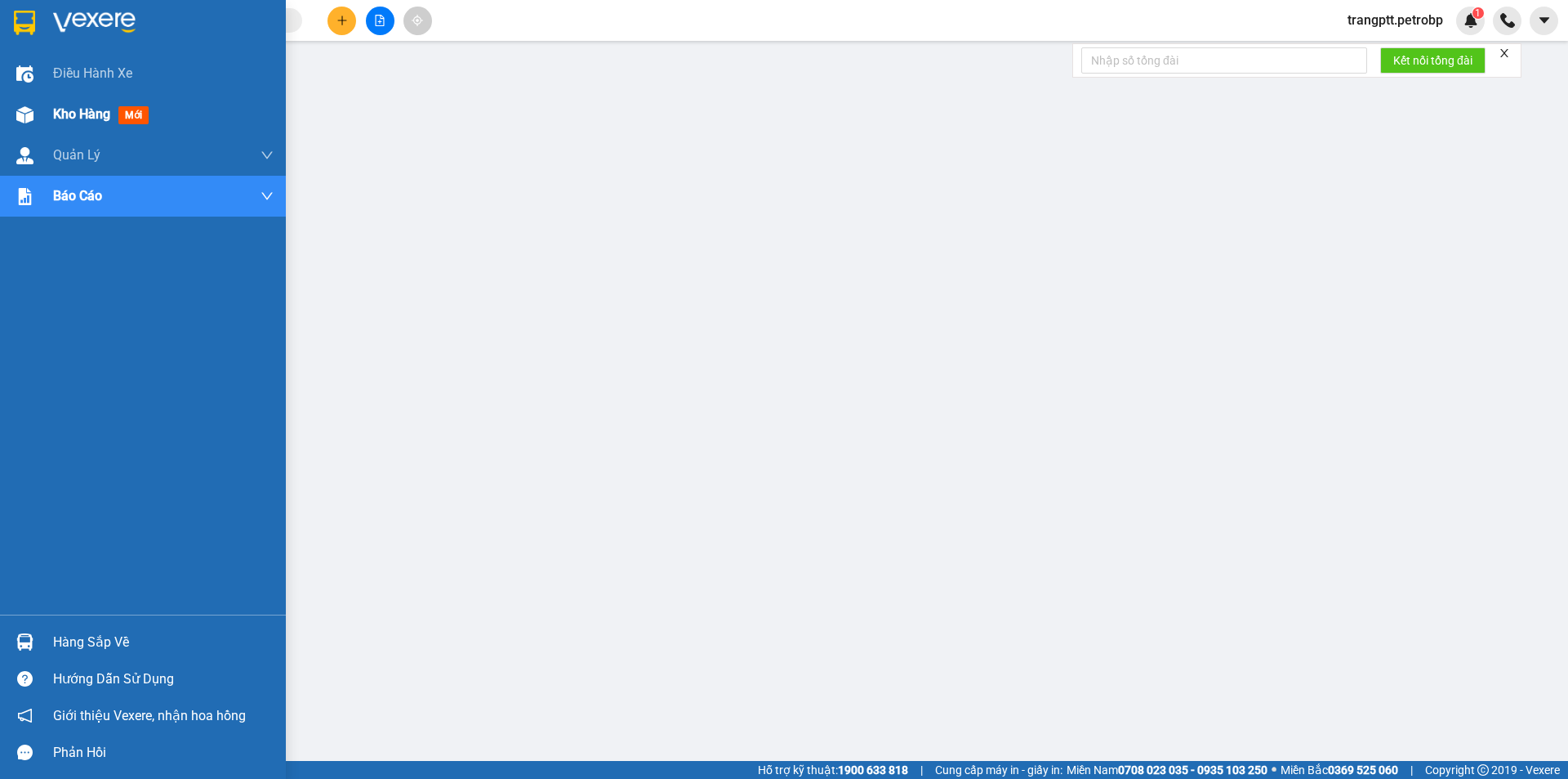
click at [65, 106] on span "Kho hàng" at bounding box center [81, 114] width 57 height 16
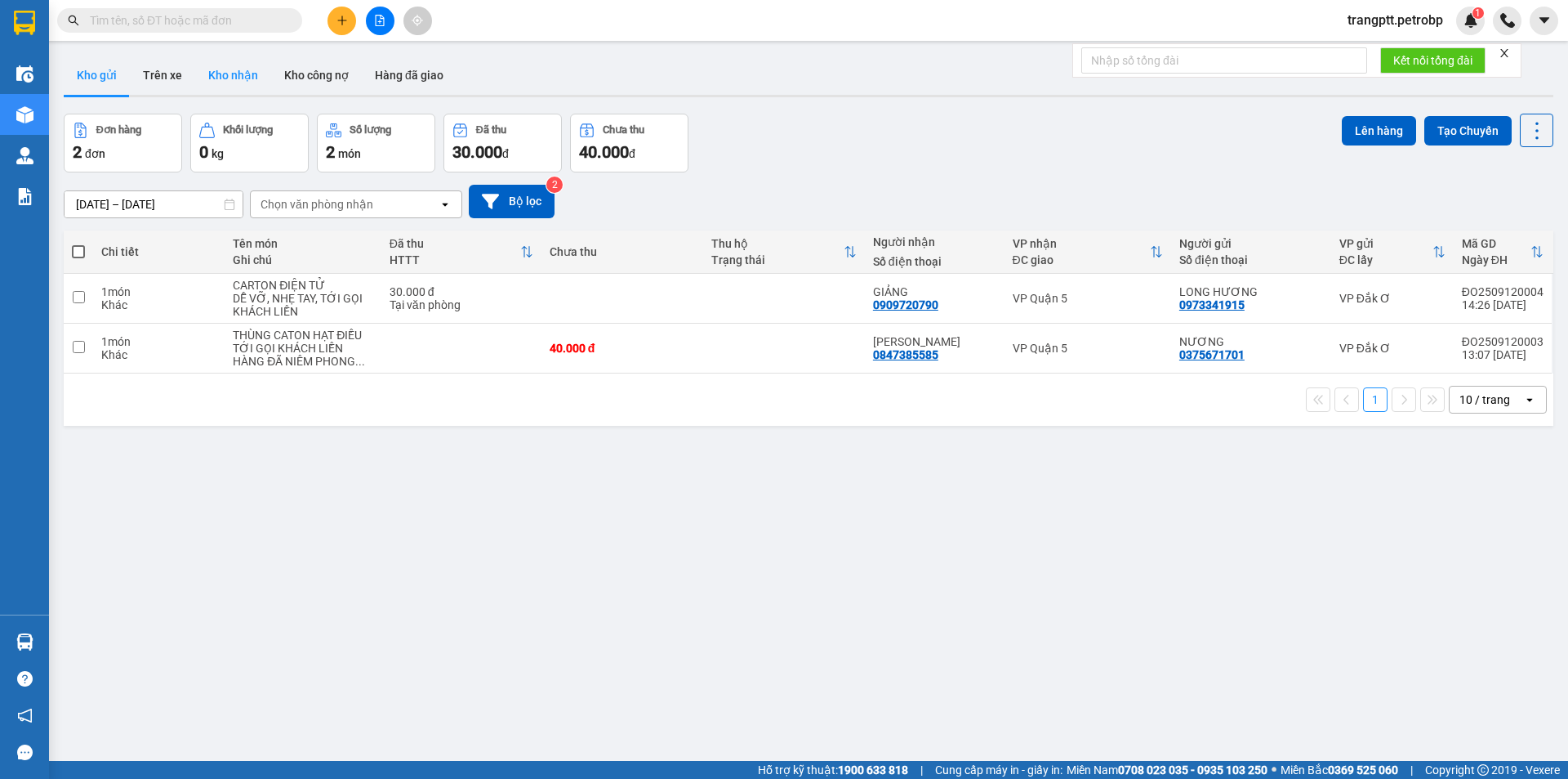
click at [226, 68] on button "Kho nhận" at bounding box center [232, 76] width 76 height 39
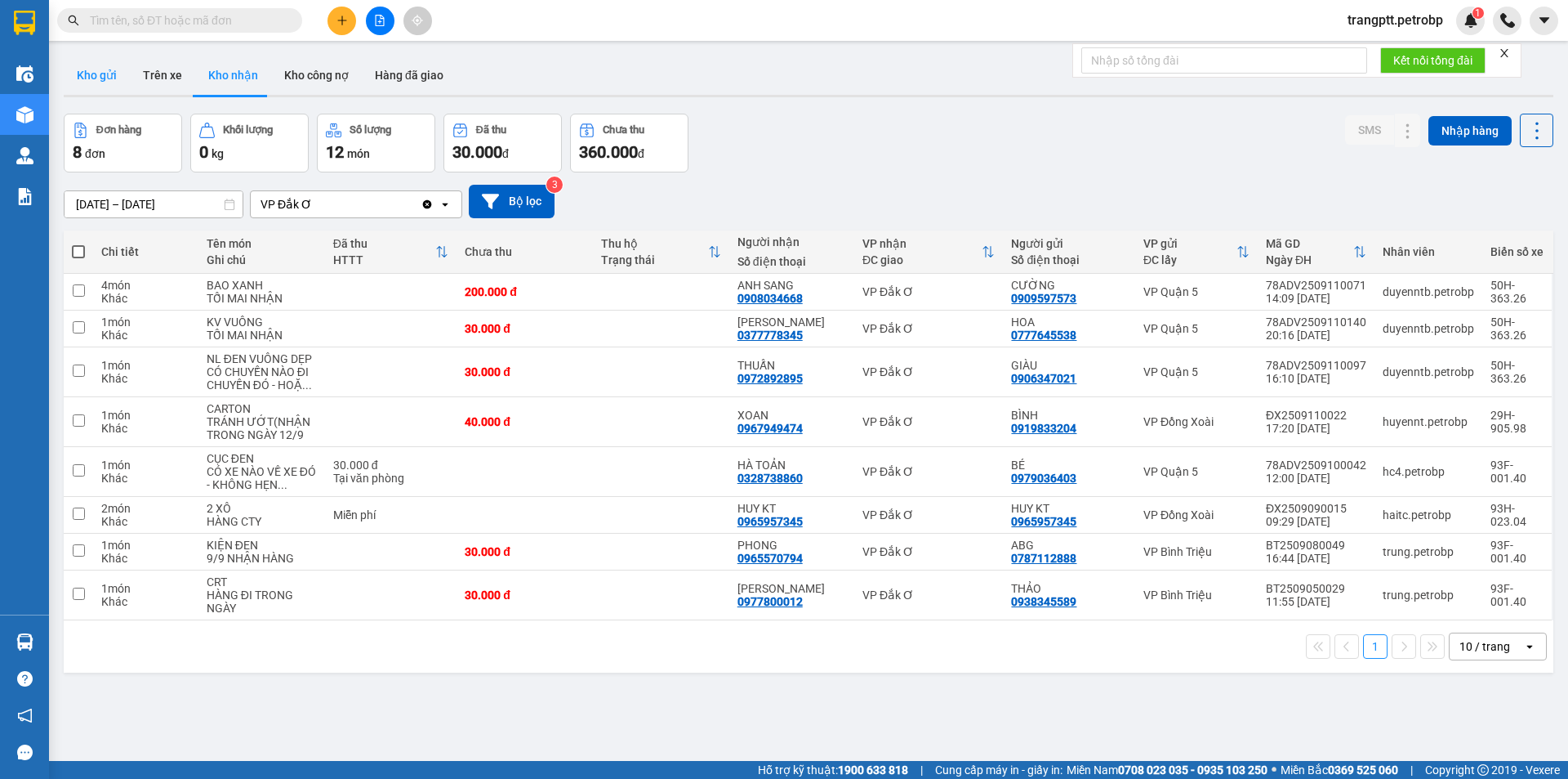
click at [71, 71] on button "Kho gửi" at bounding box center [96, 76] width 66 height 39
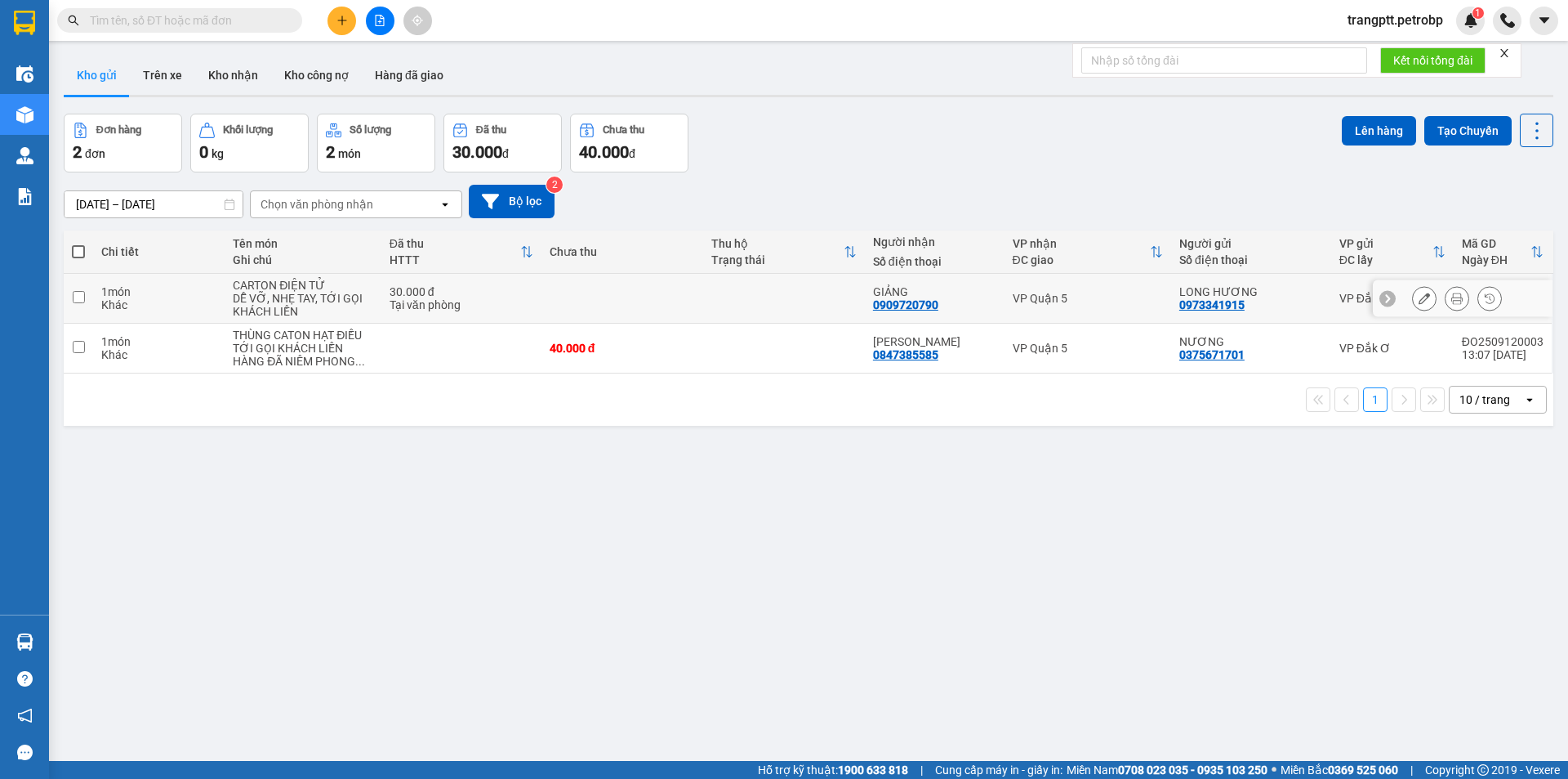
click at [1445, 290] on button at bounding box center [1456, 298] width 23 height 28
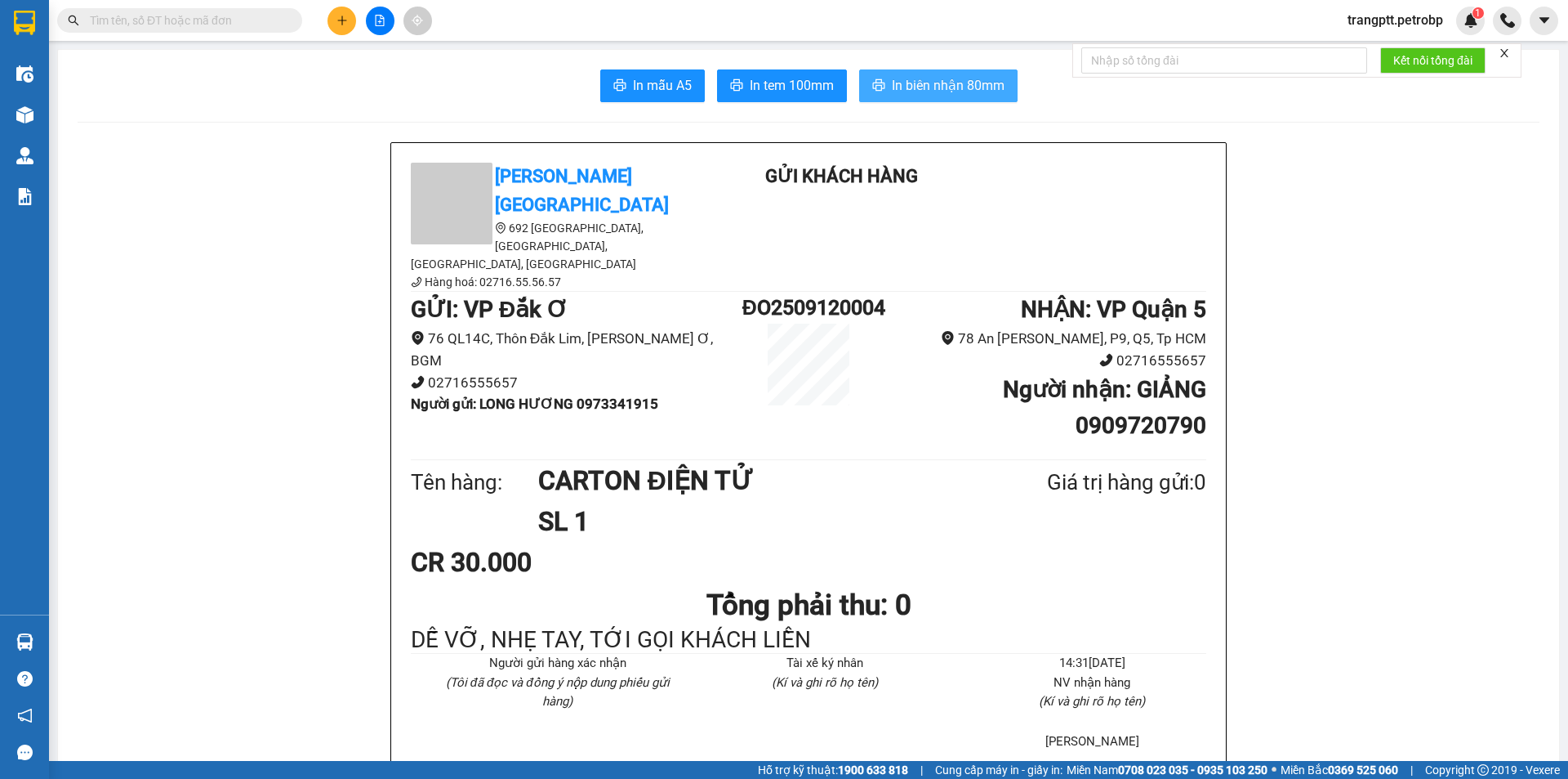
click at [972, 86] on span "In biên nhận 80mm" at bounding box center [948, 85] width 113 height 21
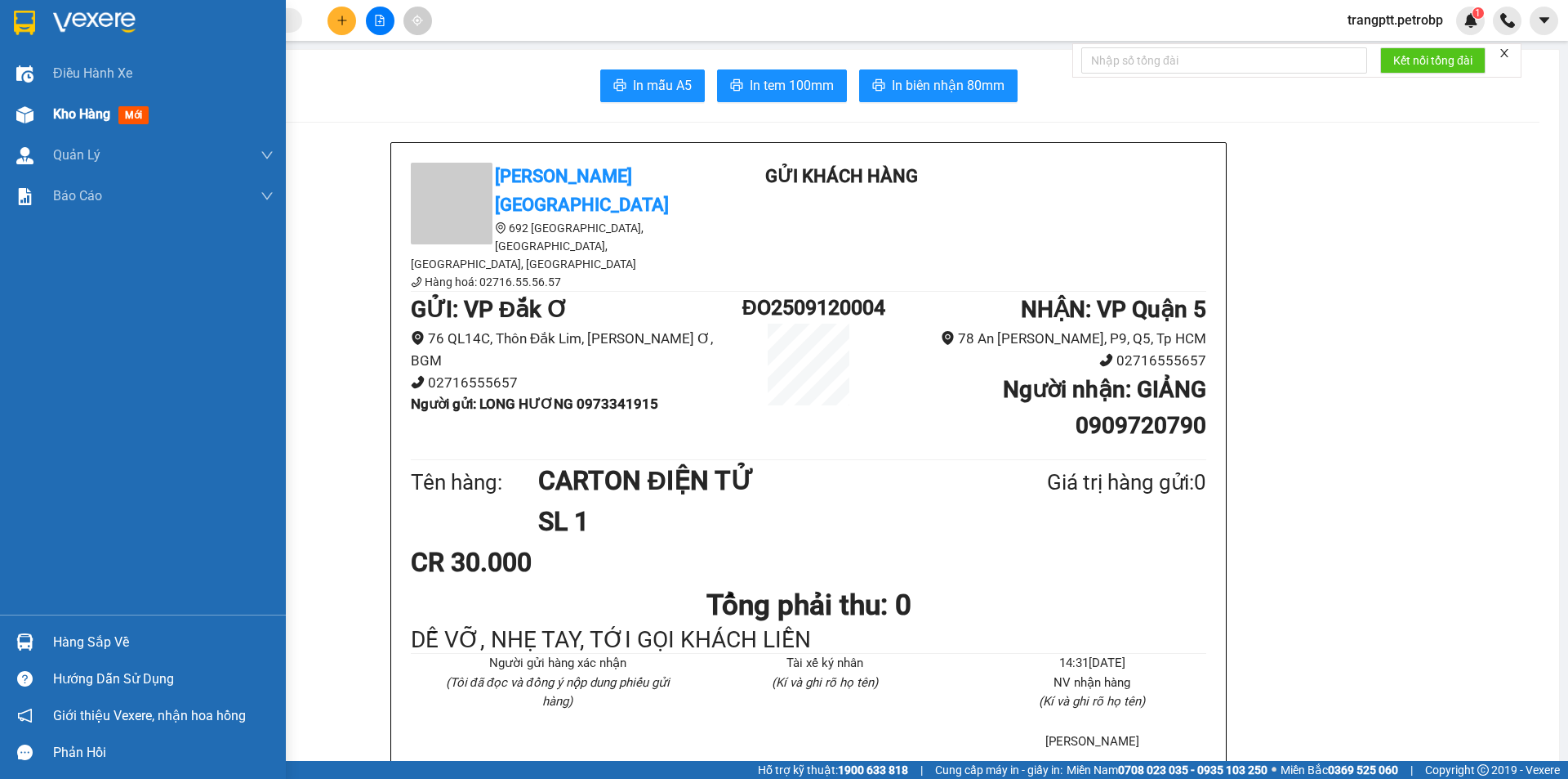
click at [44, 114] on div "Kho hàng mới" at bounding box center [143, 115] width 286 height 41
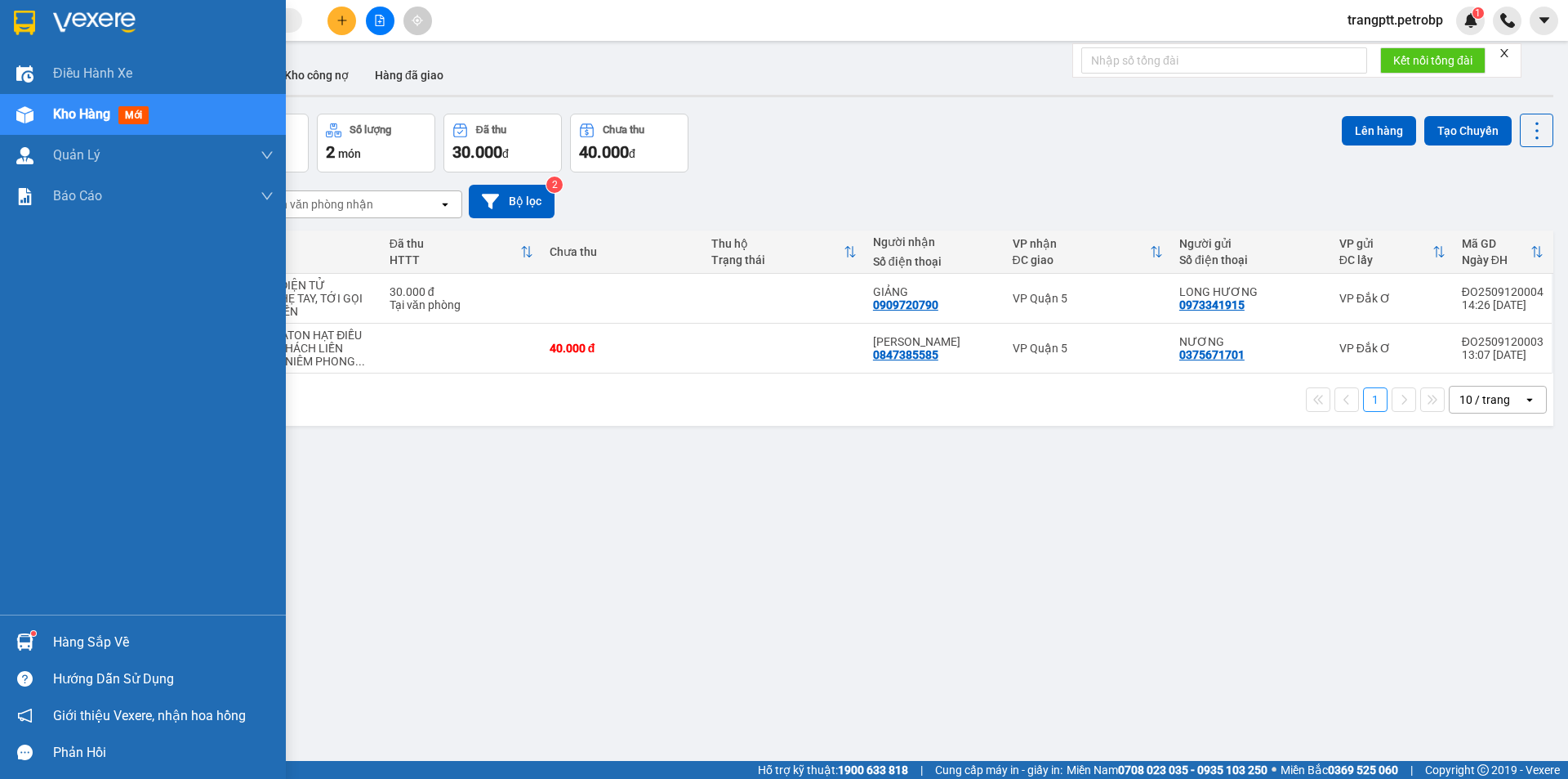
click at [85, 645] on div "Hàng sắp về" at bounding box center [163, 642] width 221 height 25
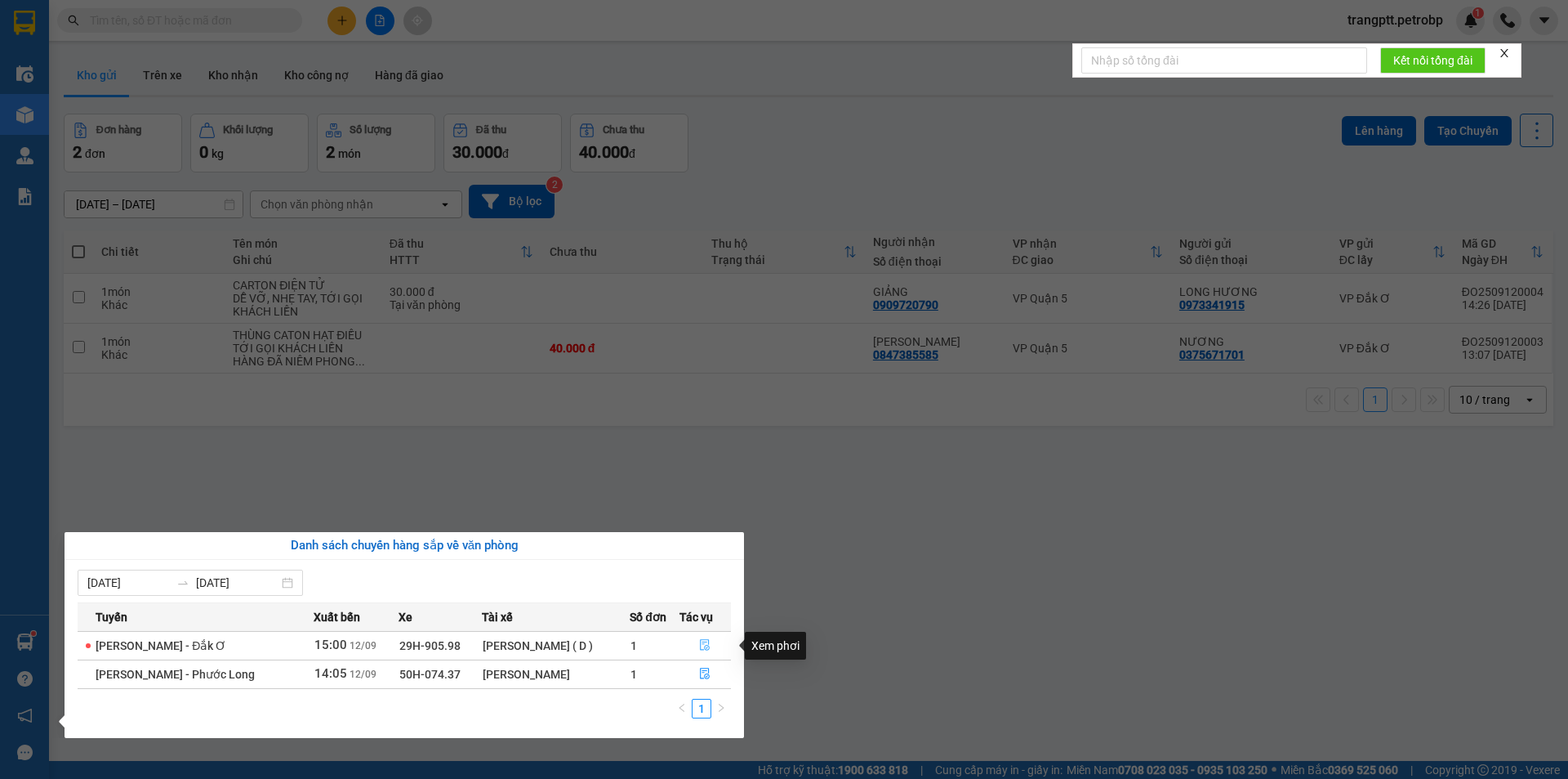
click at [707, 644] on icon "file-done" at bounding box center [705, 645] width 12 height 12
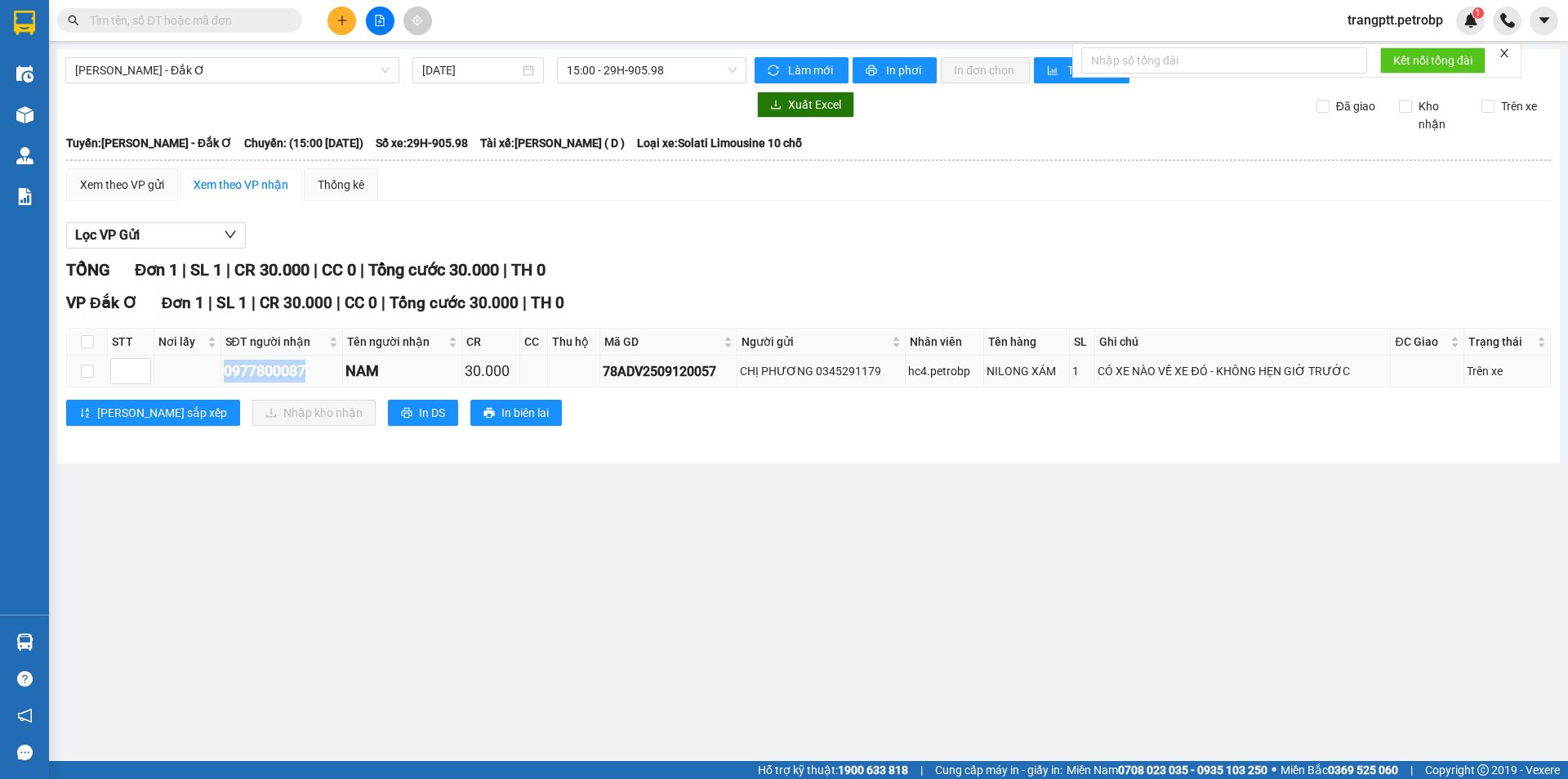
drag, startPoint x: 223, startPoint y: 370, endPoint x: 316, endPoint y: 385, distance: 94.2
click at [316, 385] on td "0977800087" at bounding box center [282, 371] width 123 height 31
copy div "0977800087"
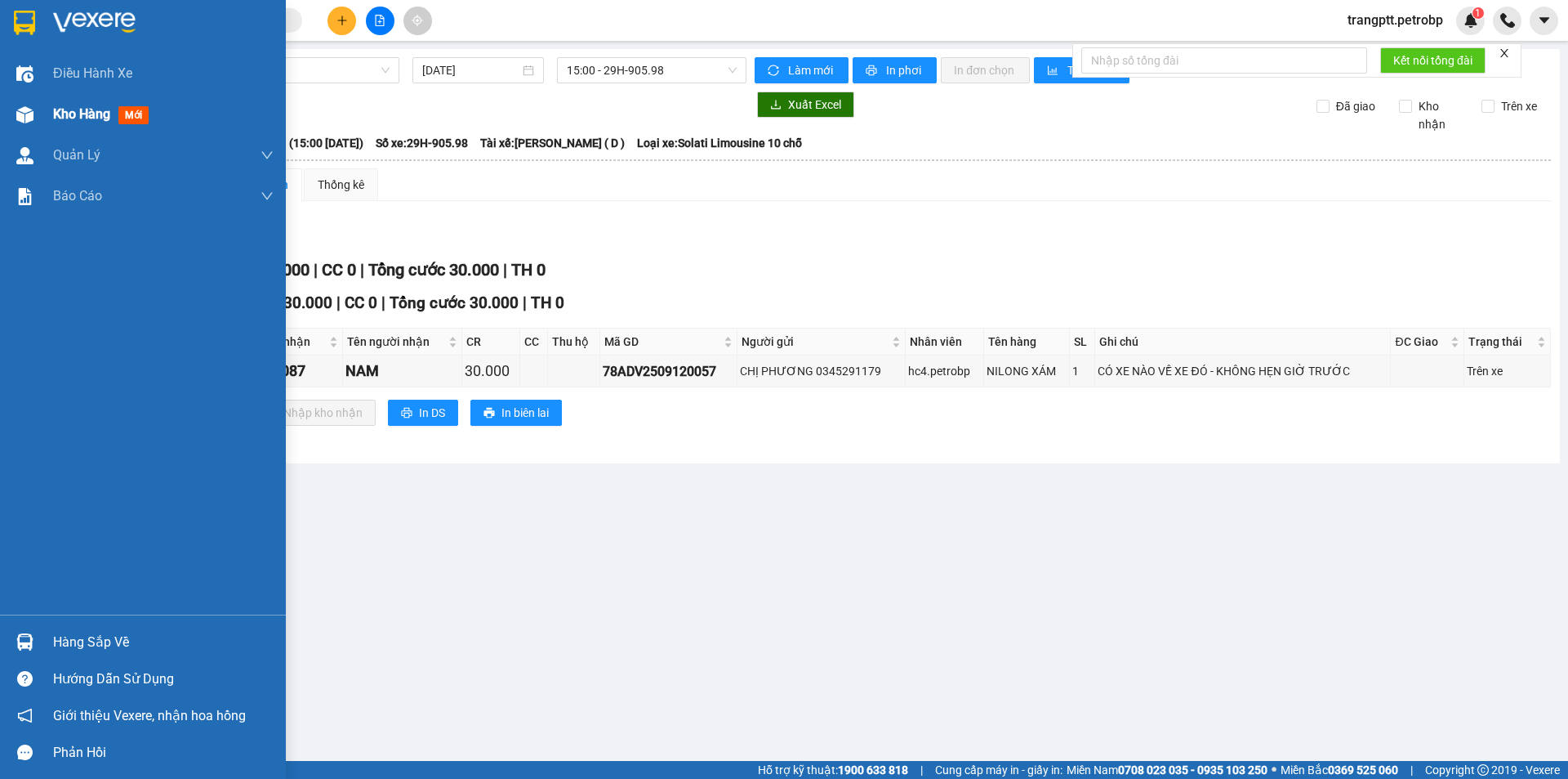
click at [42, 115] on div "Kho hàng mới" at bounding box center [143, 115] width 286 height 41
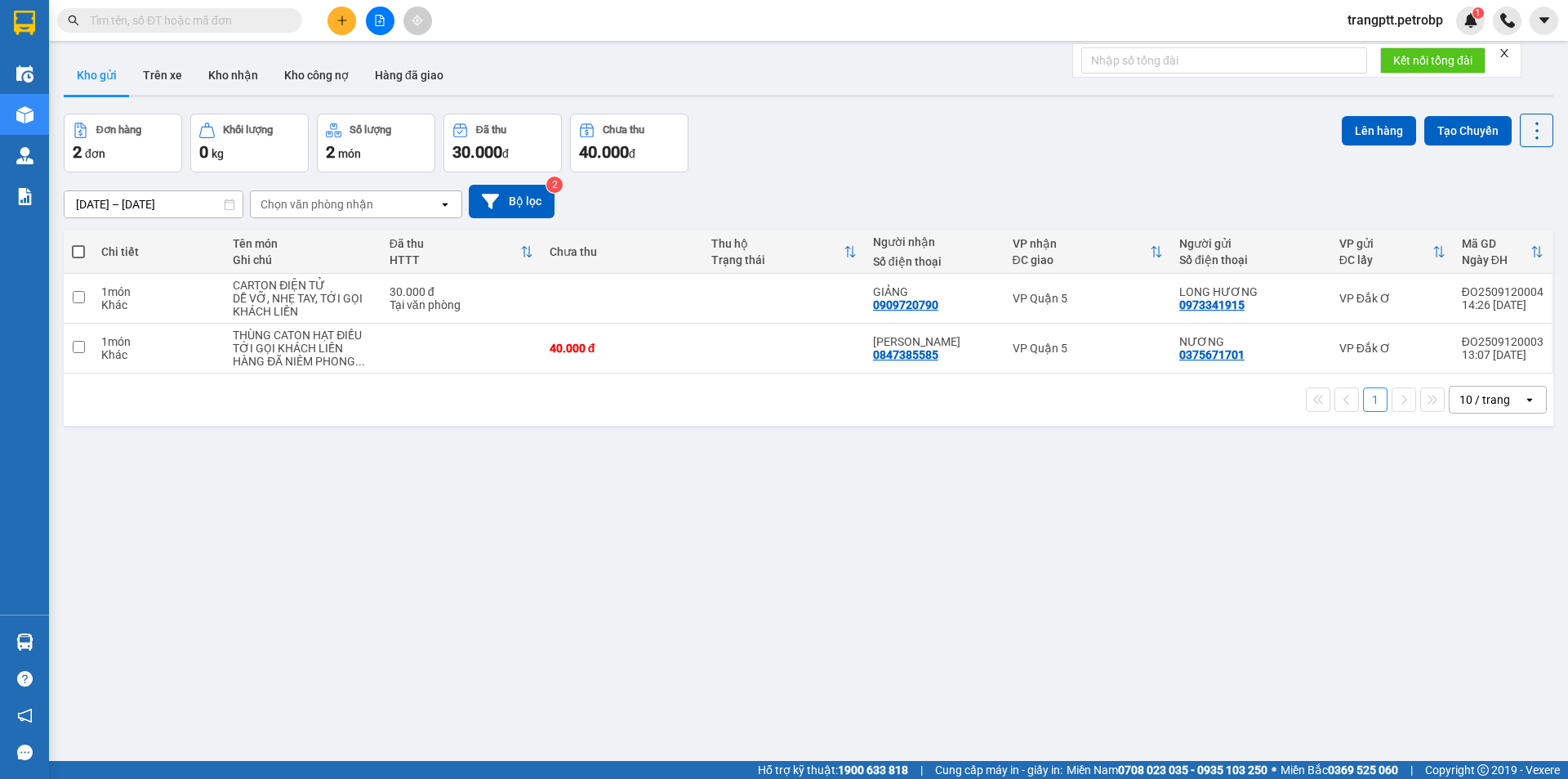
click at [75, 249] on span at bounding box center [77, 251] width 13 height 13
click at [78, 243] on input "checkbox" at bounding box center [78, 243] width 0 height 0
checkbox input "true"
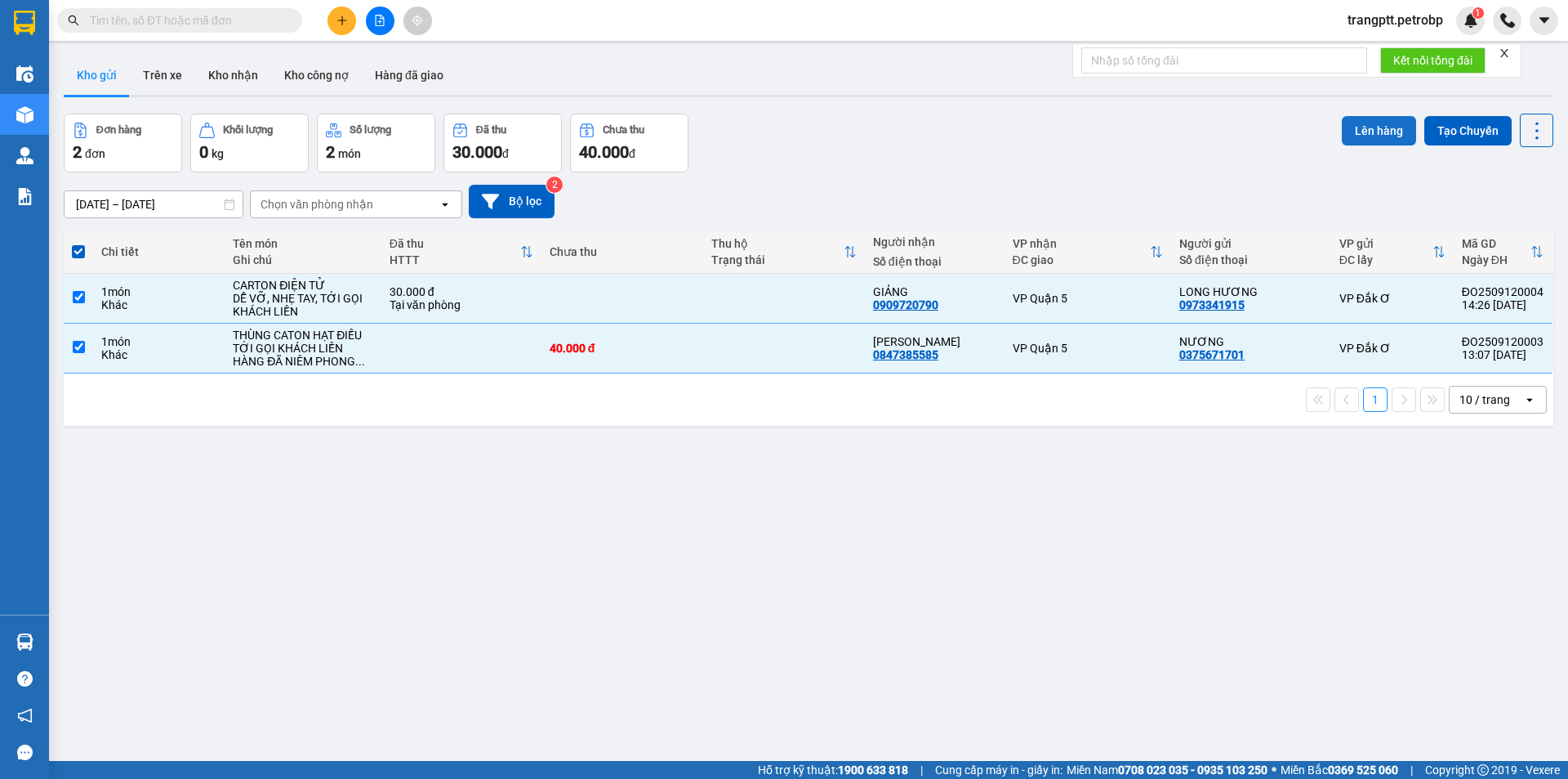
click at [1363, 126] on button "Lên hàng" at bounding box center [1380, 130] width 75 height 29
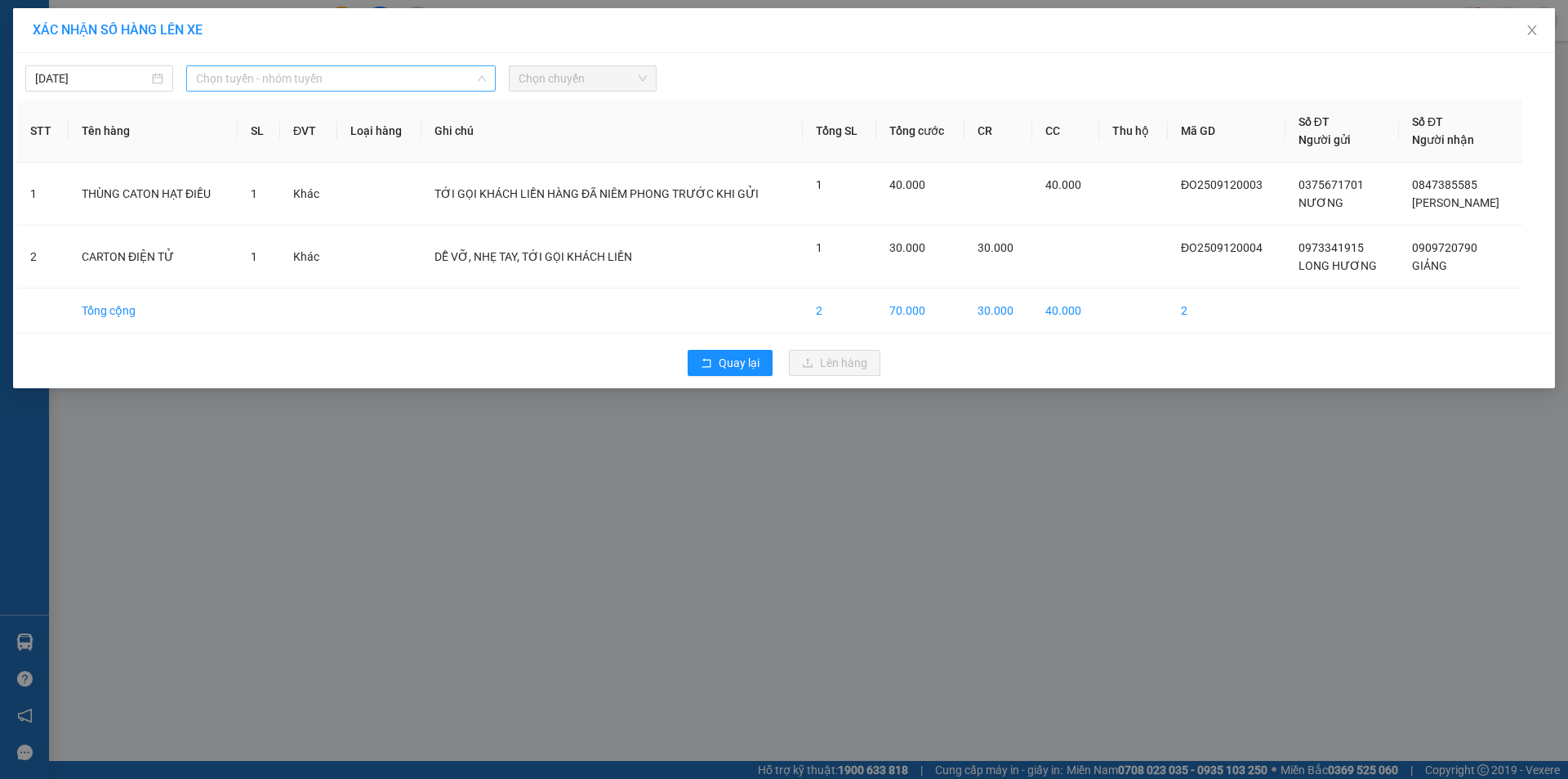
drag, startPoint x: 266, startPoint y: 78, endPoint x: 341, endPoint y: 140, distance: 97.3
click at [267, 78] on span "Chọn tuyến - nhóm tuyến" at bounding box center [341, 78] width 290 height 25
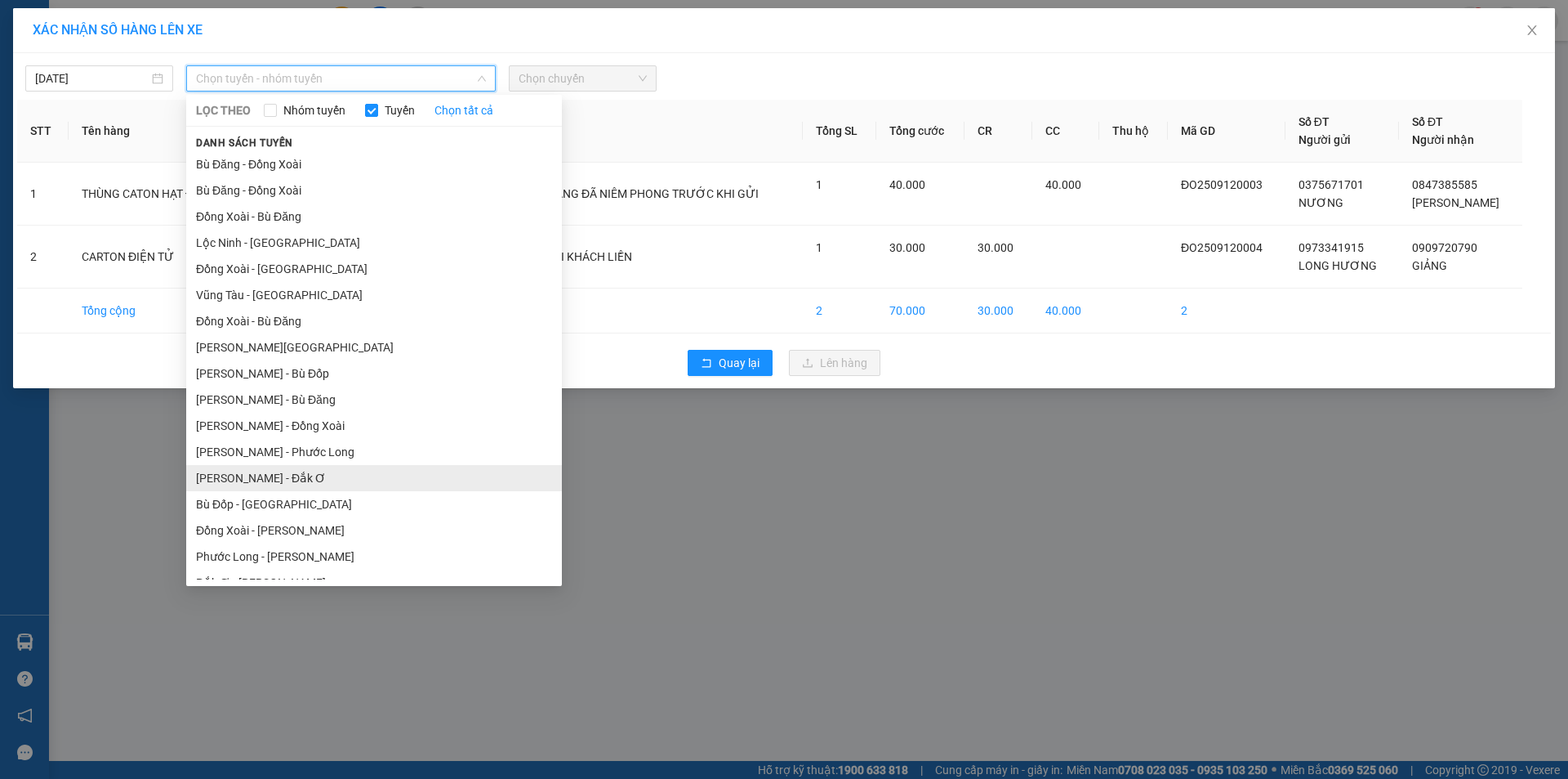
scroll to position [95, 0]
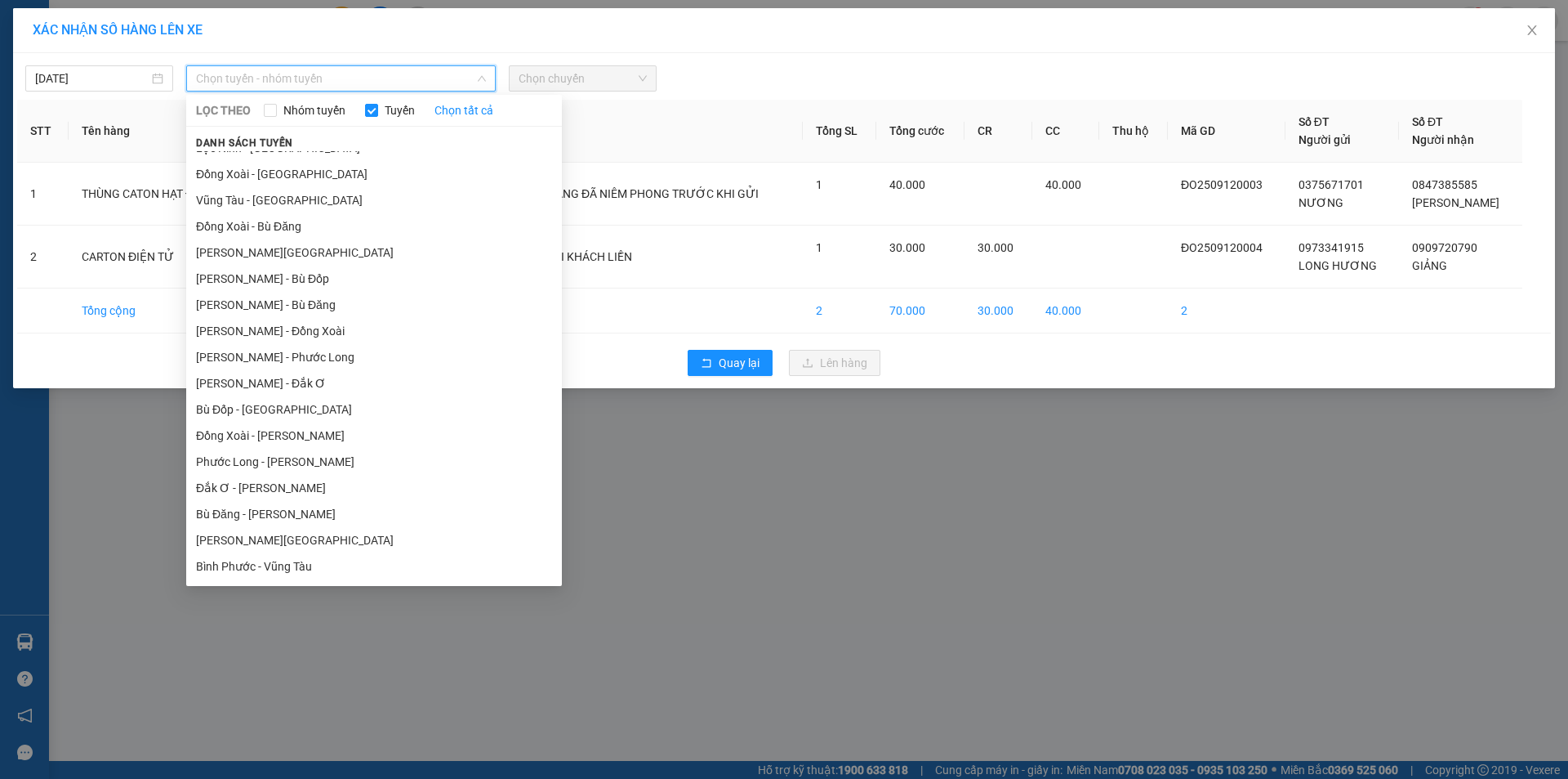
drag, startPoint x: 265, startPoint y: 488, endPoint x: 285, endPoint y: 477, distance: 22.8
click at [265, 487] on li "Đắk Ơ - [PERSON_NAME]" at bounding box center [374, 488] width 376 height 26
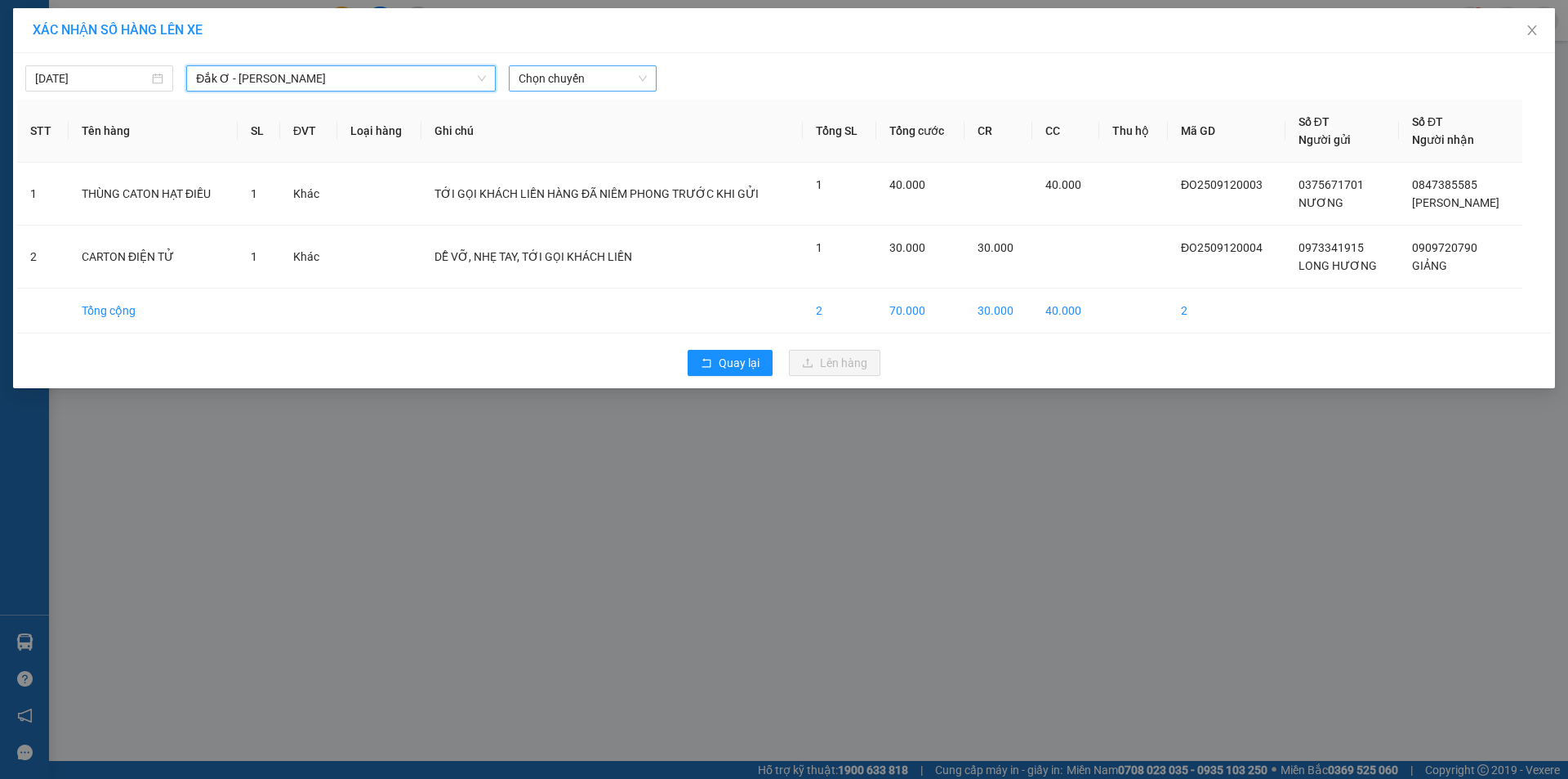
click at [541, 83] on span "Chọn chuyến" at bounding box center [582, 78] width 128 height 25
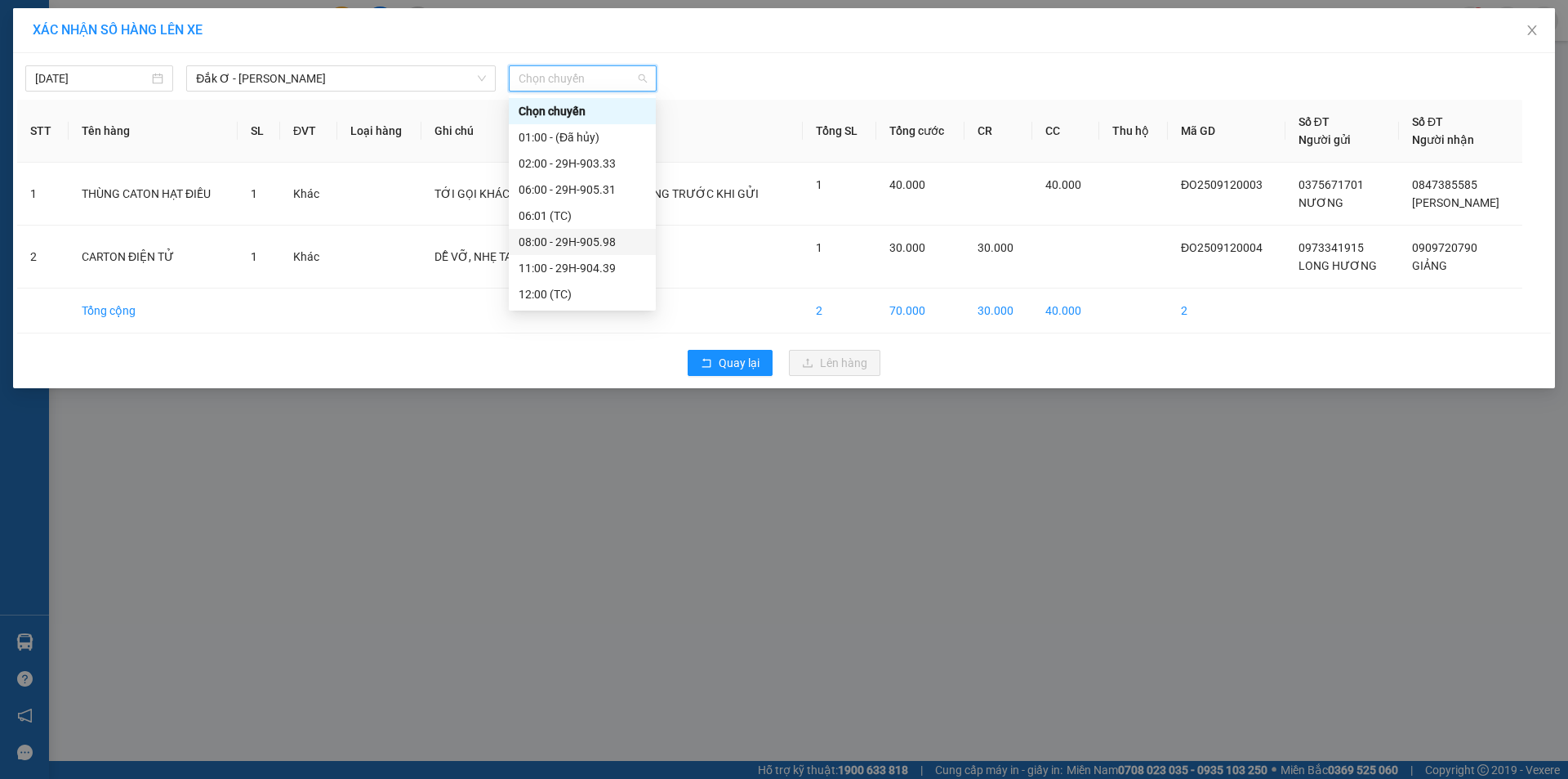
scroll to position [78, 0]
click at [565, 265] on div "15:00 - 29H-903.33" at bounding box center [582, 268] width 127 height 18
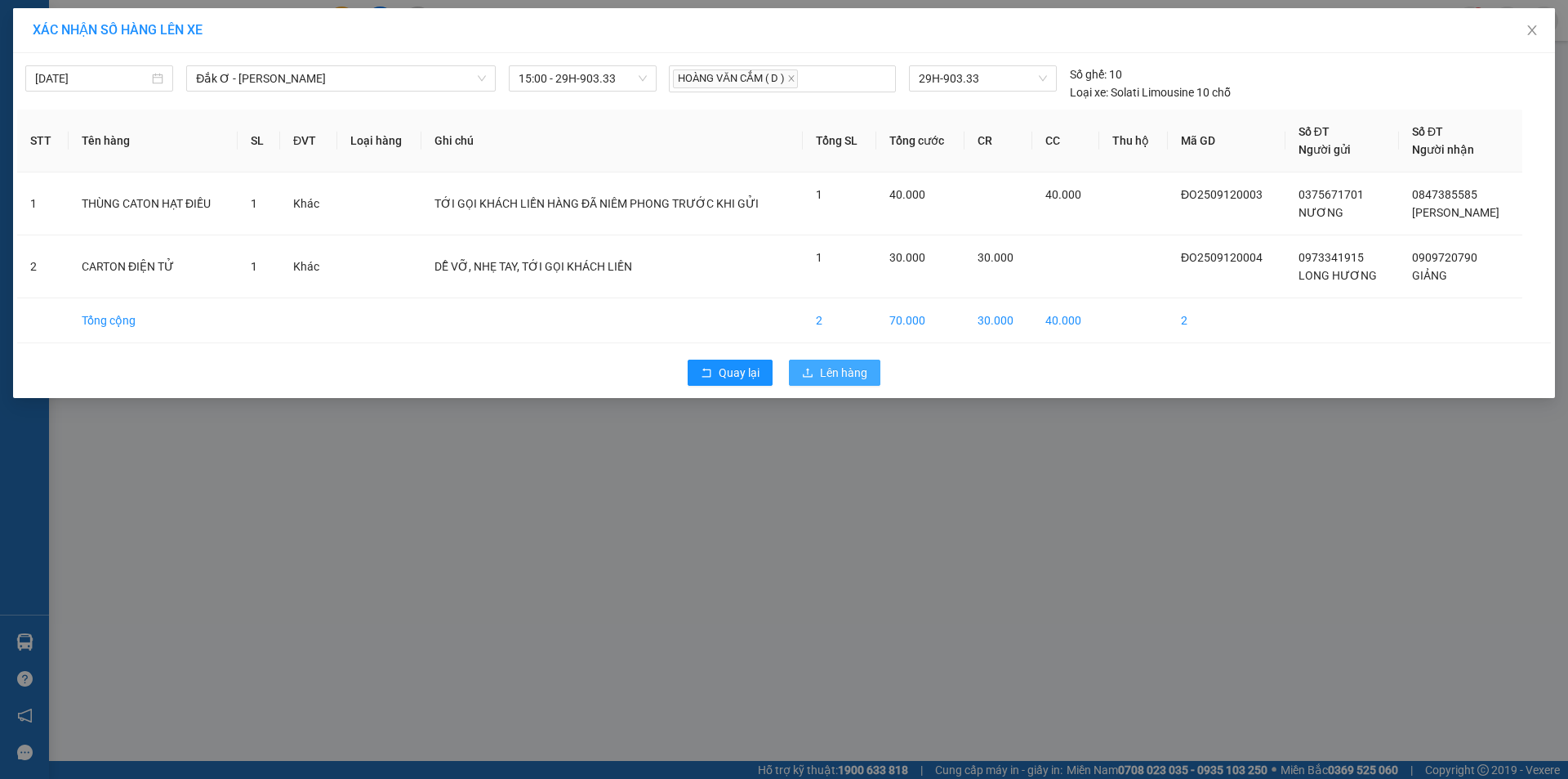
click at [835, 374] on span "Lên hàng" at bounding box center [843, 373] width 47 height 18
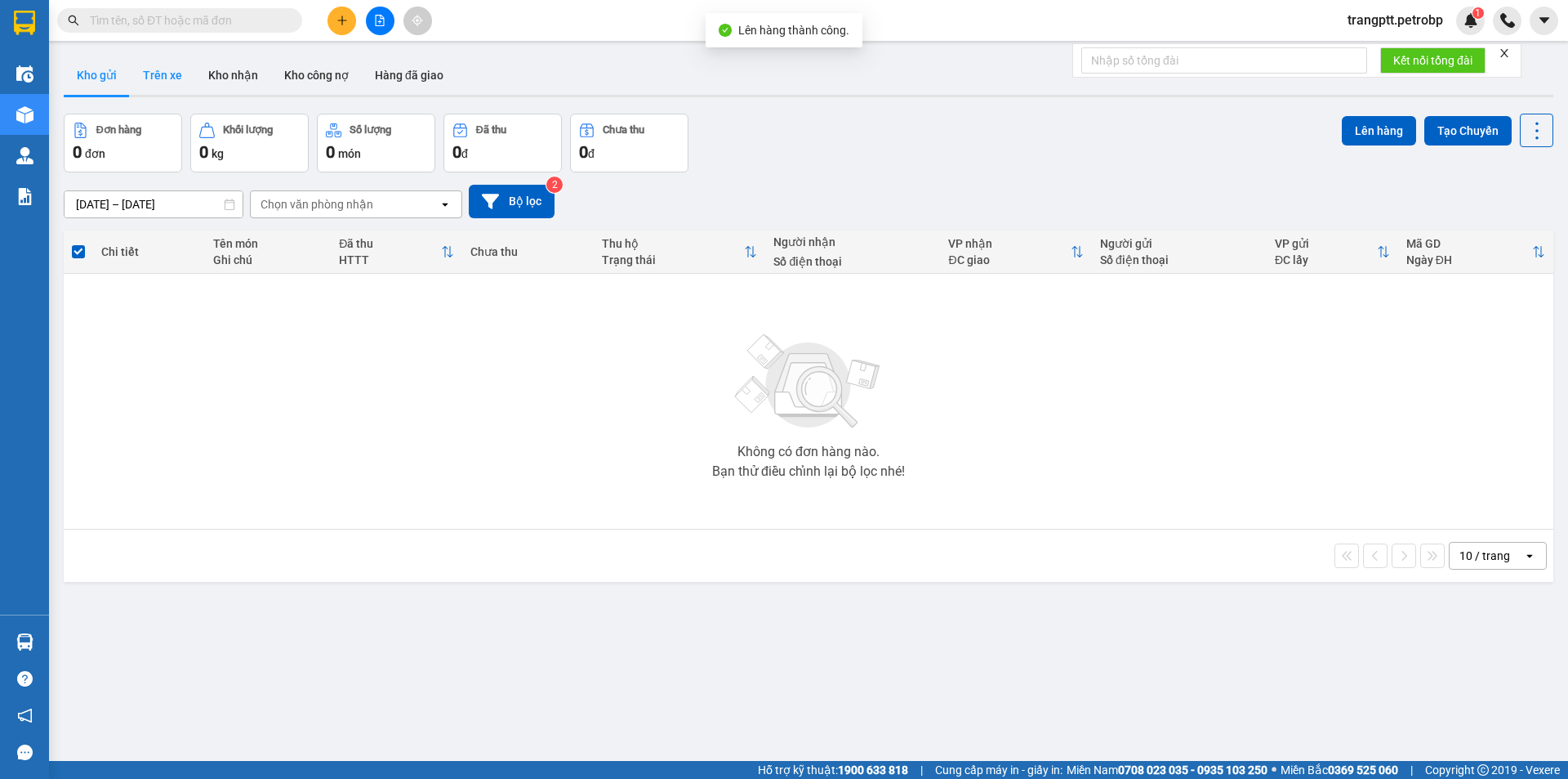
click at [165, 69] on button "Trên xe" at bounding box center [162, 76] width 66 height 39
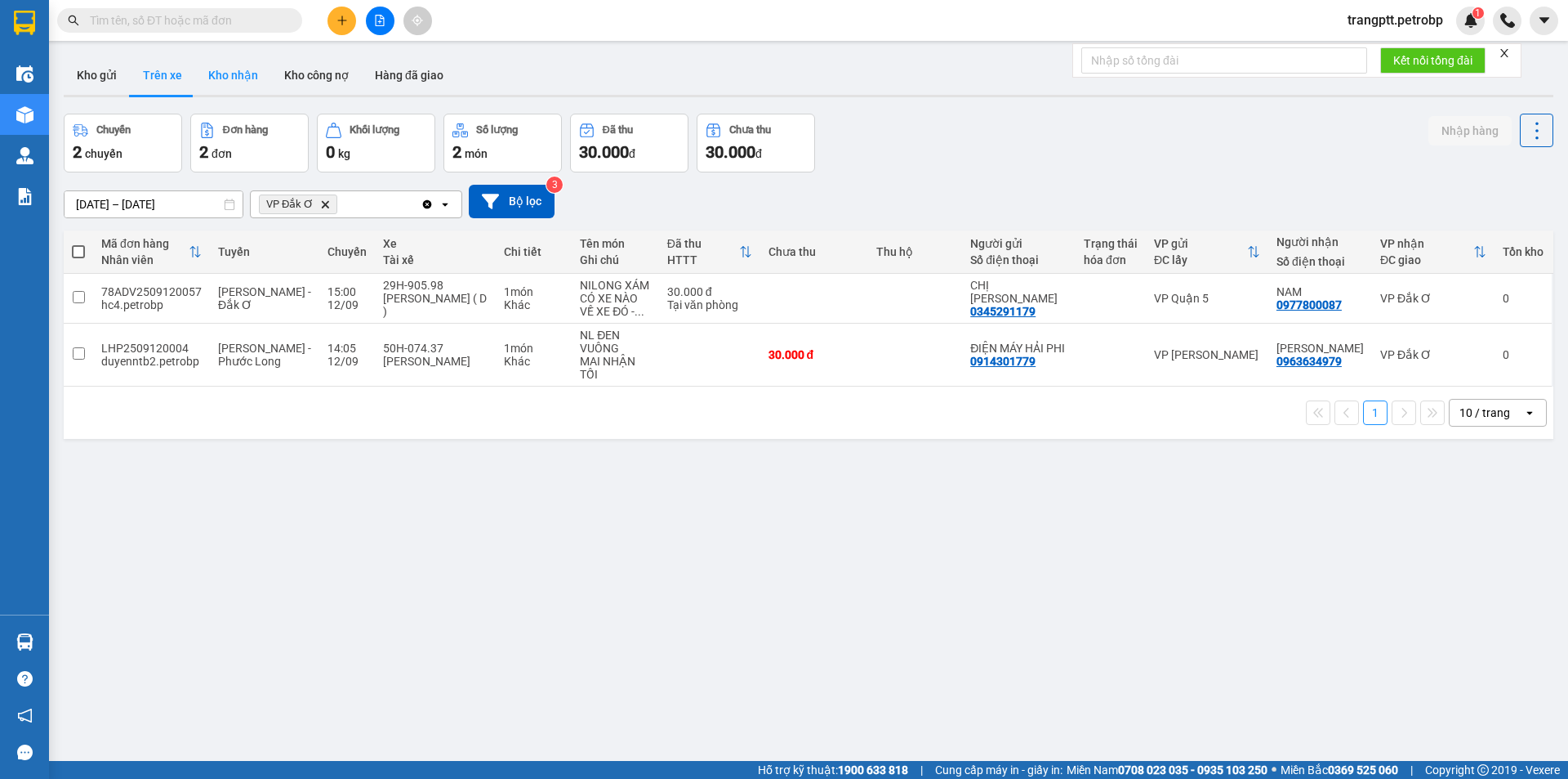
click at [235, 74] on button "Kho nhận" at bounding box center [232, 76] width 76 height 39
type input "[DATE] – [DATE]"
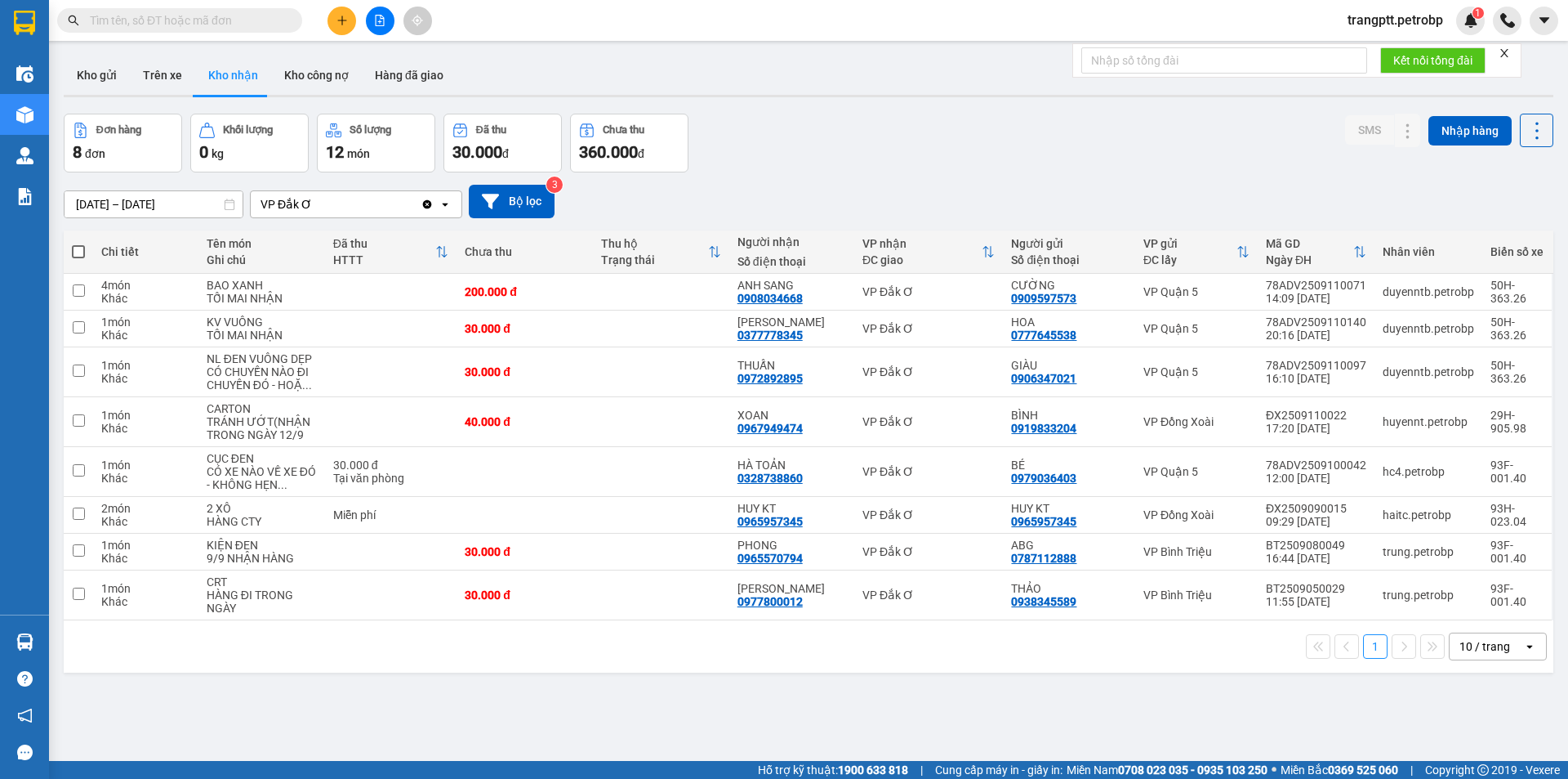
click at [382, 25] on icon "file-add" at bounding box center [380, 21] width 12 height 12
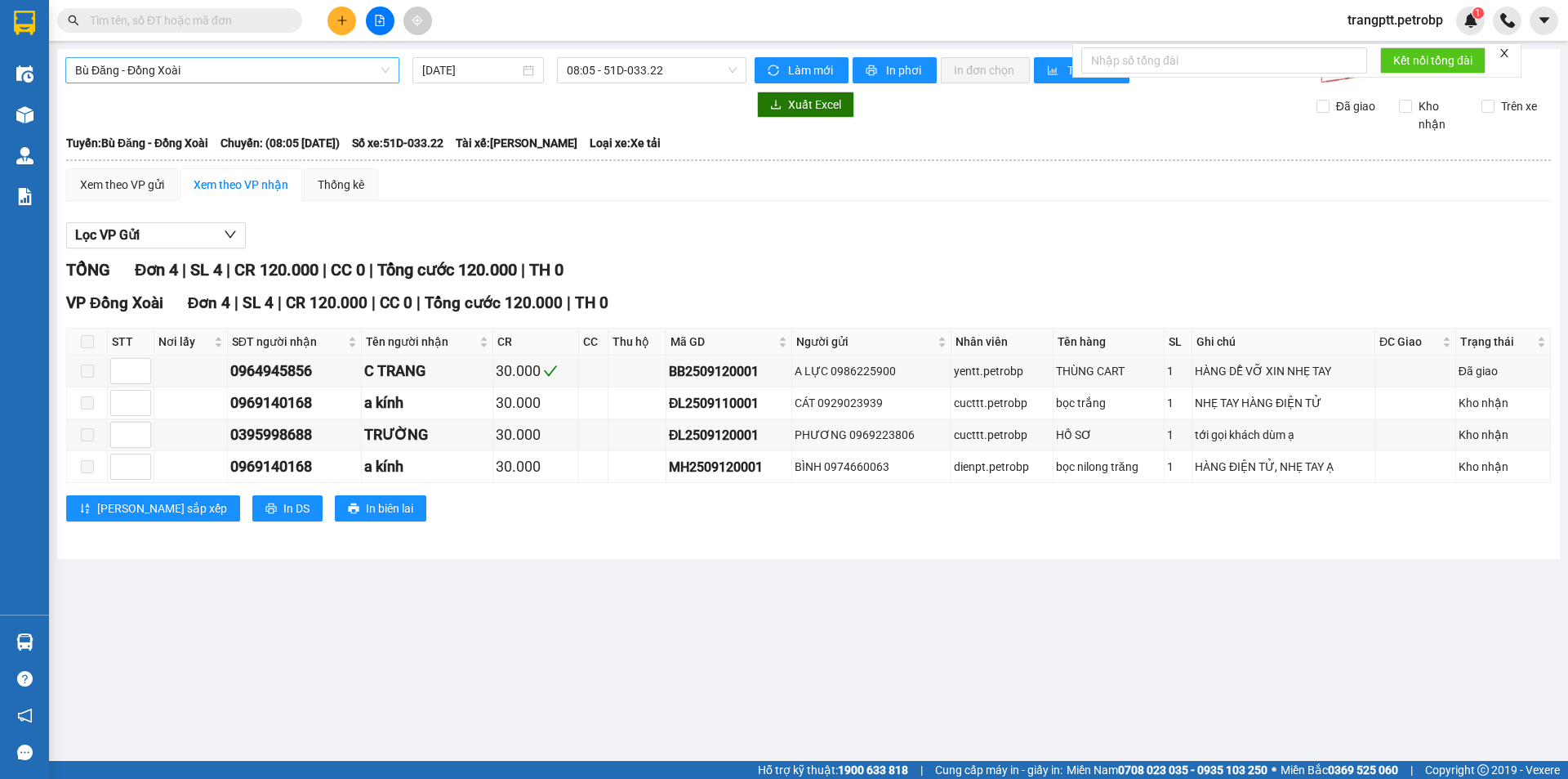
click at [306, 69] on span "Bù Đăng - Đồng Xoài" at bounding box center [232, 70] width 315 height 25
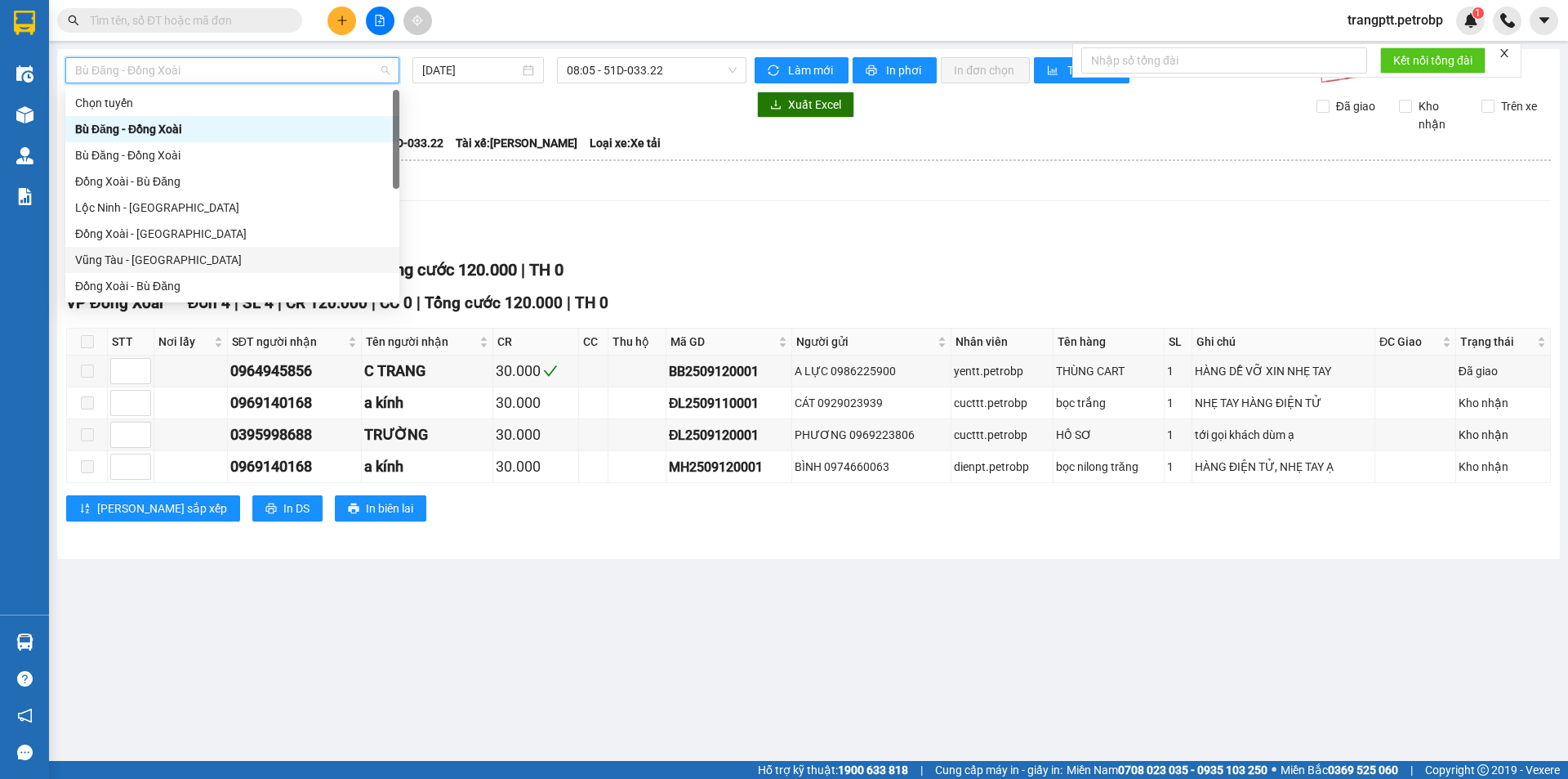
scroll to position [340, 0]
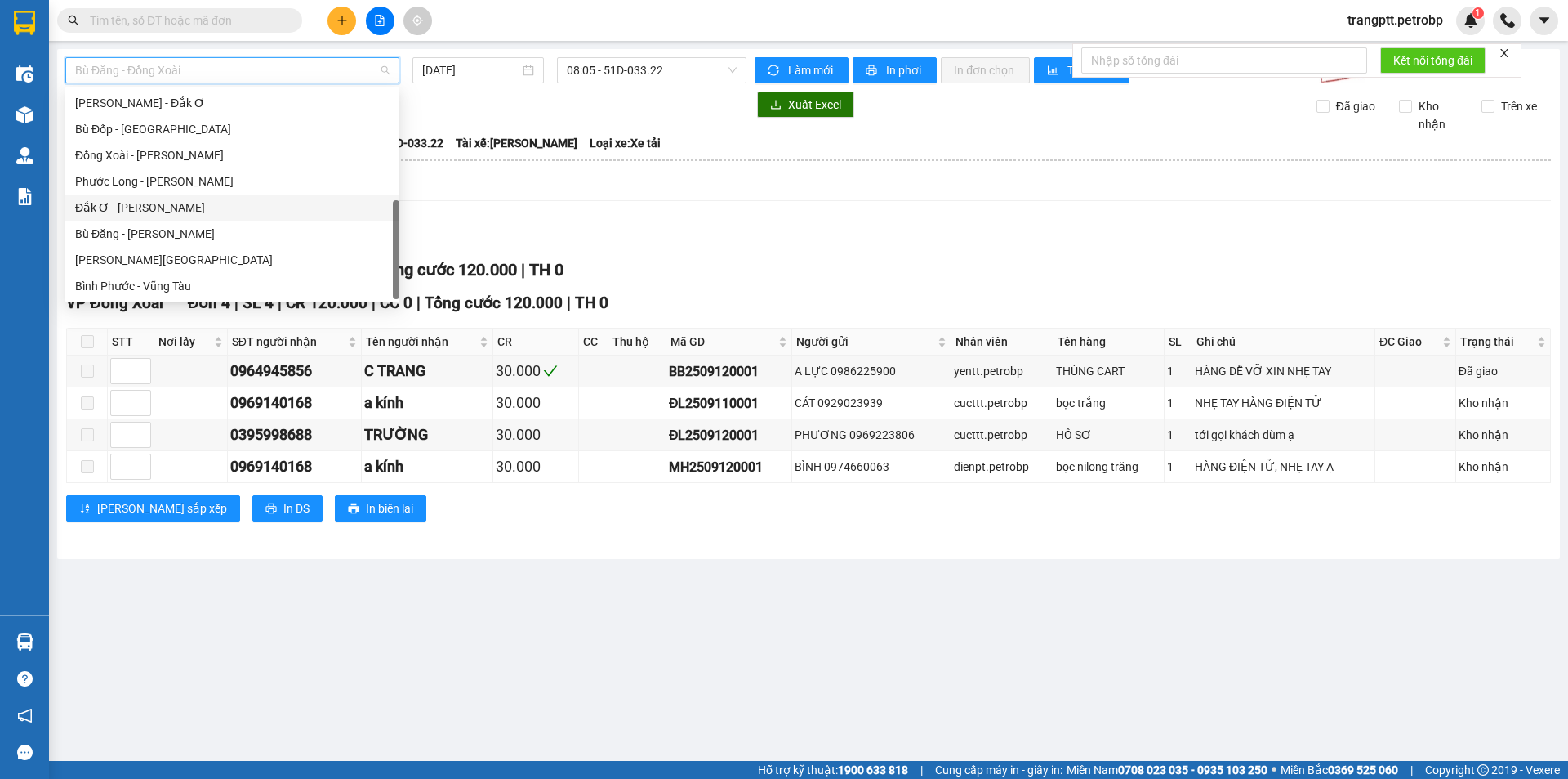
click at [132, 208] on div "Đắk Ơ - [PERSON_NAME]" at bounding box center [232, 207] width 315 height 18
type input "[DATE]"
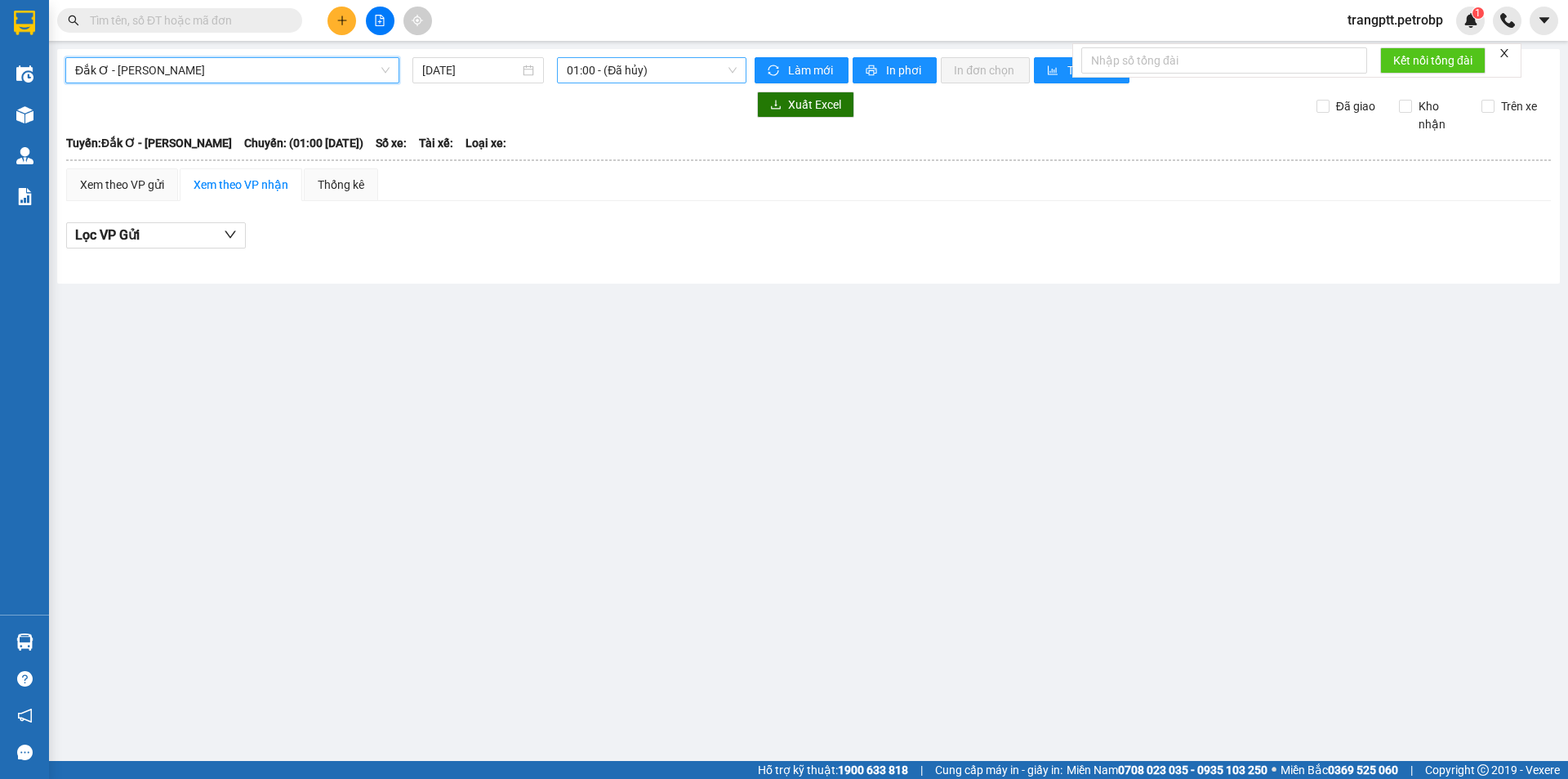
drag, startPoint x: 624, startPoint y: 67, endPoint x: 630, endPoint y: 82, distance: 16.2
click at [627, 74] on span "01:00 - (Đã hủy)" at bounding box center [651, 70] width 170 height 25
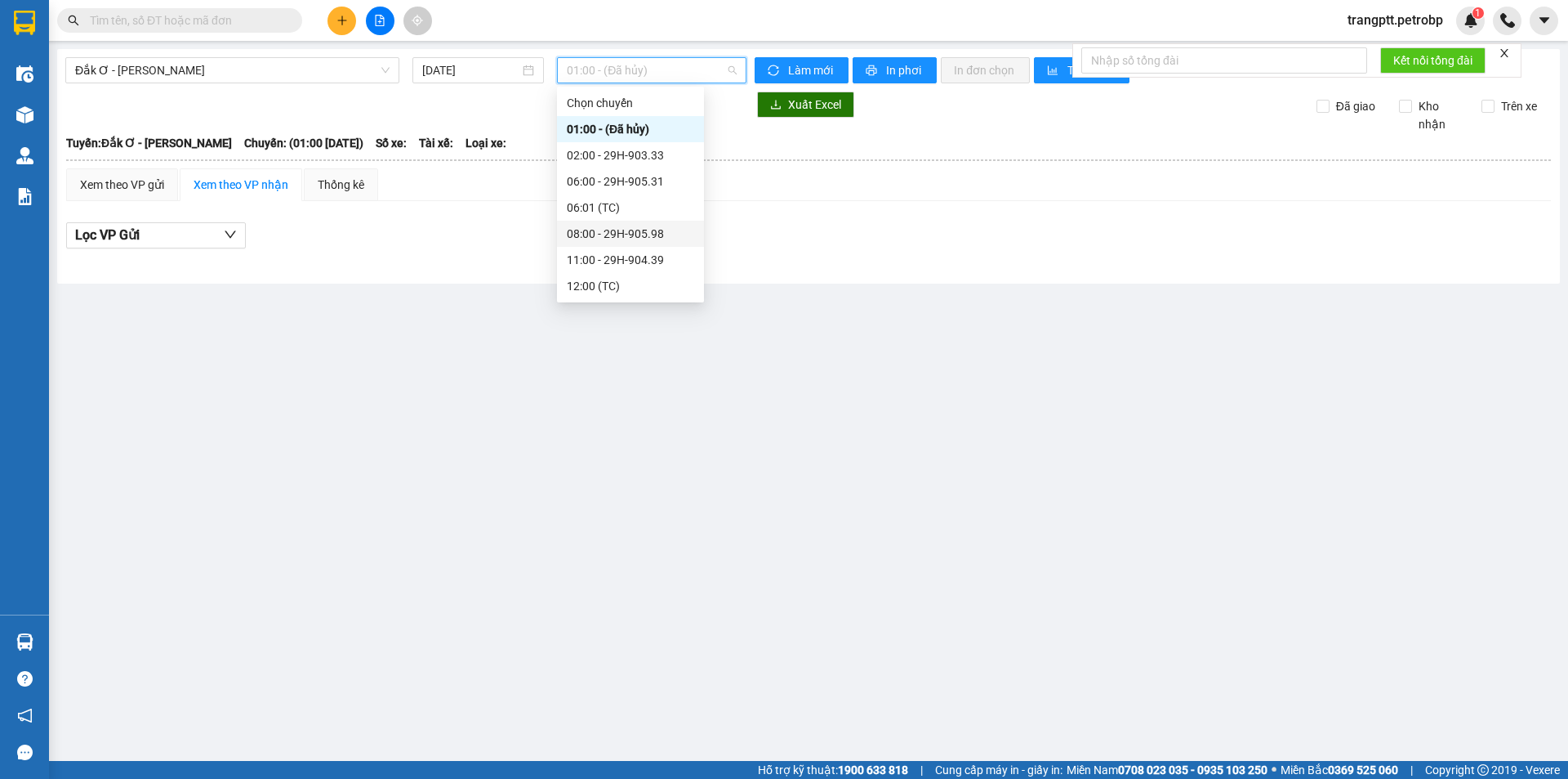
click at [633, 233] on div "08:00 - 29H-905.98" at bounding box center [631, 234] width 127 height 18
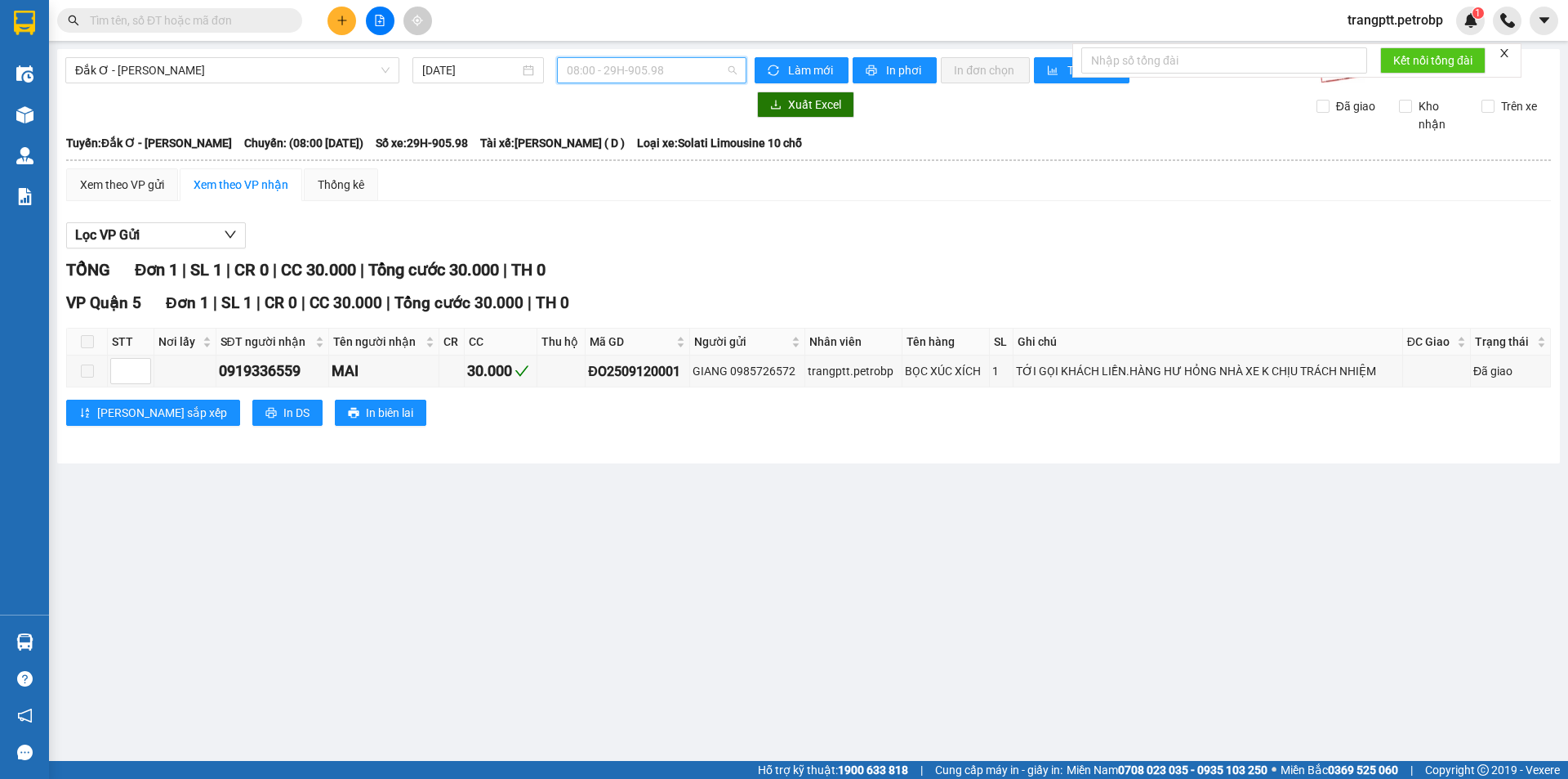
click at [613, 68] on span "08:00 - 29H-905.98" at bounding box center [651, 70] width 170 height 25
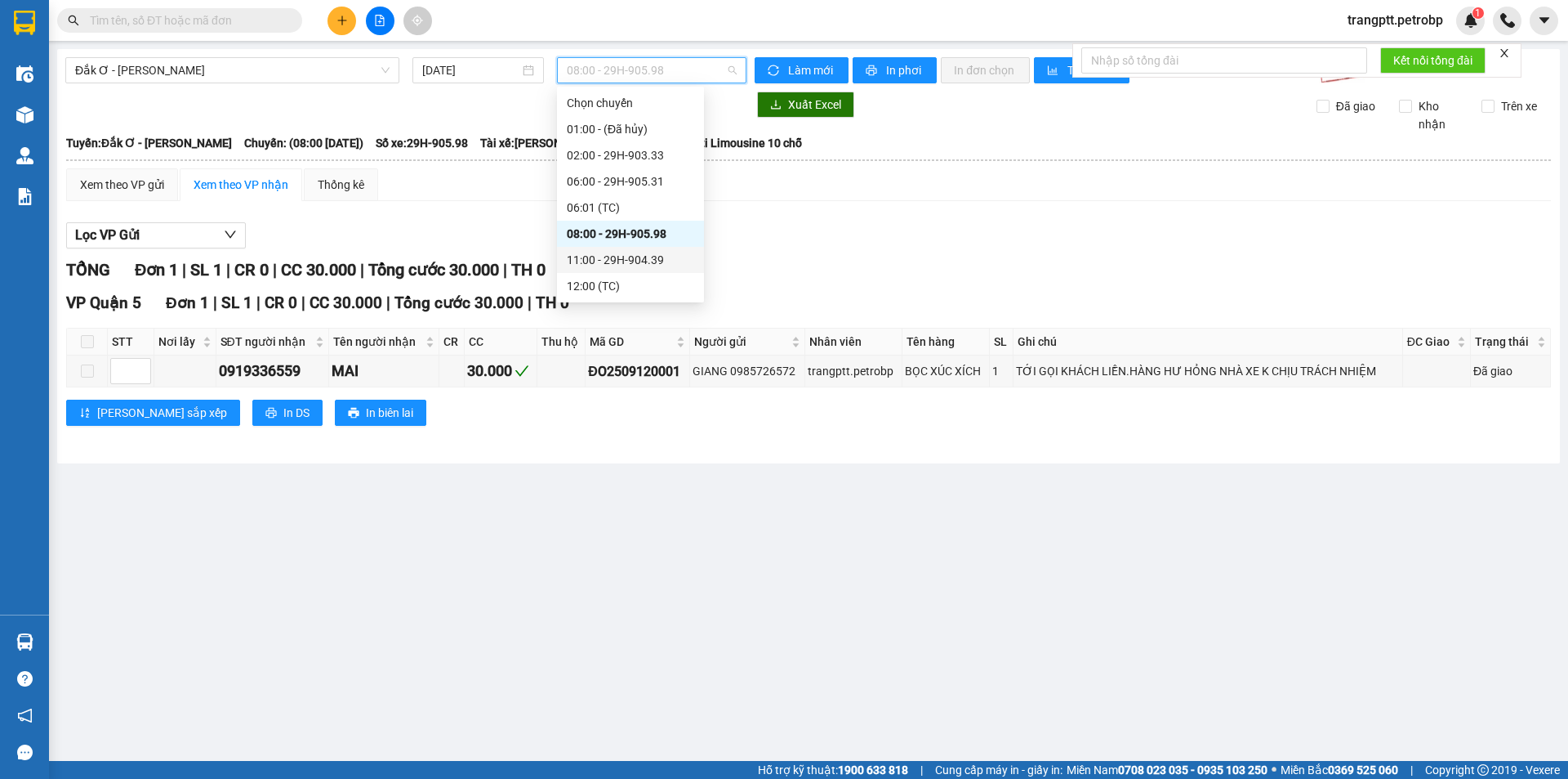
click at [623, 257] on div "11:00 - 29H-904.39" at bounding box center [631, 260] width 127 height 18
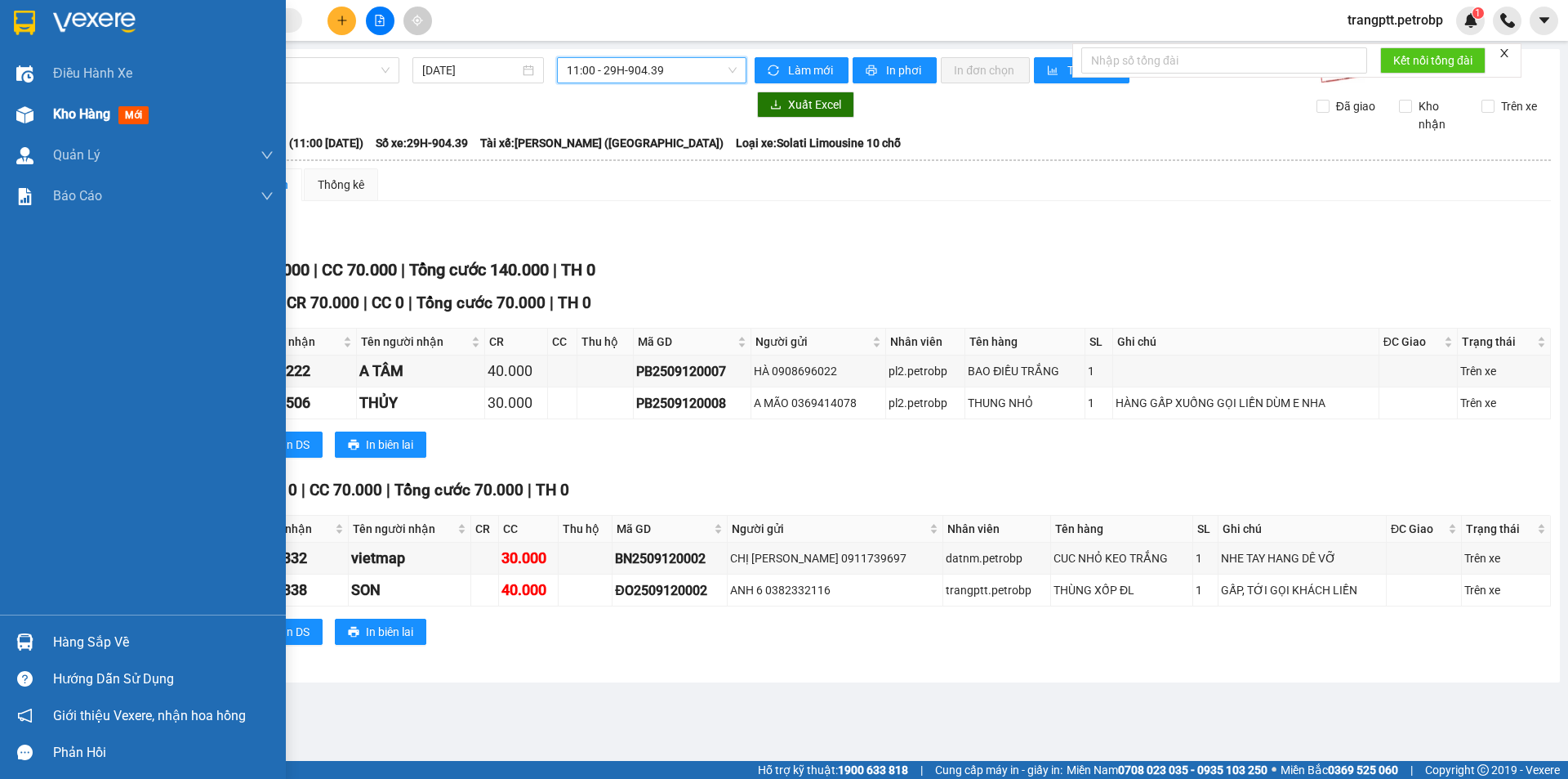
click at [29, 103] on div at bounding box center [25, 114] width 28 height 28
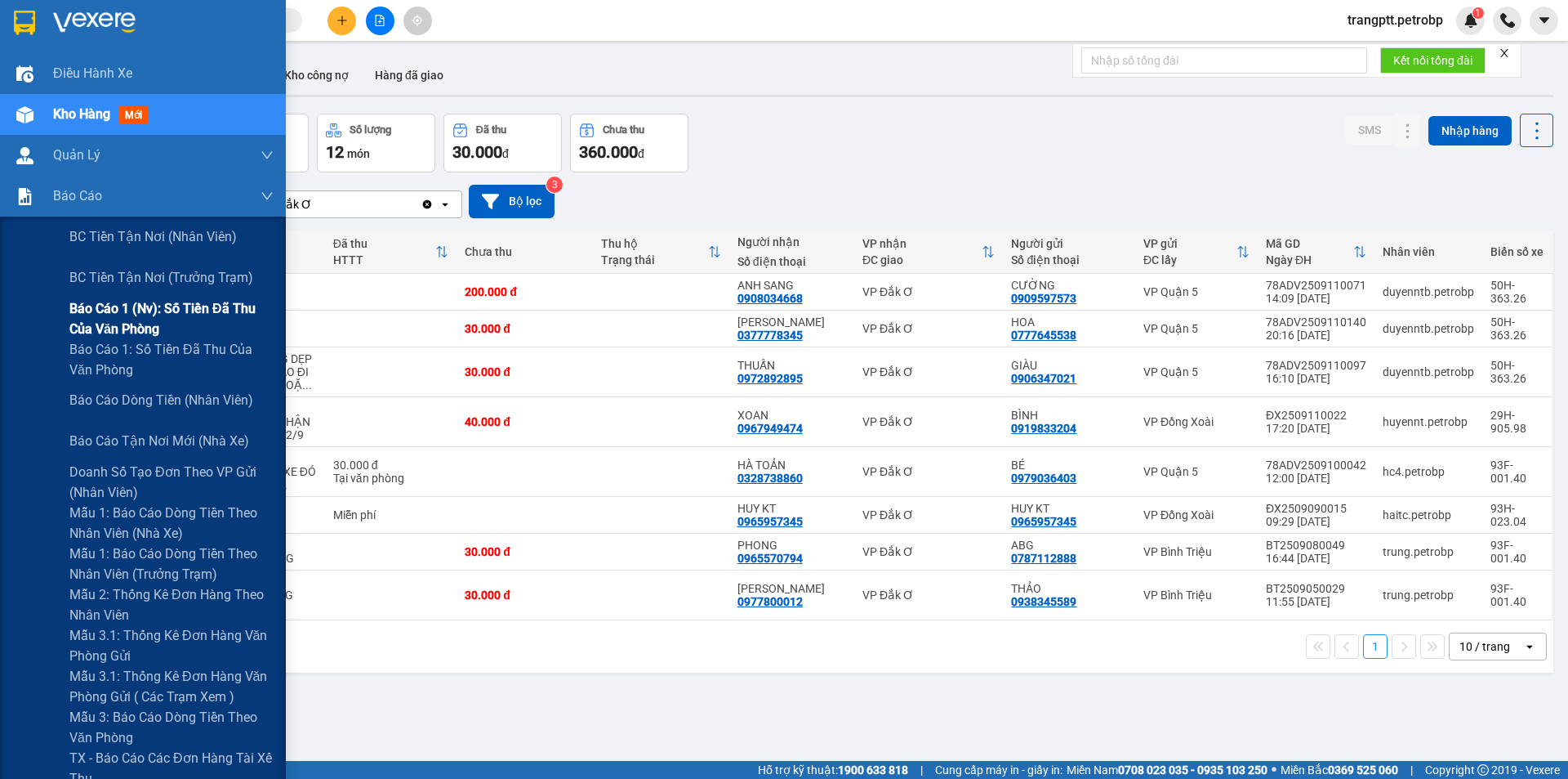
click at [134, 311] on span "Báo cáo 1 (nv): Số tiền đã thu của văn phòng" at bounding box center [172, 319] width 204 height 41
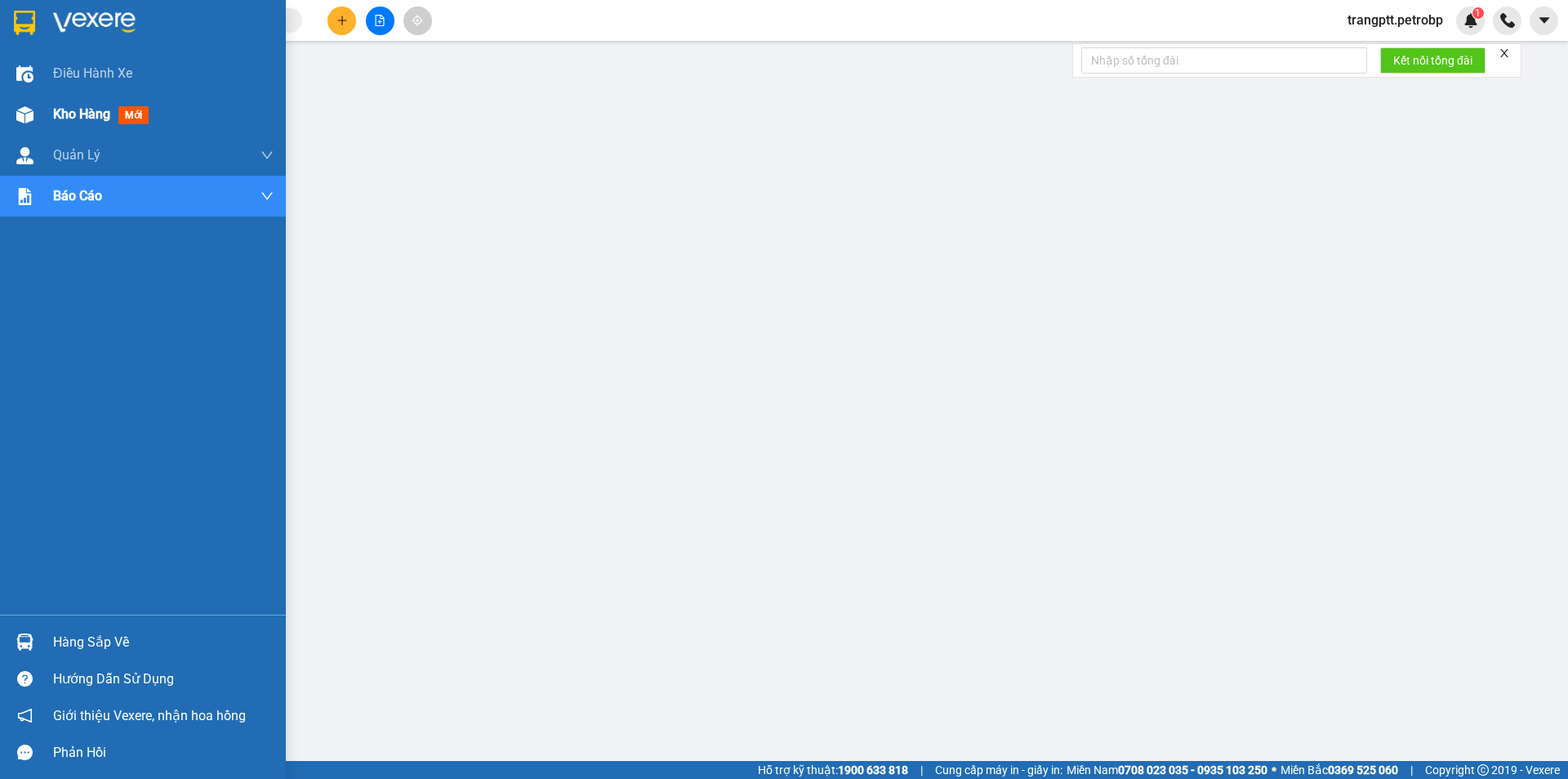
click at [37, 112] on div at bounding box center [25, 114] width 28 height 28
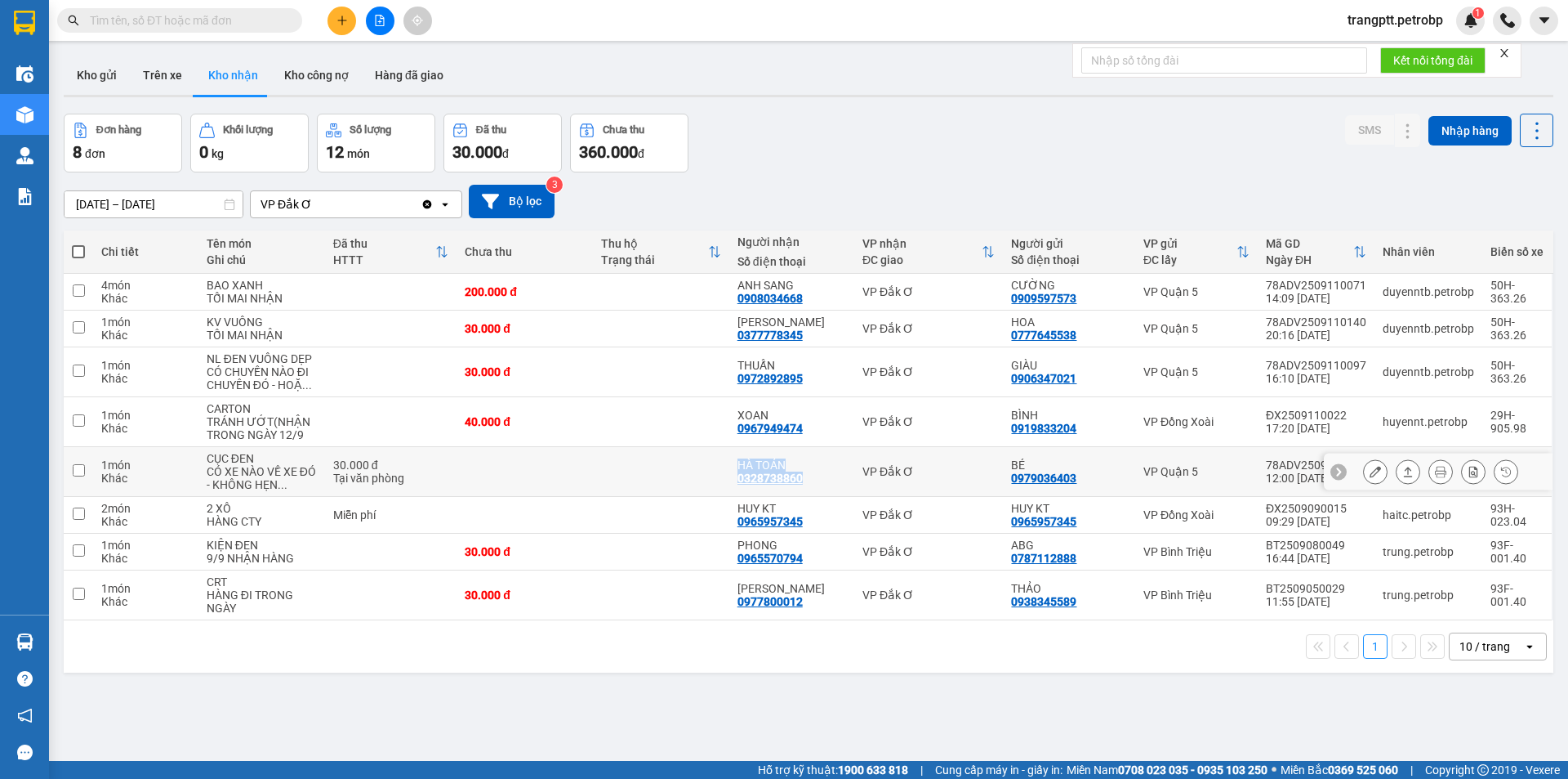
drag, startPoint x: 733, startPoint y: 460, endPoint x: 805, endPoint y: 479, distance: 74.5
click at [805, 479] on td "HÀ TOẢN 0328738860" at bounding box center [791, 472] width 125 height 50
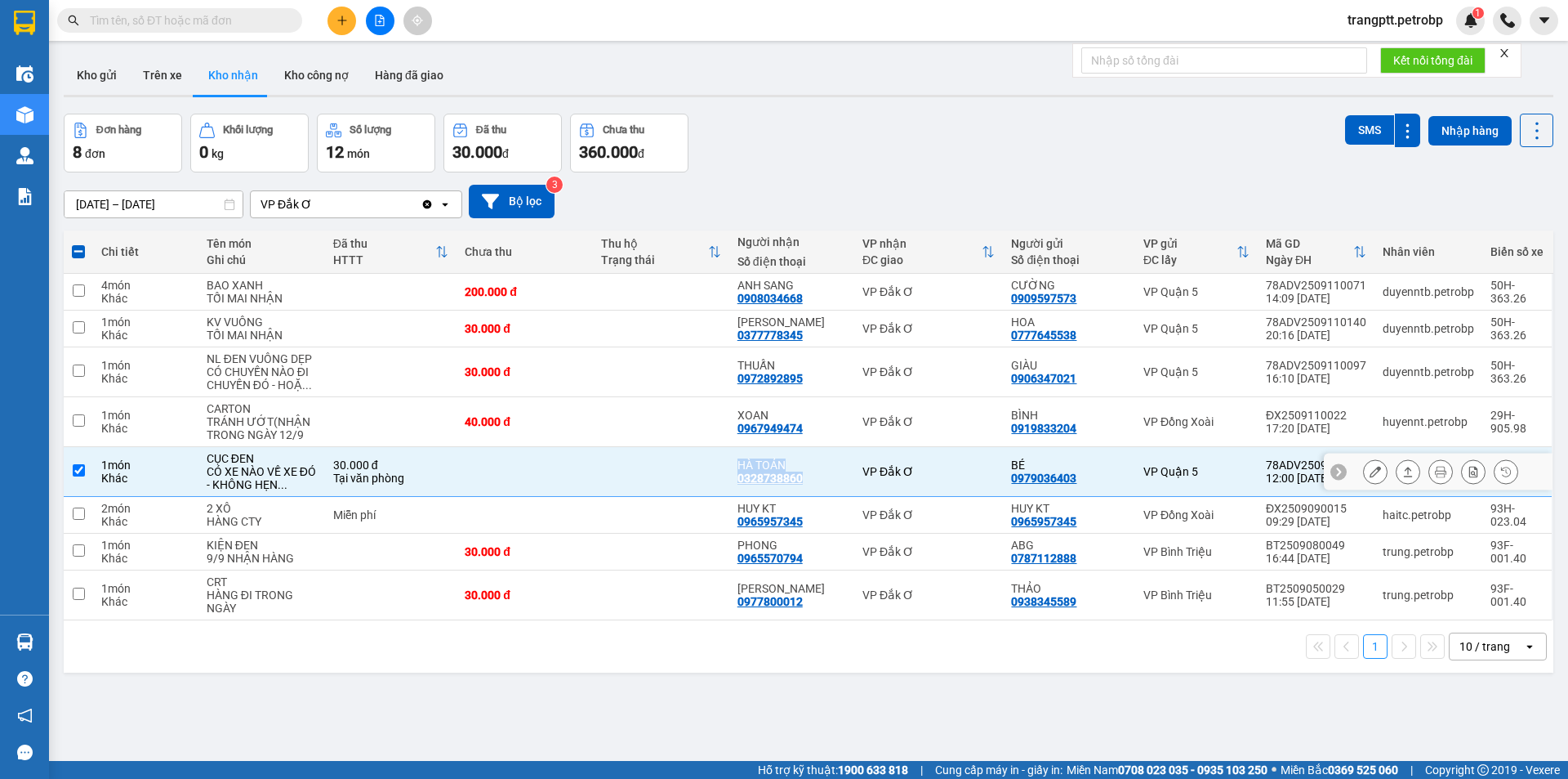
copy div "HÀ TOẢN 0328738860"
drag, startPoint x: 80, startPoint y: 470, endPoint x: 232, endPoint y: 716, distance: 289.2
click at [80, 472] on input "checkbox" at bounding box center [78, 470] width 12 height 12
checkbox input "false"
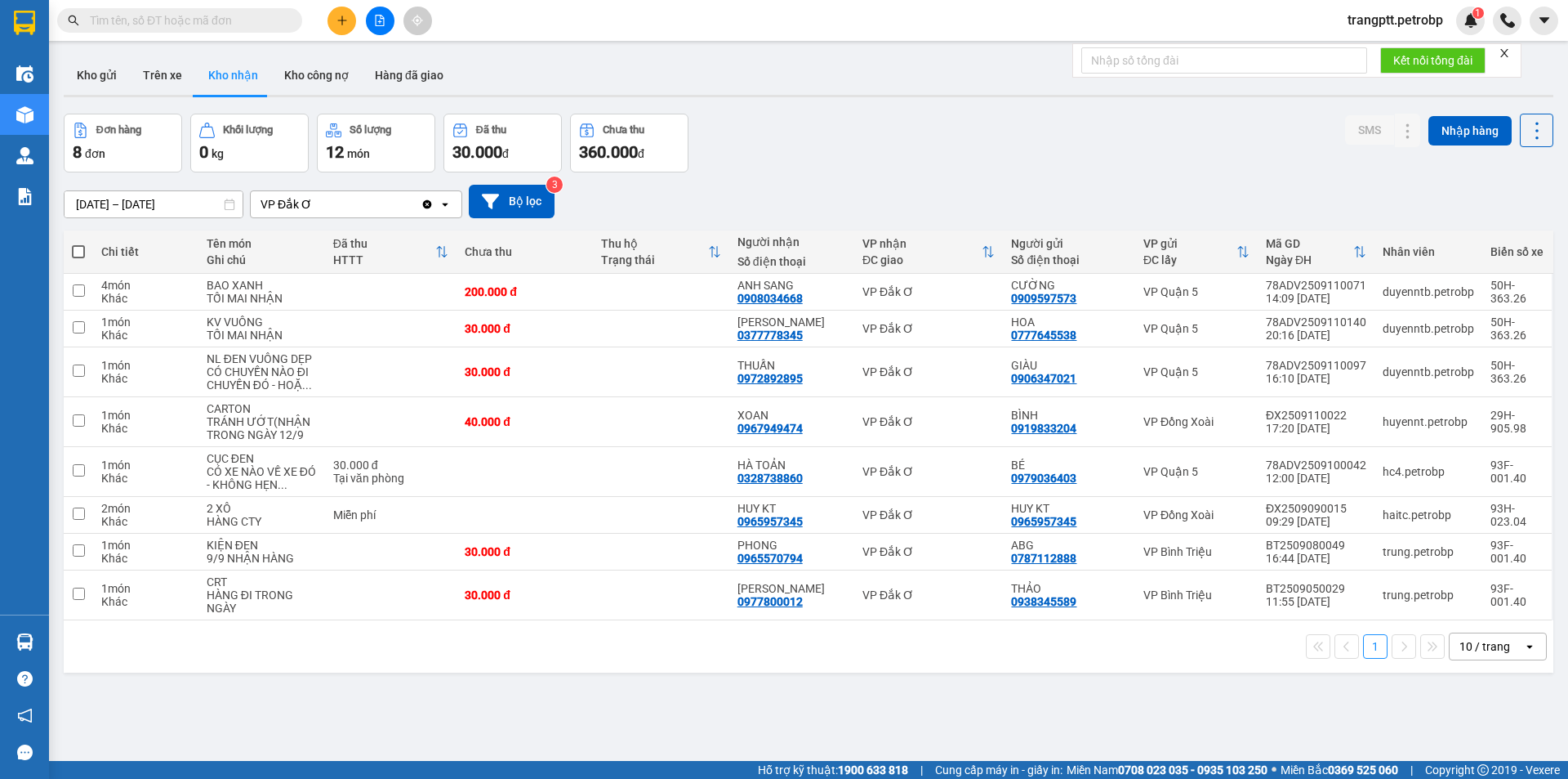
click at [520, 696] on div "ver 1.8.143 Kho gửi Trên xe Kho nhận Kho công nợ Hàng đã giao Đơn hàng 8 đơn Kh…" at bounding box center [808, 439] width 1503 height 779
click at [337, 21] on icon "plus" at bounding box center [342, 21] width 12 height 12
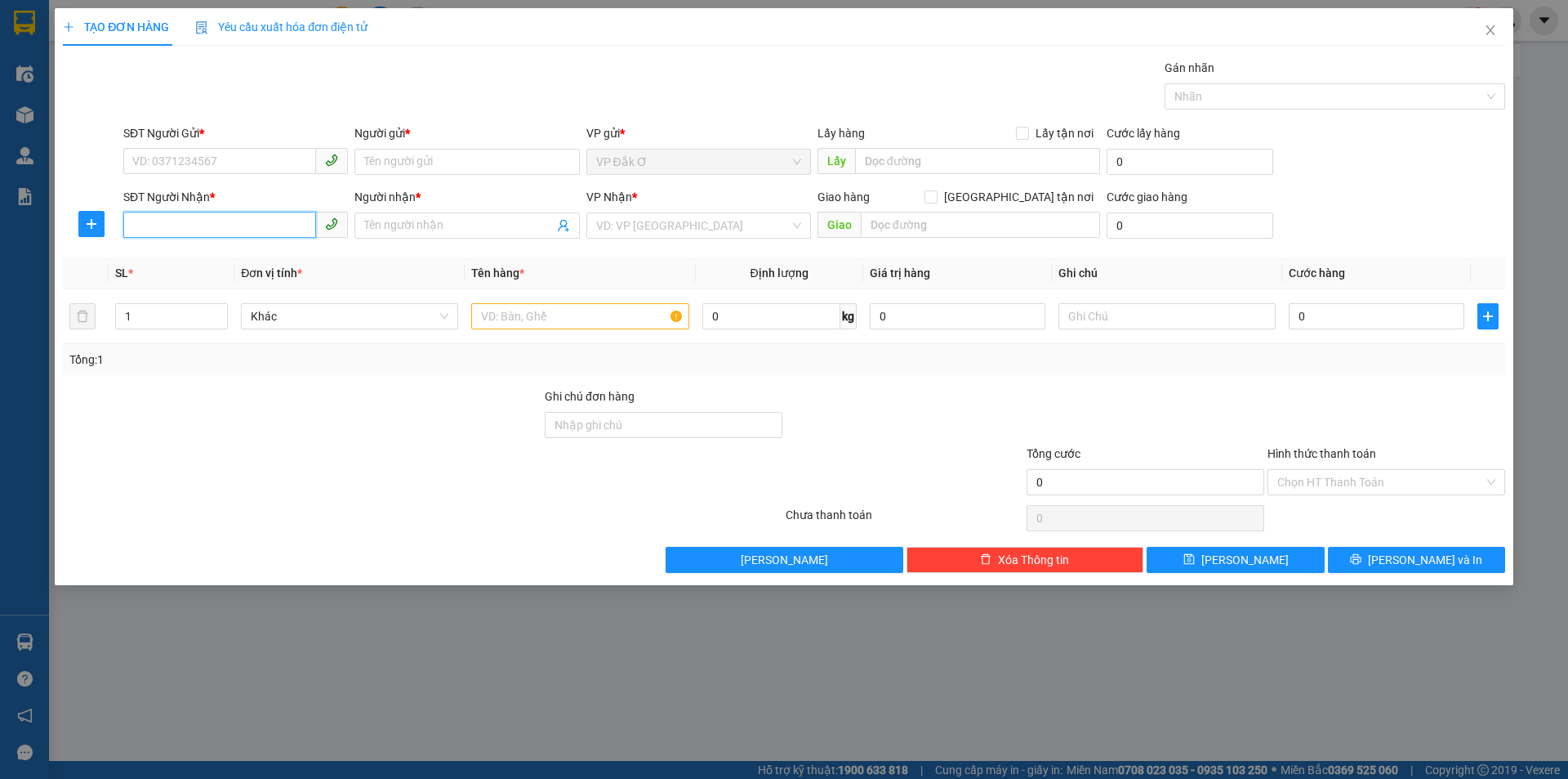
click at [234, 228] on input "SĐT Người Nhận *" at bounding box center [220, 225] width 193 height 26
click at [223, 256] on div "0974337735 - MQ" at bounding box center [235, 258] width 205 height 18
type input "0974337735"
type input "MQ"
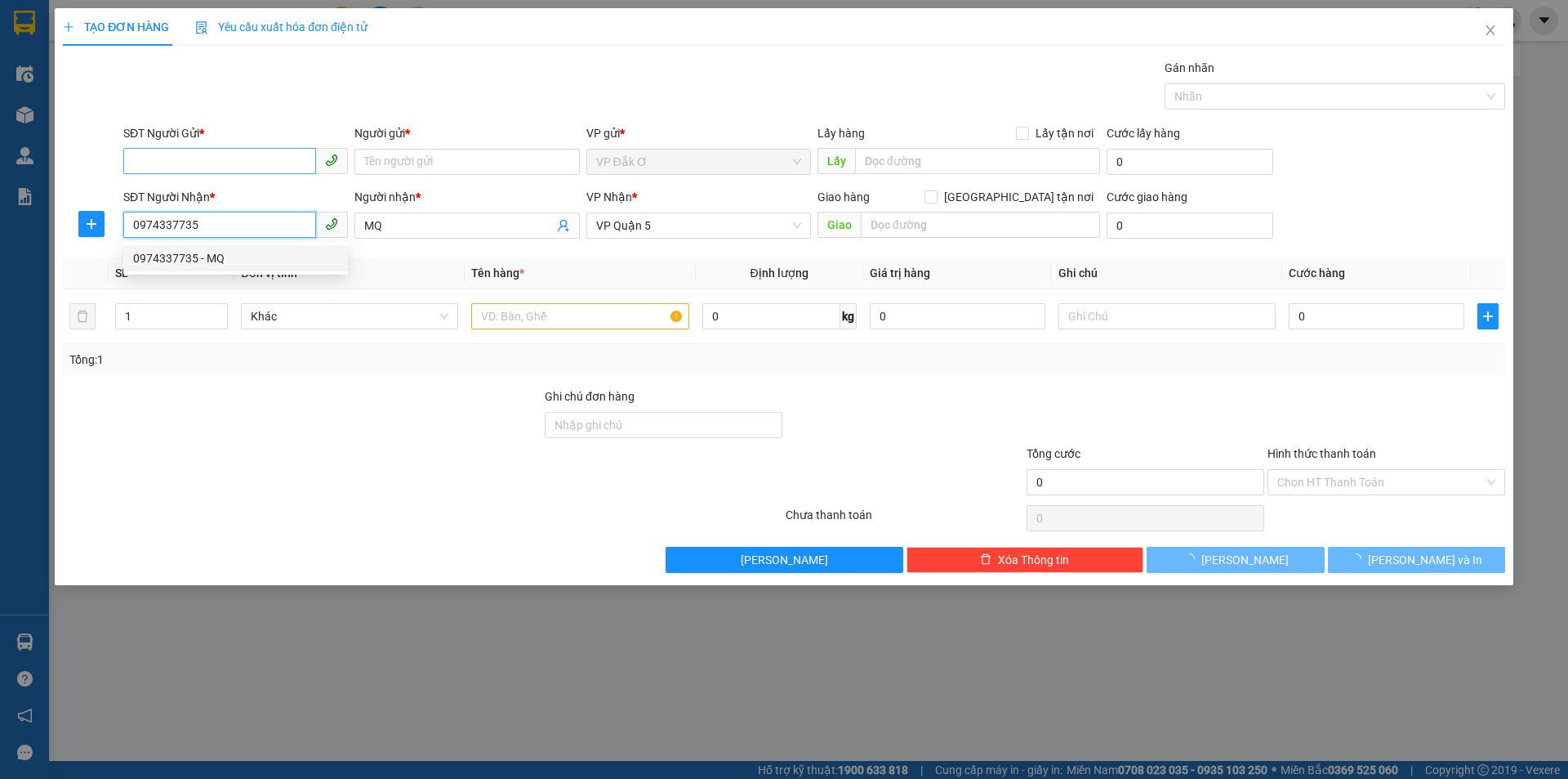
type input "30.000"
type input "0974337735"
click at [241, 160] on input "SĐT Người Gửi *" at bounding box center [220, 161] width 193 height 26
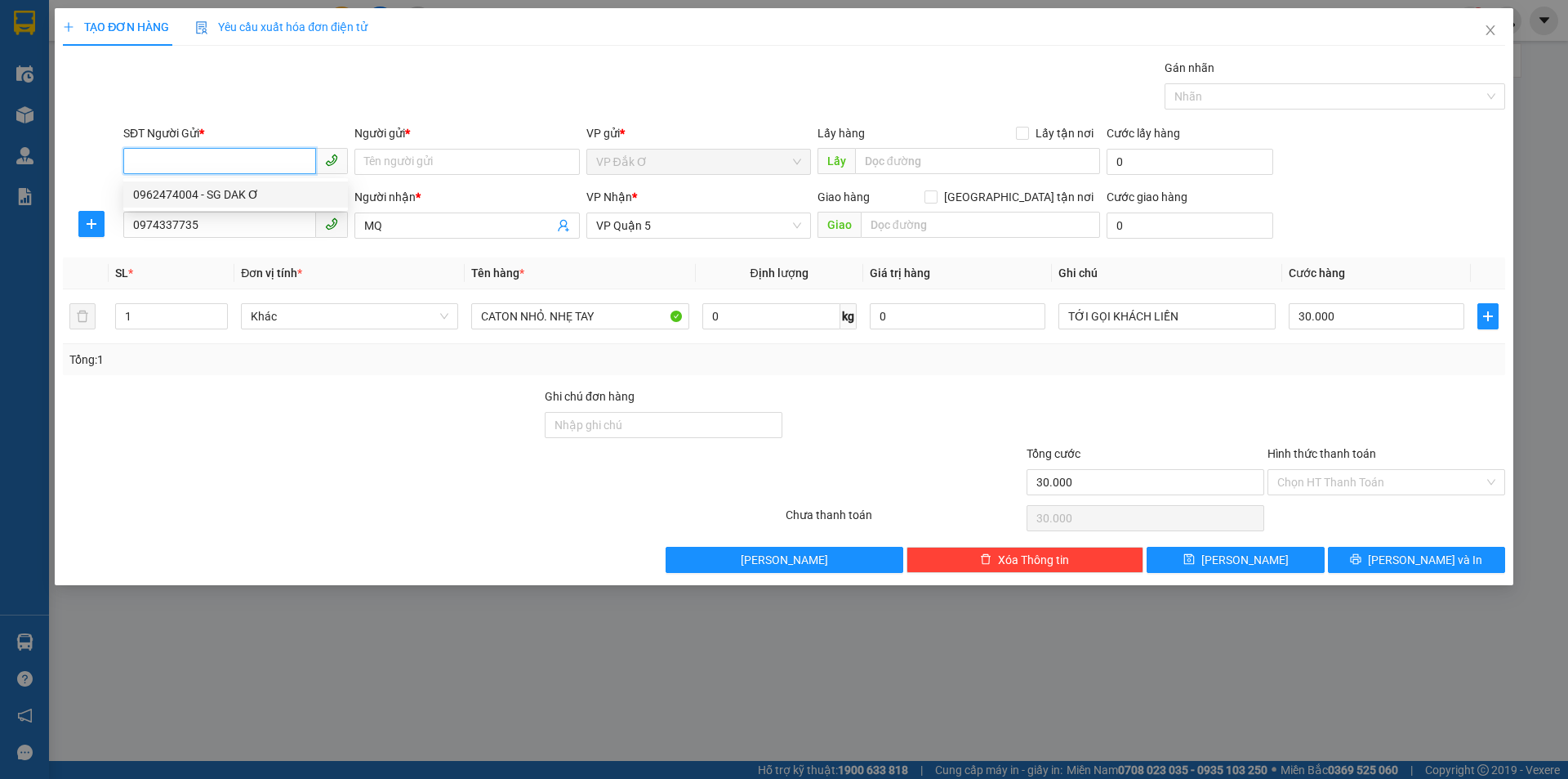
click at [242, 195] on div "0962474004 - SG DAK Ơ" at bounding box center [235, 194] width 205 height 18
type input "0962474004"
type input "SG DAK Ơ"
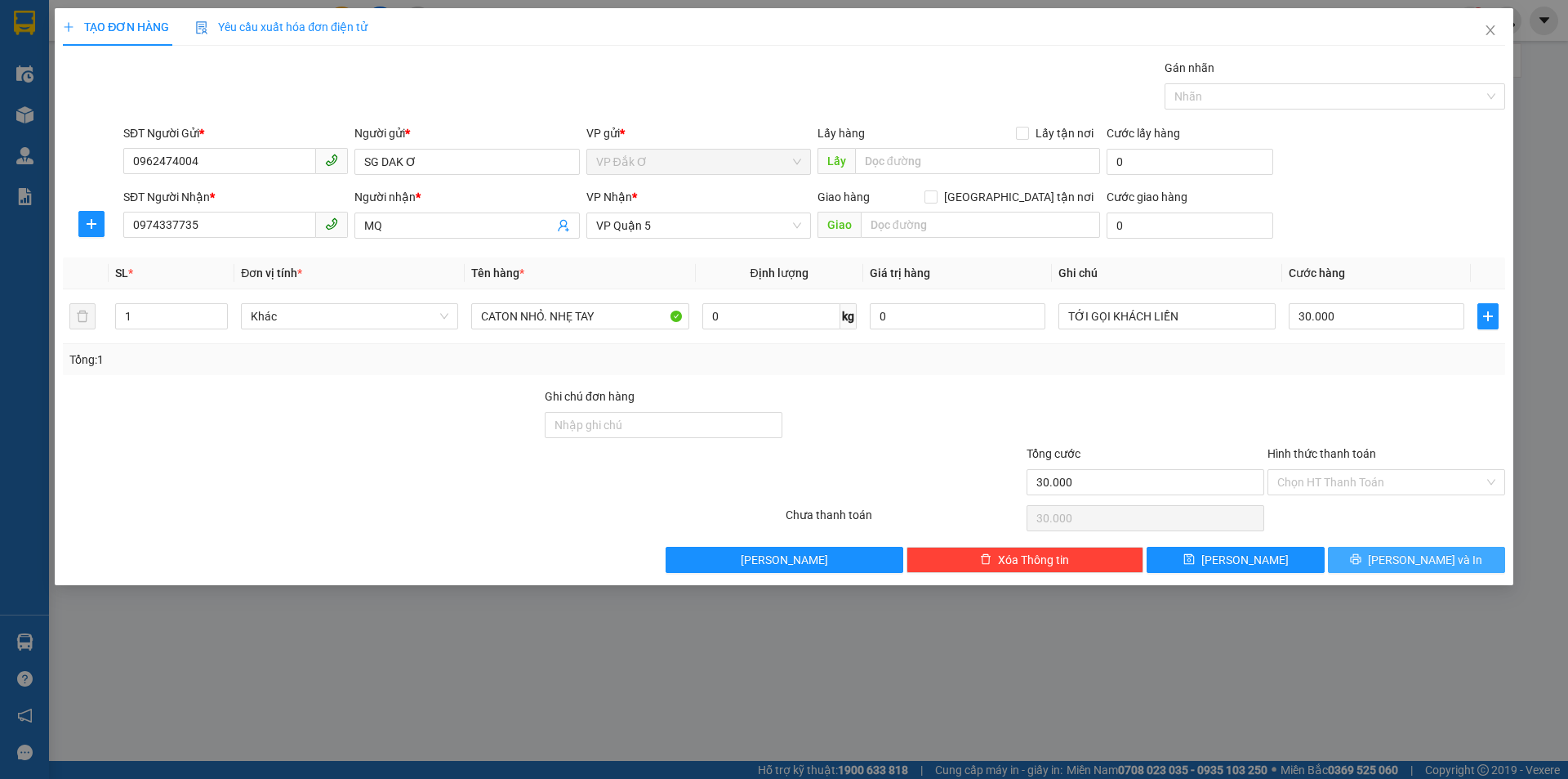
drag, startPoint x: 1411, startPoint y: 562, endPoint x: 1368, endPoint y: 525, distance: 56.7
click at [1411, 561] on span "[PERSON_NAME] và In" at bounding box center [1425, 559] width 115 height 18
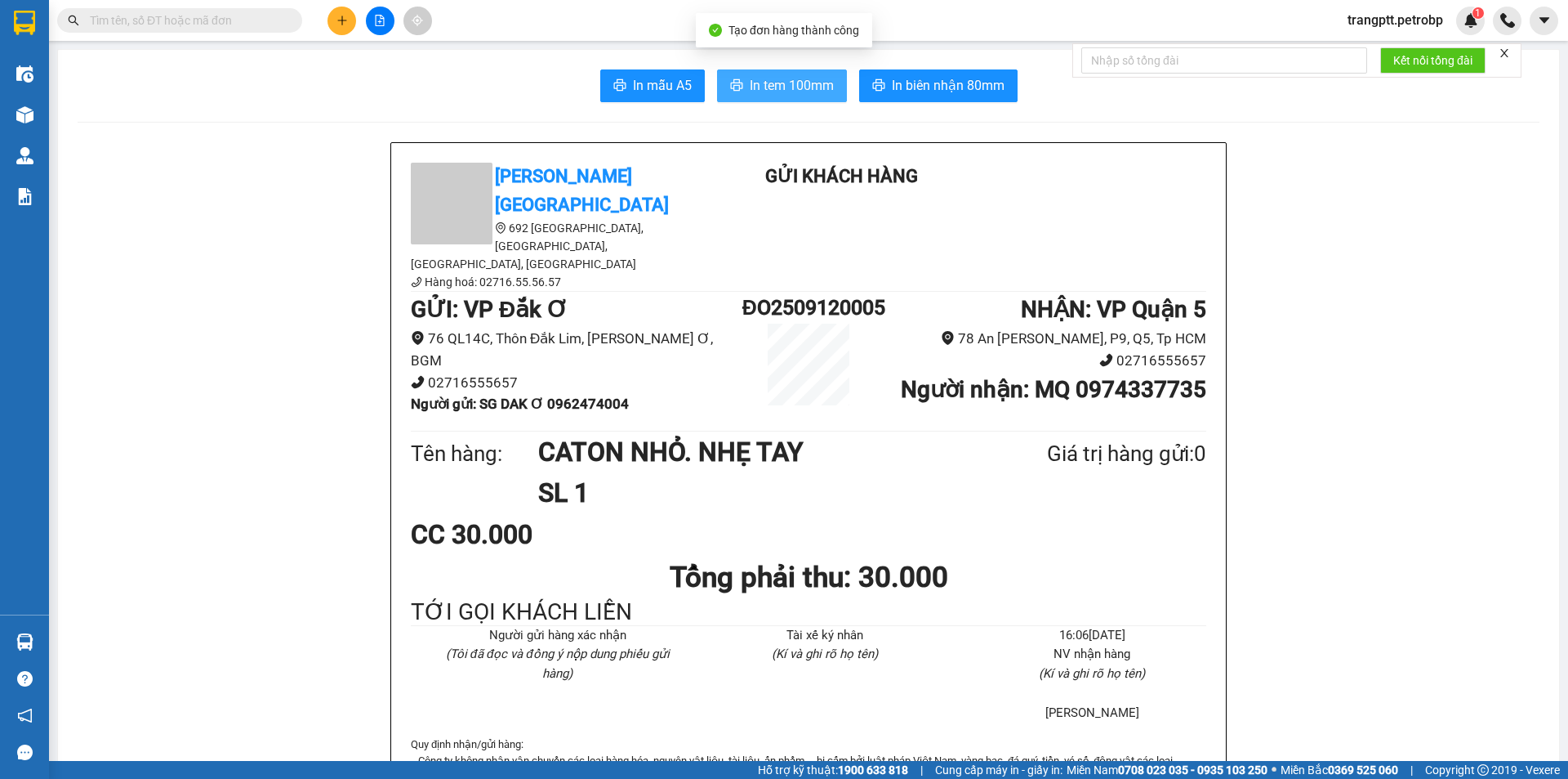
click at [774, 84] on span "In tem 100mm" at bounding box center [792, 85] width 84 height 21
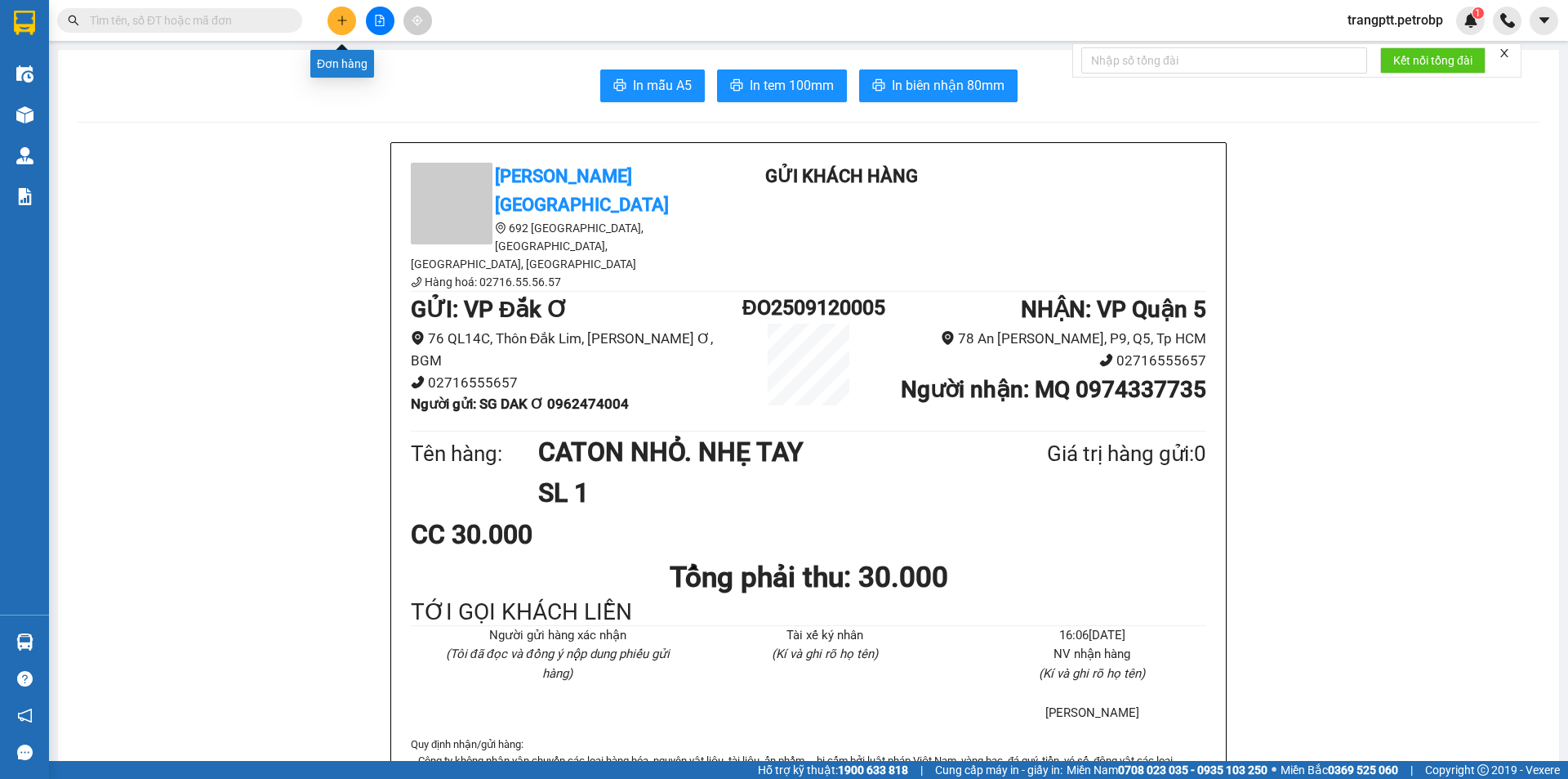
click at [346, 20] on icon "plus" at bounding box center [342, 21] width 12 height 12
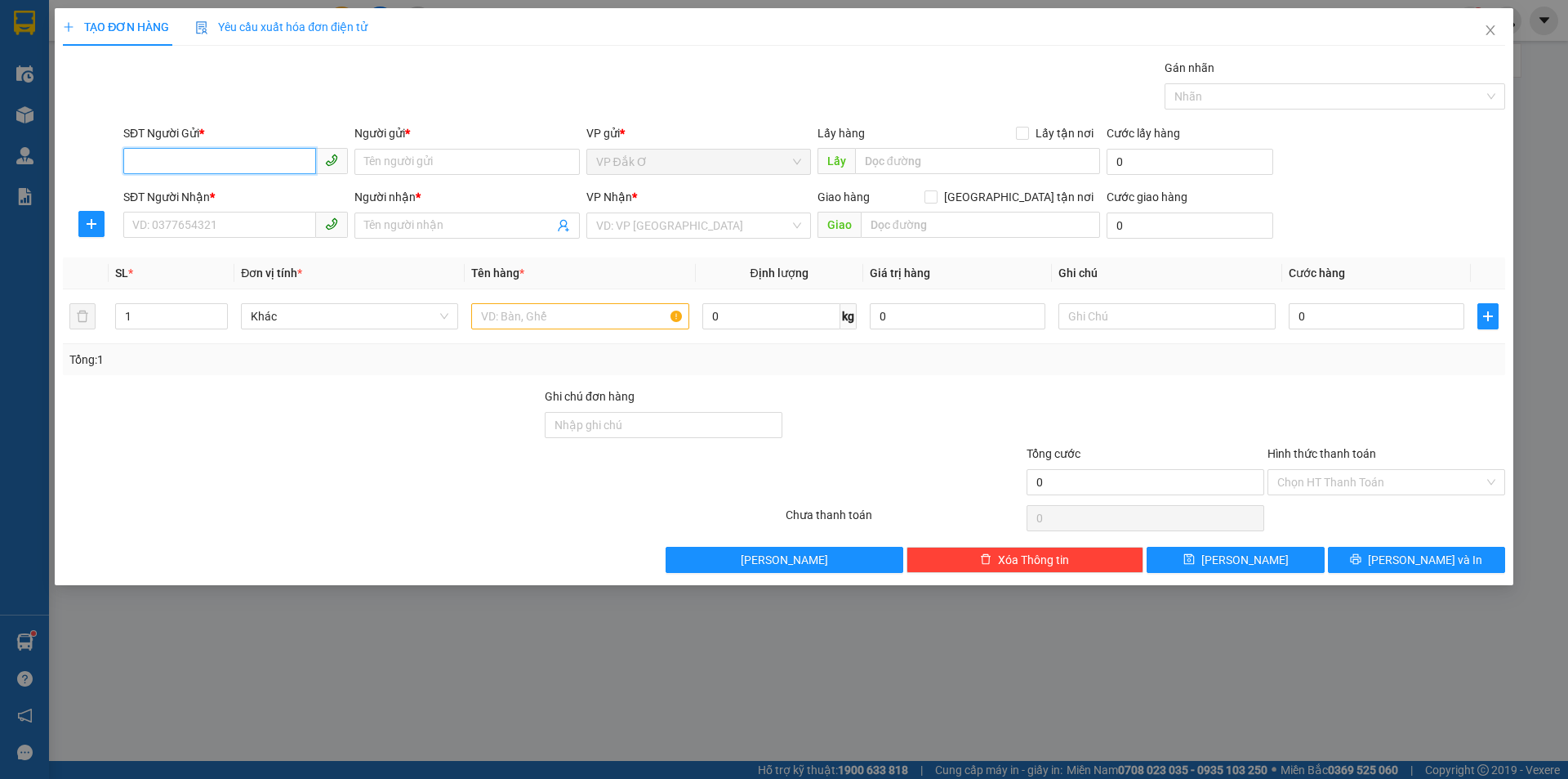
click at [213, 155] on input "SĐT Người Gửi *" at bounding box center [220, 161] width 193 height 26
type input "0975552284"
click at [246, 193] on div "0975552284 - CH THÀNH CÔNG" at bounding box center [235, 194] width 205 height 18
type input "CH THÀNH CÔNG"
type input "0908908435"
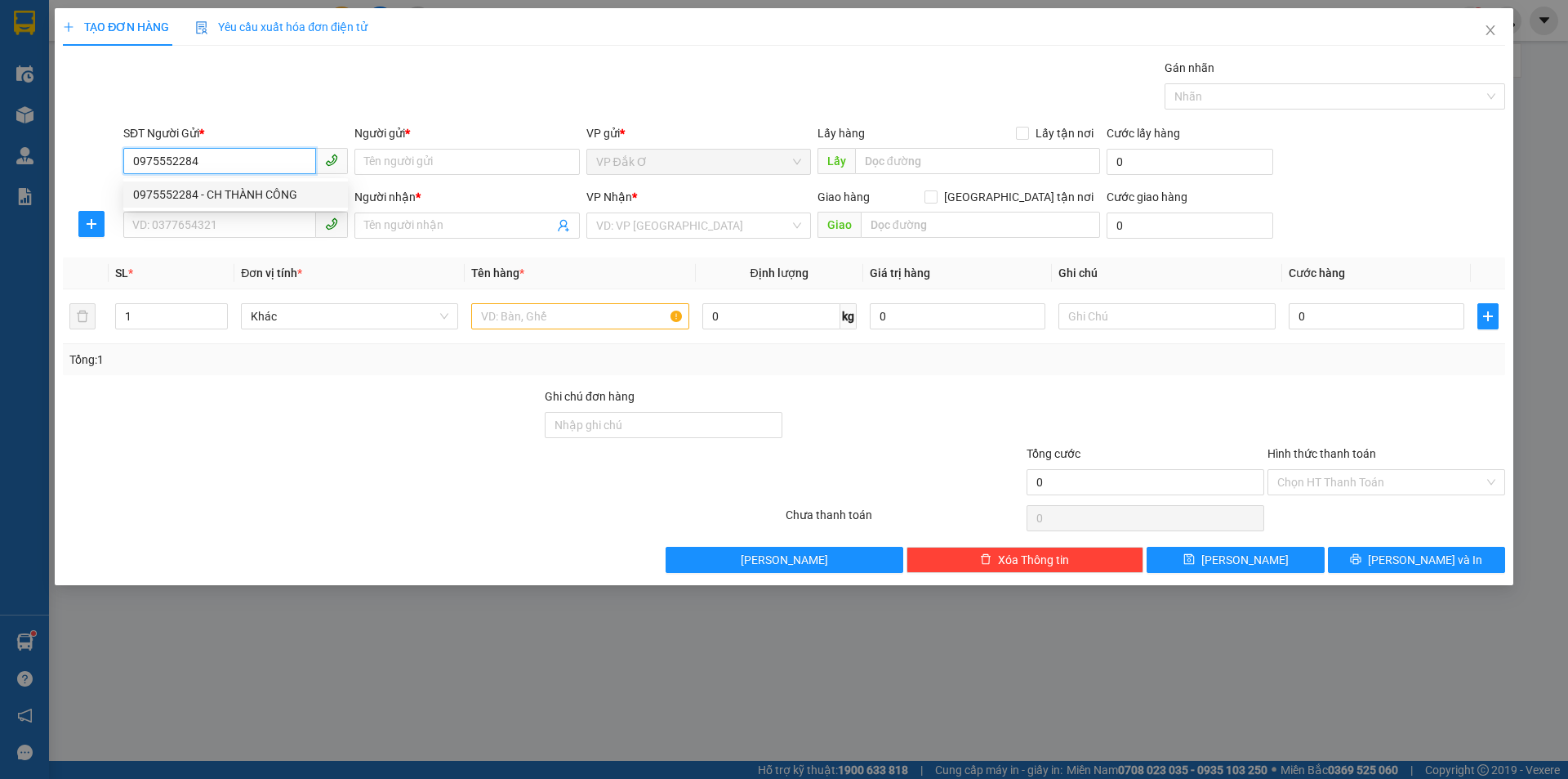
type input "KIM CHI"
type input "40.000"
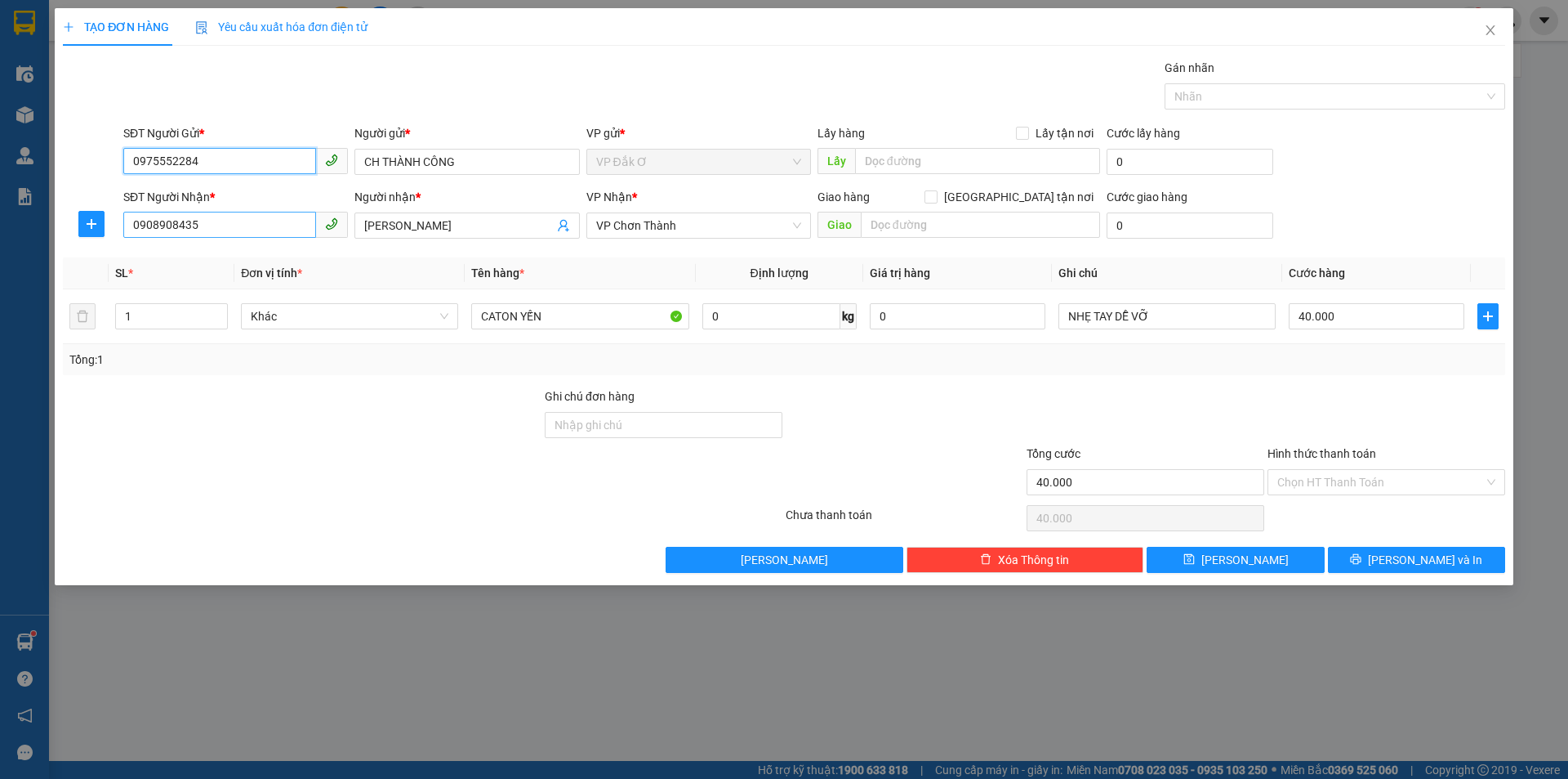
type input "0975552284"
click at [234, 222] on input "0908908435" at bounding box center [220, 225] width 193 height 26
type input "0"
type input "0938517177"
click at [446, 223] on input "KIM CHI" at bounding box center [459, 226] width 188 height 18
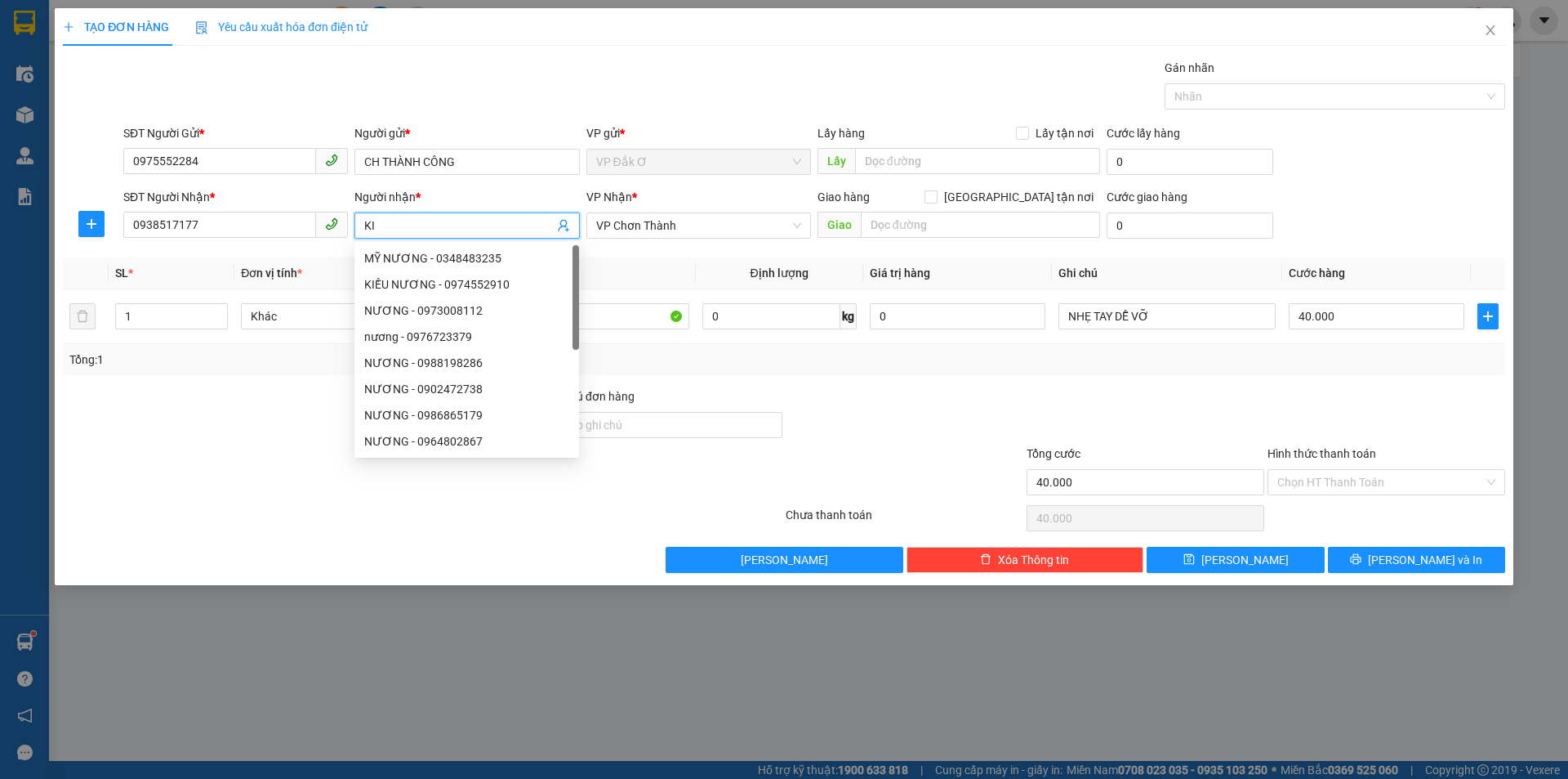
type input "K"
click at [728, 221] on span "VP Chơn Thành" at bounding box center [698, 225] width 205 height 25
type input "A TÀI"
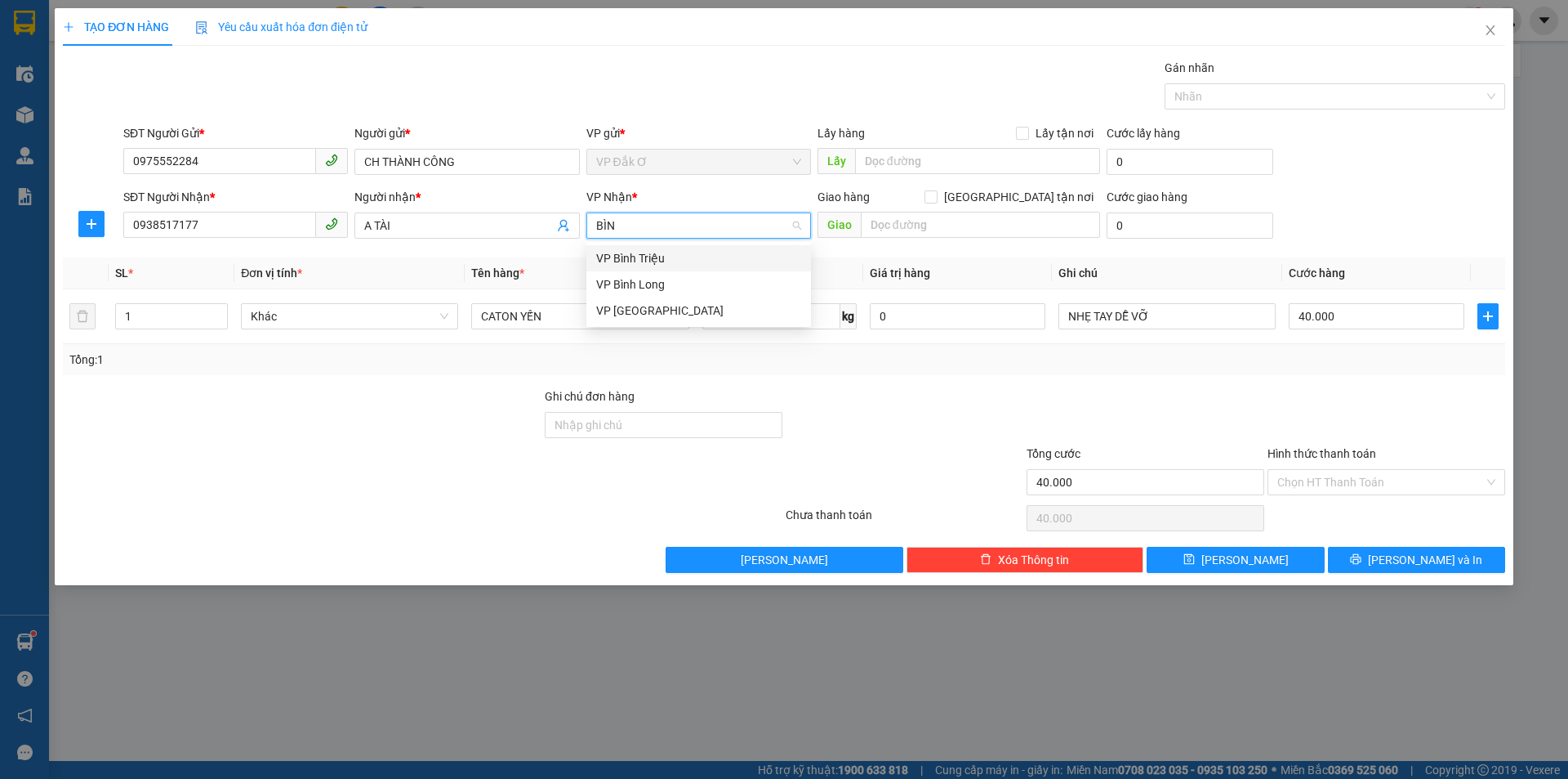
type input "BÌNH"
click at [624, 257] on div "VP Bình Triệu" at bounding box center [698, 258] width 205 height 18
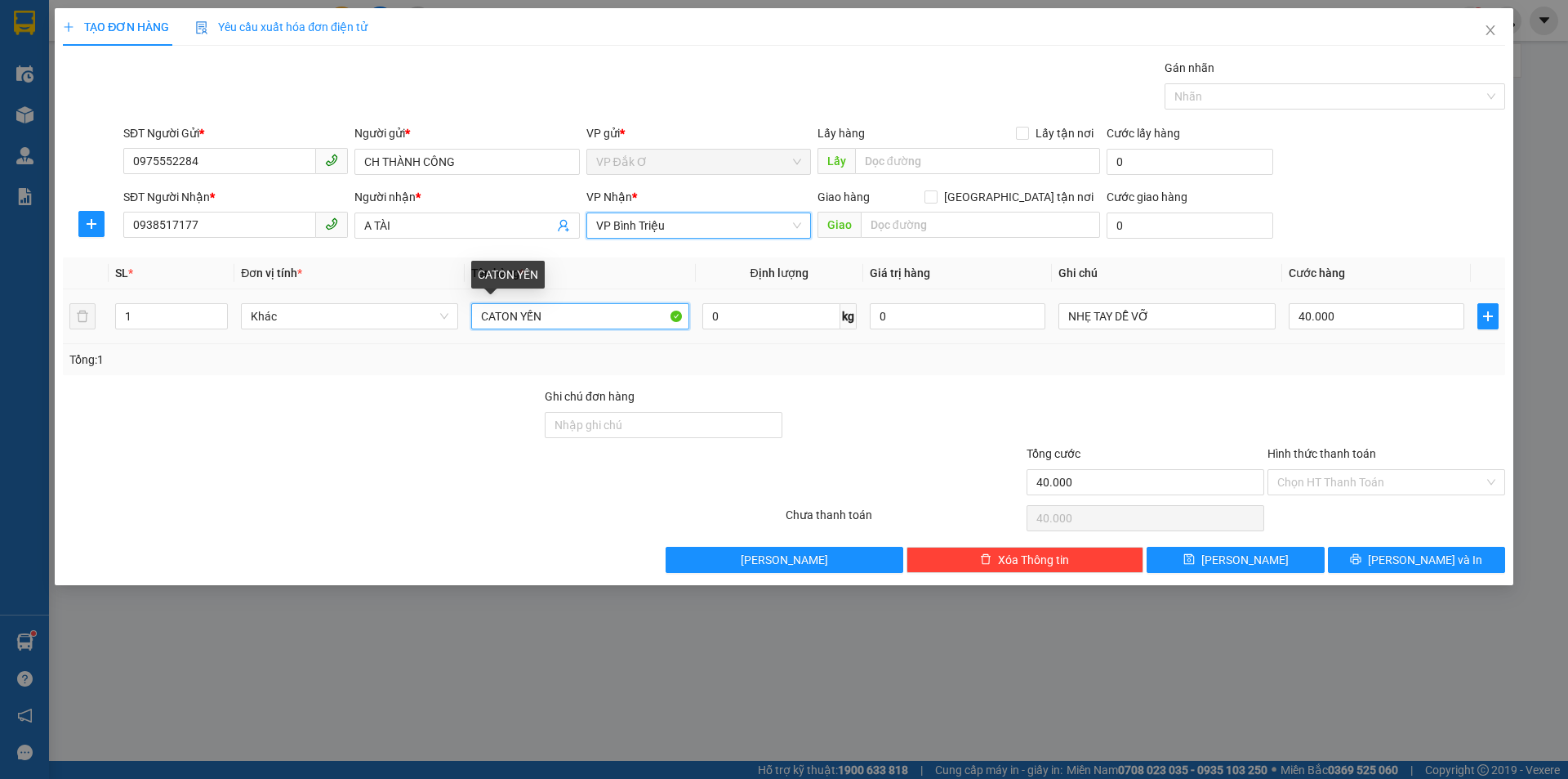
drag, startPoint x: 578, startPoint y: 316, endPoint x: 1172, endPoint y: 392, distance: 598.8
click at [605, 316] on input "CATON YẾN" at bounding box center [581, 316] width 218 height 26
type input "C"
type input "THÙNG XỐP KEO VÀNG CÂN ĐIỆN TỬ"
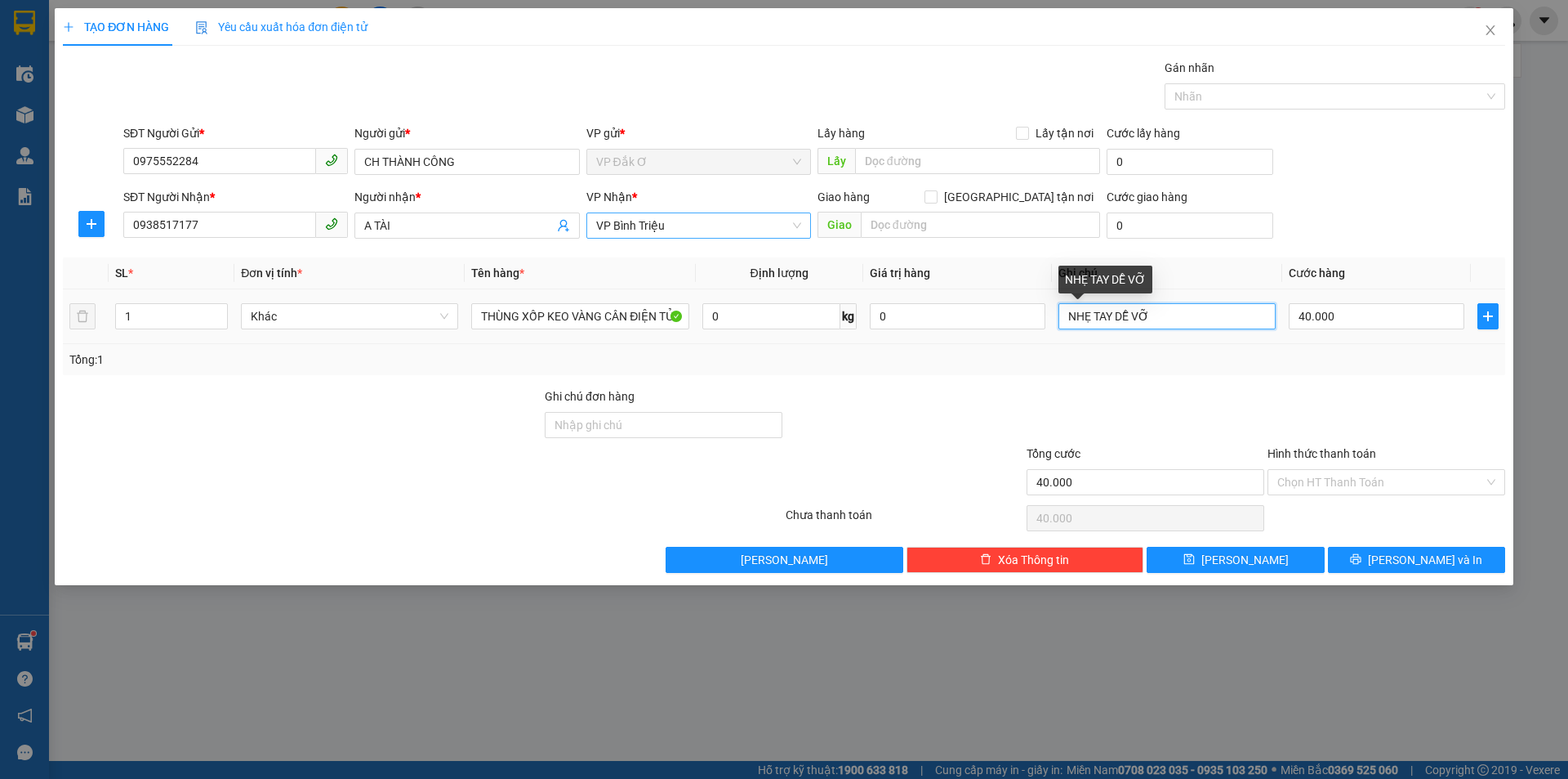
click at [1152, 316] on input "NHẸ TAY DỄ VỠ" at bounding box center [1168, 316] width 218 height 26
click at [1142, 317] on input "NHẸ TAY DỄ VỠ, KHASH ĐỒNG Ý 13/9 ĐI HÀNG" at bounding box center [1168, 316] width 218 height 26
type input "NHẸ TAY DỄ VỠ, KHÁCH ĐỒNG Ý 13/9 ĐI HÀNG"
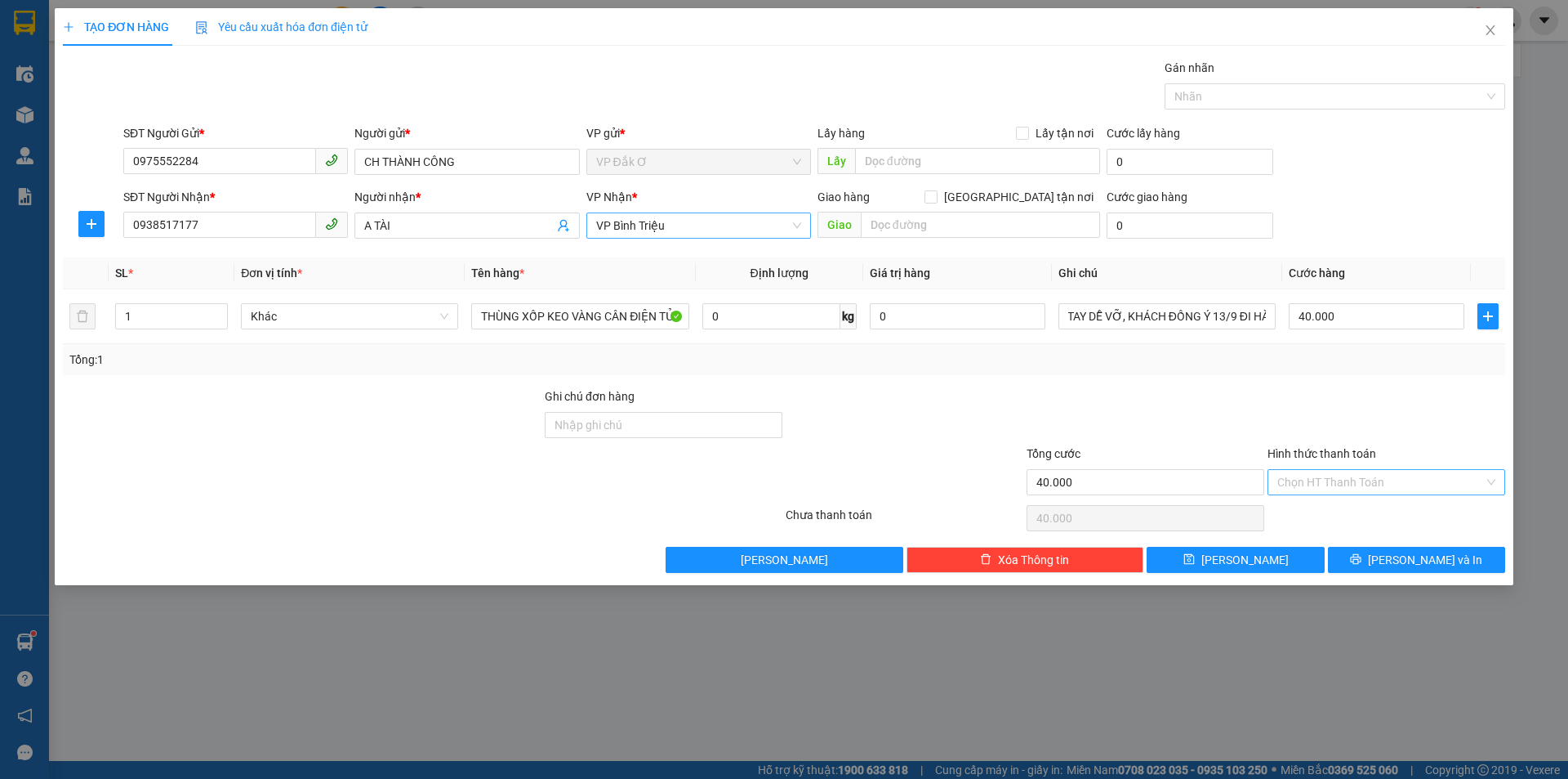
click at [1340, 482] on input "Hình thức thanh toán" at bounding box center [1381, 482] width 207 height 25
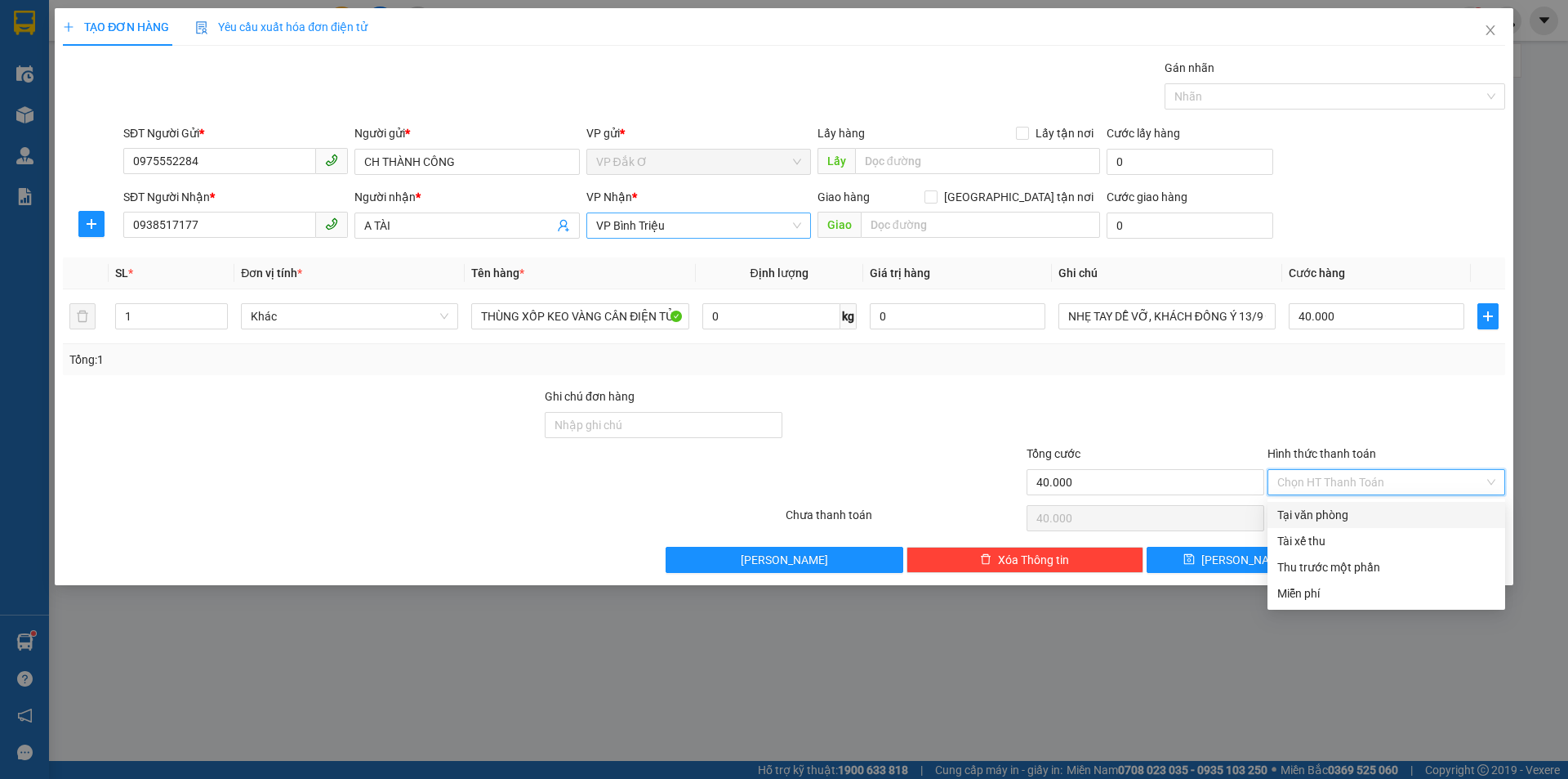
click at [1346, 516] on div "Tại văn phòng" at bounding box center [1387, 515] width 218 height 18
type input "0"
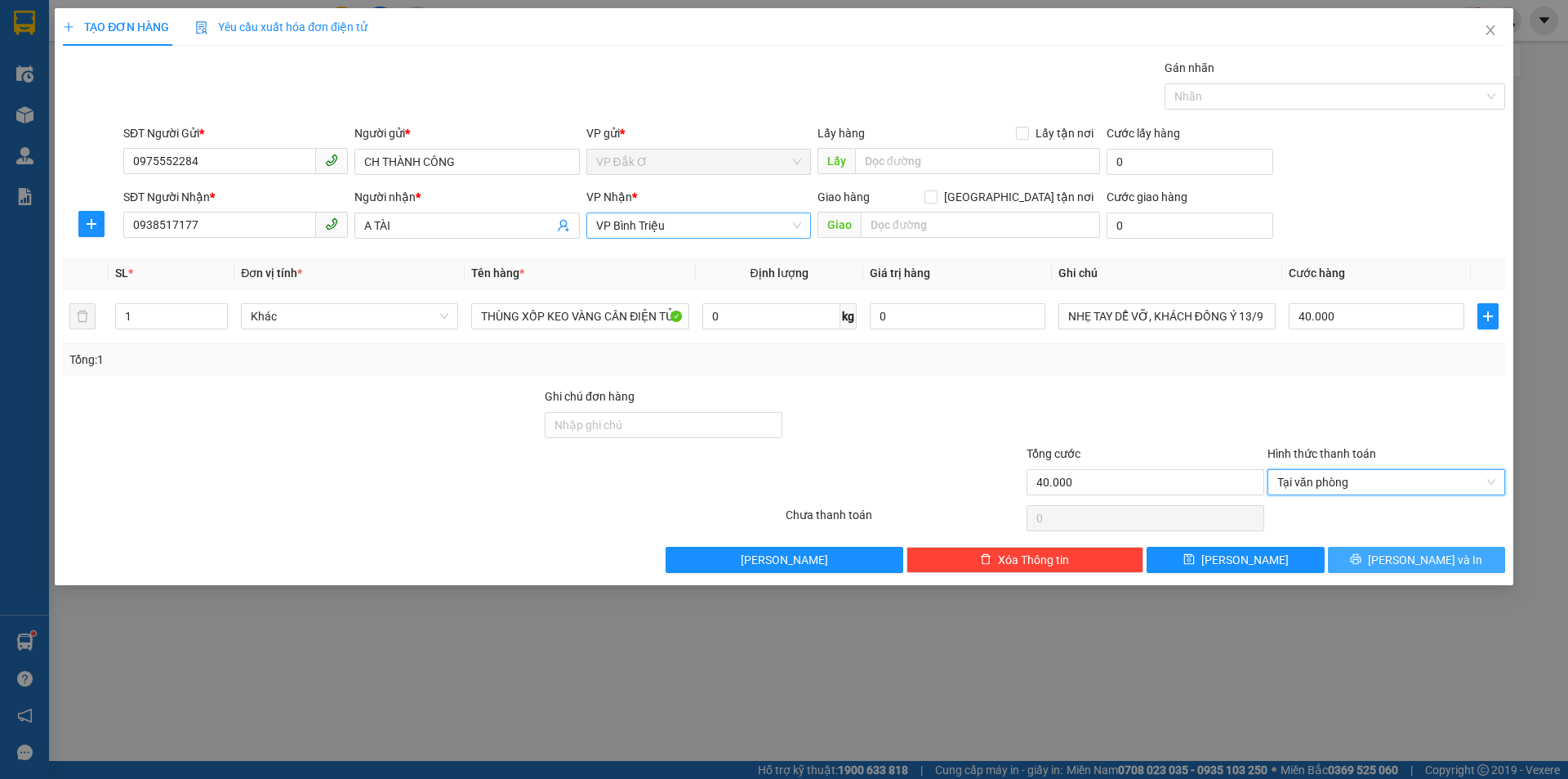
click at [1418, 563] on span "[PERSON_NAME] và In" at bounding box center [1425, 559] width 115 height 18
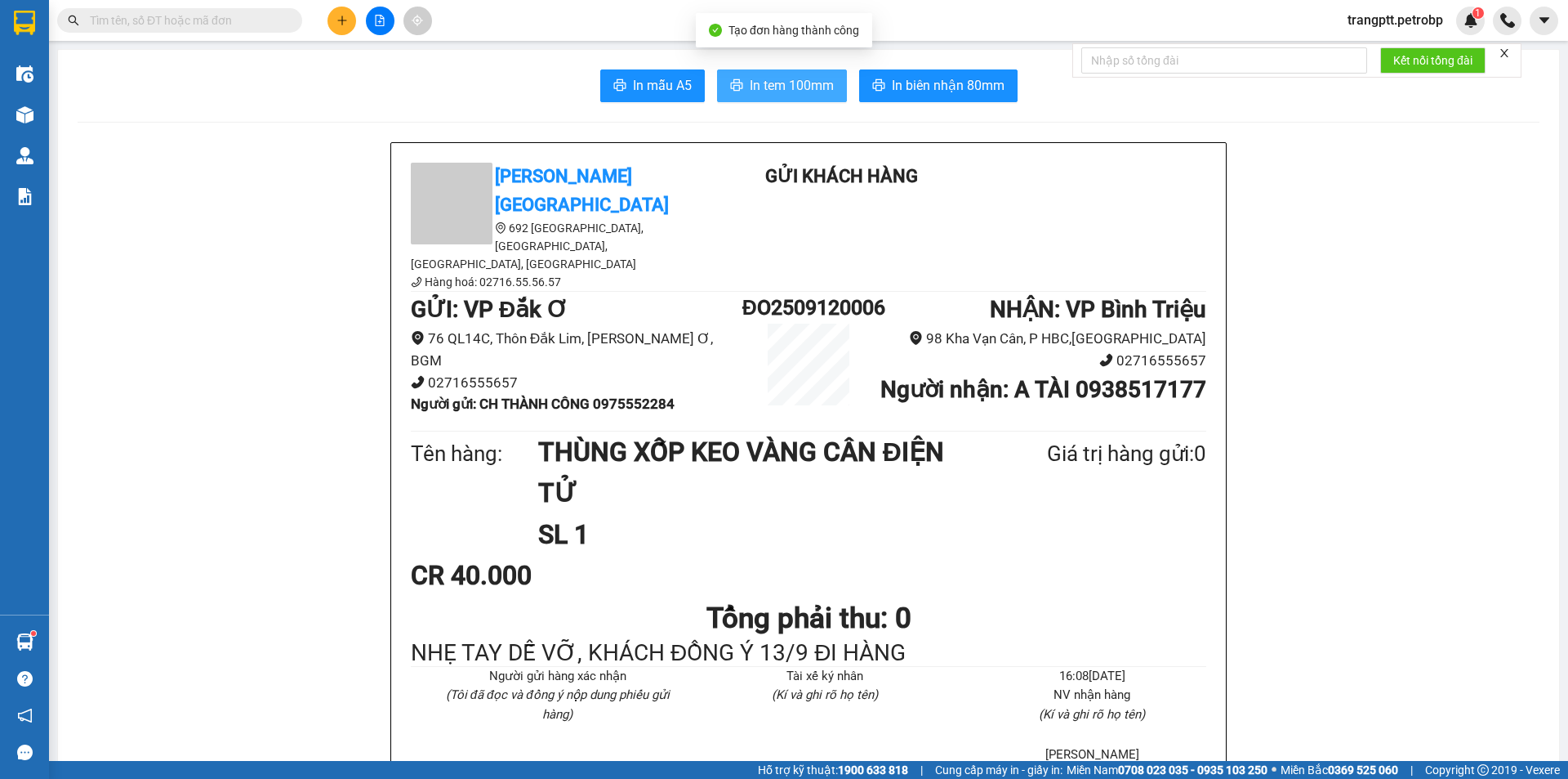
click at [787, 78] on span "In tem 100mm" at bounding box center [792, 85] width 84 height 21
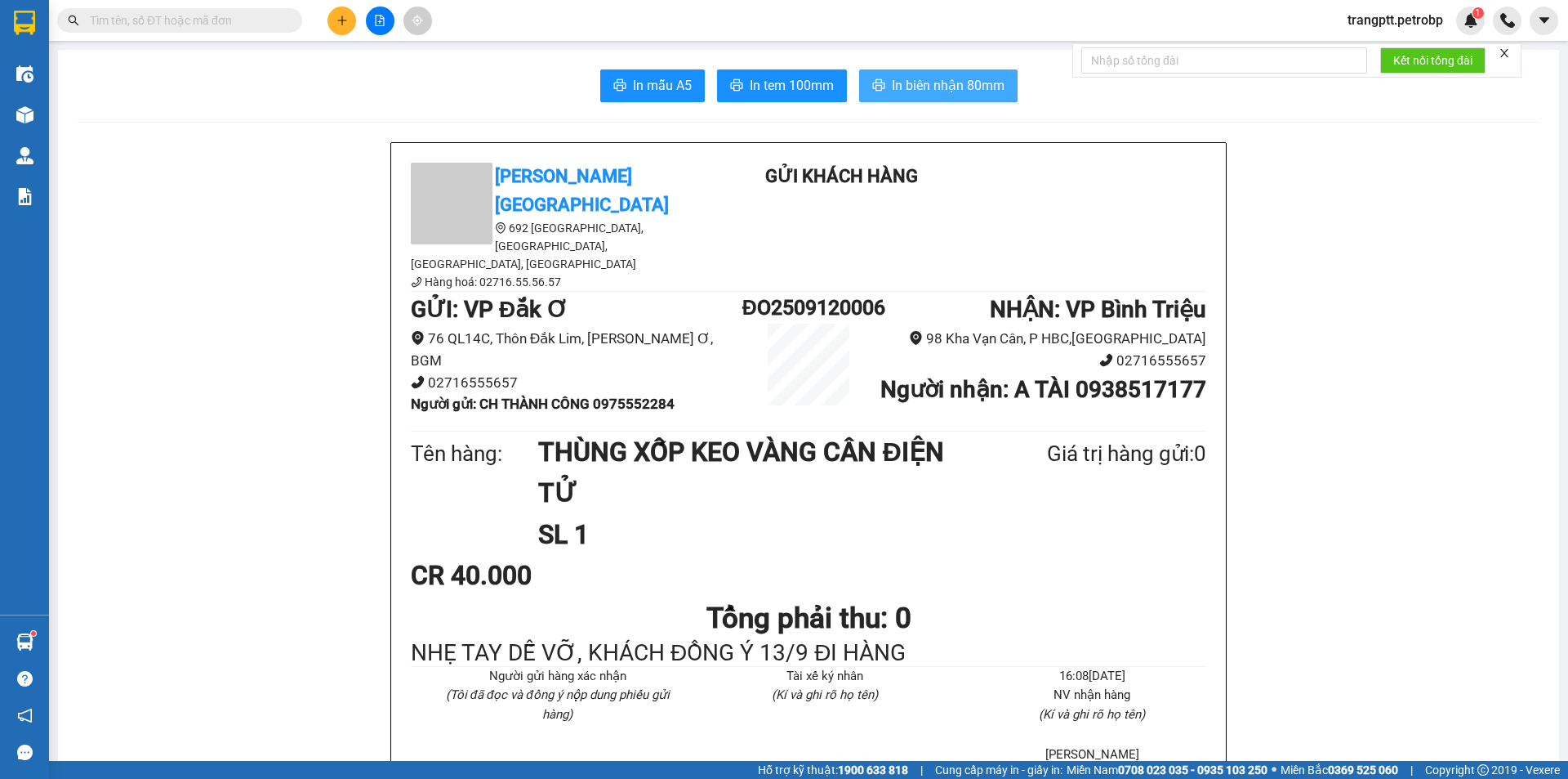
click at [936, 90] on span "In biên nhận 80mm" at bounding box center [948, 85] width 113 height 21
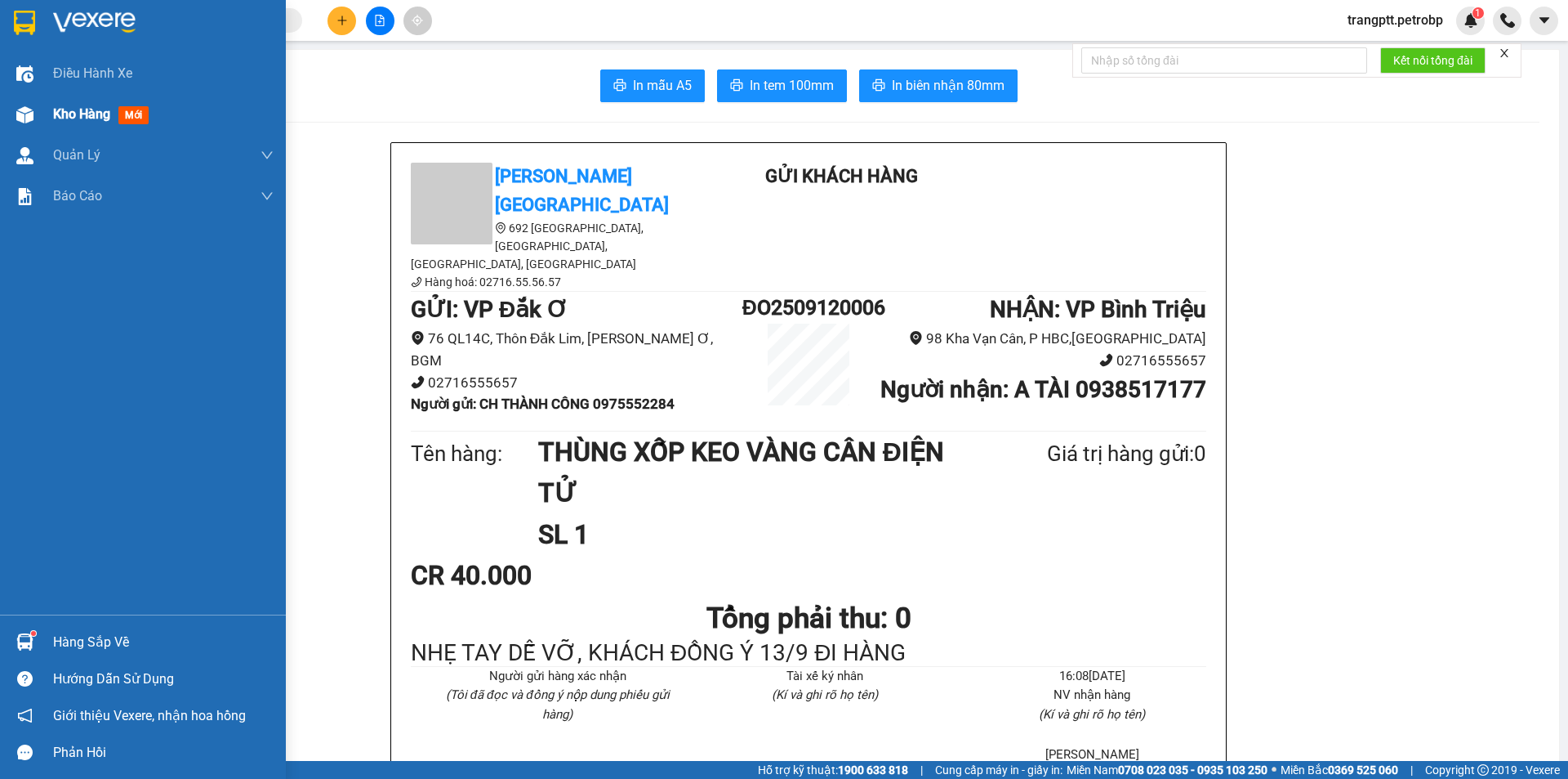
click at [57, 107] on span "Kho hàng" at bounding box center [81, 114] width 57 height 16
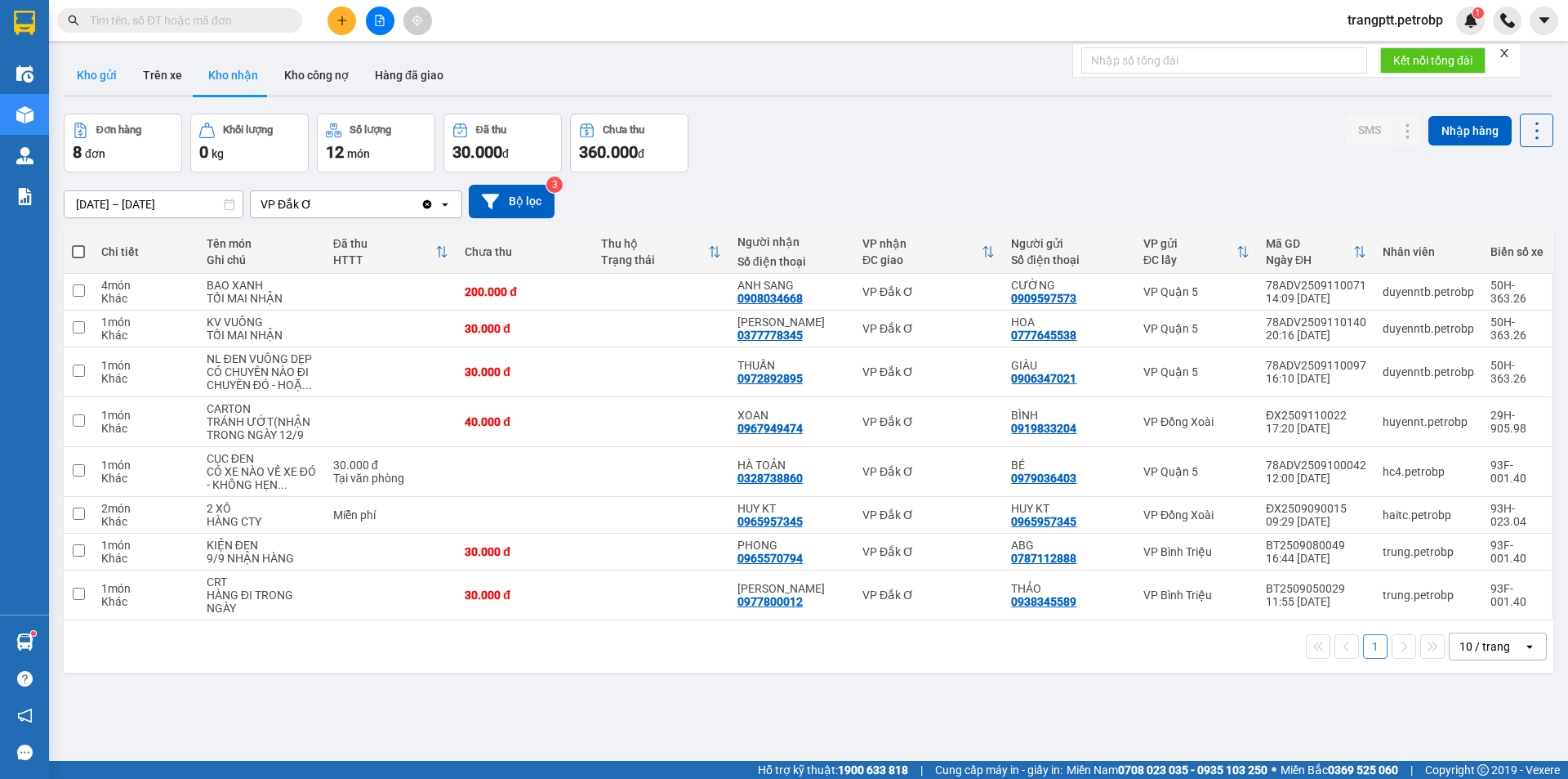
click at [94, 69] on button "Kho gửi" at bounding box center [96, 76] width 66 height 39
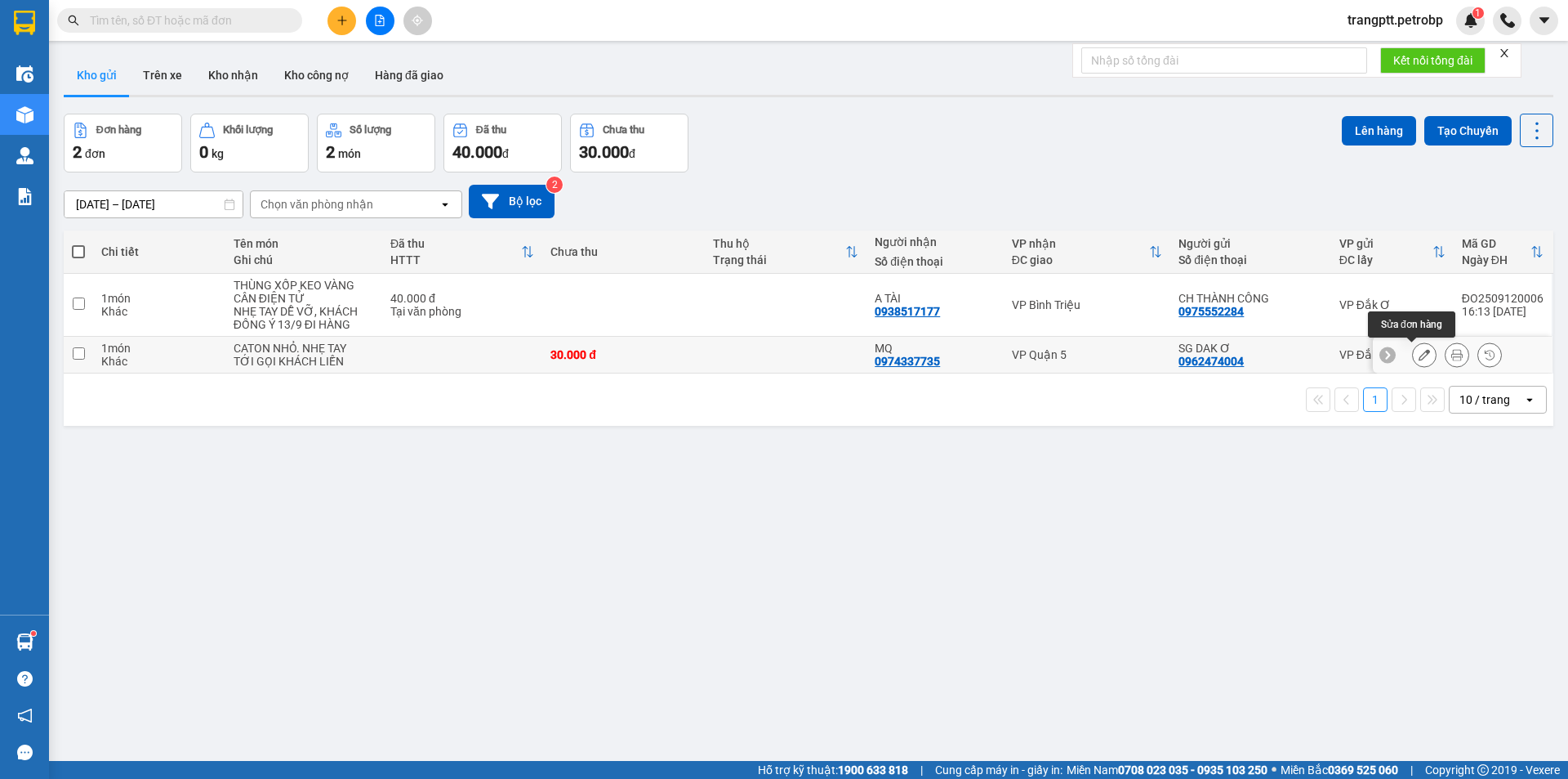
click at [1419, 352] on icon at bounding box center [1425, 355] width 12 height 12
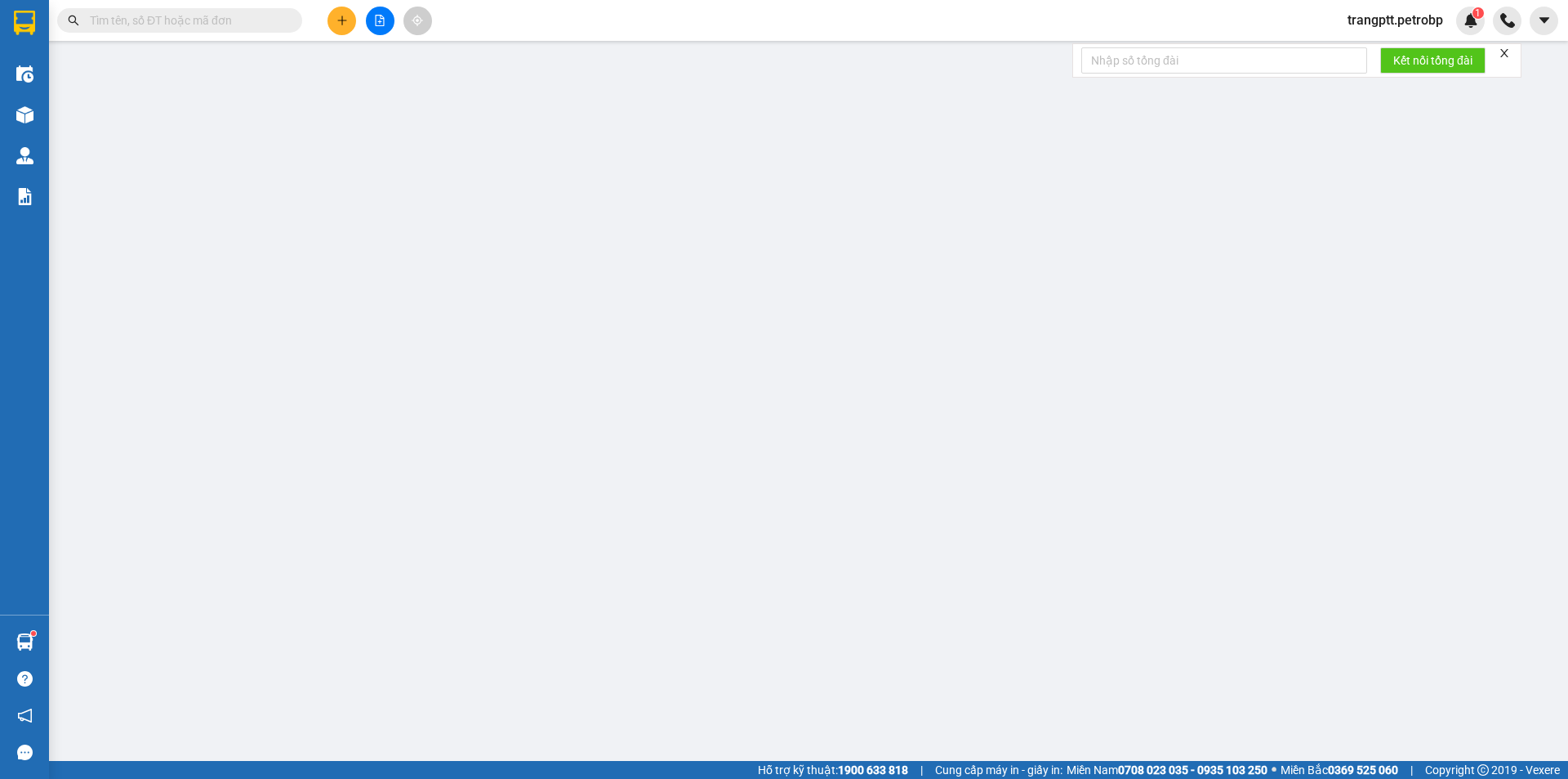
type input "0962474004"
type input "SG DAK Ơ"
type input "0974337735"
type input "MQ"
type input "30.000"
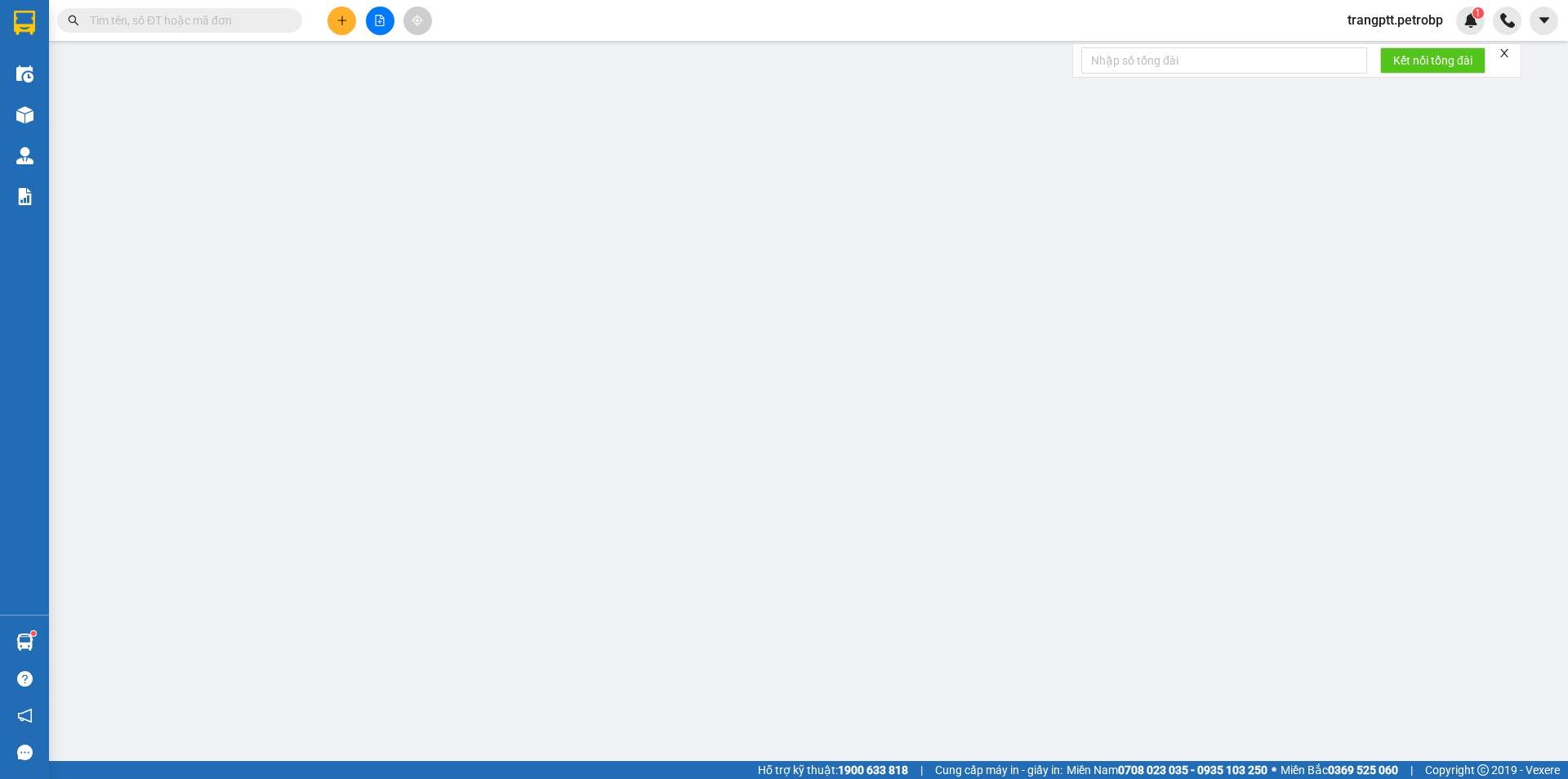
type input "30.000"
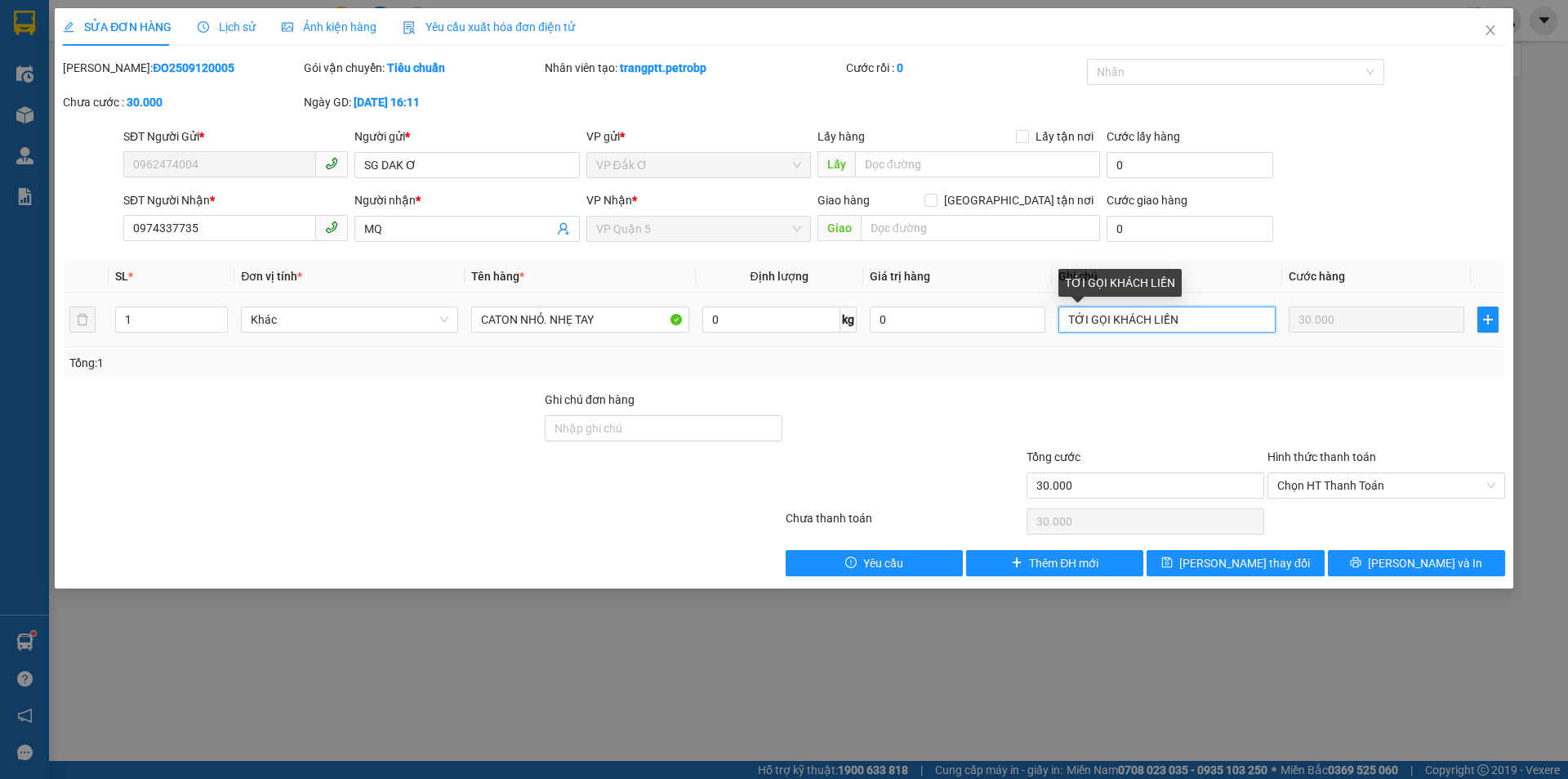
click at [1201, 323] on input "TỚI GỌI KHÁCH LIỀN" at bounding box center [1168, 319] width 218 height 26
type input "TỚI GỌI KHÁCH LIỀN, KHÁCH ĐỒNG Ý 13/9 ĐI HÀNG"
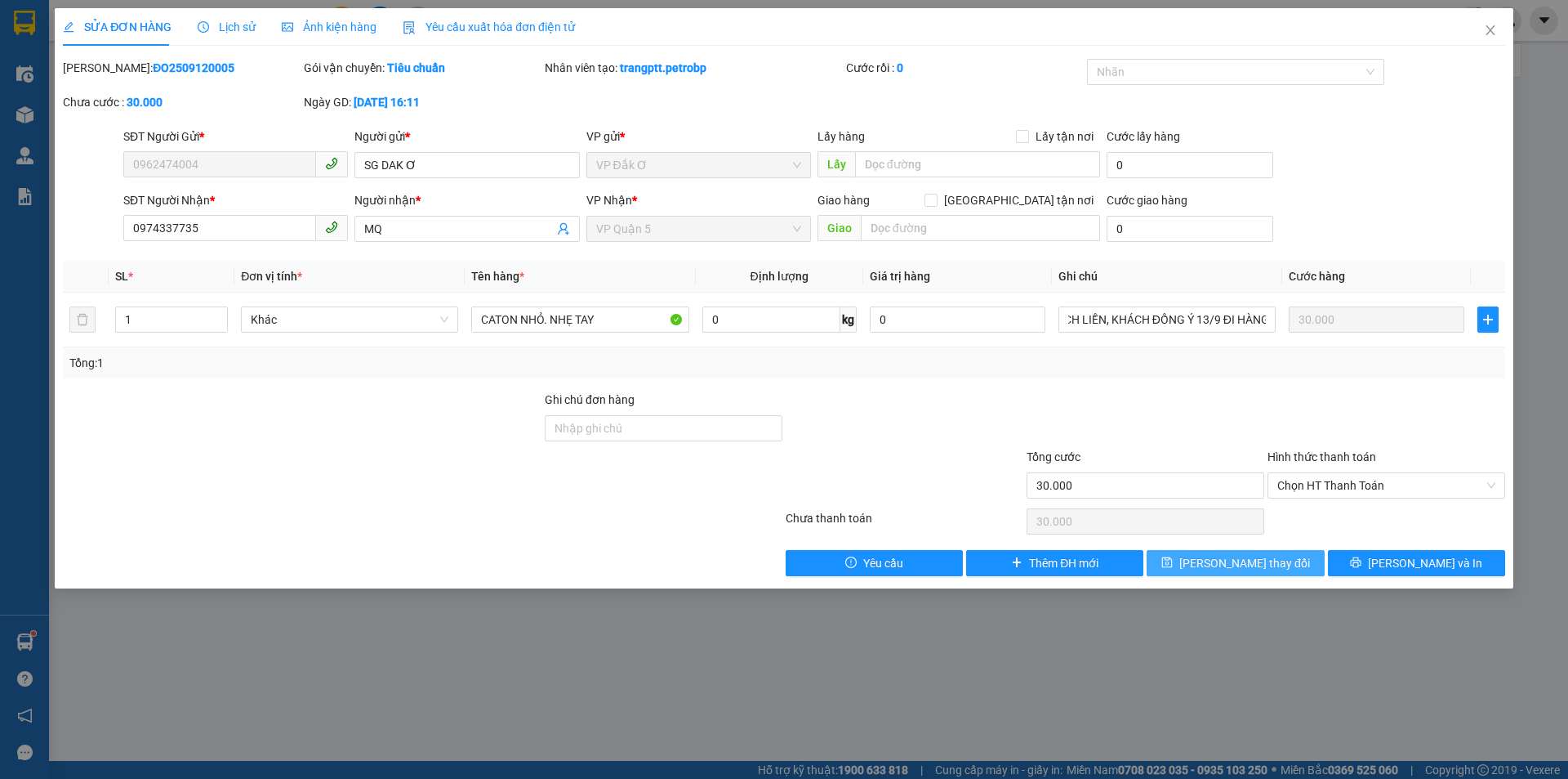
scroll to position [0, 0]
click at [1249, 571] on span "[PERSON_NAME] thay đổi" at bounding box center [1244, 563] width 130 height 18
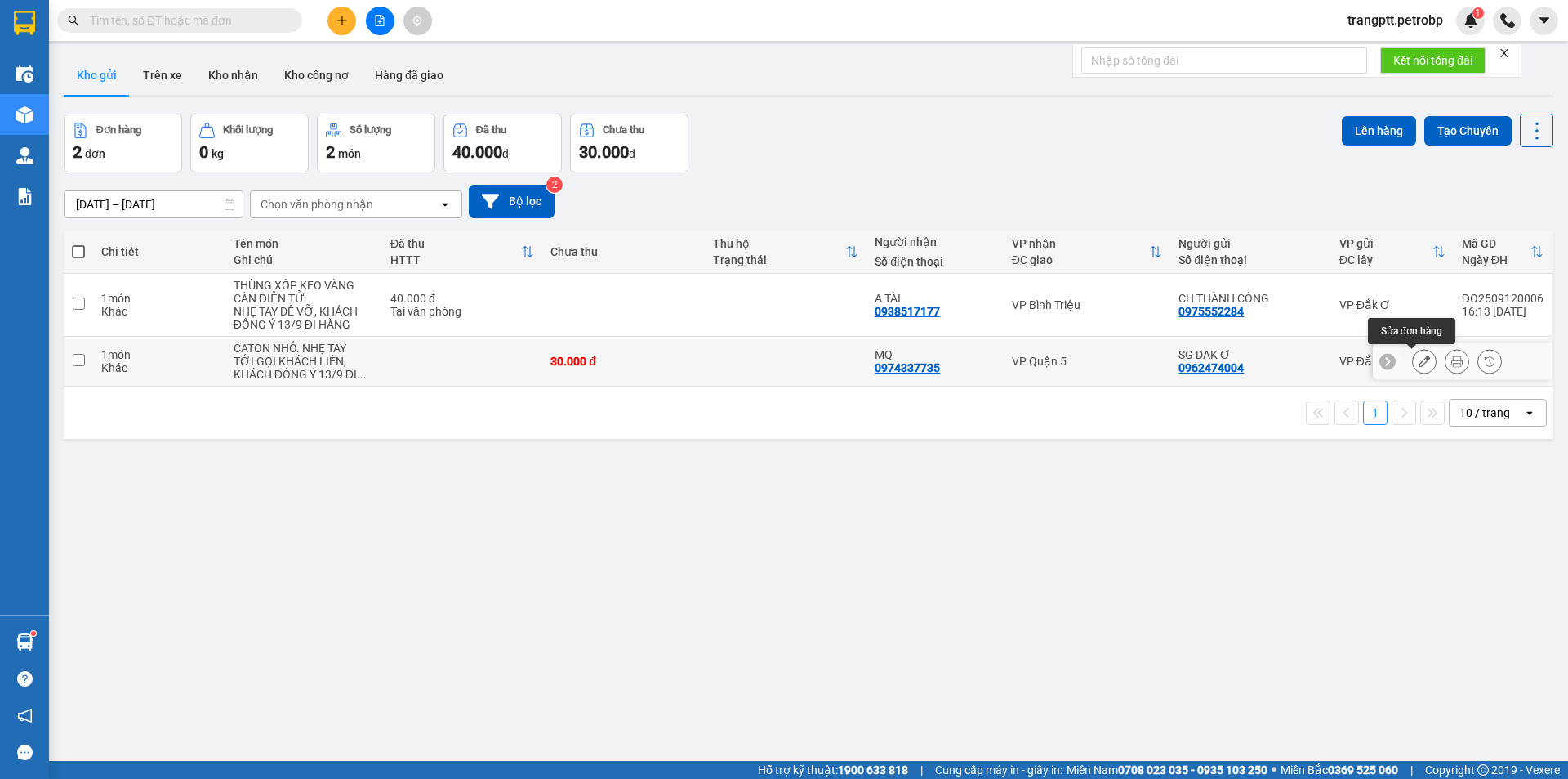
click at [1419, 357] on icon at bounding box center [1425, 361] width 12 height 12
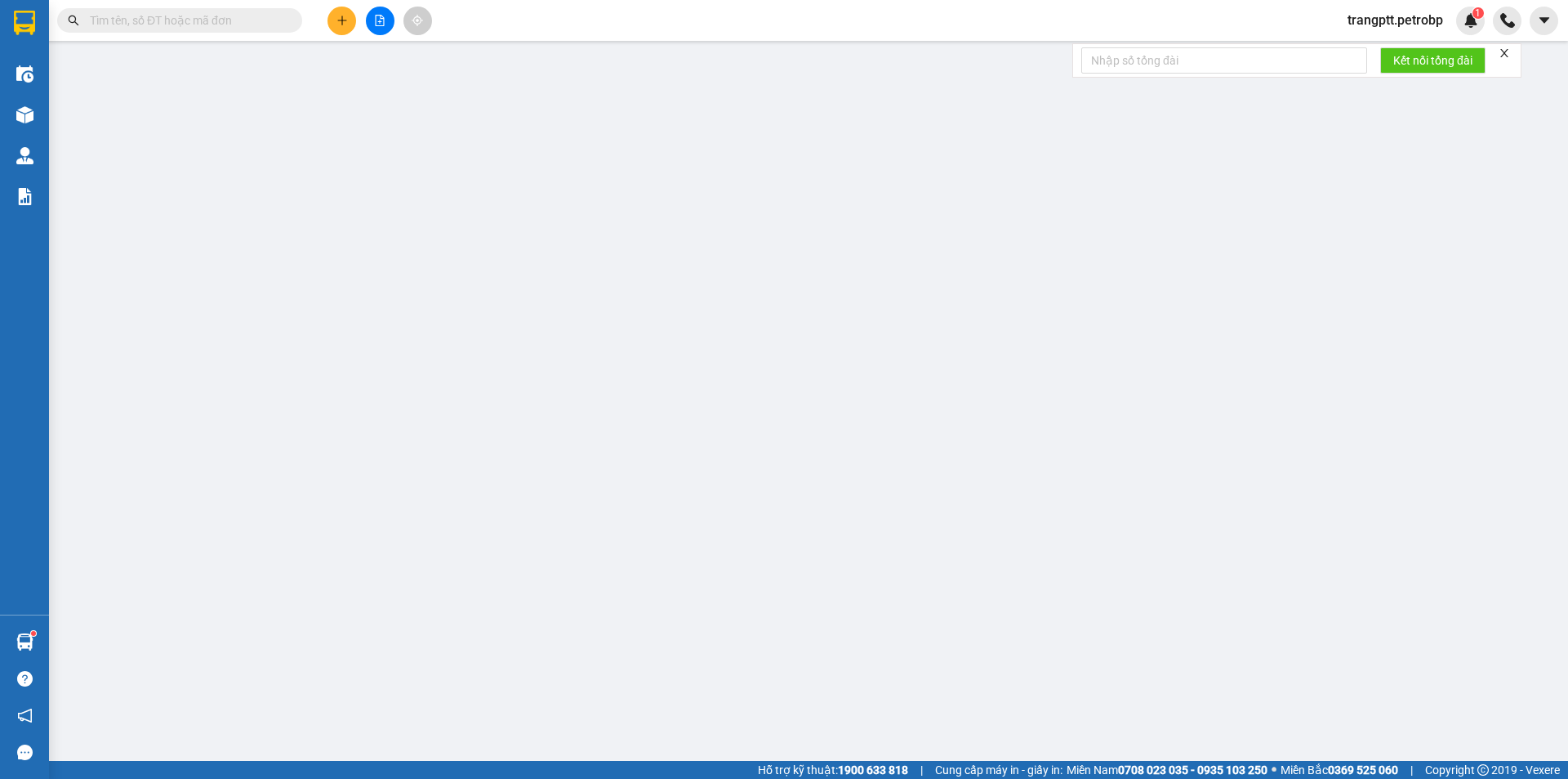
type input "0962474004"
type input "SG DAK Ơ"
type input "0974337735"
type input "MQ"
type input "30.000"
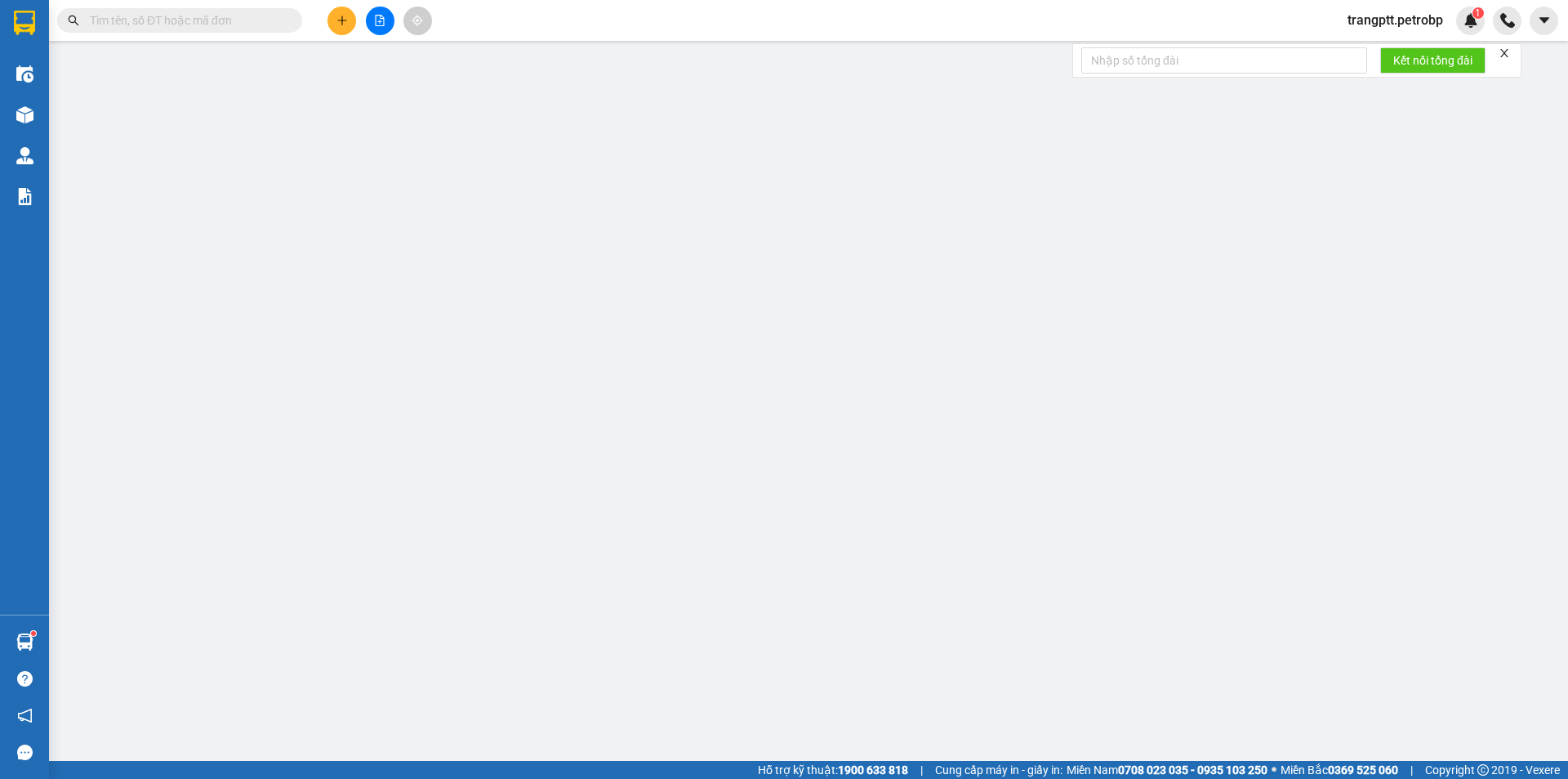
type input "30.000"
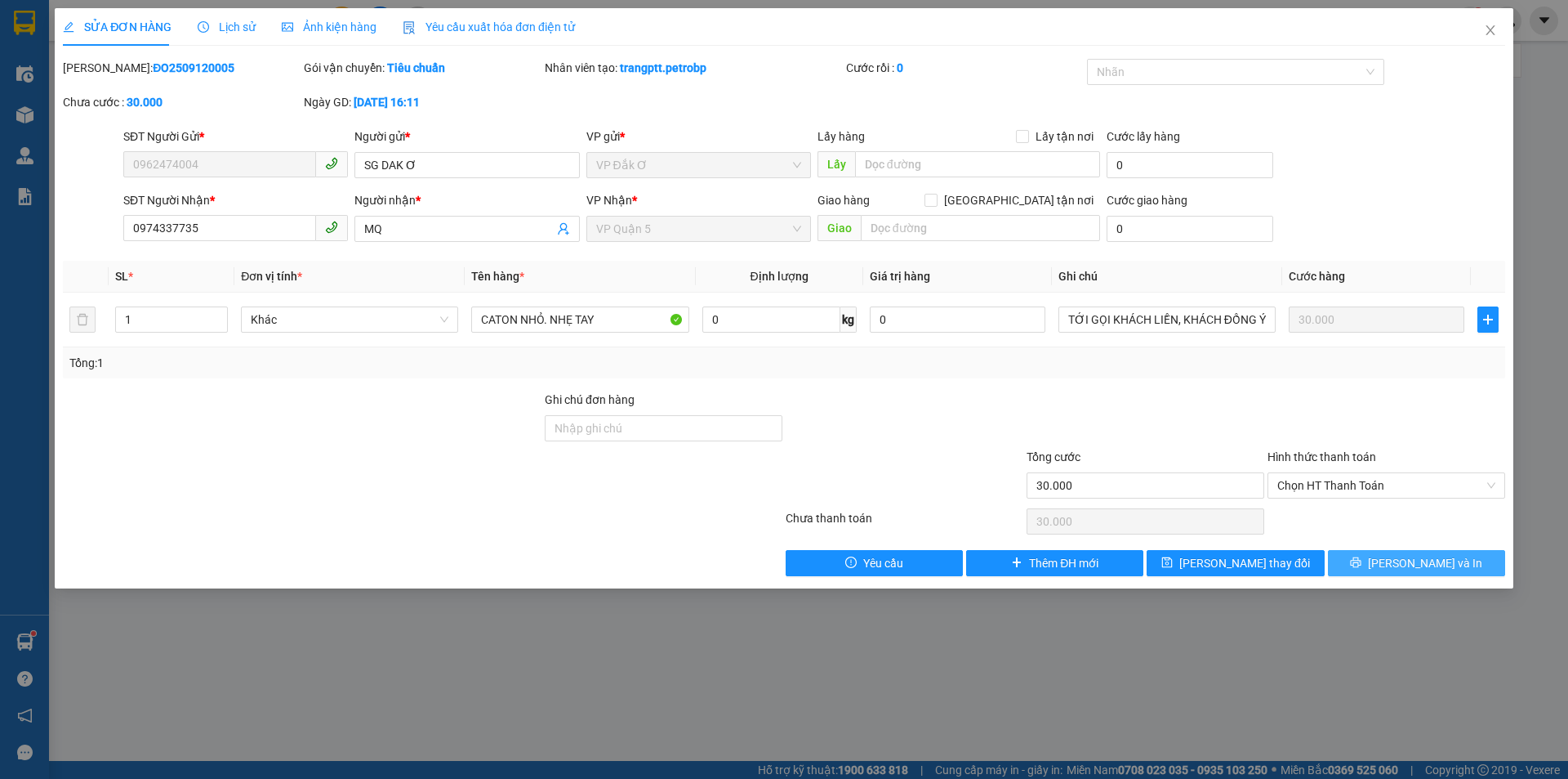
drag, startPoint x: 1401, startPoint y: 564, endPoint x: 1287, endPoint y: 520, distance: 122.2
click at [1402, 564] on button "[PERSON_NAME] và In" at bounding box center [1416, 563] width 177 height 26
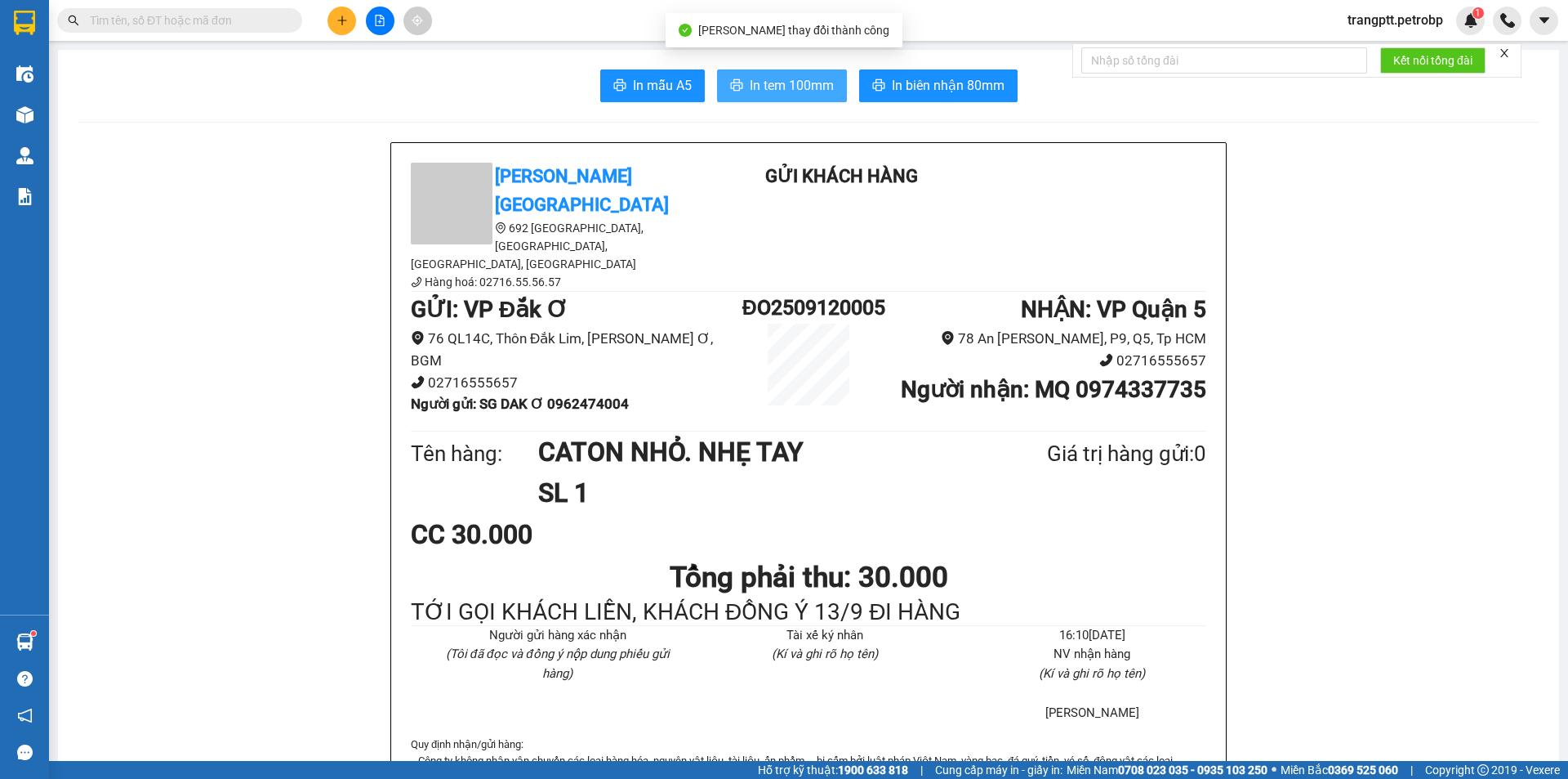
click at [785, 74] on button "In tem 100mm" at bounding box center [782, 85] width 129 height 32
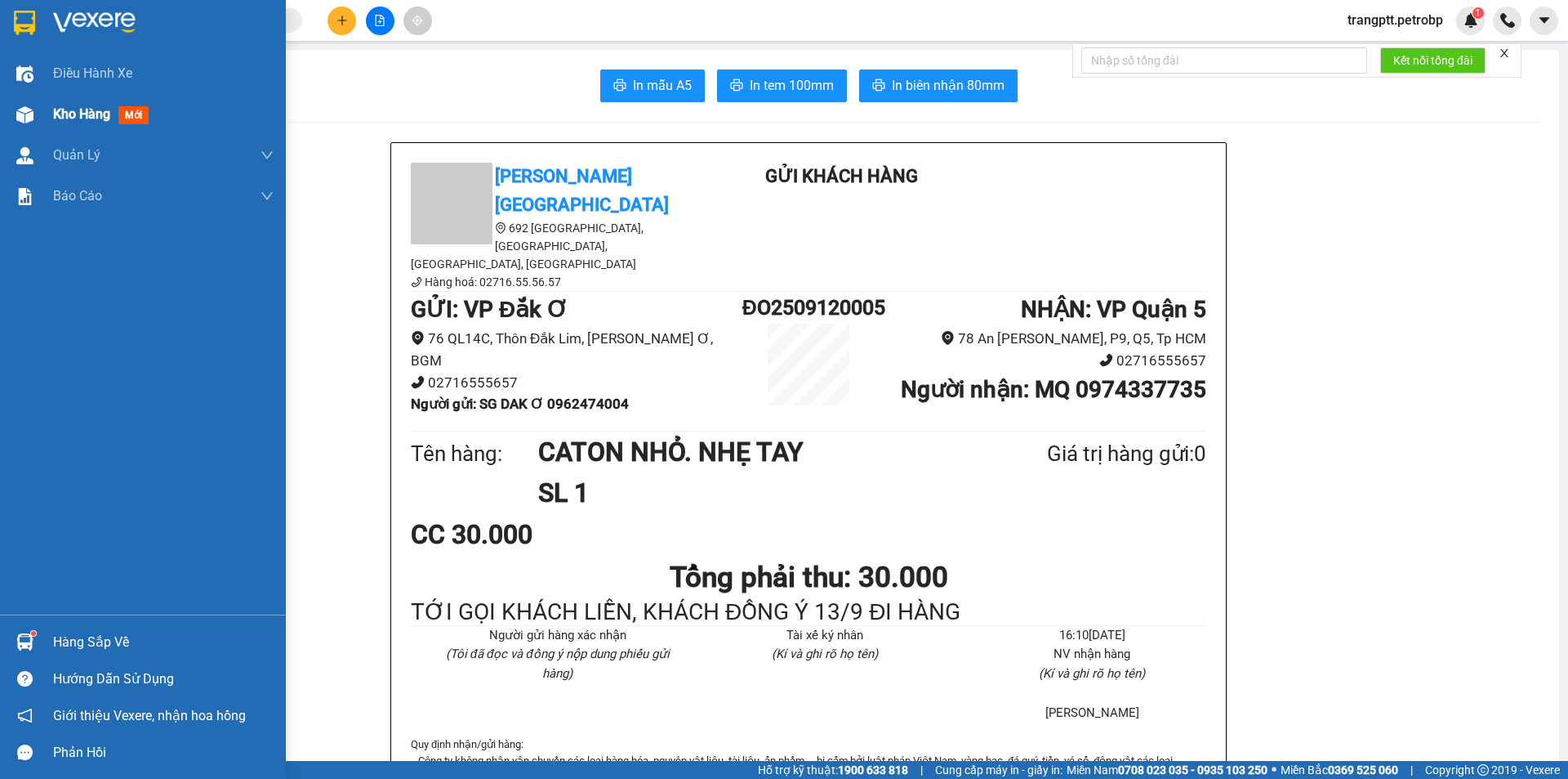
click at [80, 112] on span "Kho hàng" at bounding box center [81, 114] width 57 height 16
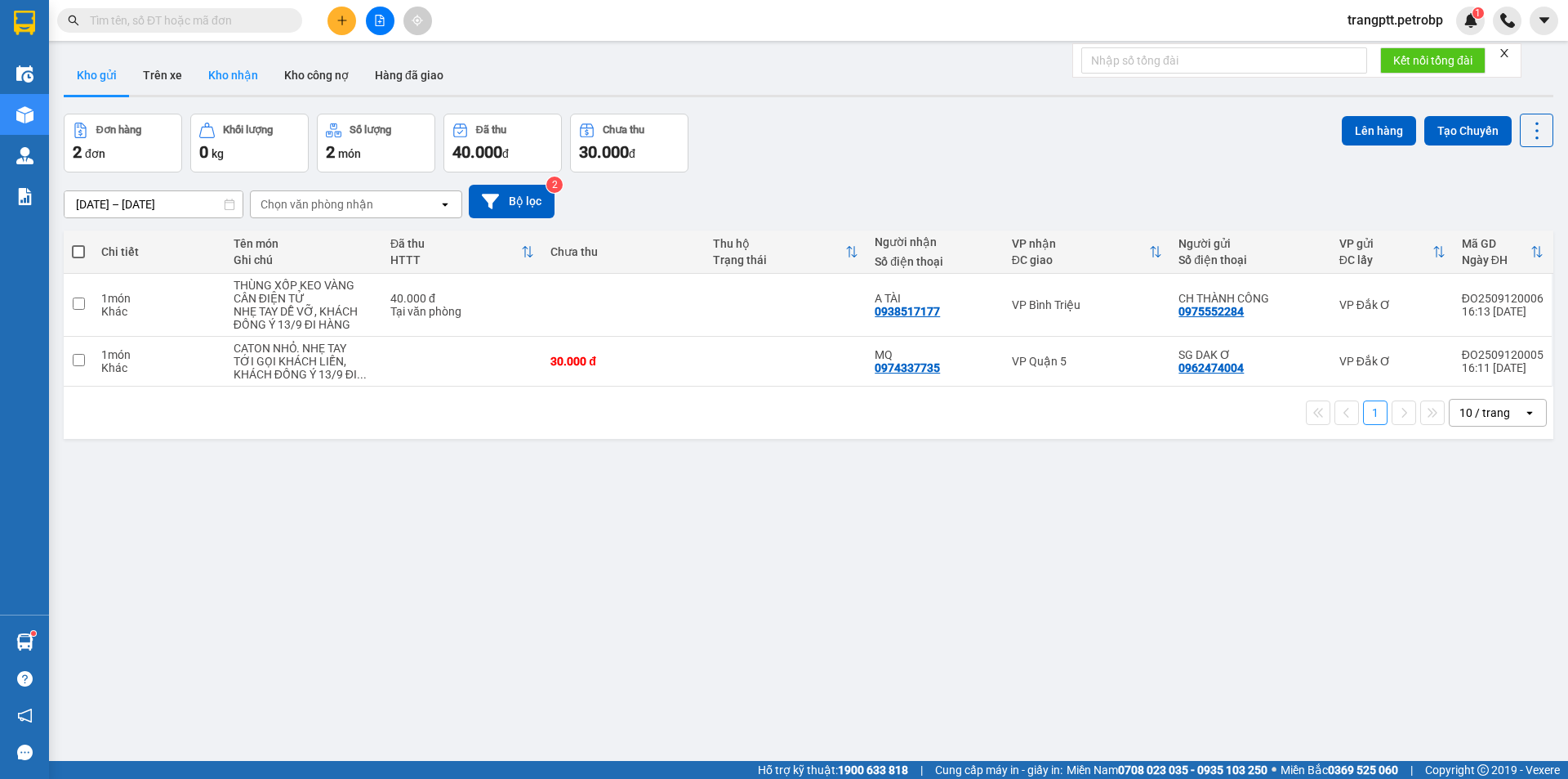
click at [232, 71] on button "Kho nhận" at bounding box center [232, 76] width 76 height 39
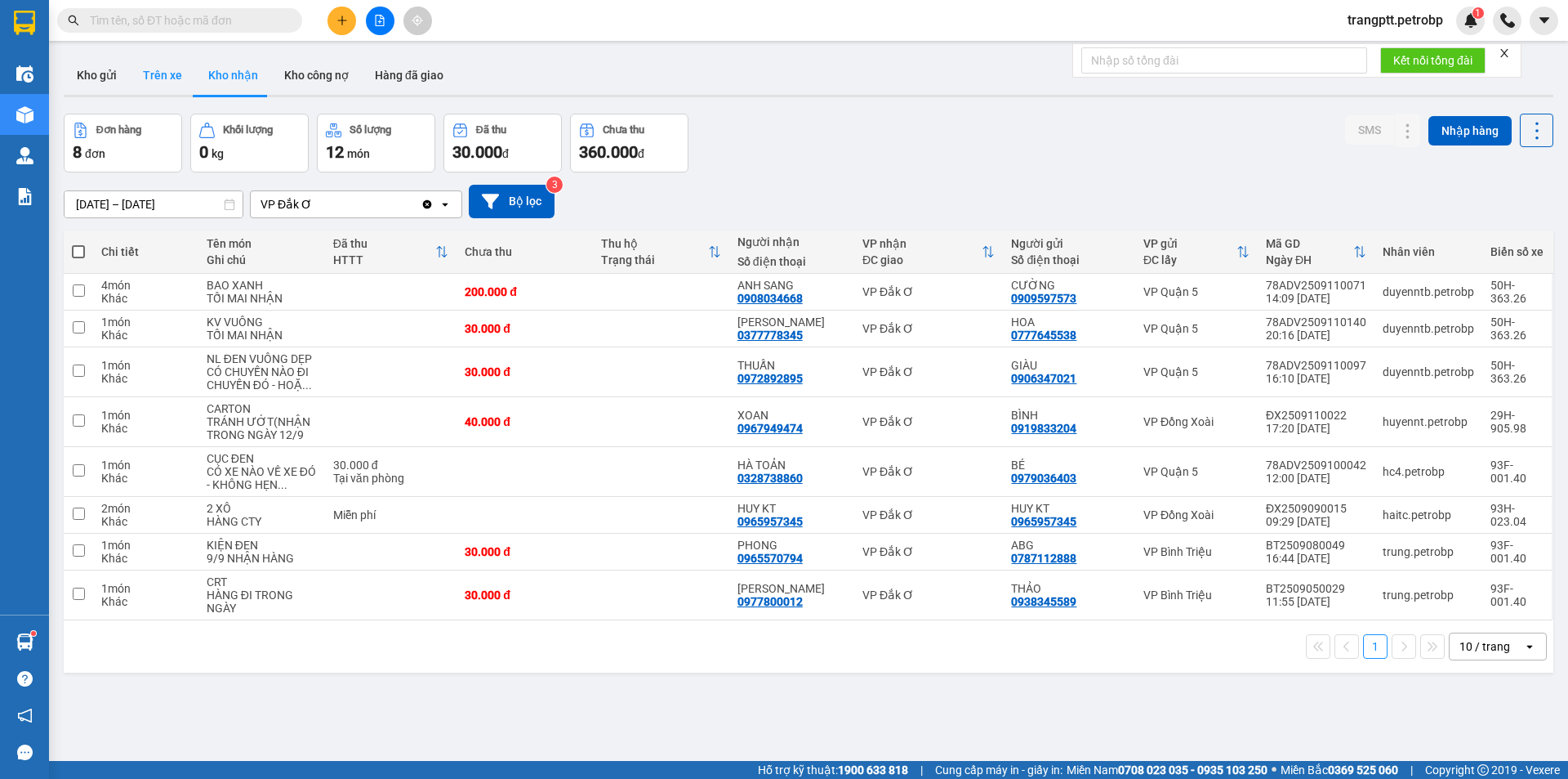
click at [167, 77] on button "Trên xe" at bounding box center [162, 76] width 66 height 39
type input "[DATE] – [DATE]"
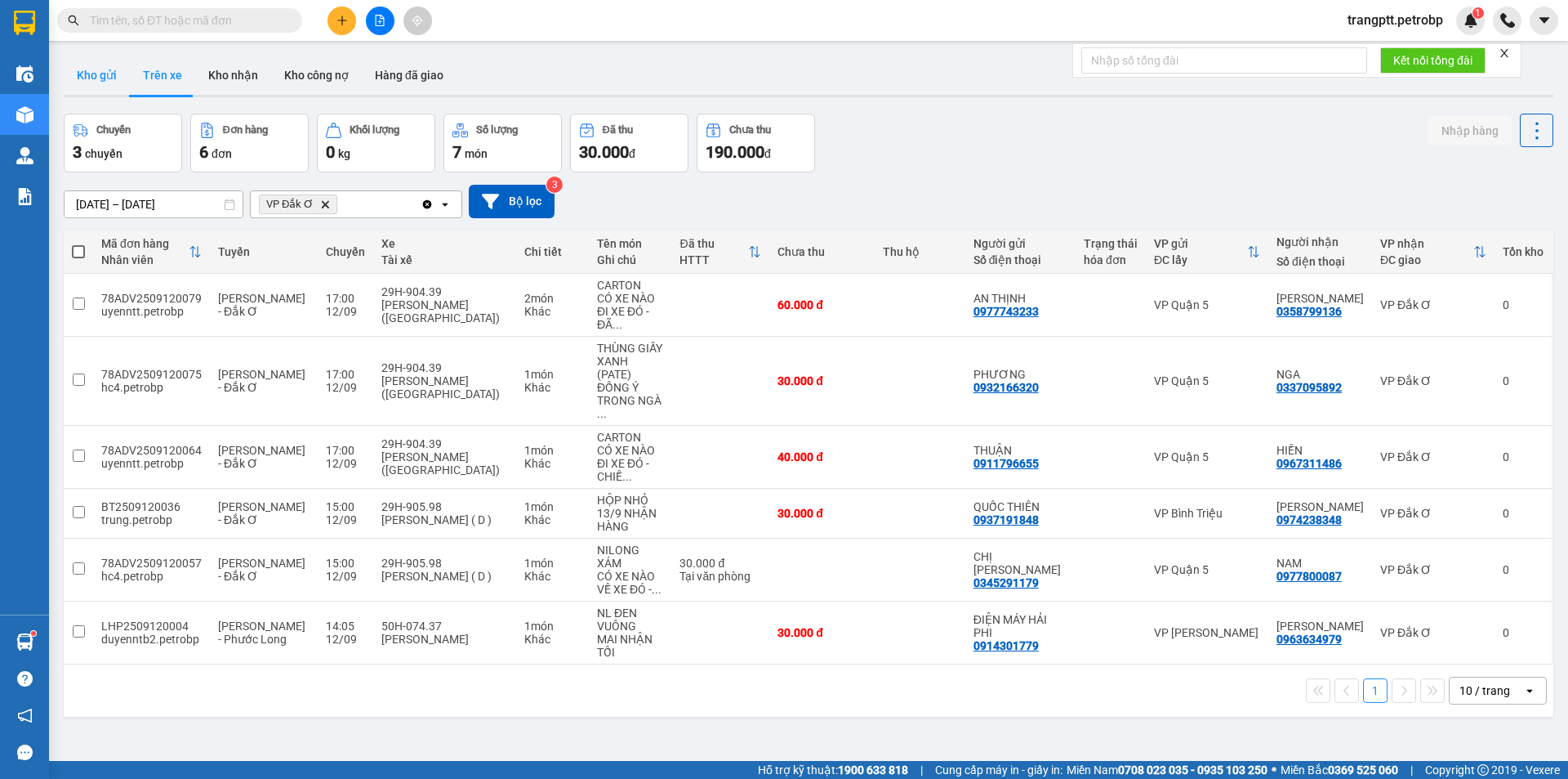
click at [99, 71] on button "Kho gửi" at bounding box center [96, 76] width 66 height 39
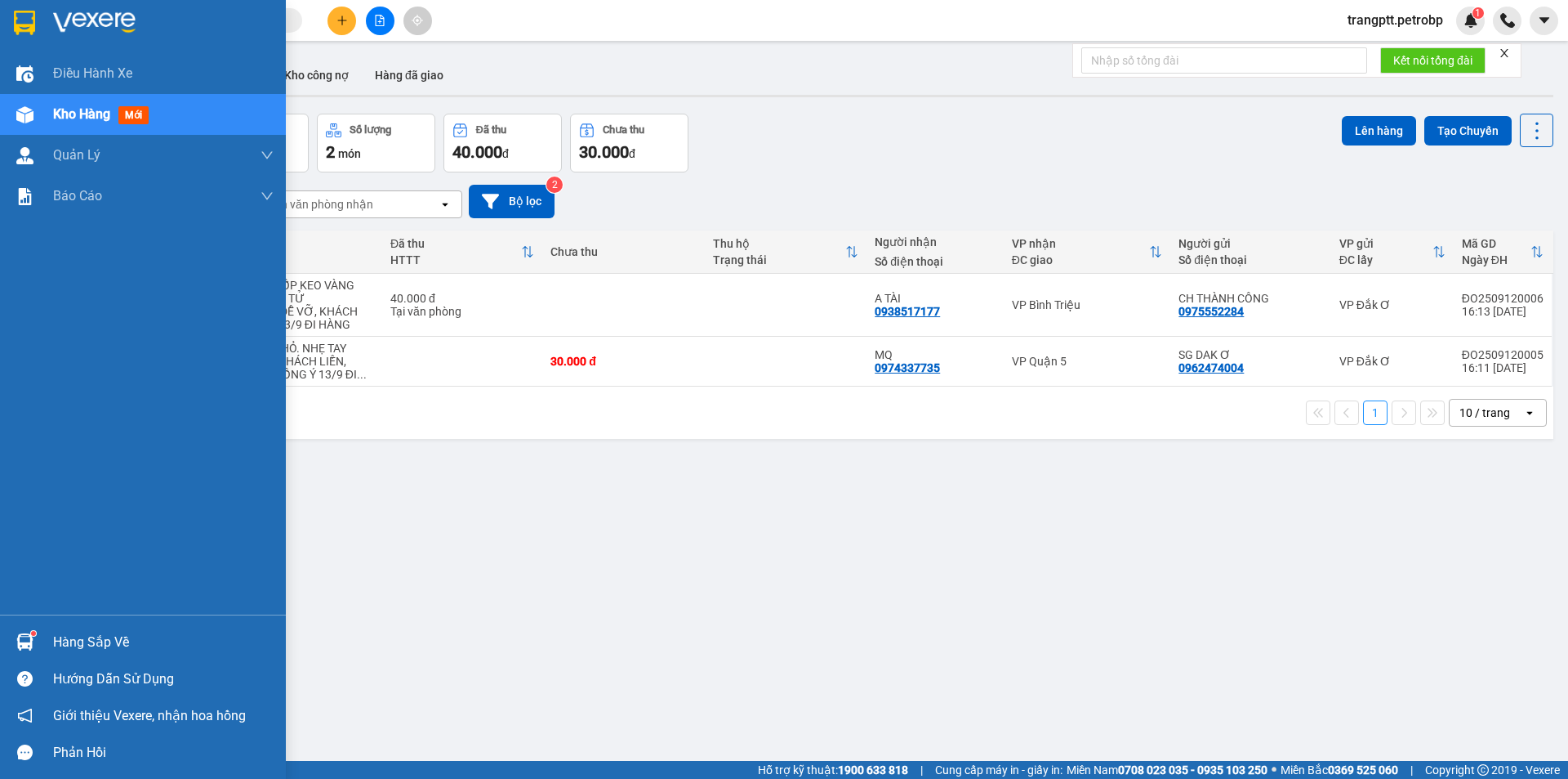
click at [96, 646] on div "Hàng sắp về" at bounding box center [163, 642] width 221 height 25
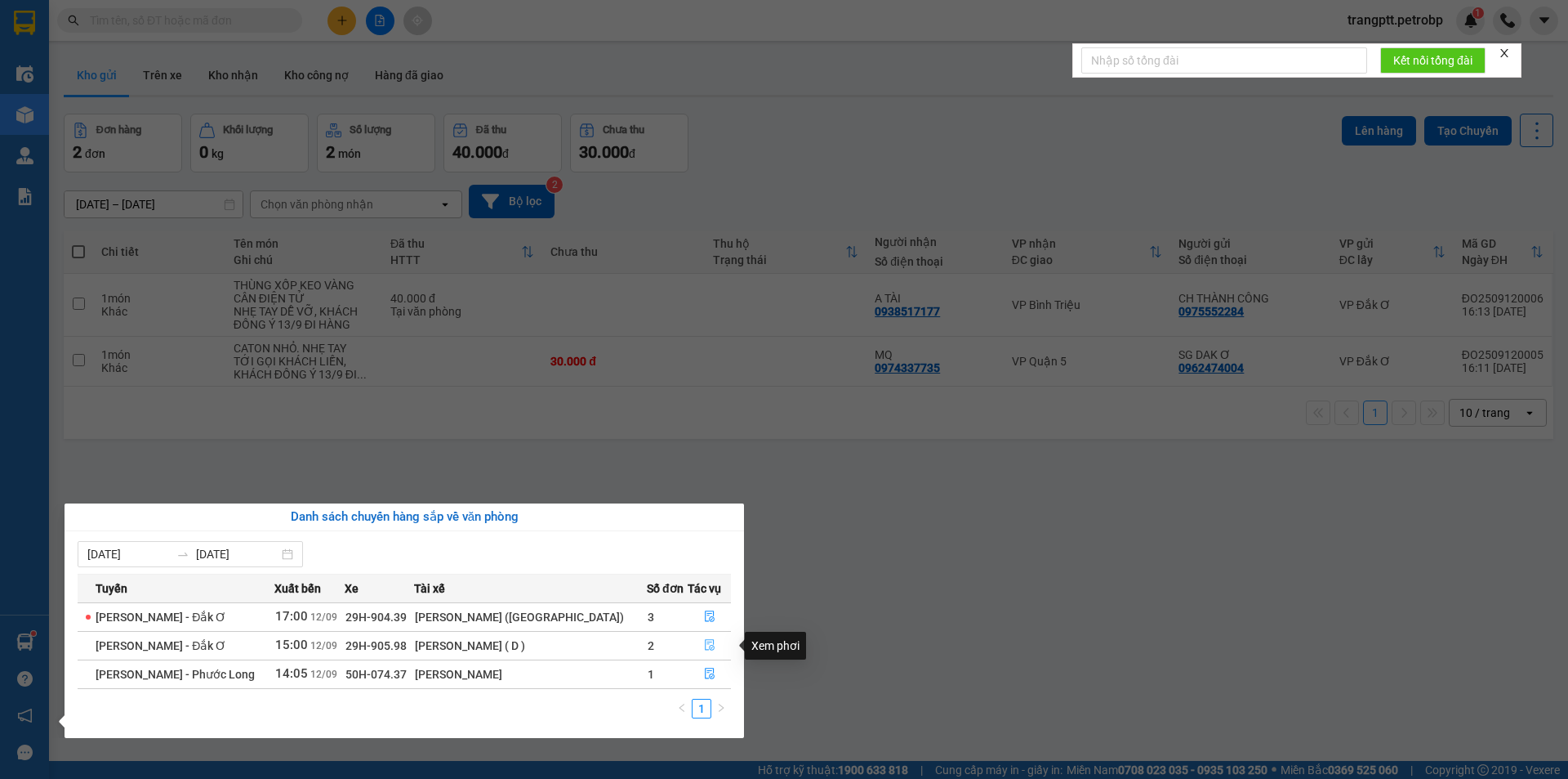
click at [704, 644] on icon "file-done" at bounding box center [710, 645] width 12 height 12
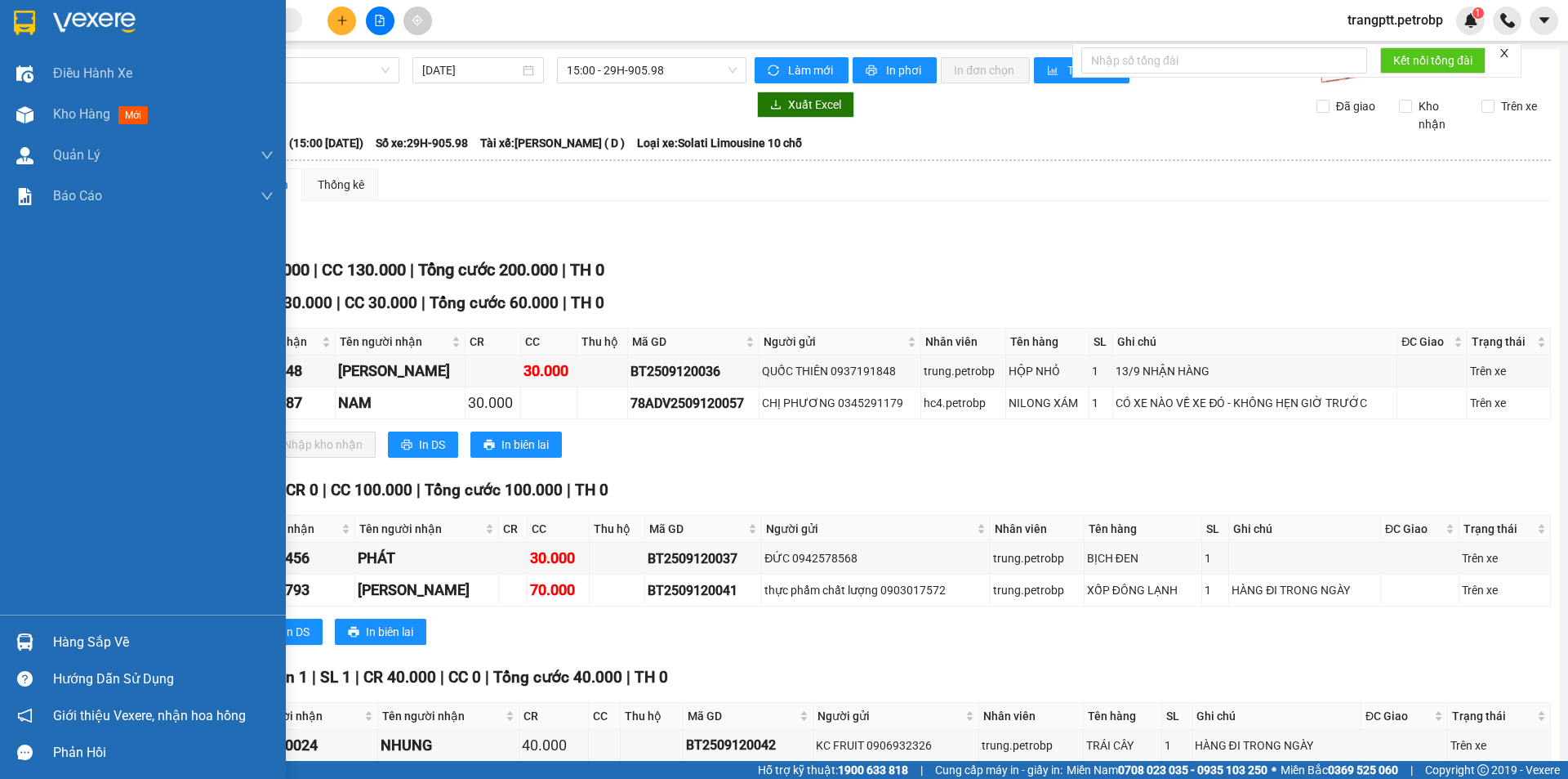
drag, startPoint x: 96, startPoint y: 639, endPoint x: 242, endPoint y: 660, distance: 147.5
click at [99, 640] on div "Hàng sắp về" at bounding box center [163, 642] width 221 height 25
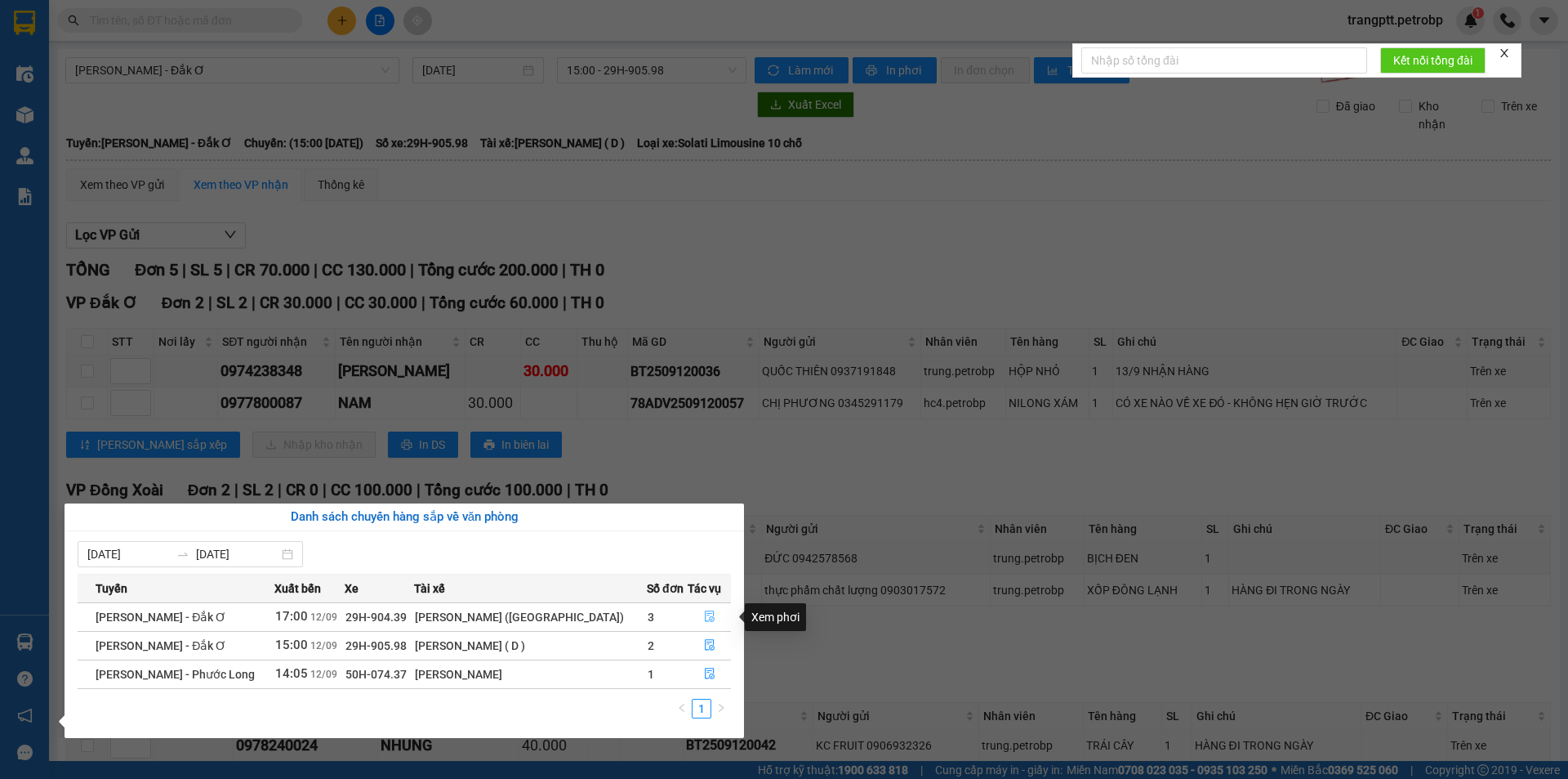
click at [705, 615] on icon "file-done" at bounding box center [710, 617] width 10 height 12
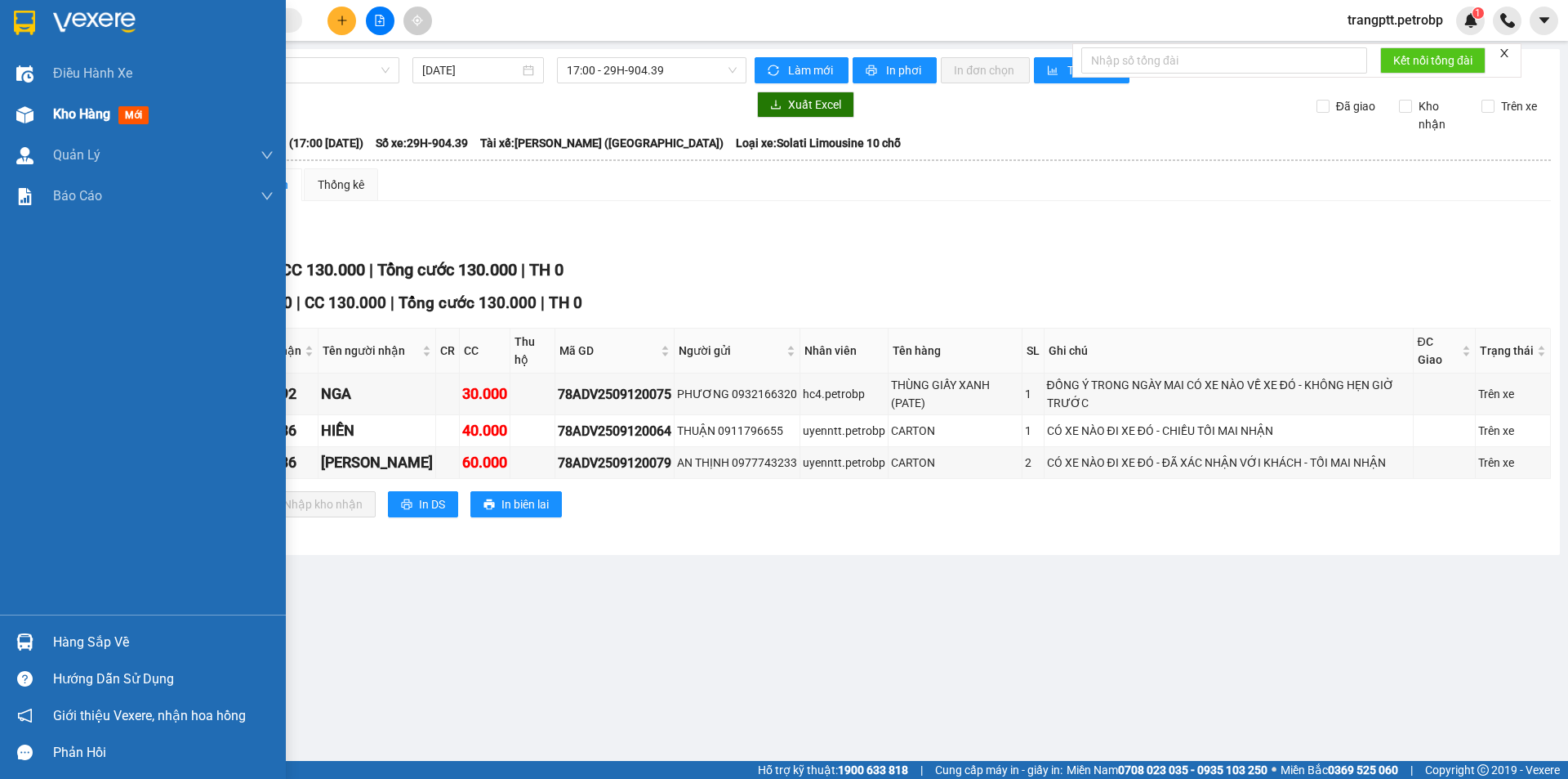
click at [91, 115] on span "Kho hàng" at bounding box center [81, 114] width 57 height 16
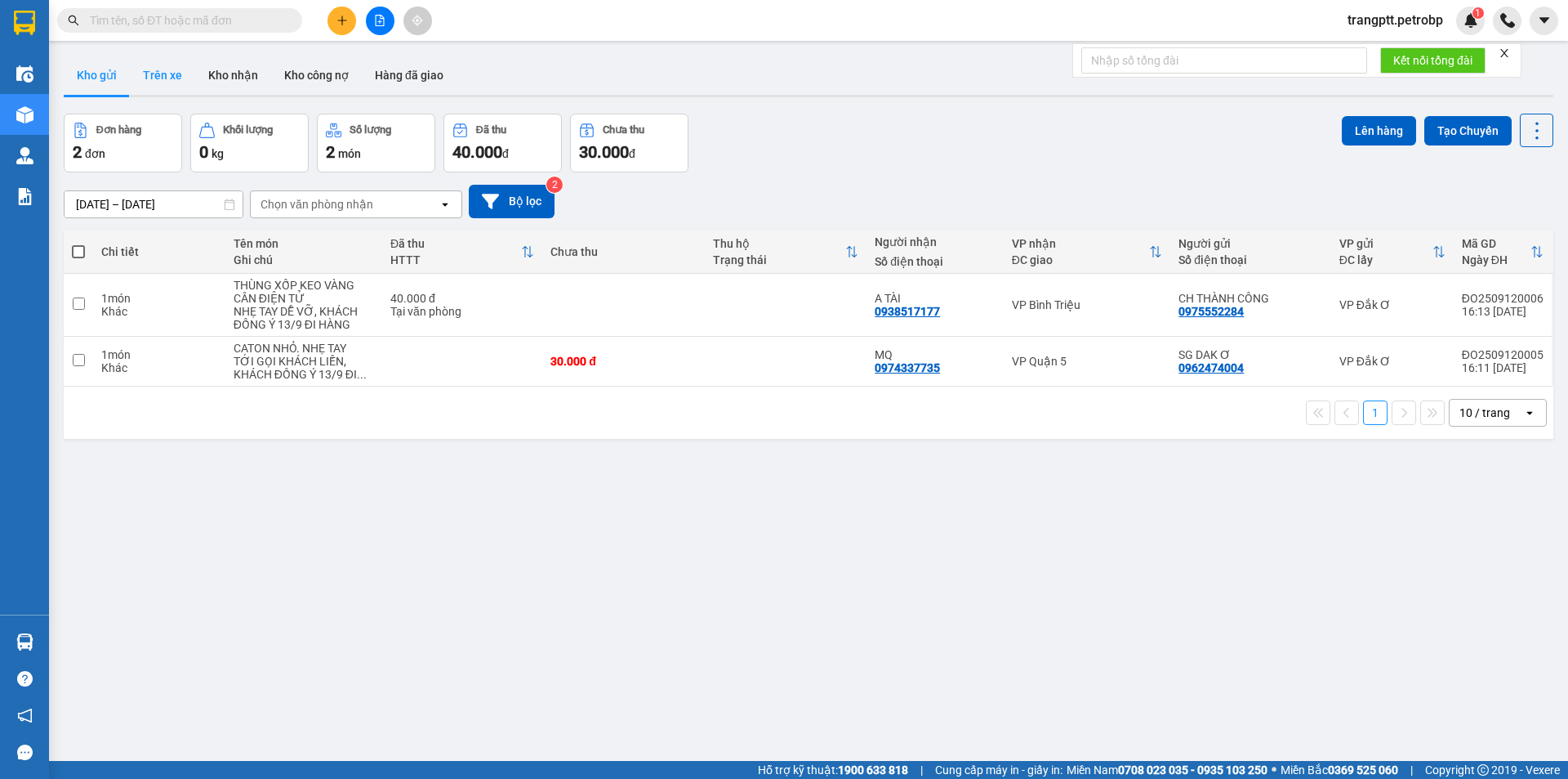
click at [167, 70] on button "Trên xe" at bounding box center [162, 76] width 66 height 39
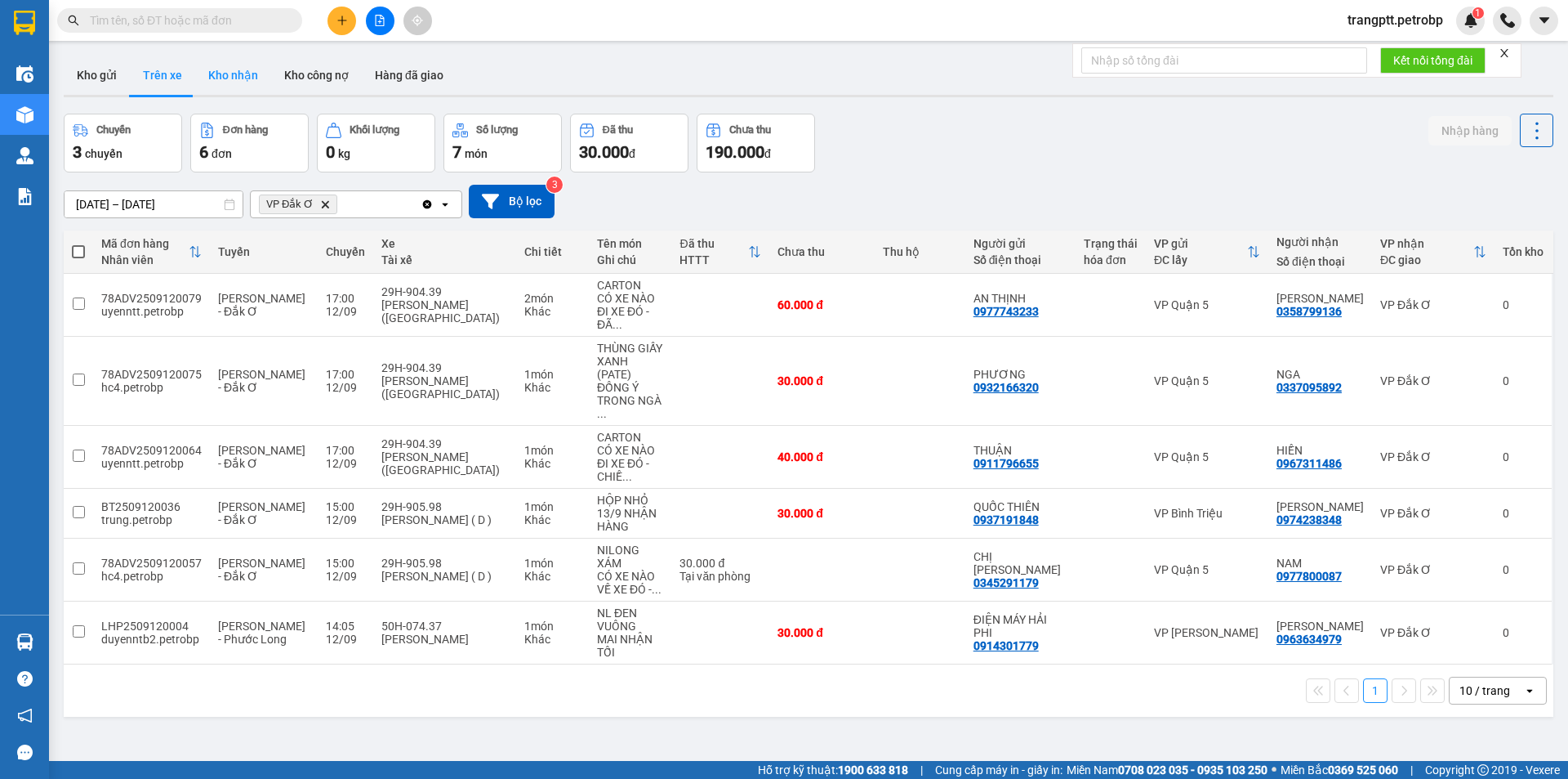
click at [240, 71] on button "Kho nhận" at bounding box center [232, 76] width 76 height 39
type input "[DATE] – [DATE]"
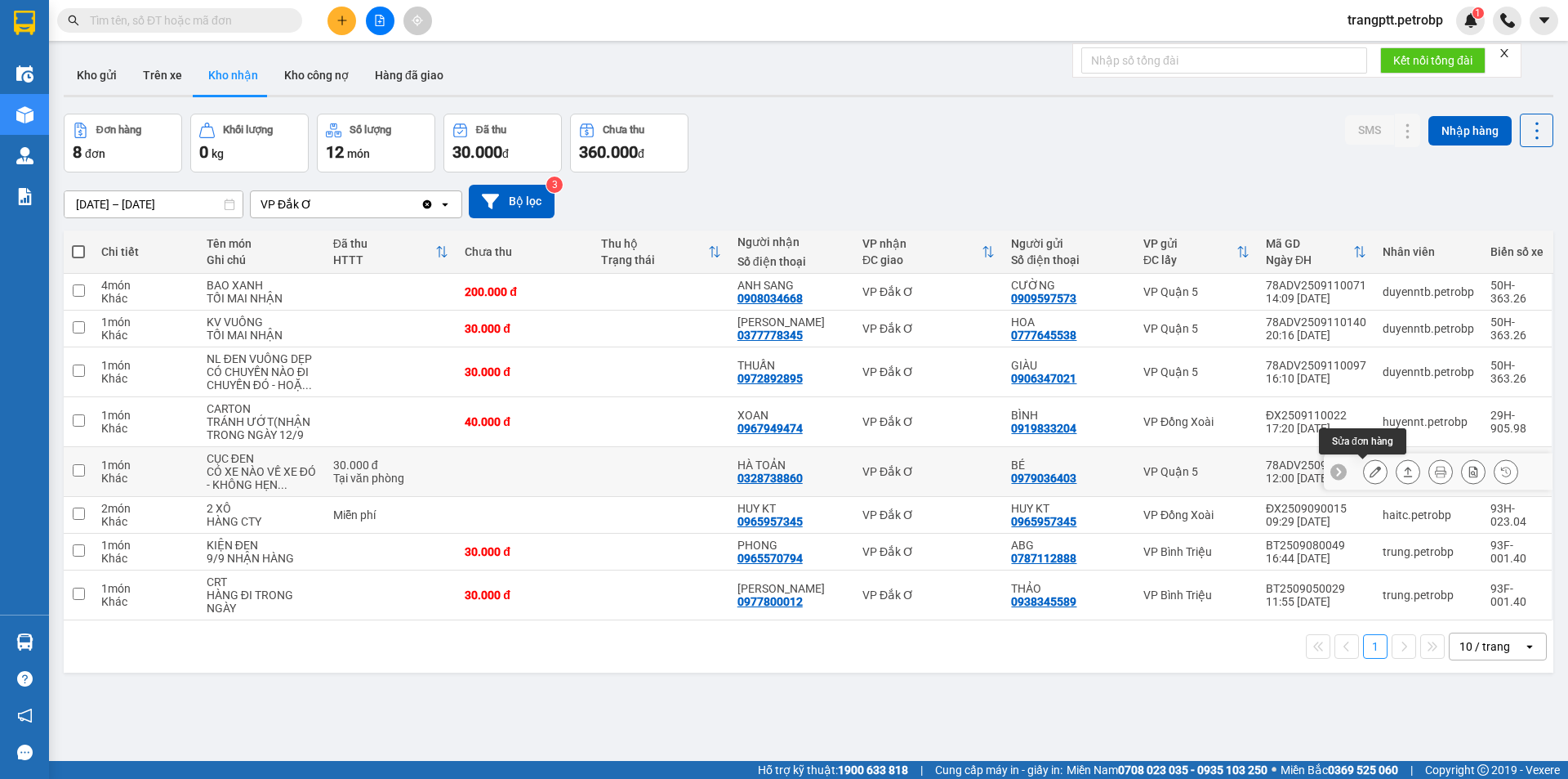
click at [1370, 470] on icon at bounding box center [1376, 472] width 12 height 12
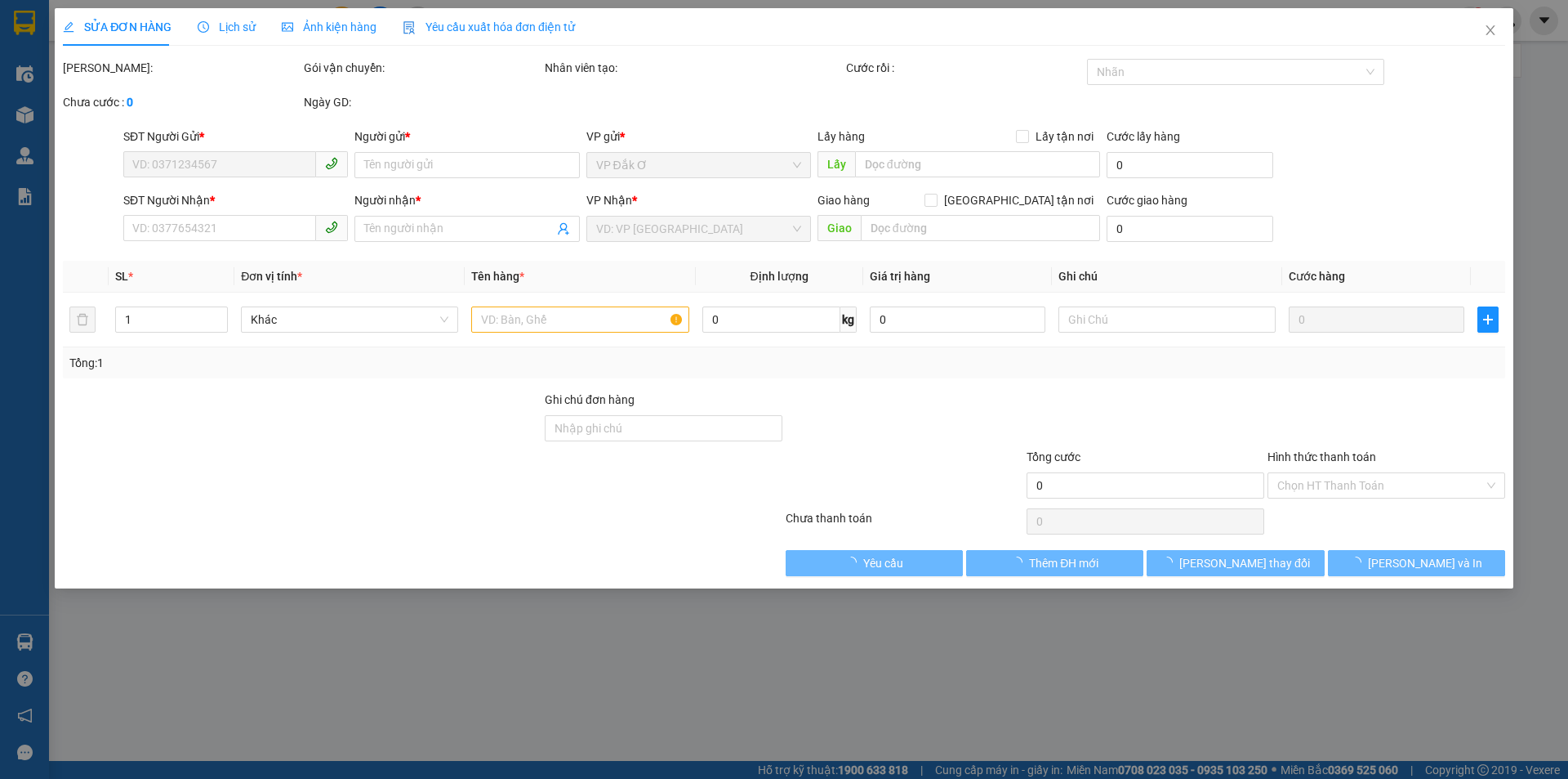
type input "0979036403"
type input "BÉ"
type input "0328738860"
type input "HÀ TOẢN"
type input "30.000"
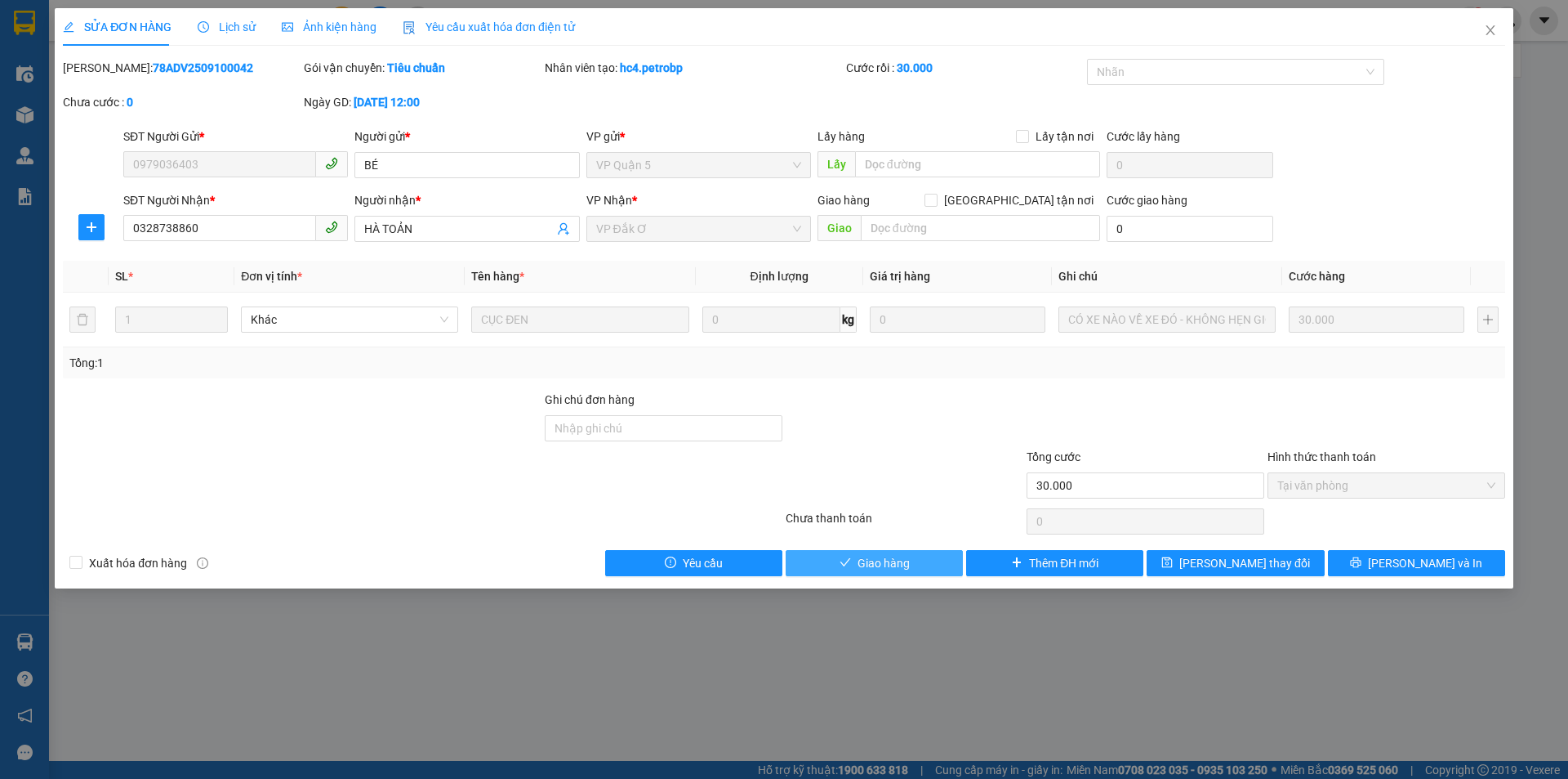
click at [913, 561] on button "Giao hàng" at bounding box center [874, 563] width 177 height 26
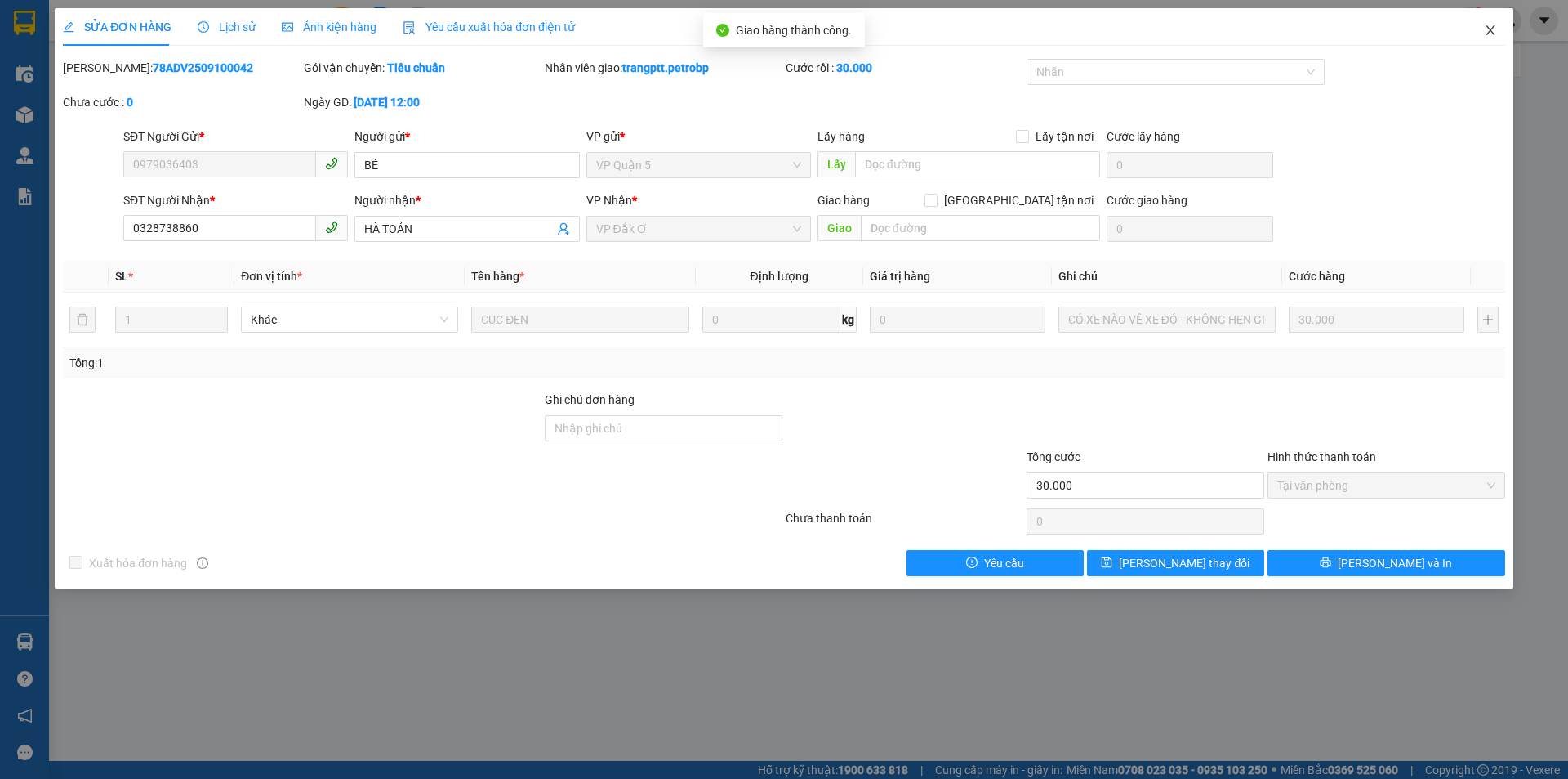
click at [1488, 27] on icon "close" at bounding box center [1490, 30] width 9 height 10
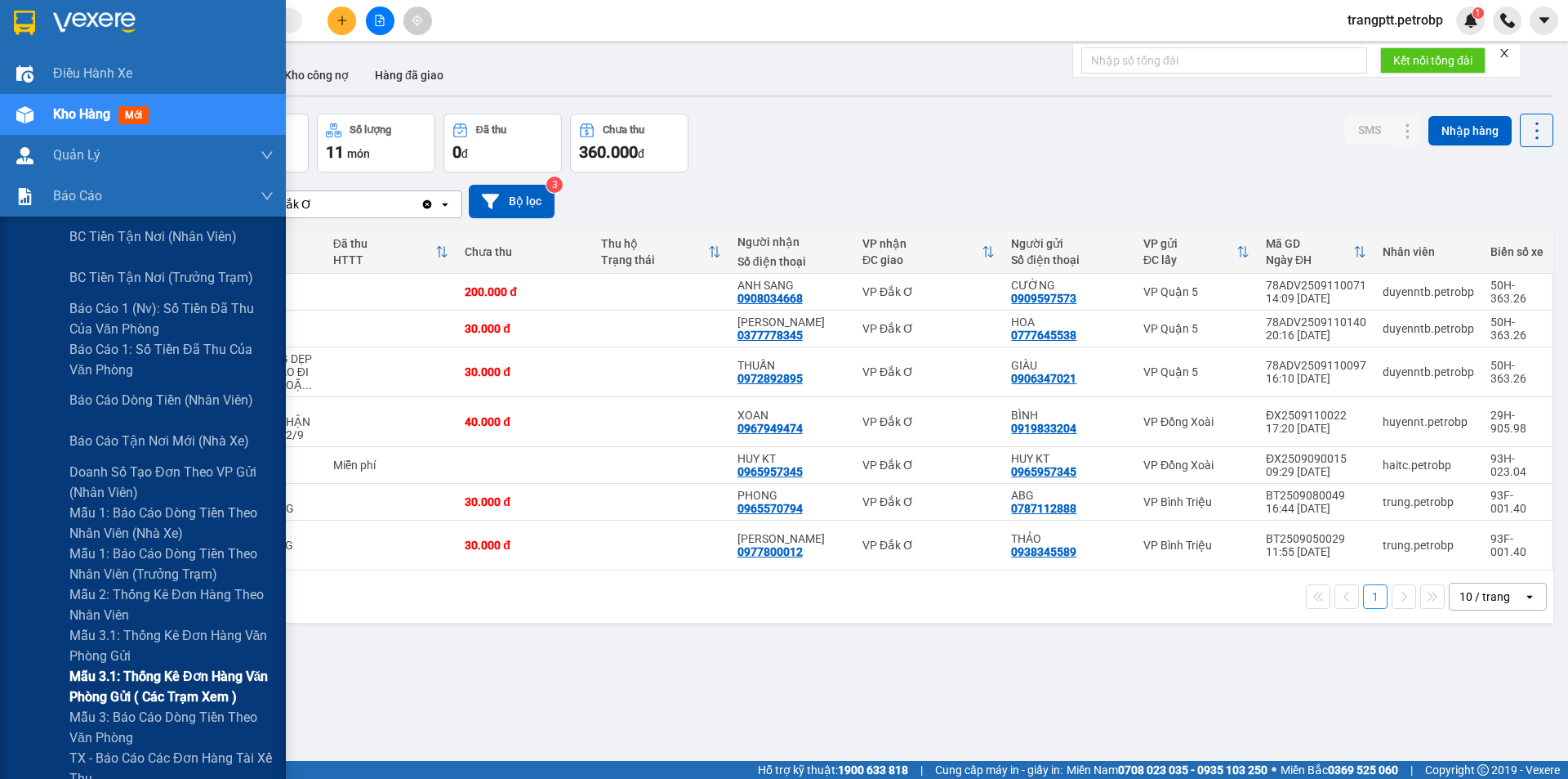
click at [161, 679] on span "Mẫu 3.1: Thống kê đơn hàng văn phòng gửi ( các trạm xem )" at bounding box center [172, 687] width 204 height 41
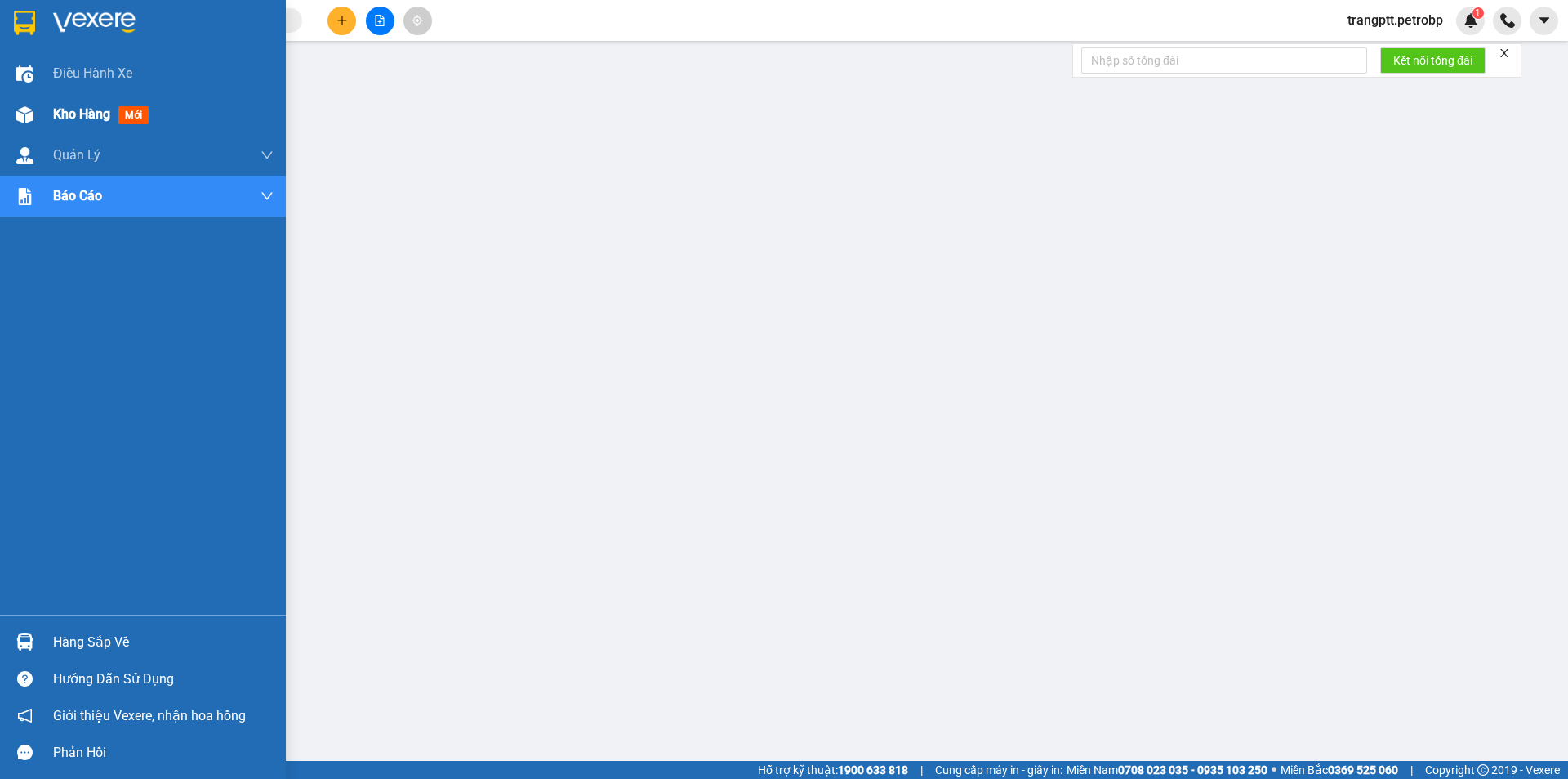
click at [41, 116] on div "Kho hàng mới" at bounding box center [143, 115] width 286 height 41
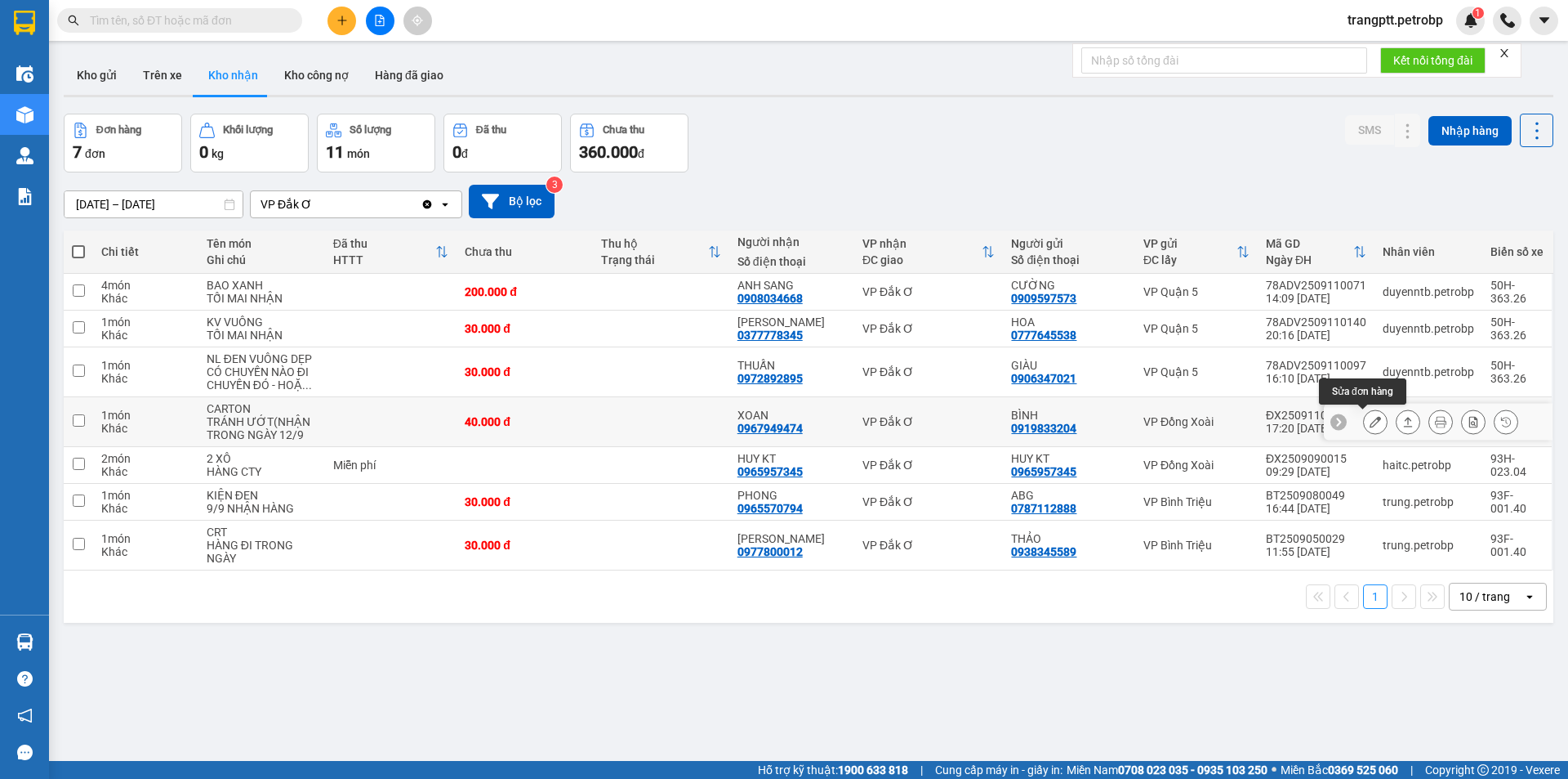
click at [1370, 421] on icon at bounding box center [1376, 422] width 12 height 12
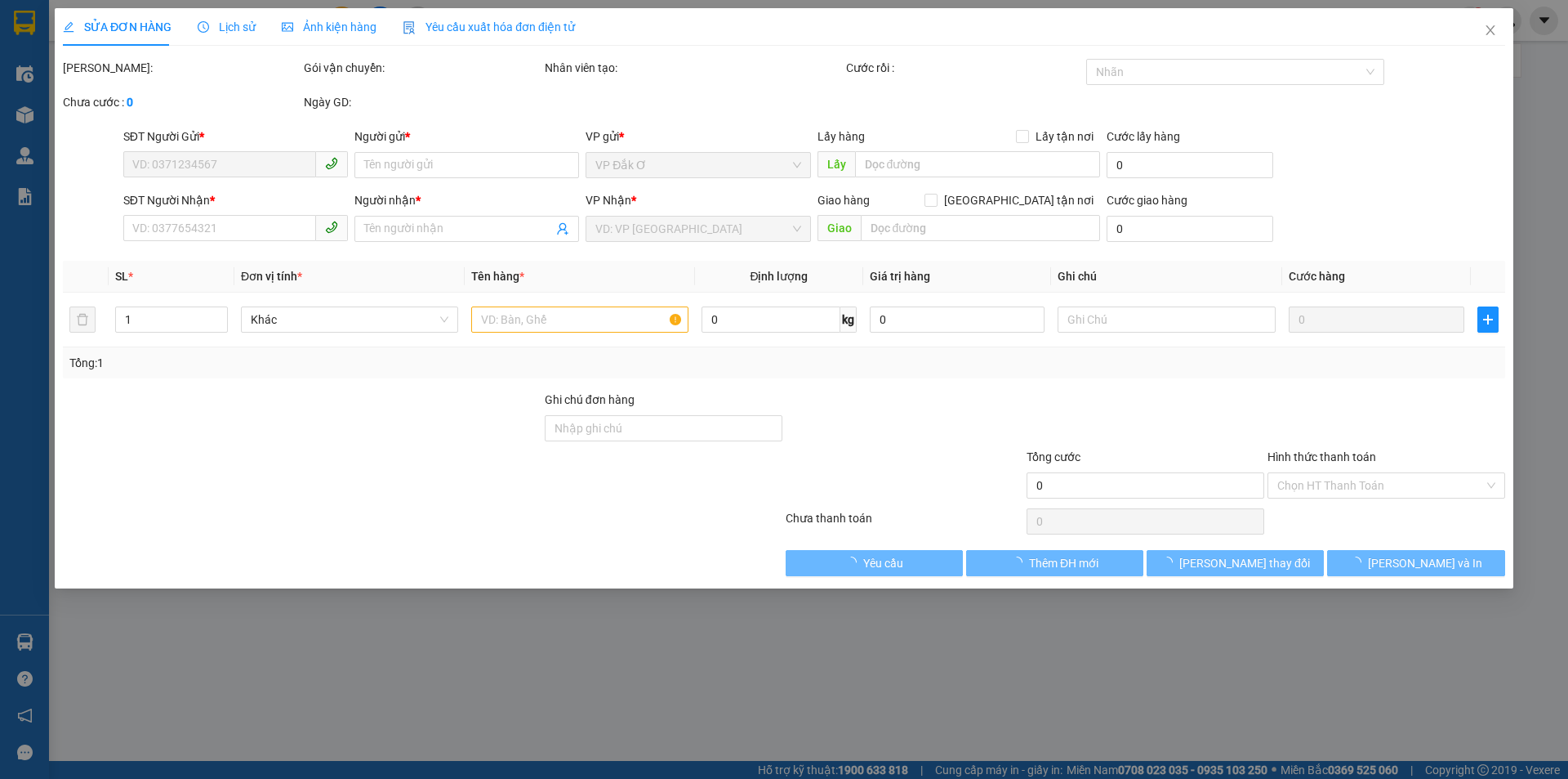
type input "0919833204"
type input "BÌNH"
type input "0967949474"
type input "XOAN"
type input "40.000"
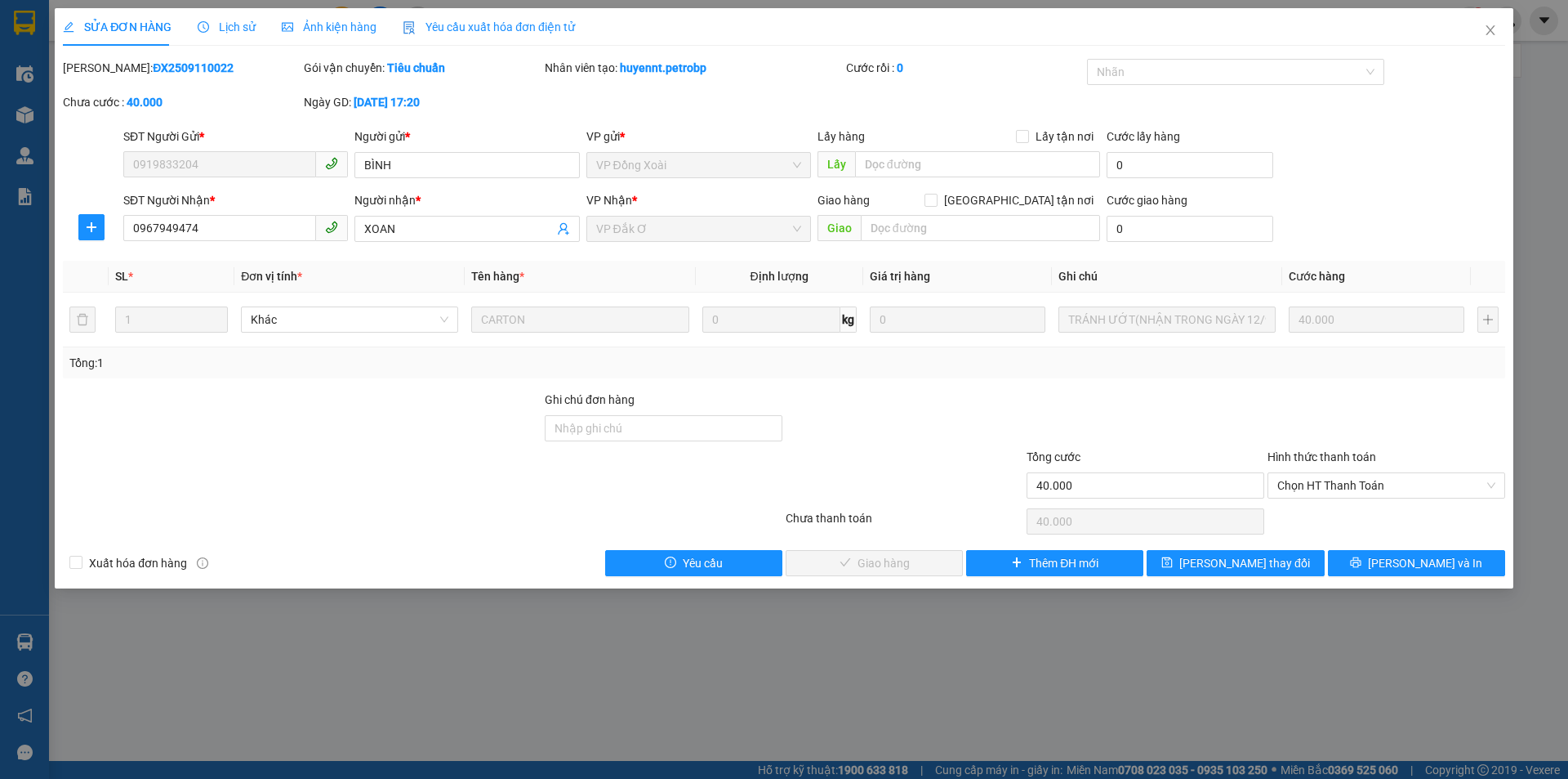
drag, startPoint x: 1320, startPoint y: 479, endPoint x: 1321, endPoint y: 498, distance: 19.0
click at [1320, 480] on span "Chọn HT Thanh Toán" at bounding box center [1387, 485] width 218 height 25
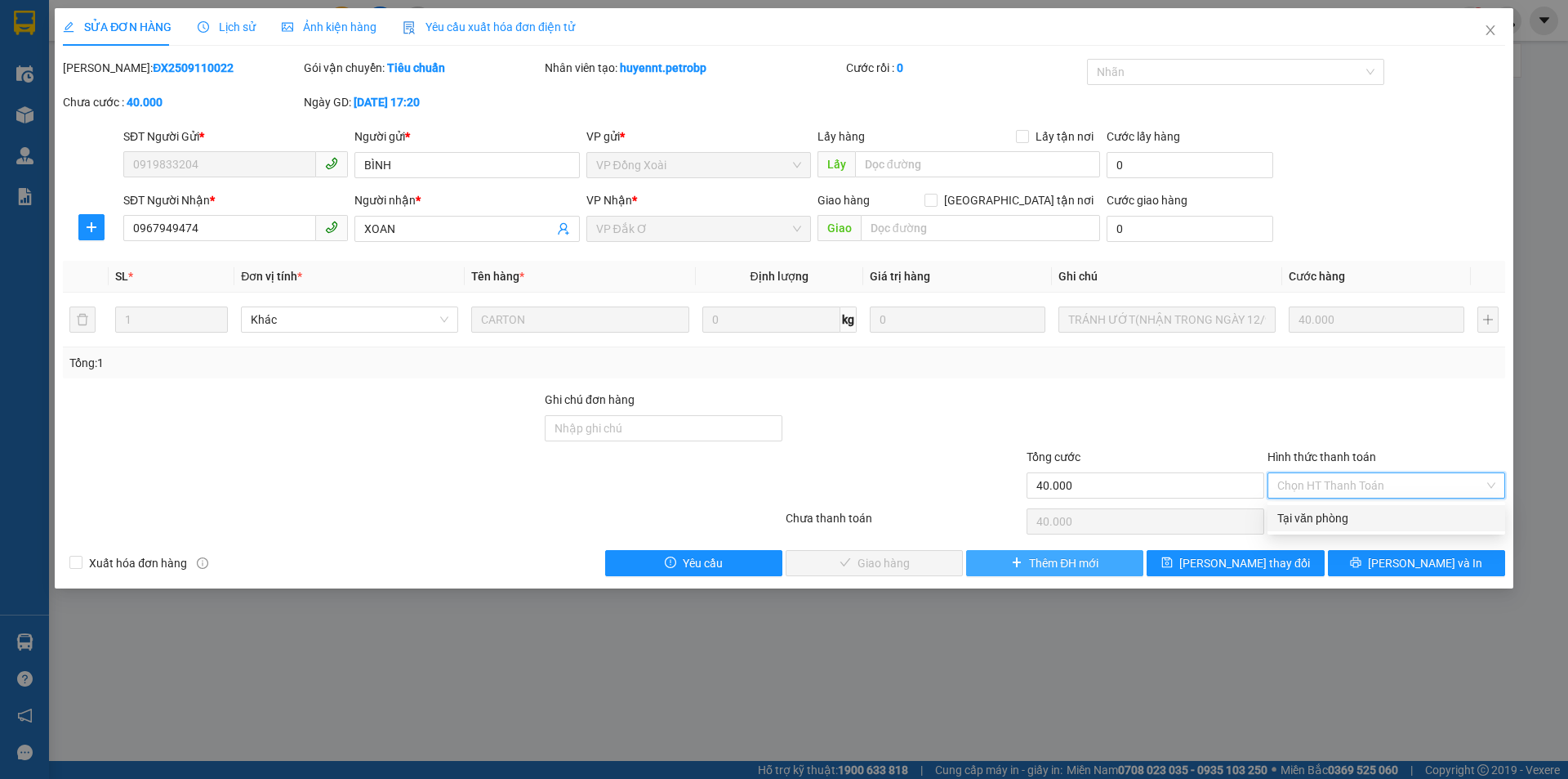
drag, startPoint x: 1321, startPoint y: 506, endPoint x: 1093, endPoint y: 571, distance: 237.1
click at [1321, 508] on div "Tại văn phòng" at bounding box center [1387, 518] width 237 height 26
type input "0"
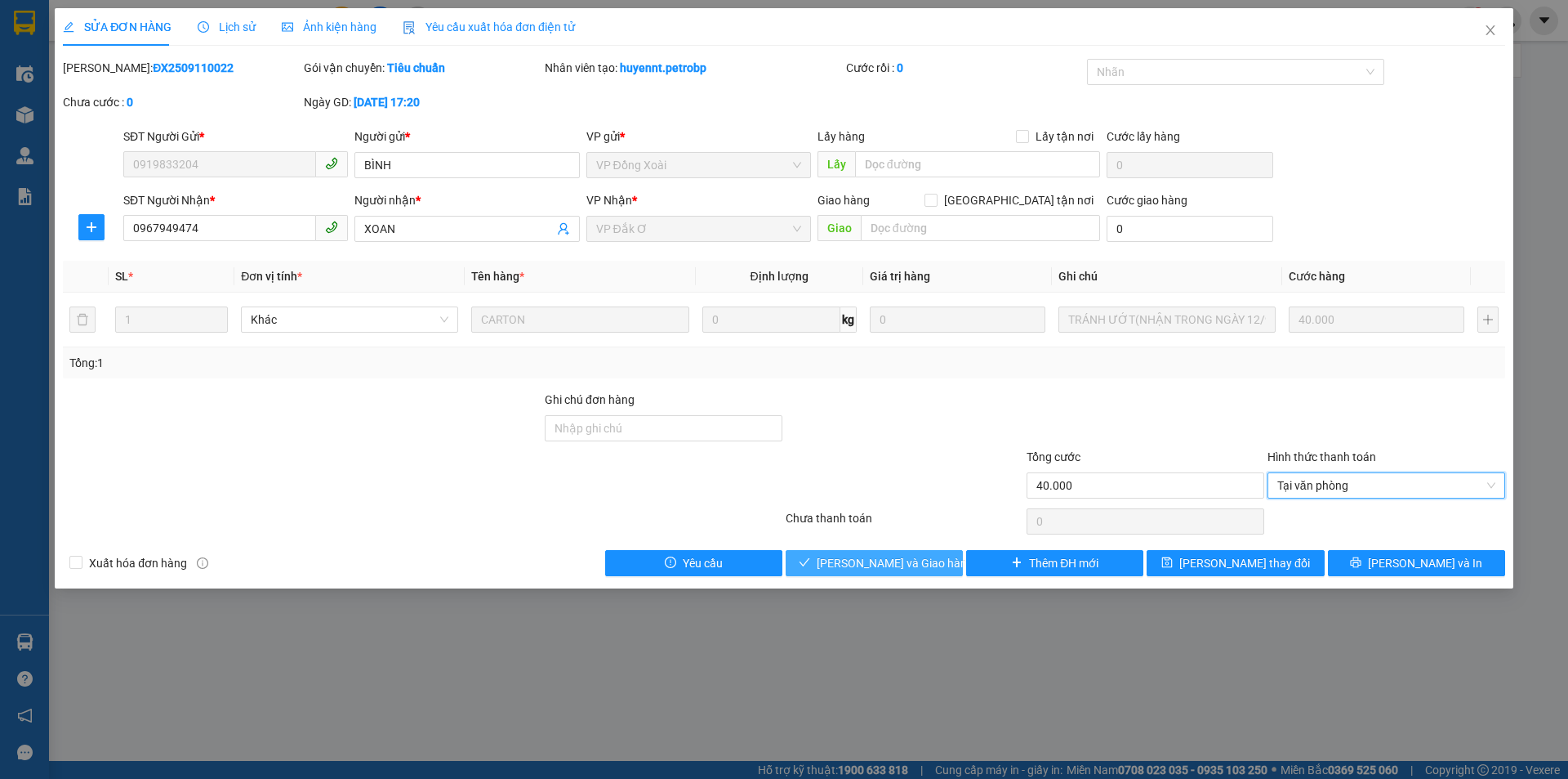
drag, startPoint x: 908, startPoint y: 560, endPoint x: 930, endPoint y: 560, distance: 22.0
click at [908, 560] on span "[PERSON_NAME] và Giao hàng" at bounding box center [895, 563] width 157 height 18
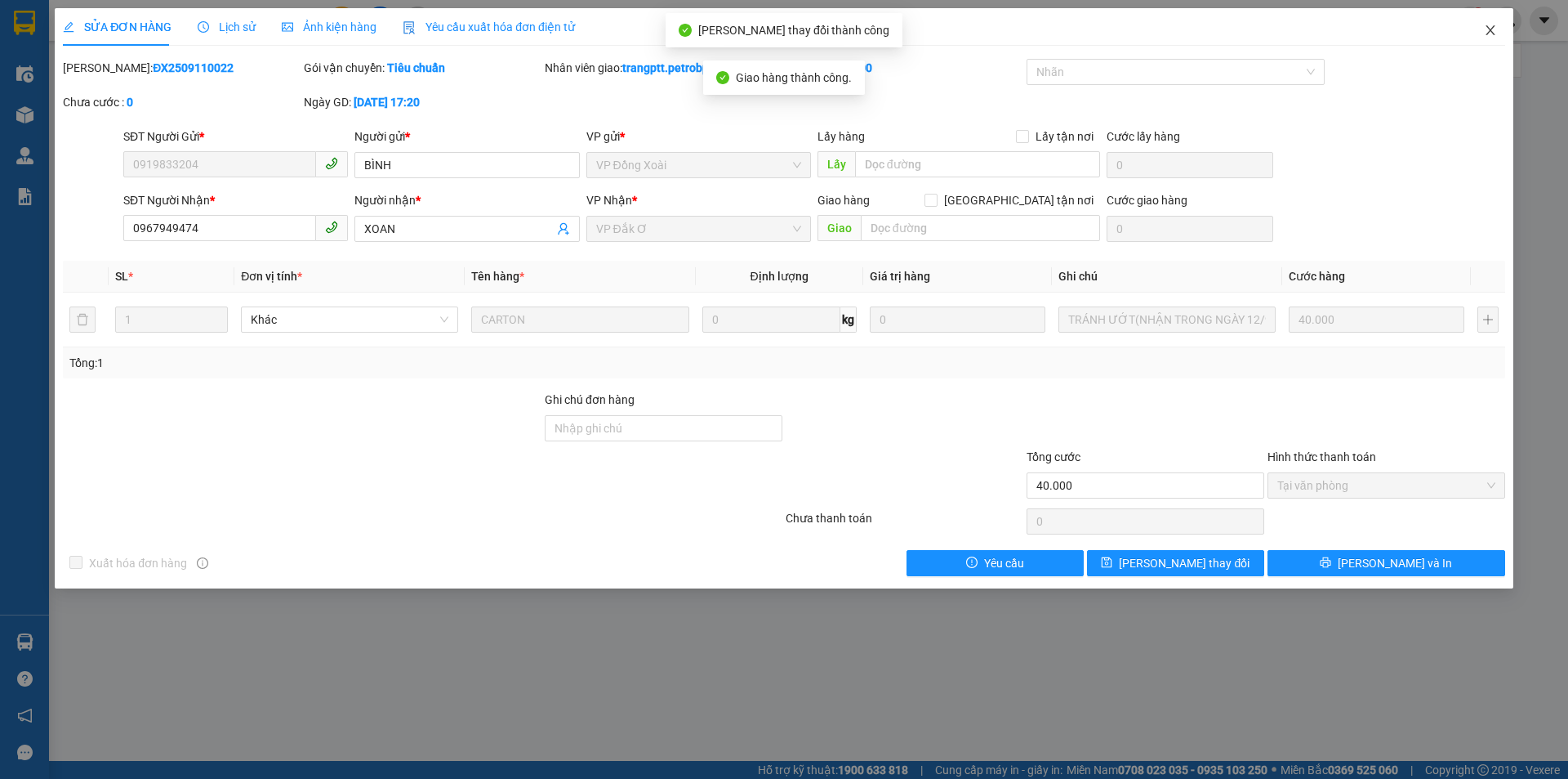
click at [1491, 29] on icon "close" at bounding box center [1491, 29] width 13 height 13
